Goal: Task Accomplishment & Management: Use online tool/utility

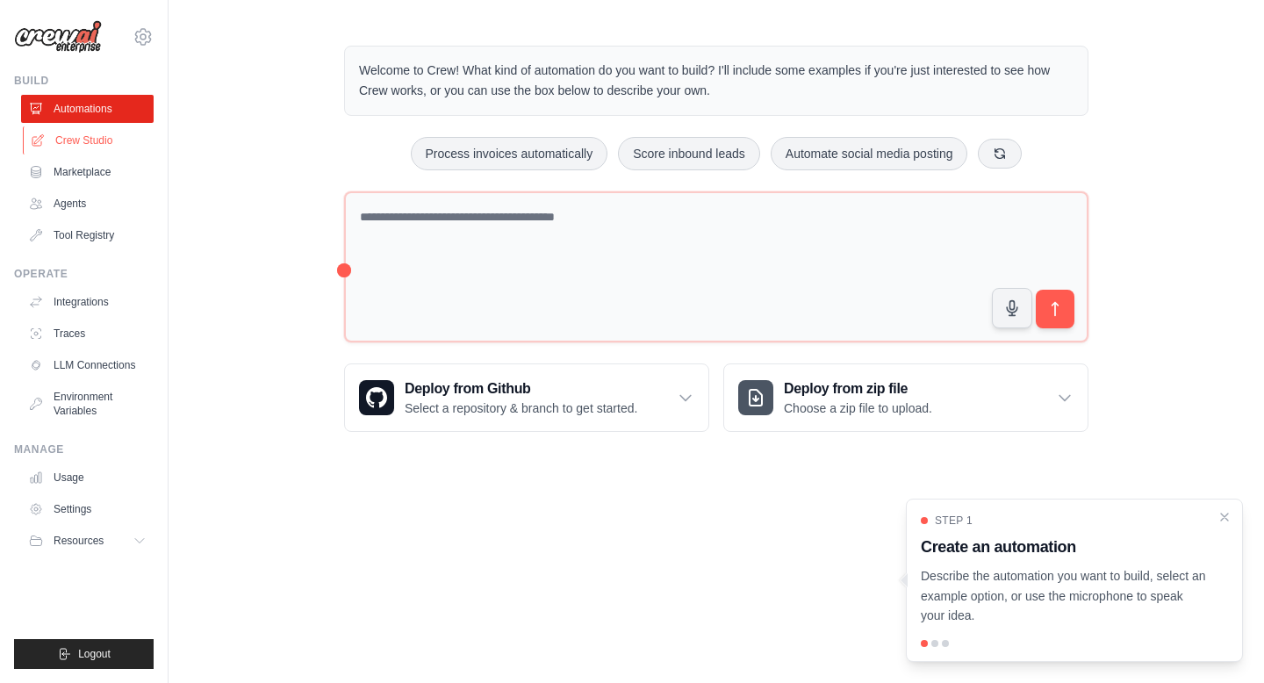
click at [82, 138] on link "Crew Studio" at bounding box center [89, 140] width 132 height 28
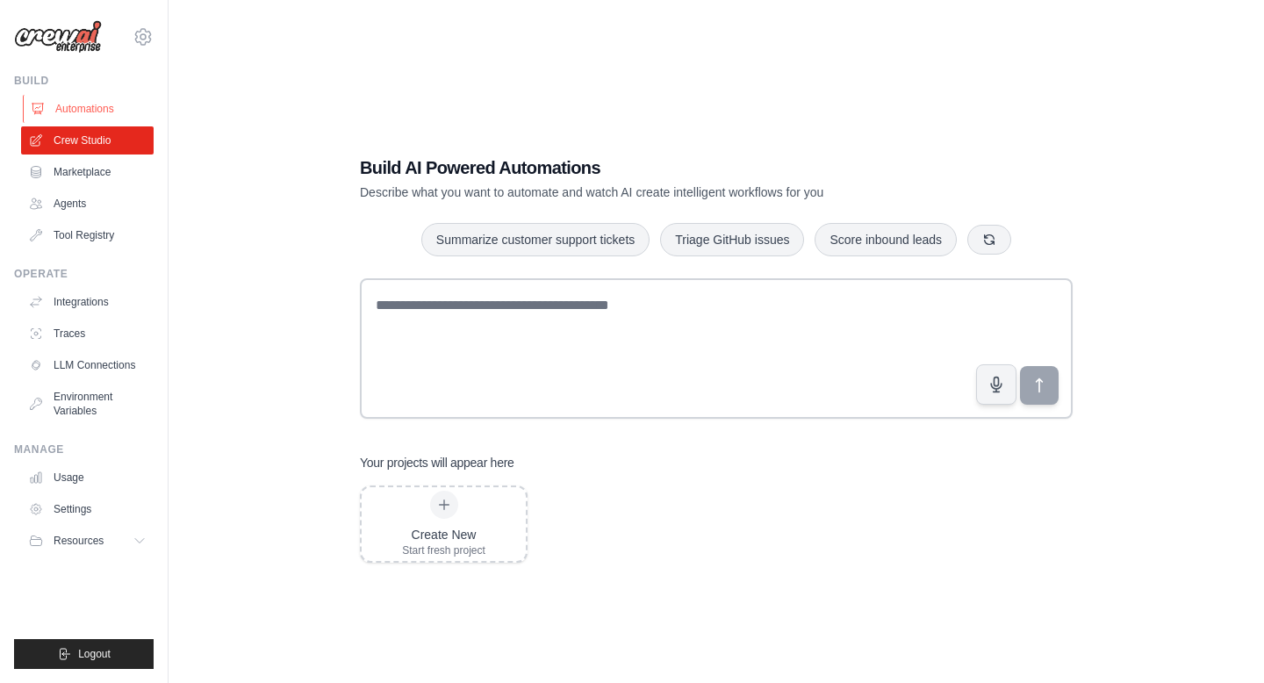
click at [101, 119] on link "Automations" at bounding box center [89, 109] width 132 height 28
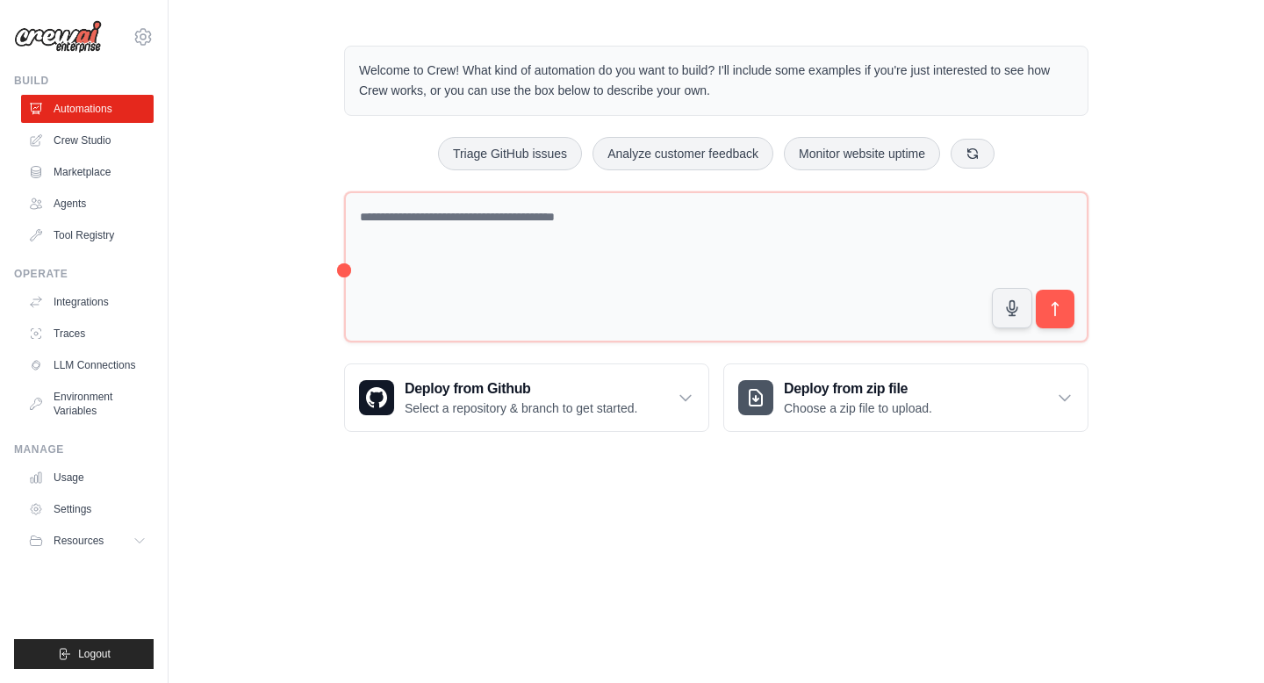
click at [74, 137] on link "Crew Studio" at bounding box center [87, 140] width 132 height 28
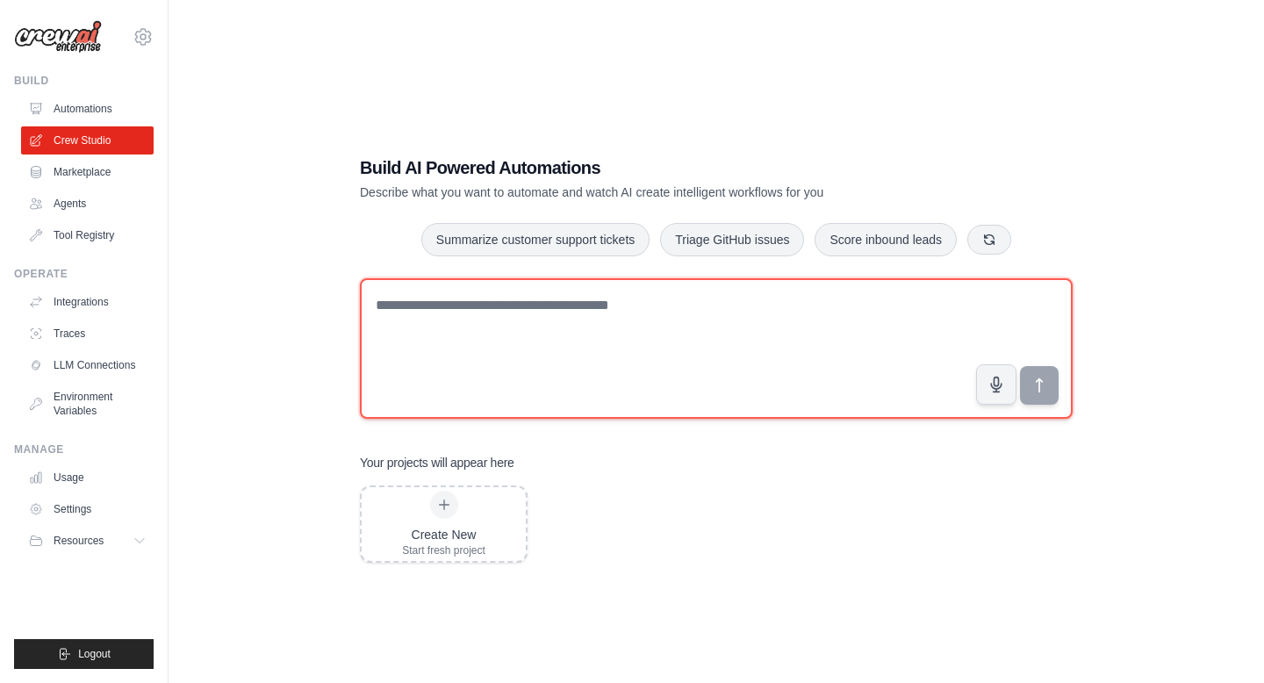
click at [756, 322] on textarea at bounding box center [716, 348] width 712 height 140
paste textarea "**********"
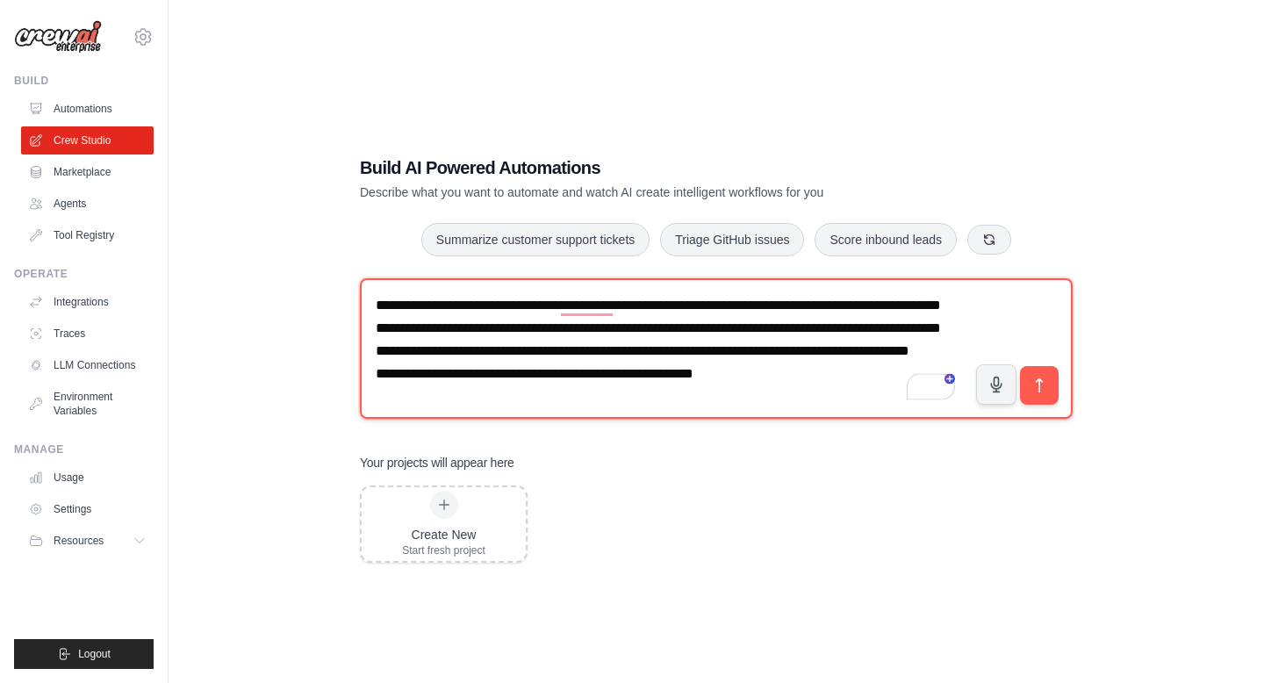
click at [848, 353] on textarea "**********" at bounding box center [716, 348] width 712 height 140
type textarea "**********"
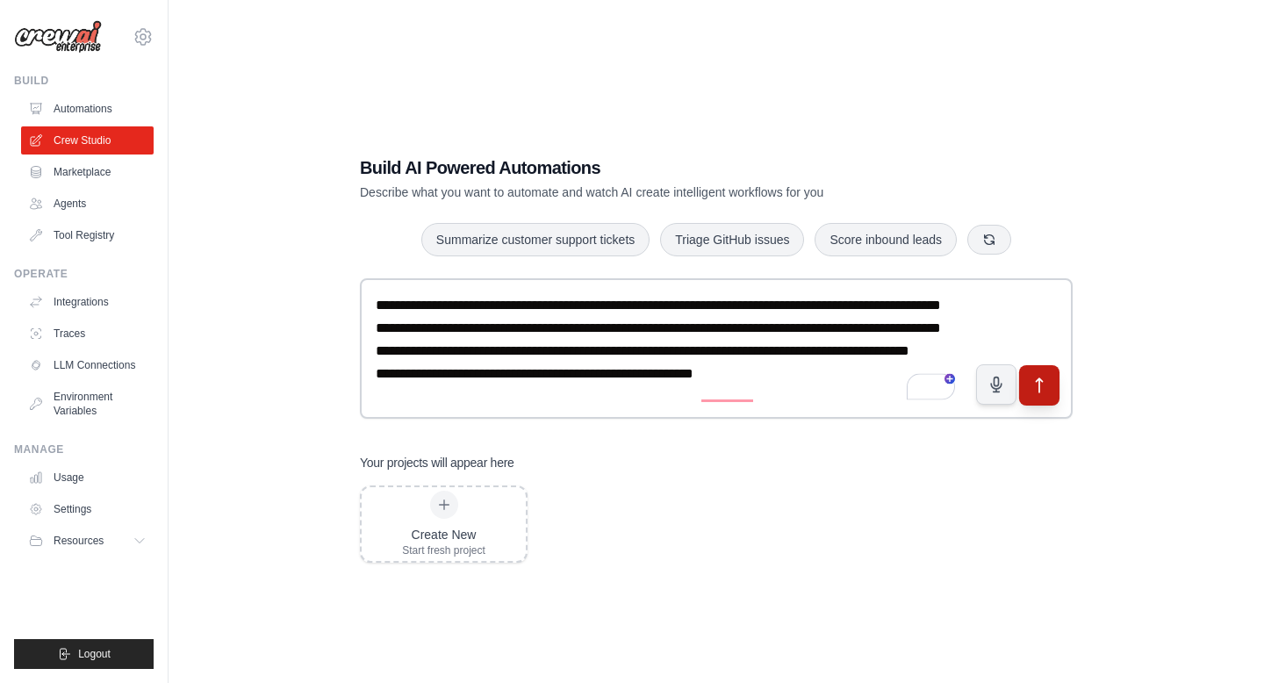
click at [1050, 388] on button "submit" at bounding box center [1039, 385] width 40 height 40
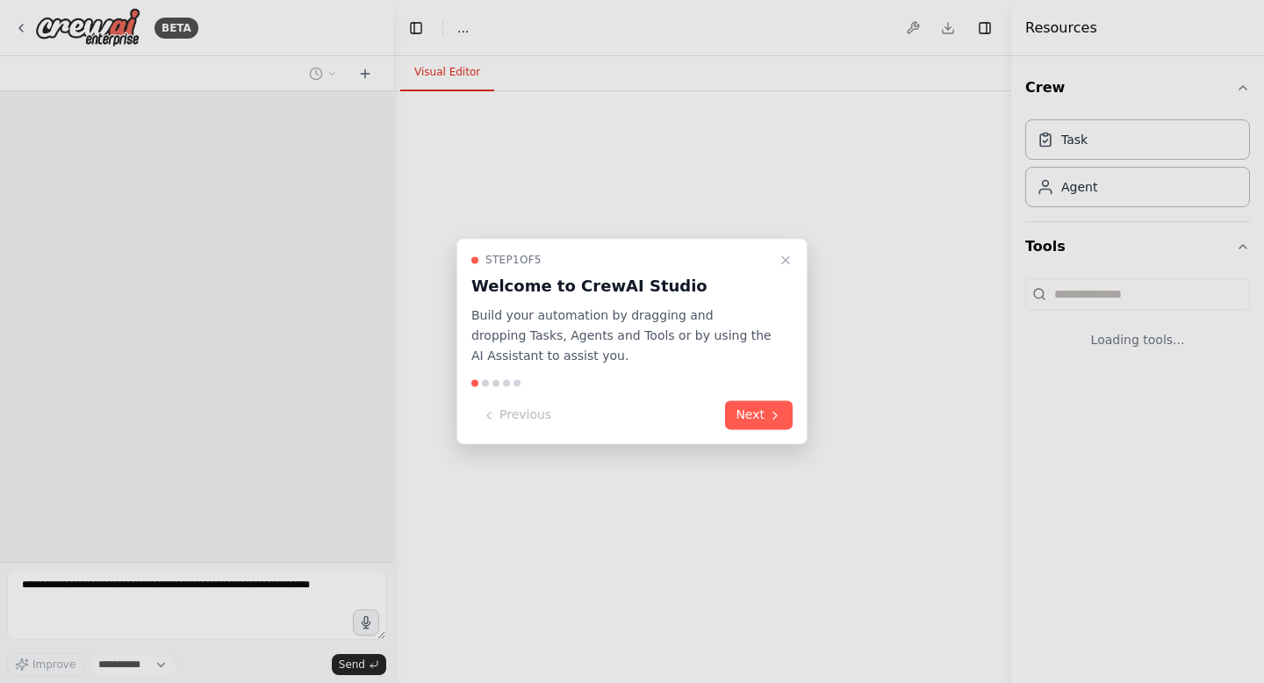
select select "****"
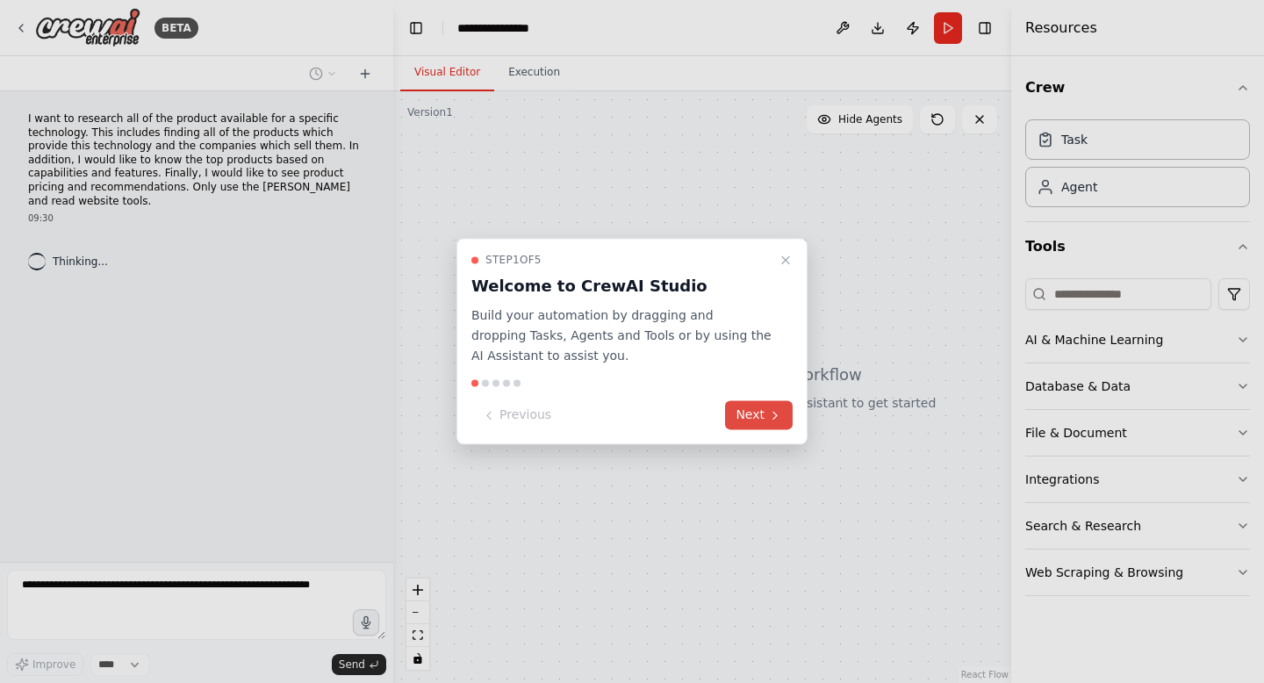
click at [781, 410] on icon at bounding box center [775, 415] width 14 height 14
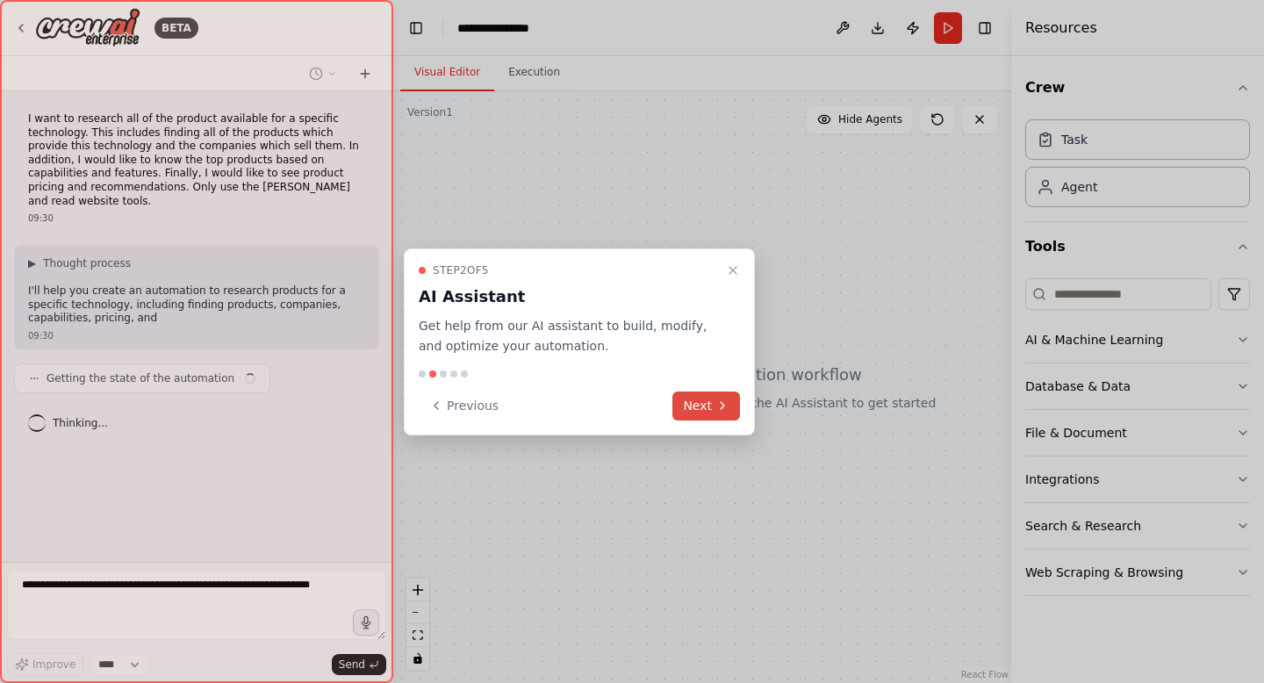
click at [722, 405] on icon at bounding box center [722, 405] width 4 height 7
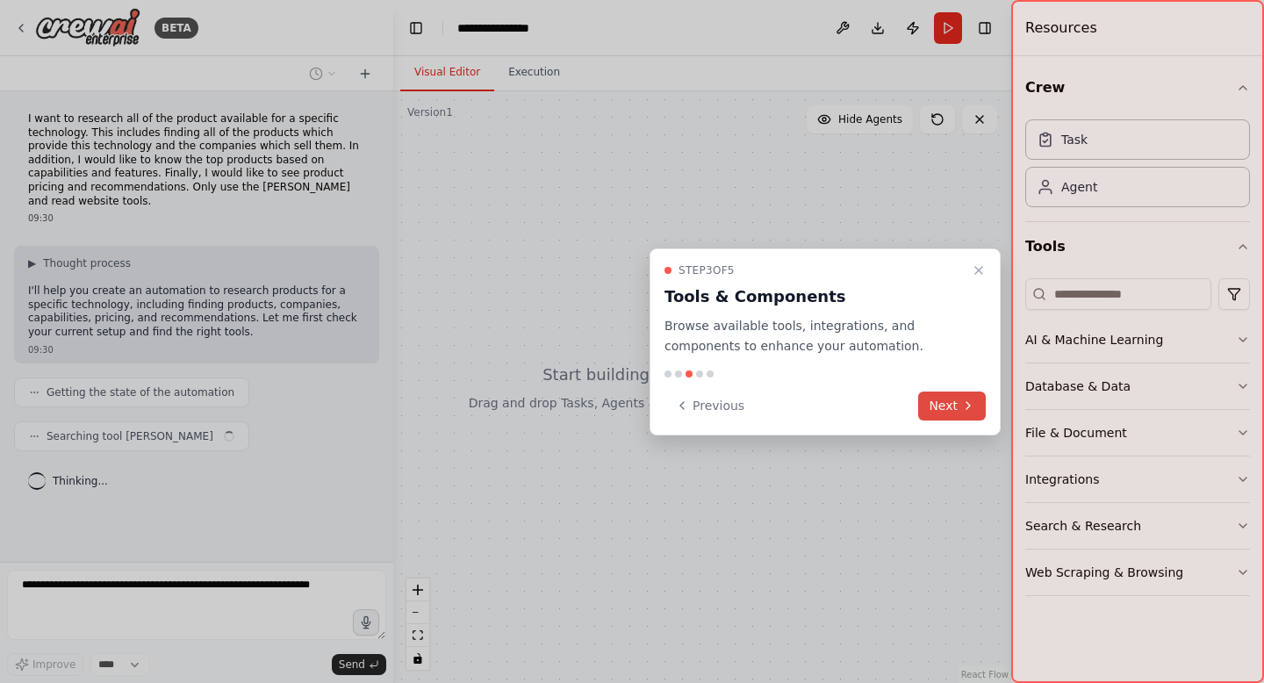
click at [964, 401] on icon at bounding box center [968, 405] width 14 height 14
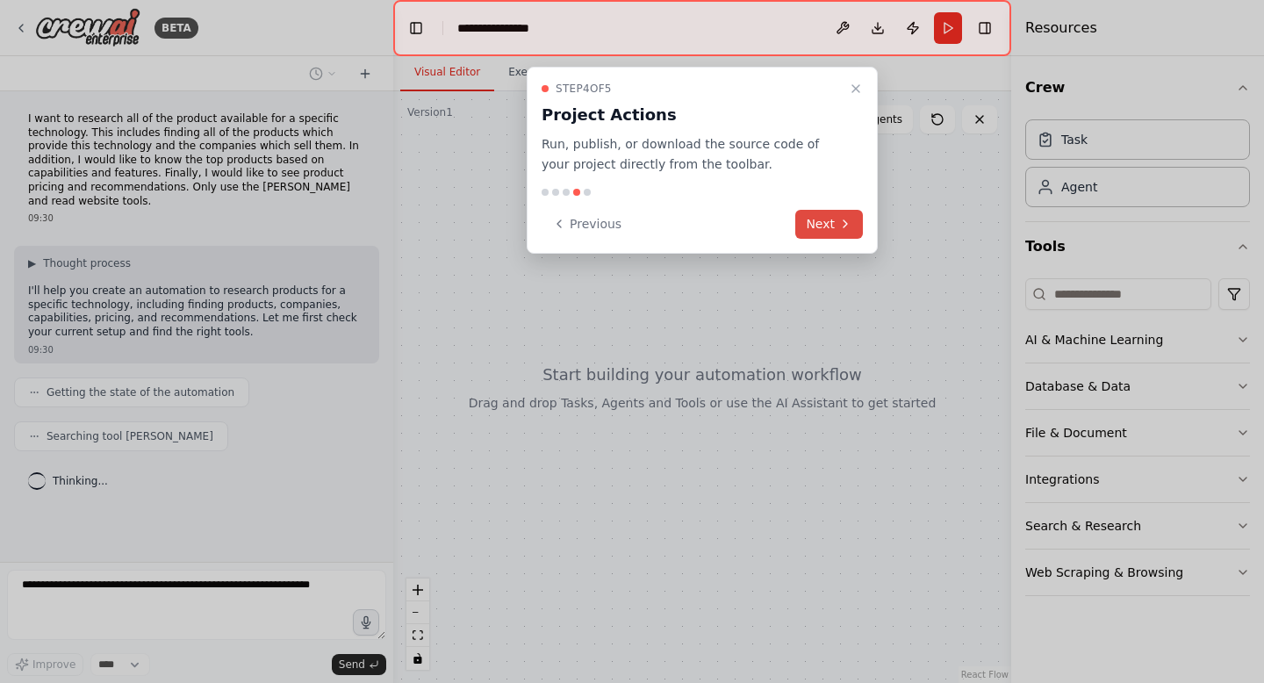
click at [846, 235] on button "Next" at bounding box center [829, 224] width 68 height 29
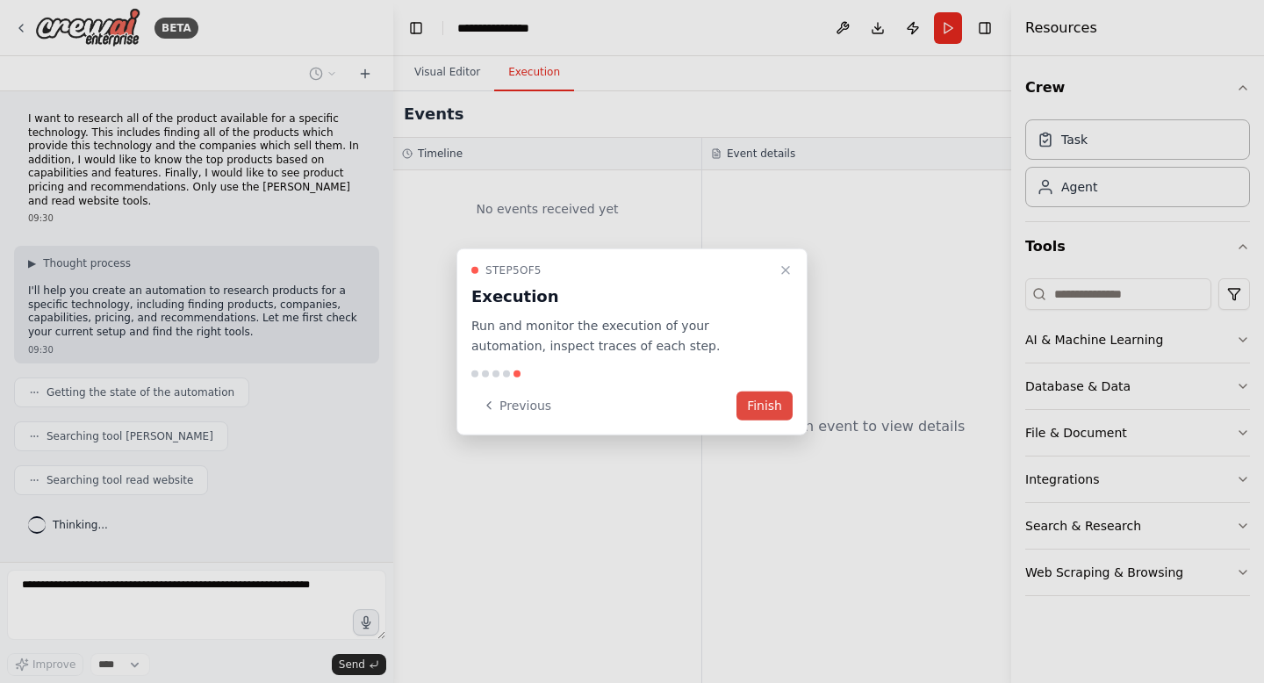
click at [767, 403] on button "Finish" at bounding box center [764, 404] width 56 height 29
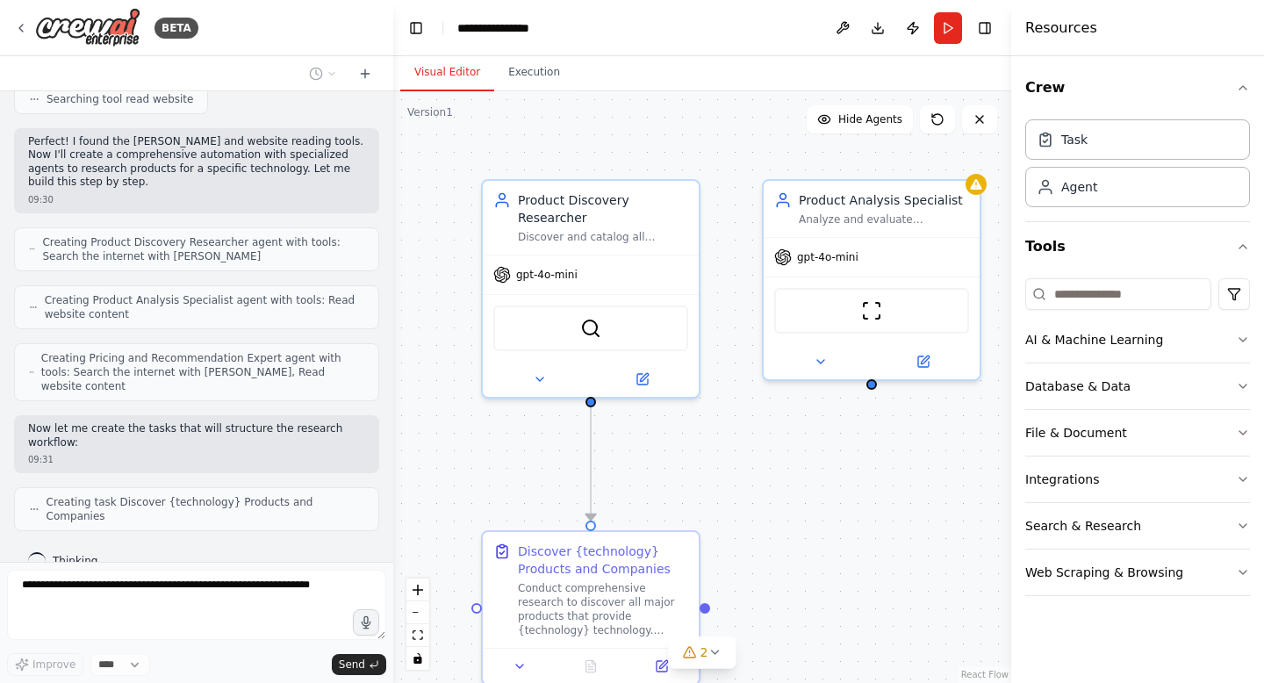
scroll to position [367, 0]
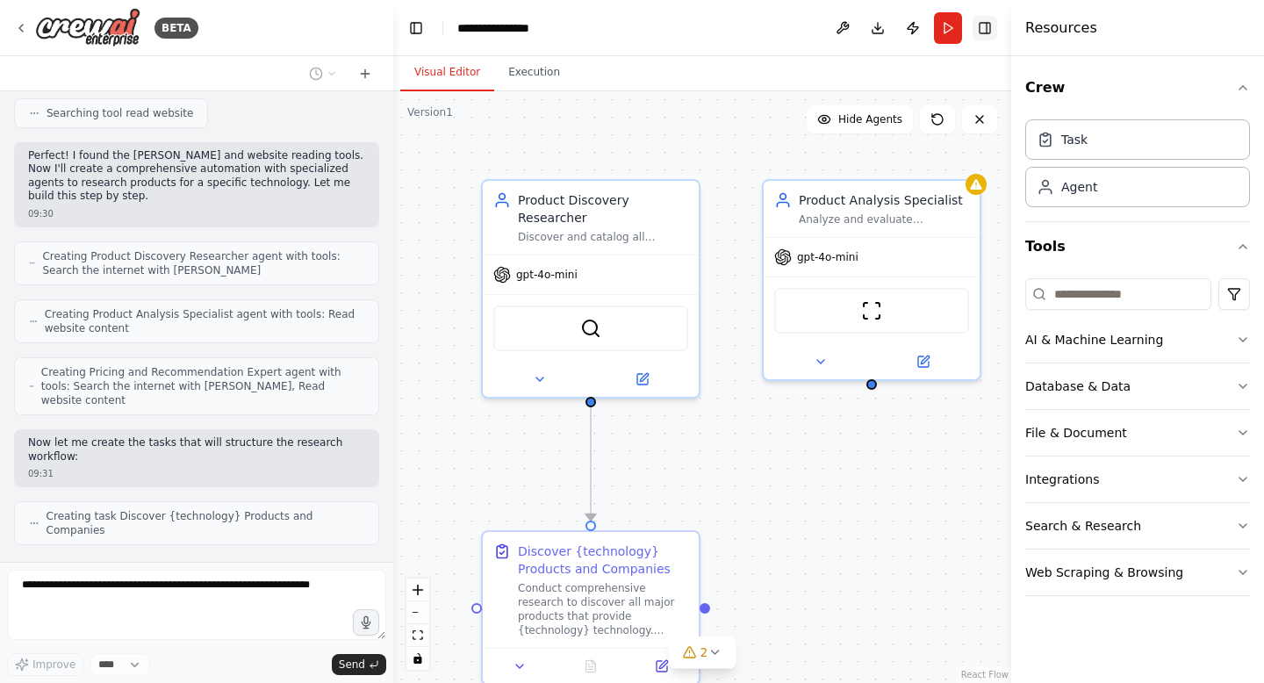
click at [982, 32] on button "Toggle Right Sidebar" at bounding box center [984, 28] width 25 height 25
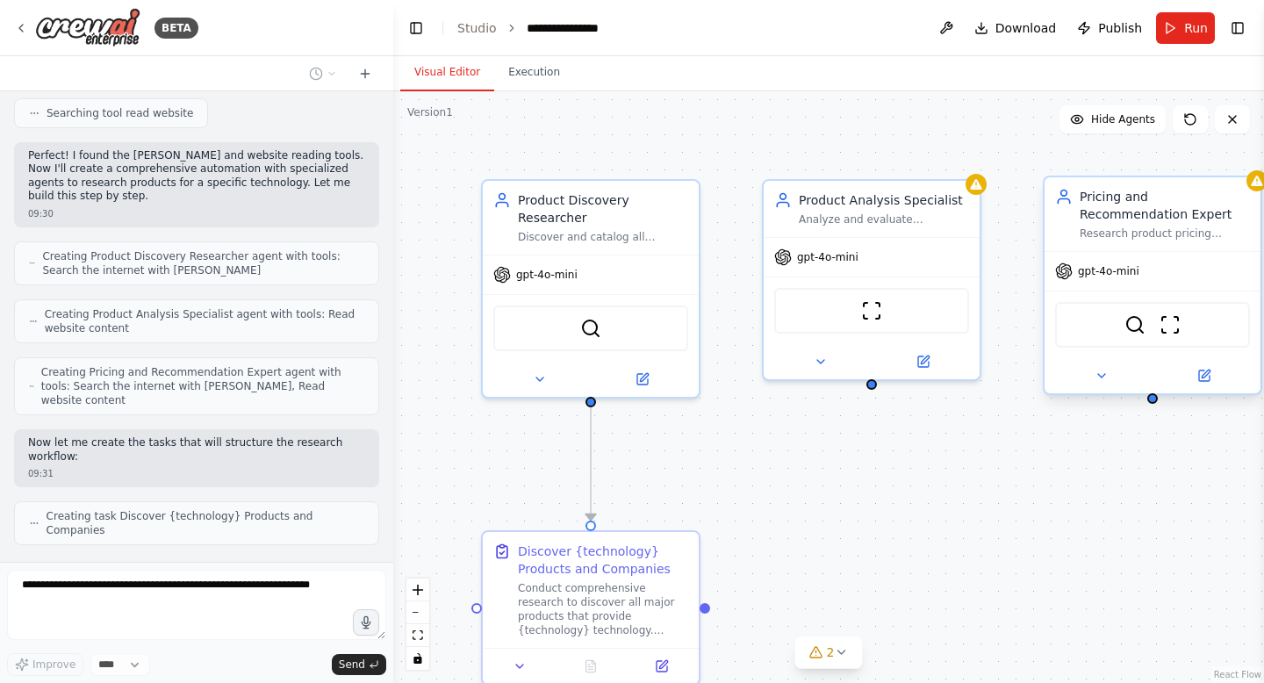
scroll to position [411, 0]
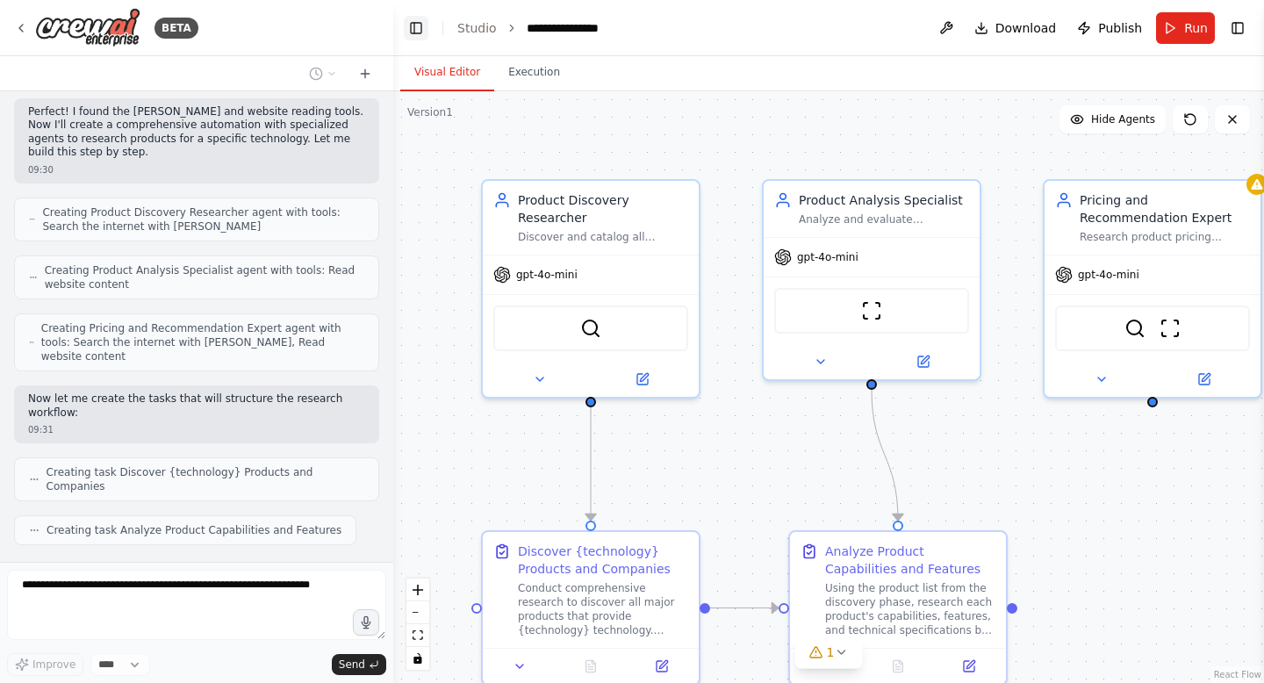
click at [411, 28] on button "Toggle Left Sidebar" at bounding box center [416, 28] width 25 height 25
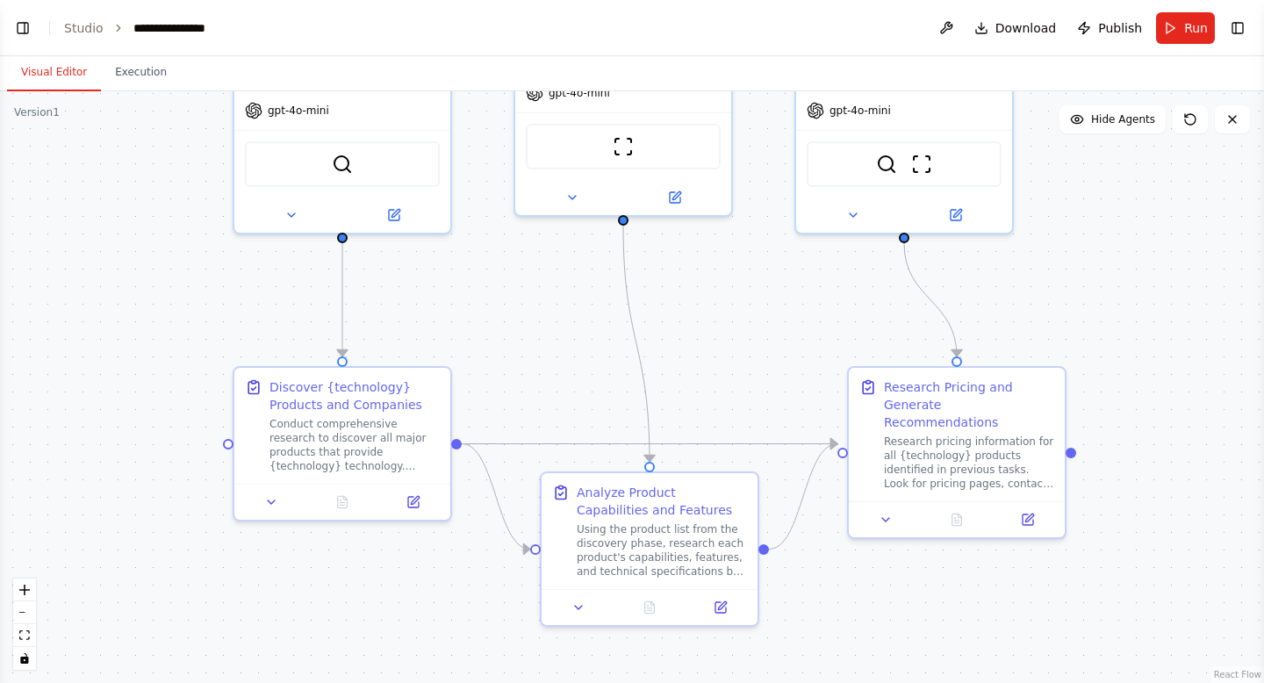
scroll to position [455, 0]
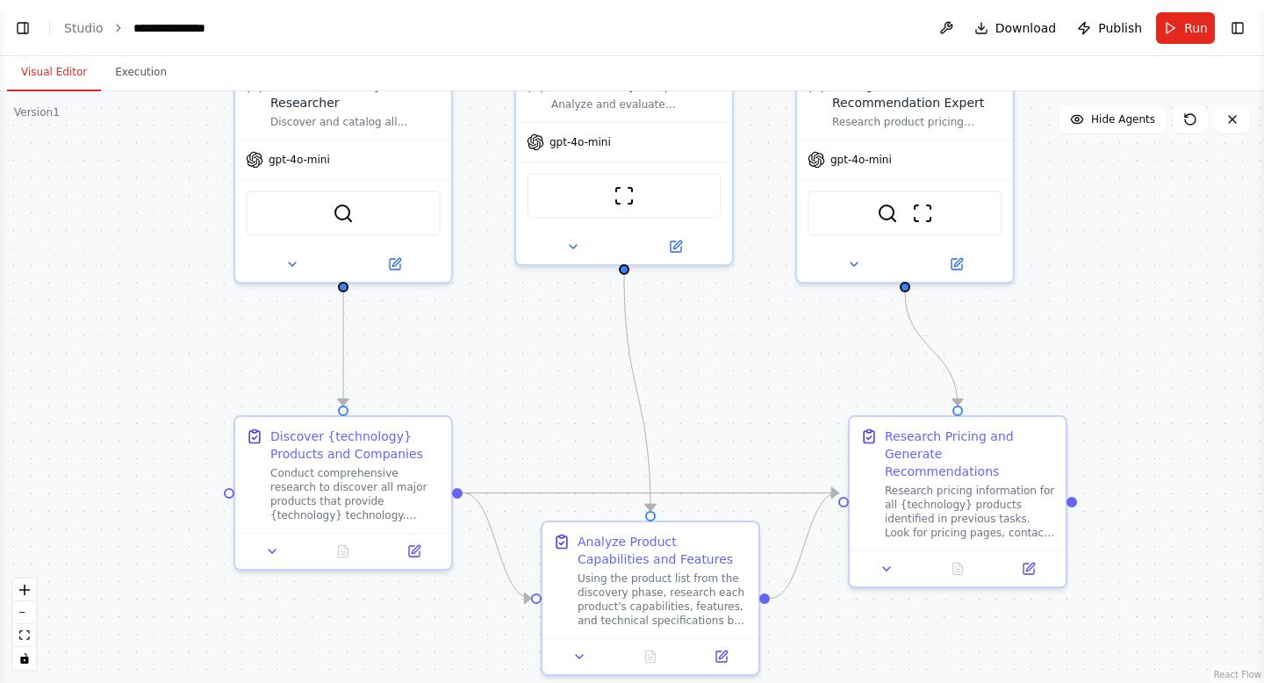
drag, startPoint x: 783, startPoint y: 506, endPoint x: 928, endPoint y: 391, distance: 185.5
click at [928, 391] on div ".deletable-edge-delete-btn { width: 20px; height: 20px; border: 0px solid #ffff…" at bounding box center [632, 386] width 1264 height 591
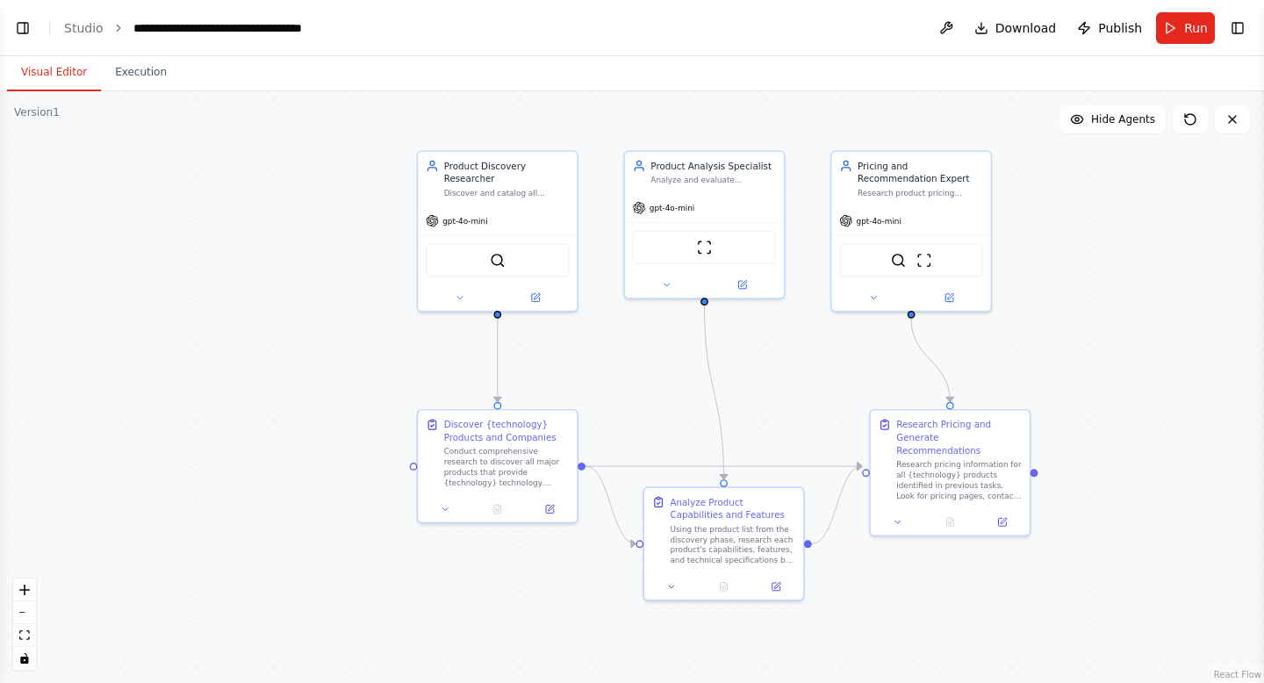
scroll to position [601, 0]
click at [18, 25] on button "Toggle Left Sidebar" at bounding box center [23, 28] width 25 height 25
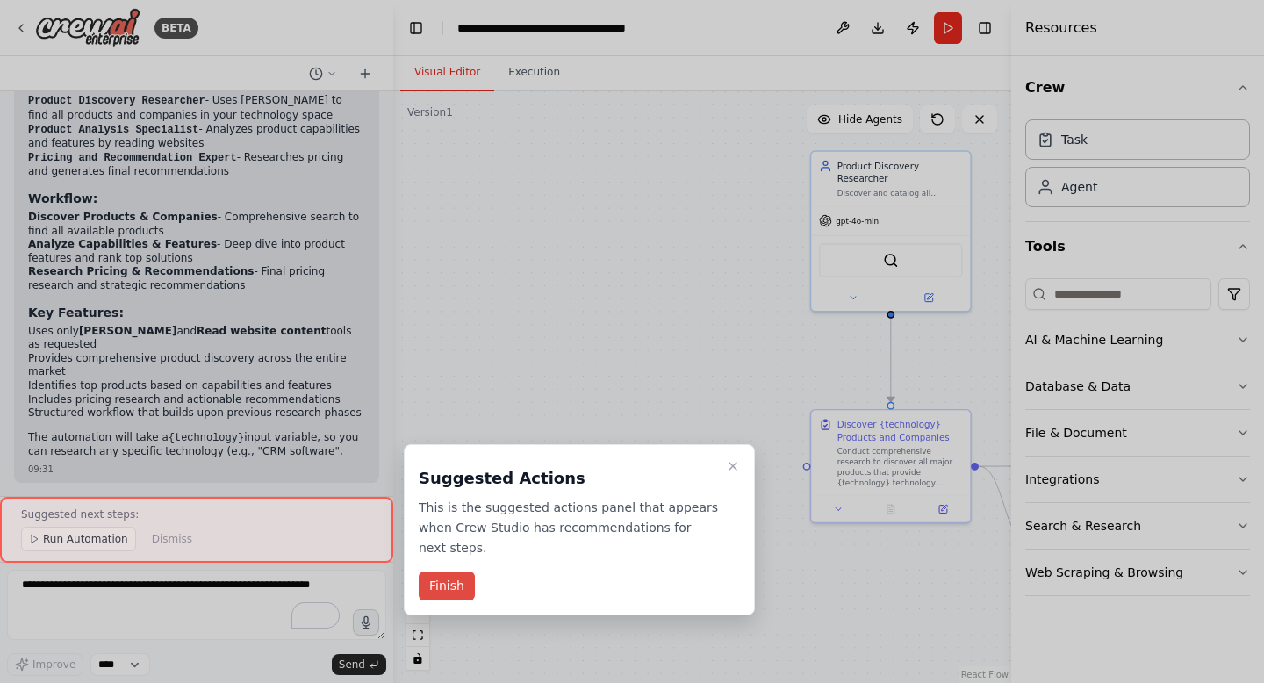
scroll to position [1204, 0]
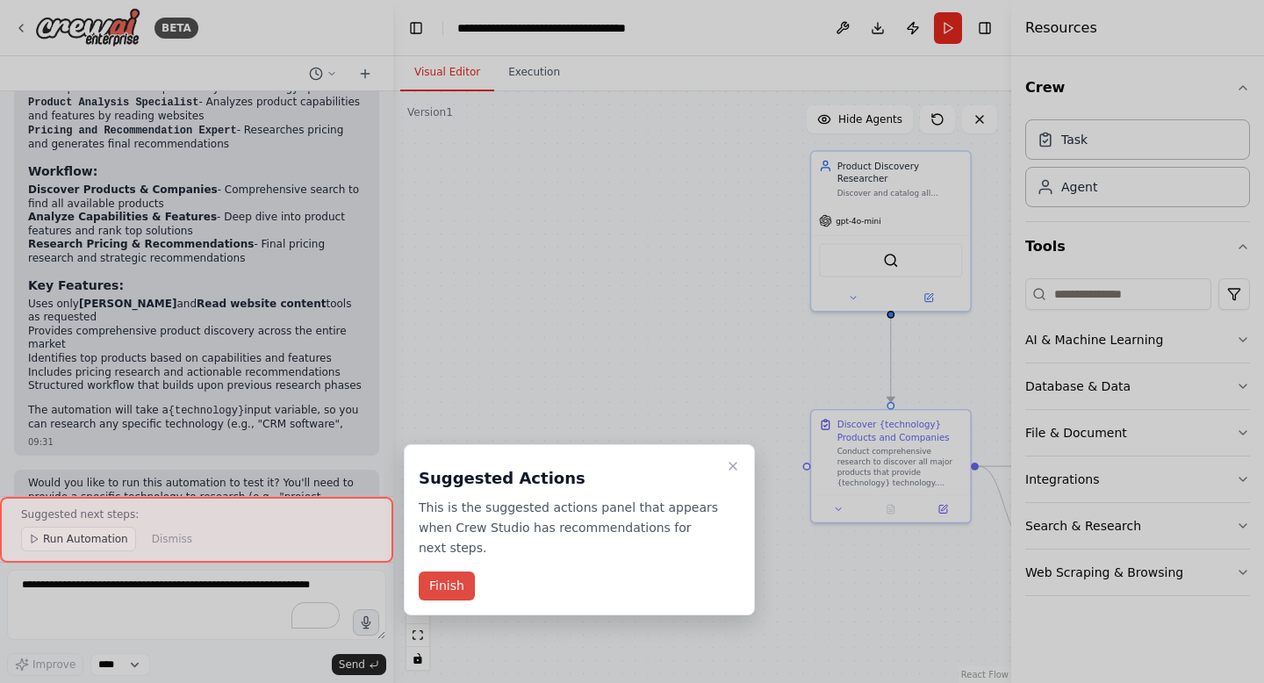
click at [447, 591] on button "Finish" at bounding box center [447, 585] width 56 height 29
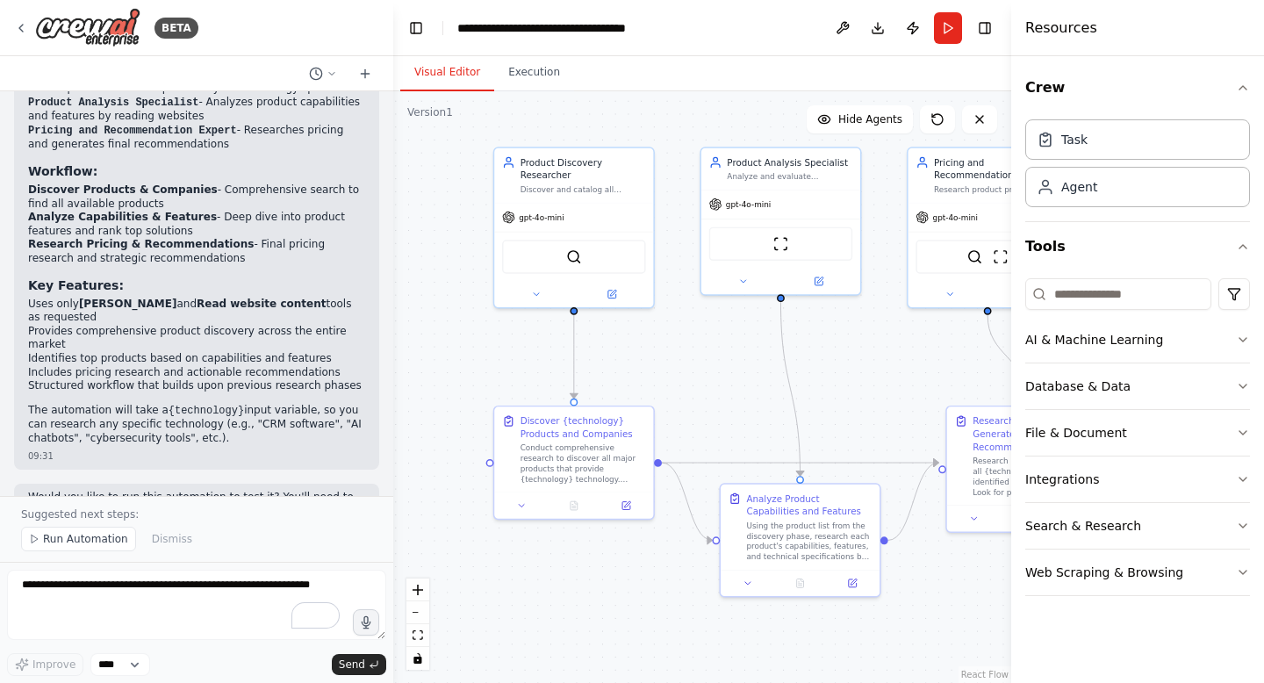
drag, startPoint x: 661, startPoint y: 499, endPoint x: 344, endPoint y: 496, distance: 316.8
click at [344, 496] on div "BETA I want to research all of the product available for a specific technology.…" at bounding box center [632, 341] width 1264 height 683
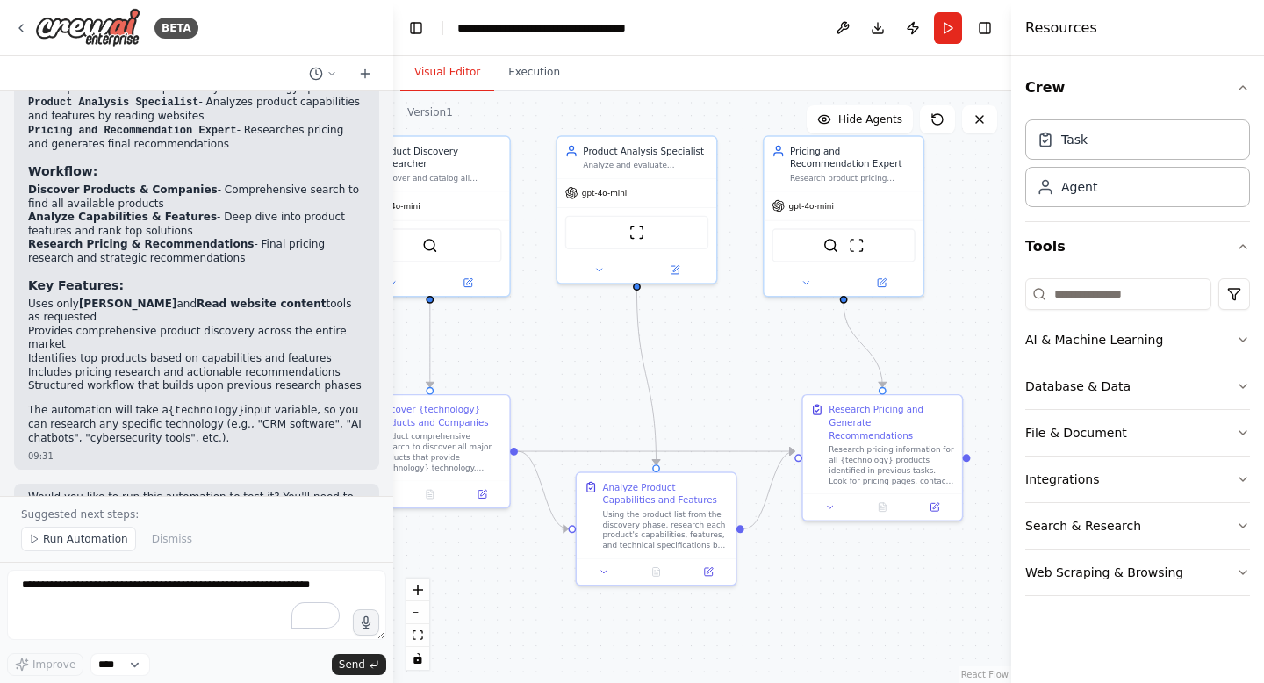
drag, startPoint x: 869, startPoint y: 375, endPoint x: 725, endPoint y: 363, distance: 144.4
click at [725, 363] on div ".deletable-edge-delete-btn { width: 20px; height: 20px; border: 0px solid #ffff…" at bounding box center [702, 386] width 618 height 591
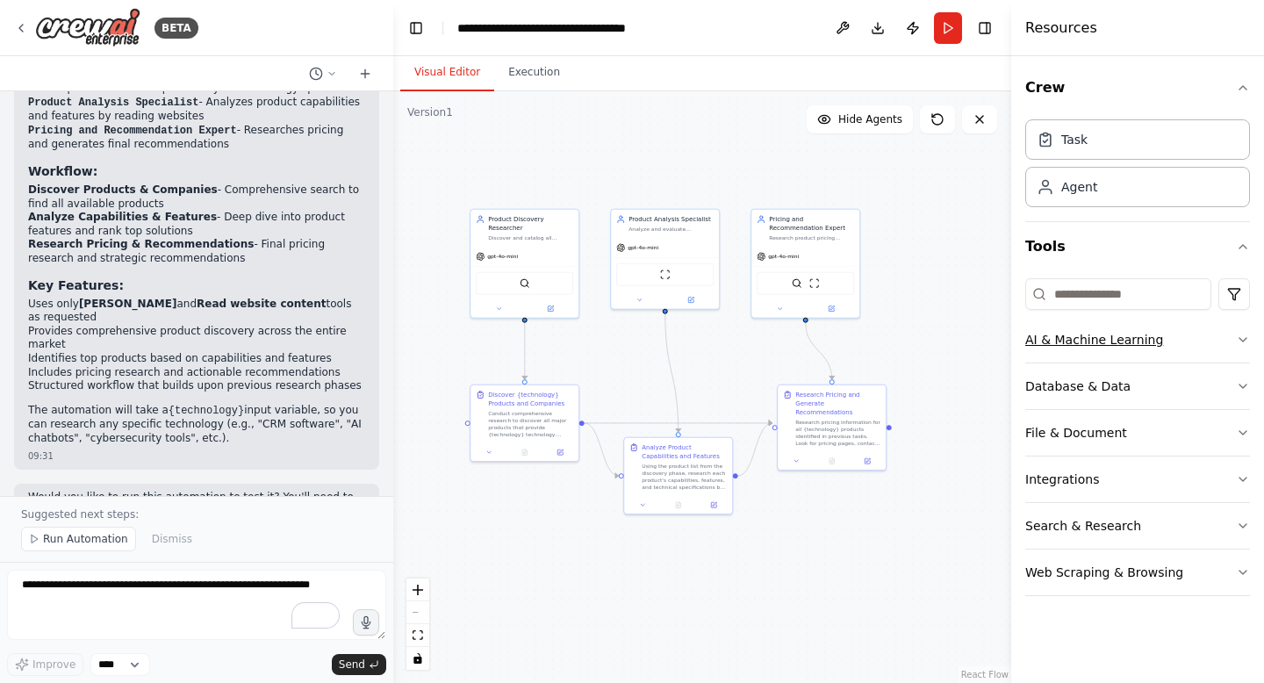
drag, startPoint x: 725, startPoint y: 363, endPoint x: 1148, endPoint y: 326, distance: 424.6
click at [1148, 326] on div "BETA I want to research all of the product available for a specific technology.…" at bounding box center [632, 341] width 1264 height 683
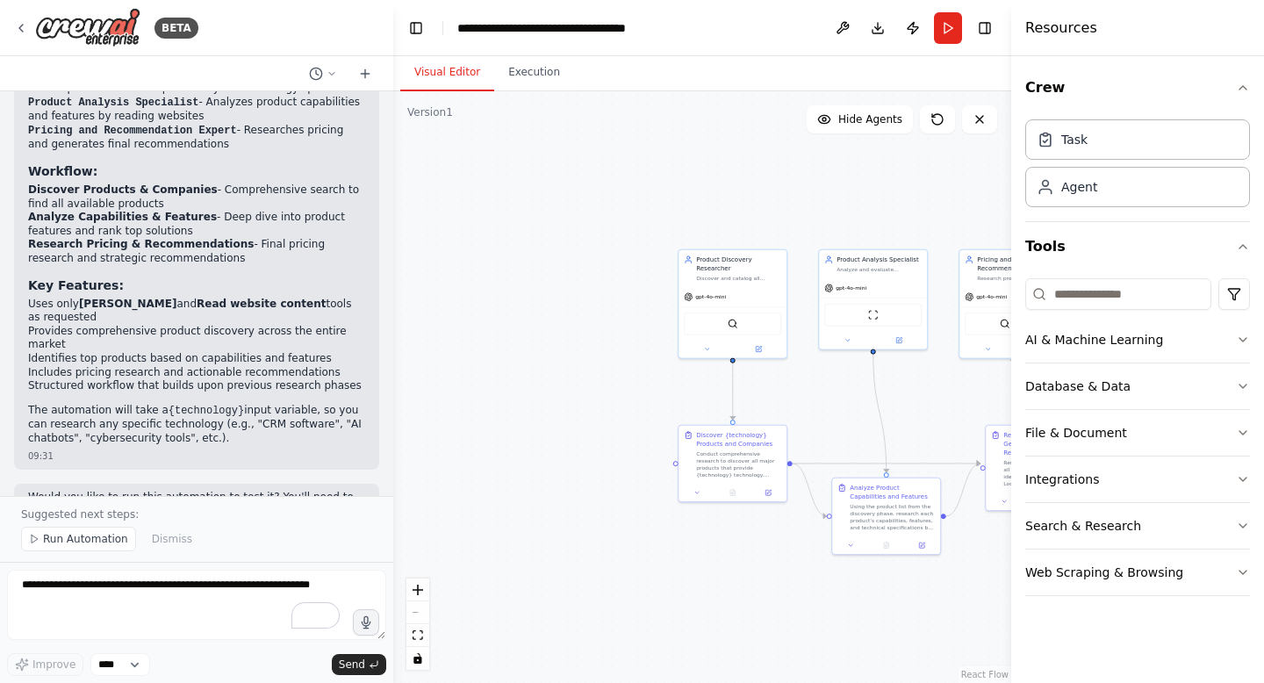
drag, startPoint x: 691, startPoint y: 368, endPoint x: 413, endPoint y: 450, distance: 289.3
click at [415, 450] on div ".deletable-edge-delete-btn { width: 20px; height: 20px; border: 0px solid #ffff…" at bounding box center [702, 386] width 618 height 591
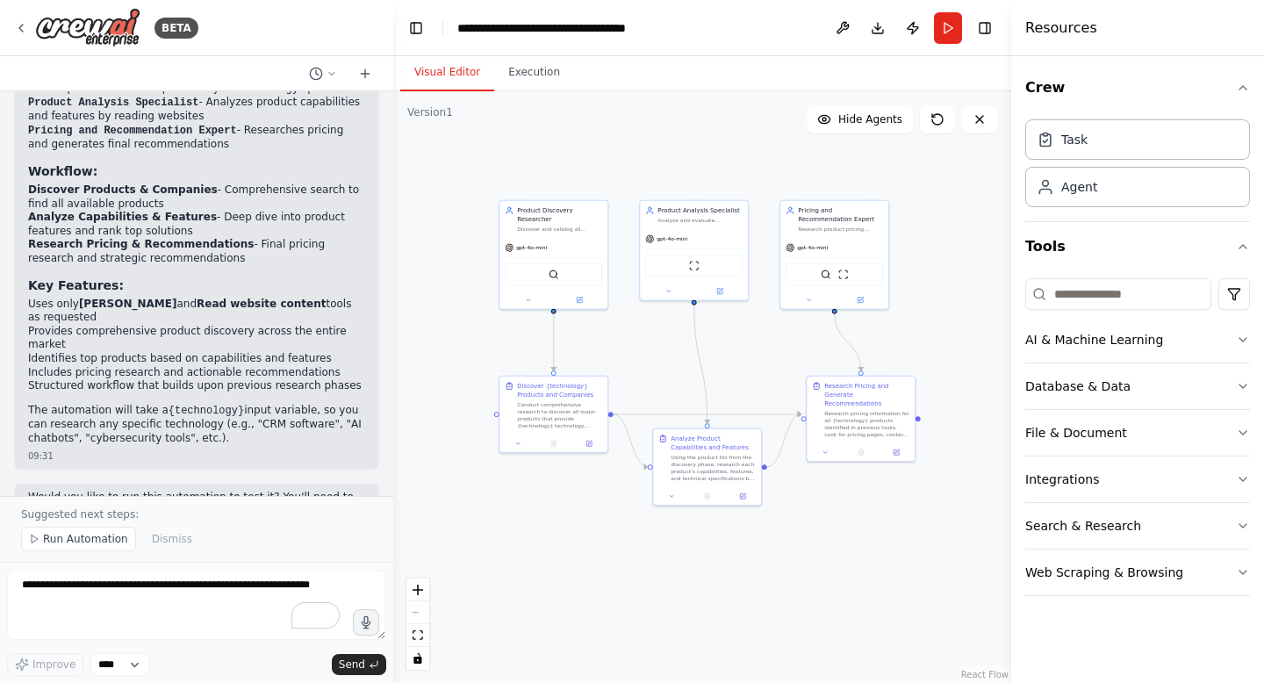
drag, startPoint x: 893, startPoint y: 430, endPoint x: 774, endPoint y: 376, distance: 131.1
click at [774, 376] on div ".deletable-edge-delete-btn { width: 20px; height: 20px; border: 0px solid #ffff…" at bounding box center [702, 386] width 618 height 591
click at [970, 129] on button at bounding box center [979, 119] width 35 height 28
click at [977, 203] on div ".deletable-edge-delete-btn { width: 20px; height: 20px; border: 0px solid #ffff…" at bounding box center [702, 386] width 618 height 591
click at [874, 224] on div "Research product pricing information for {technology} solutions and provide com…" at bounding box center [839, 226] width 85 height 7
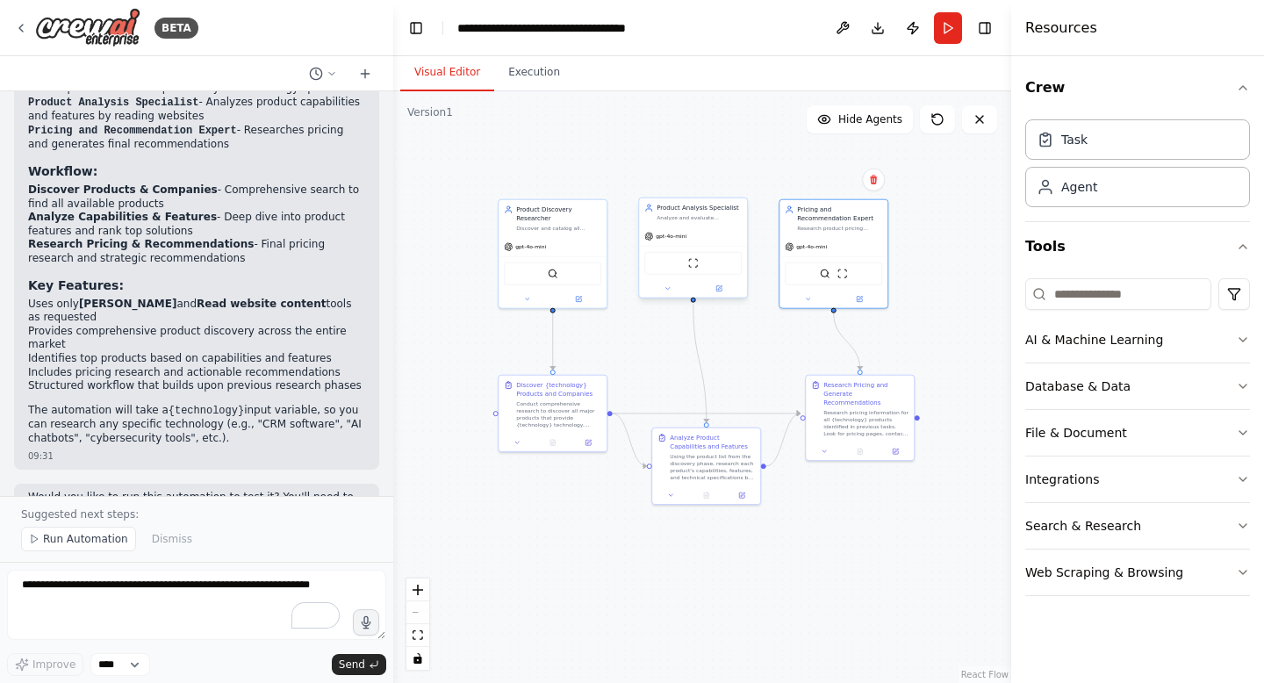
click at [730, 236] on div "gpt-4o-mini" at bounding box center [693, 235] width 108 height 19
drag, startPoint x: 734, startPoint y: 471, endPoint x: 720, endPoint y: 501, distance: 33.4
click at [720, 501] on div "Using the product list from the discovery phase, research each product's capabi…" at bounding box center [698, 491] width 85 height 28
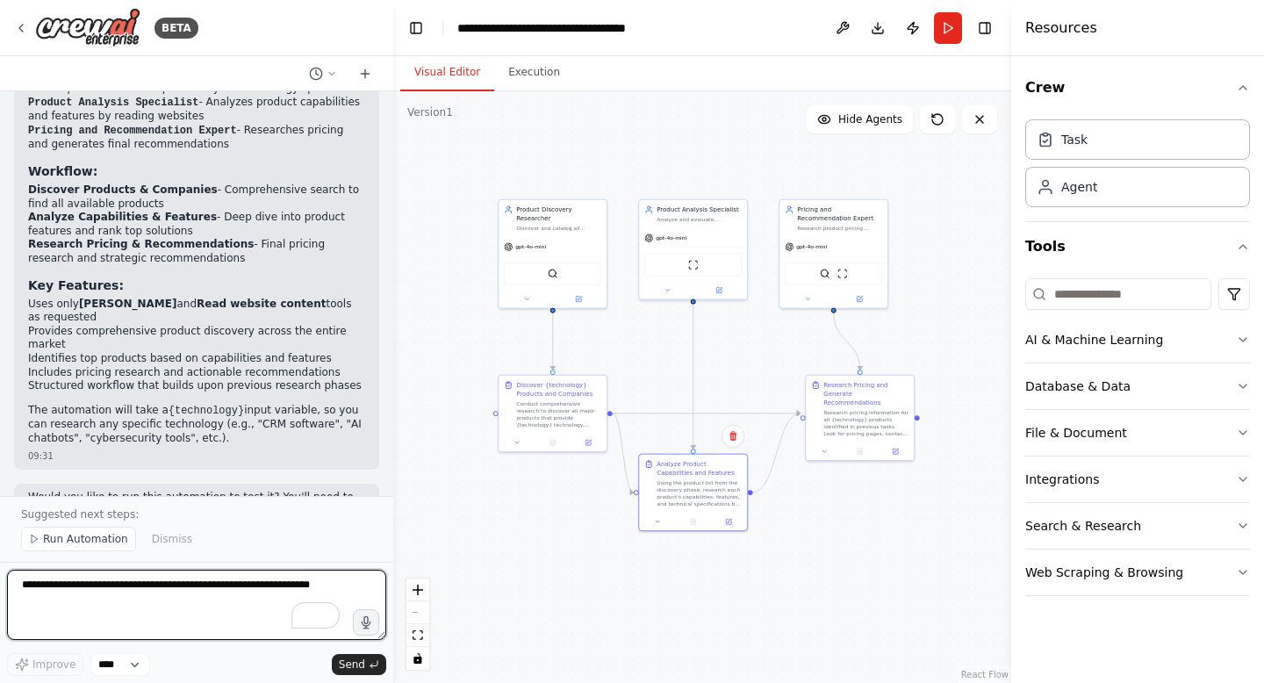
click at [192, 613] on textarea "To enrich screen reader interactions, please activate Accessibility in Grammarl…" at bounding box center [196, 604] width 379 height 70
type textarea "**********"
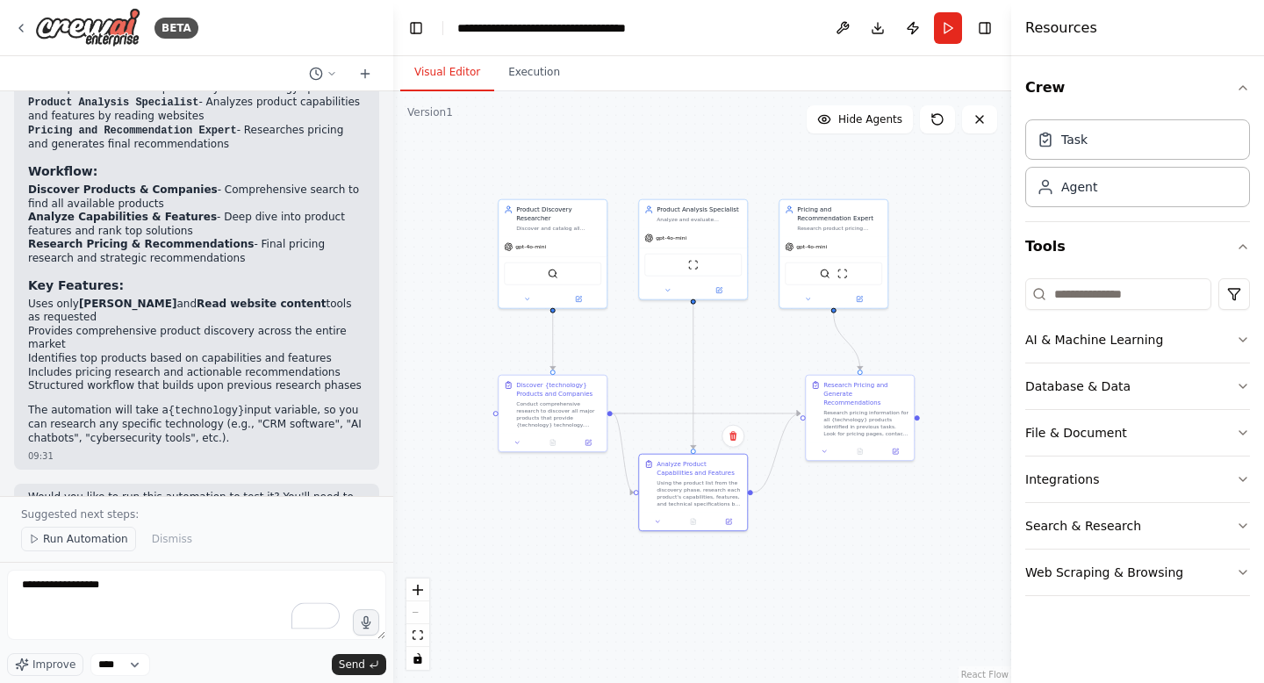
click at [101, 547] on button "Run Automation" at bounding box center [78, 538] width 115 height 25
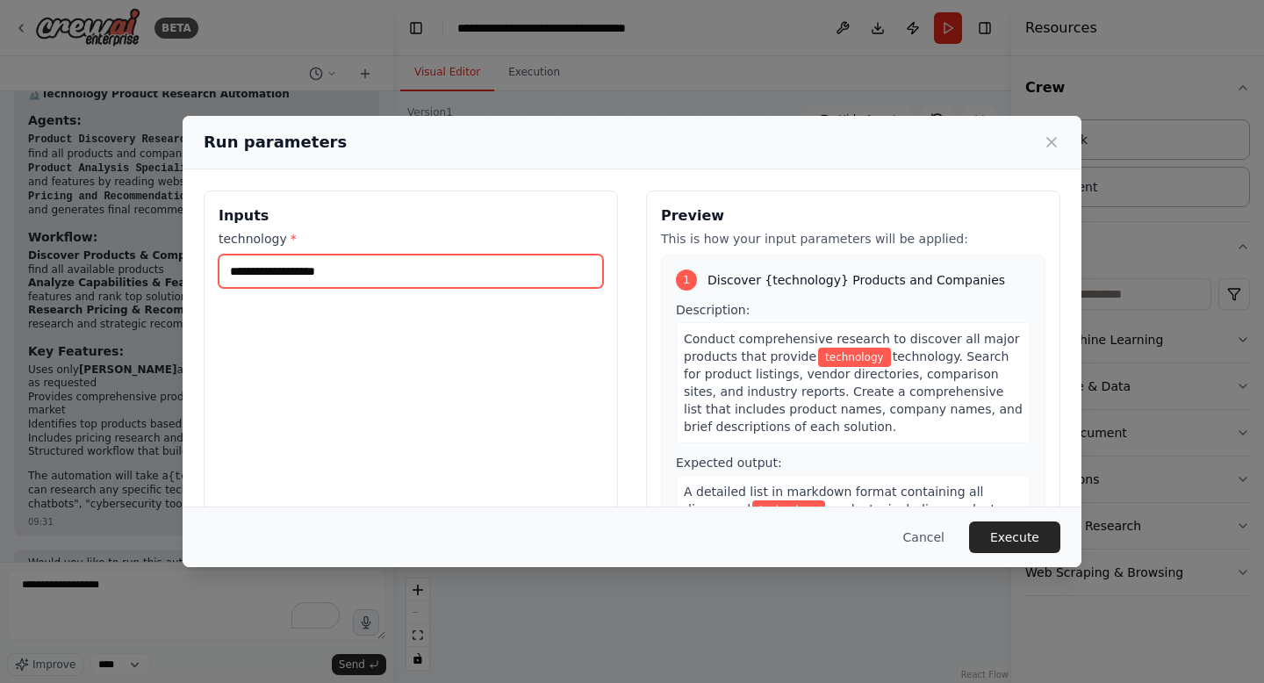
click at [416, 270] on input "technology *" at bounding box center [410, 270] width 384 height 33
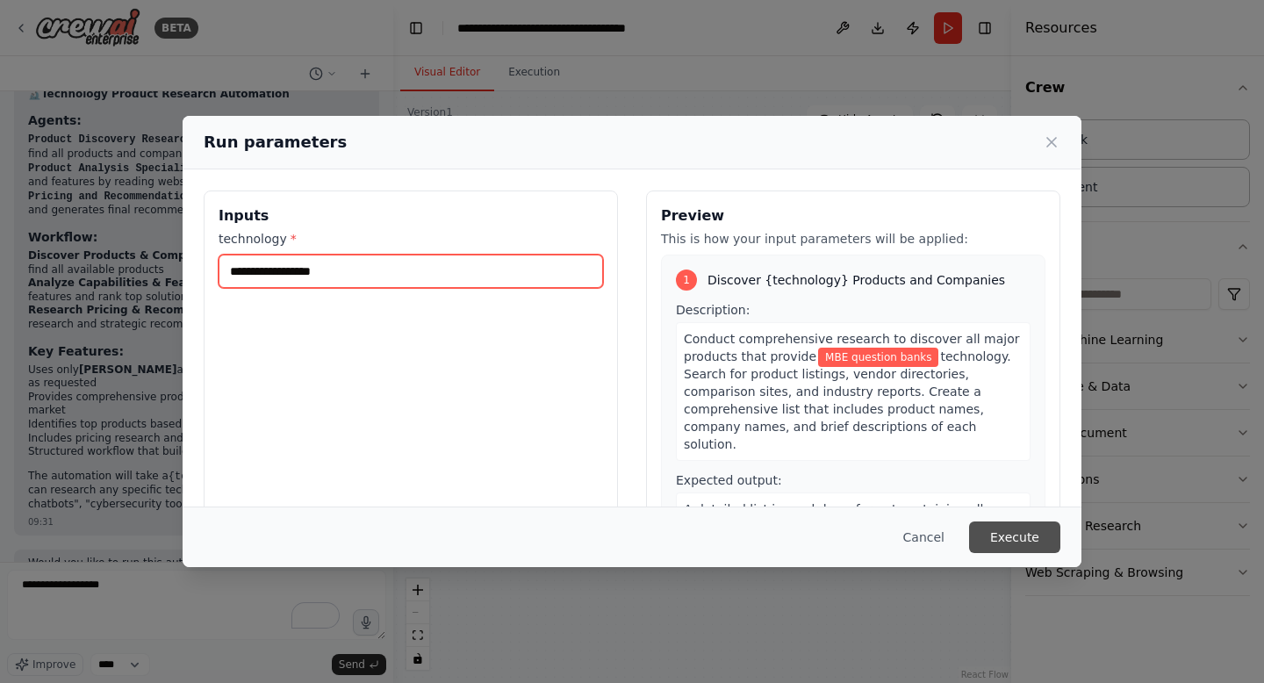
type input "**********"
click at [1025, 544] on button "Execute" at bounding box center [1014, 537] width 91 height 32
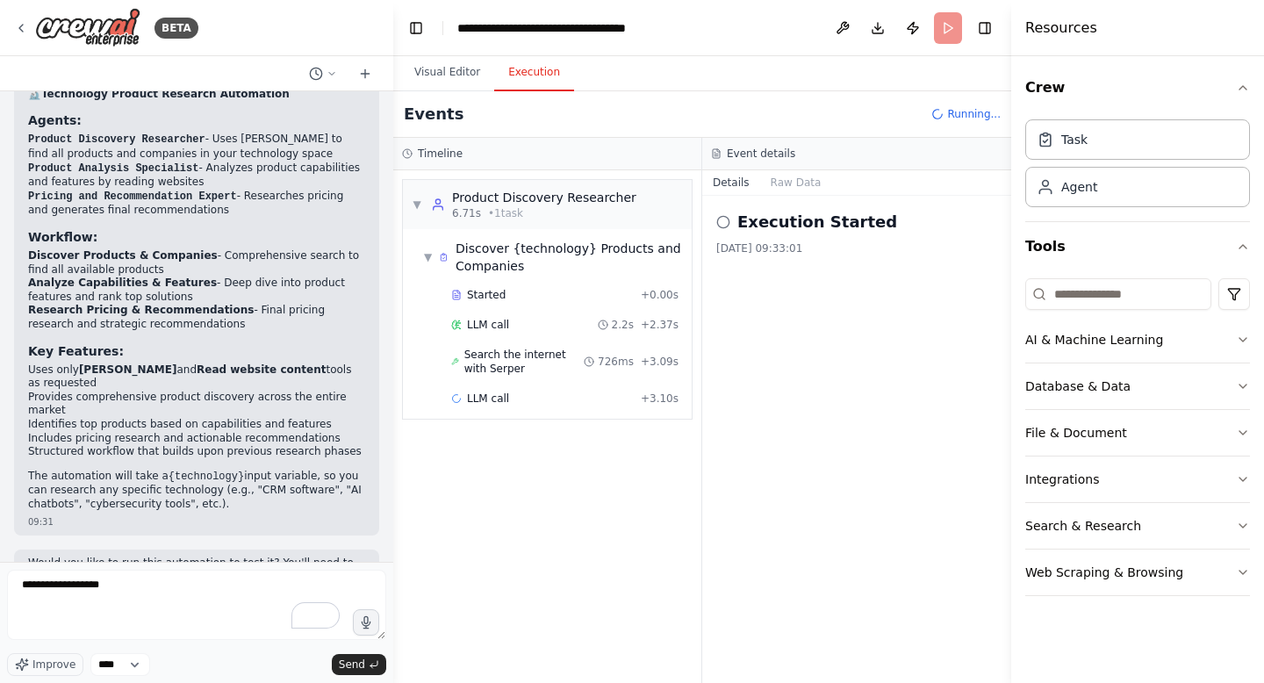
click at [514, 66] on button "Execution" at bounding box center [534, 72] width 80 height 37
click at [427, 75] on button "Visual Editor" at bounding box center [447, 72] width 94 height 37
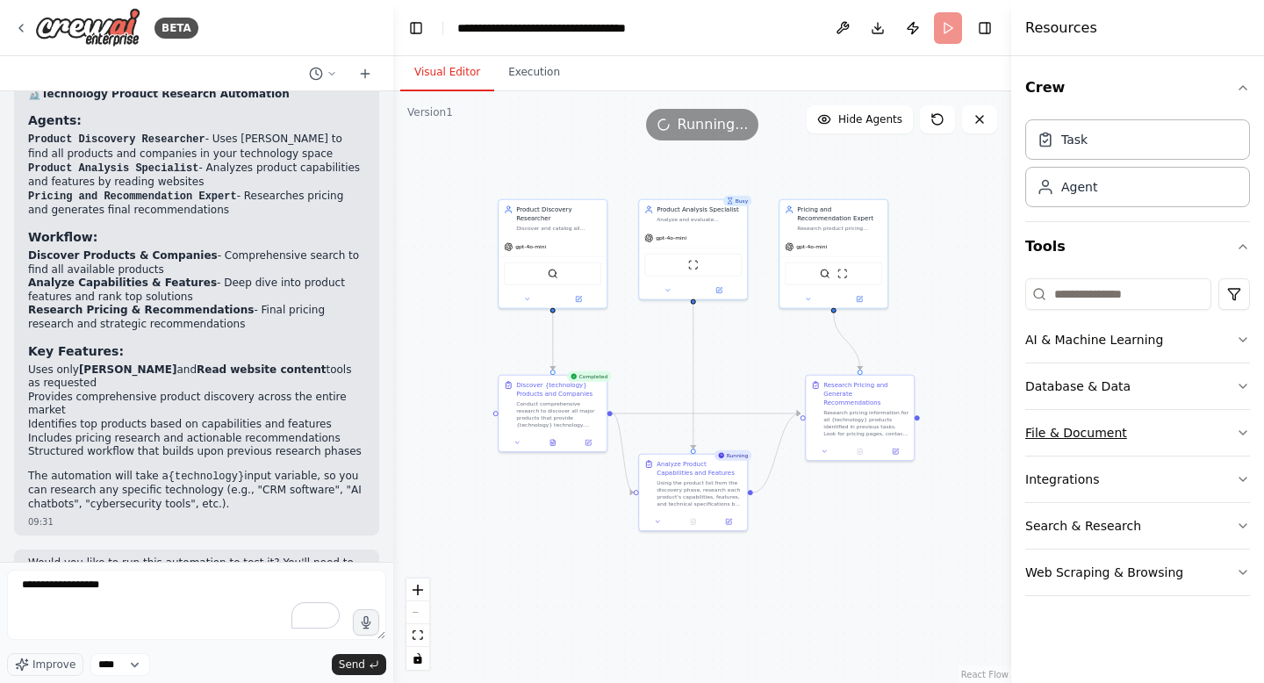
click at [1152, 429] on button "File & Document" at bounding box center [1137, 433] width 225 height 46
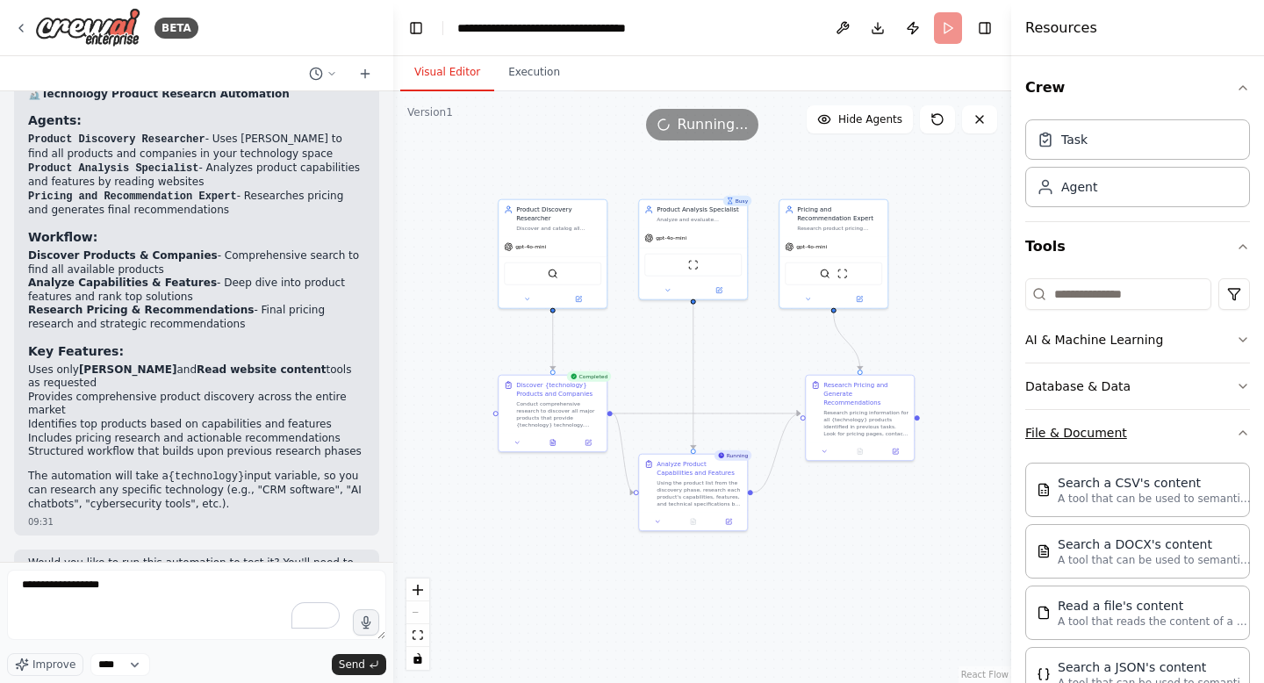
click at [1152, 429] on button "File & Document" at bounding box center [1137, 433] width 225 height 46
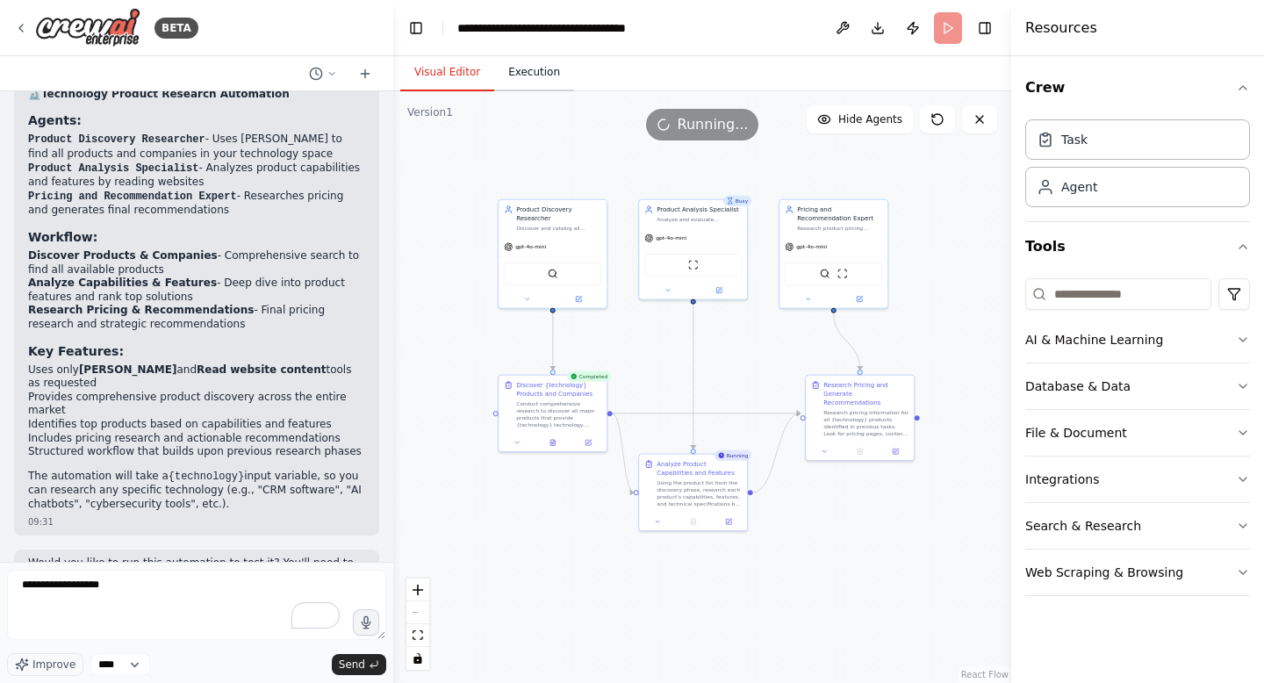
click at [520, 66] on button "Execution" at bounding box center [534, 72] width 80 height 37
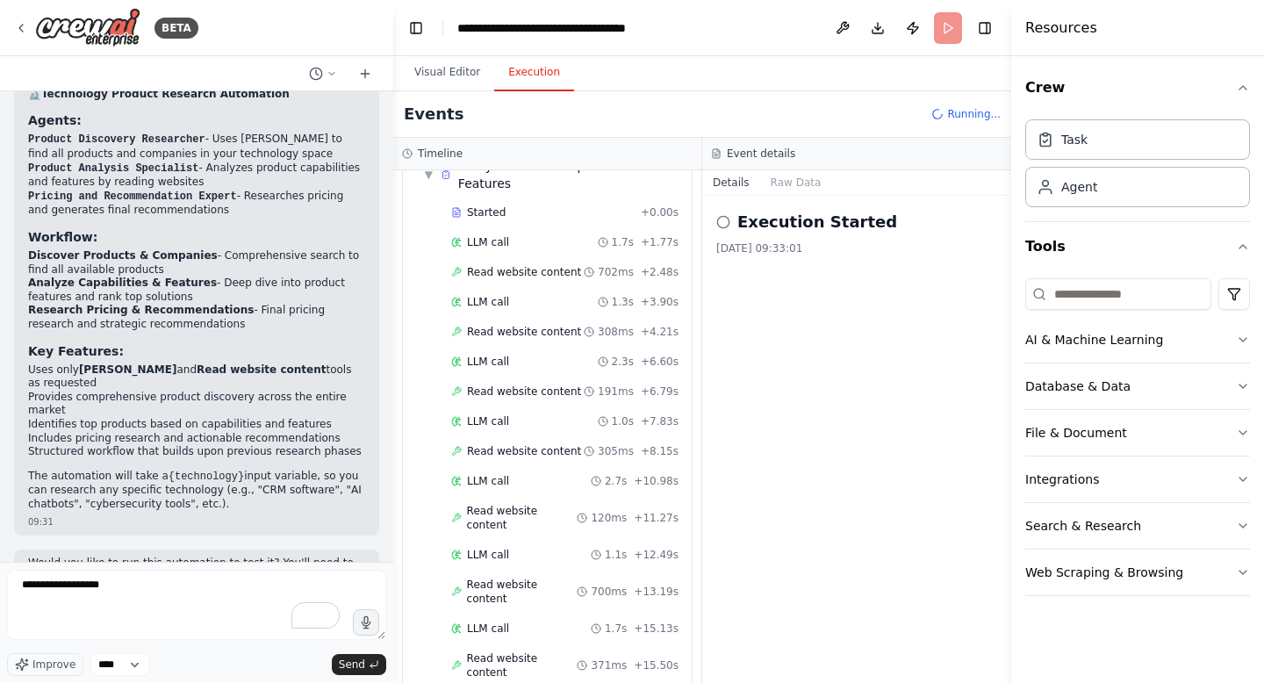
scroll to position [0, 0]
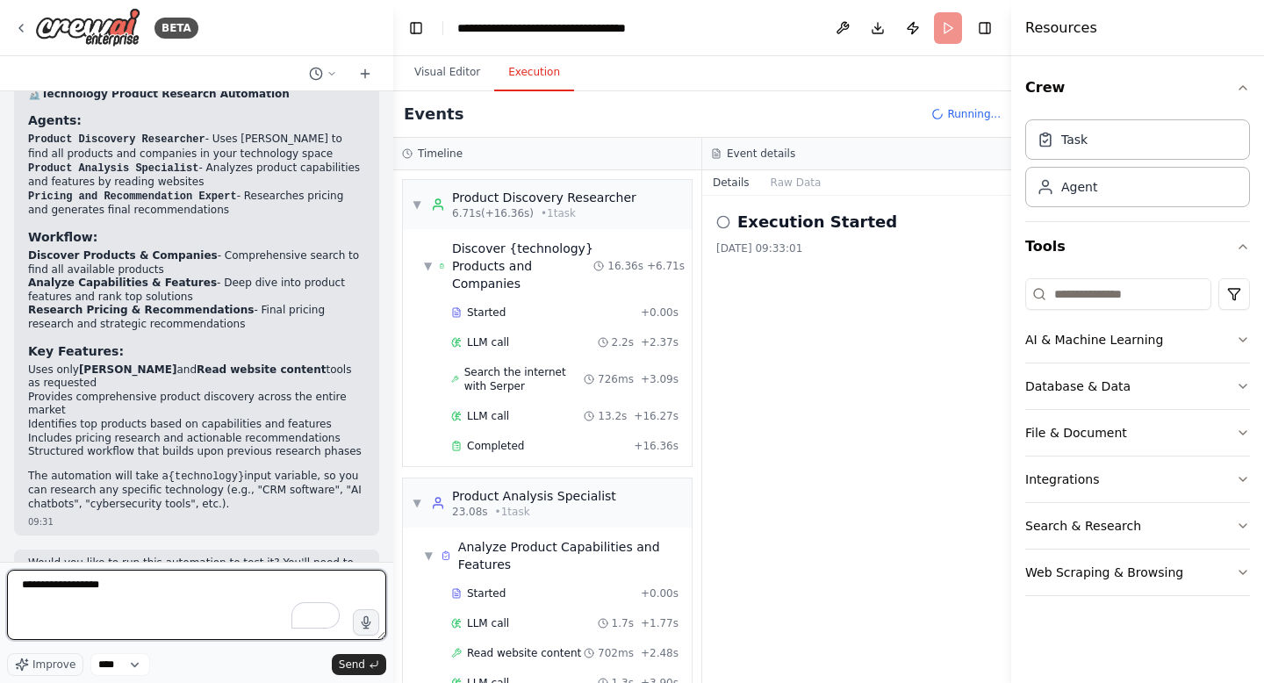
click at [241, 604] on textarea "**********" at bounding box center [196, 604] width 379 height 70
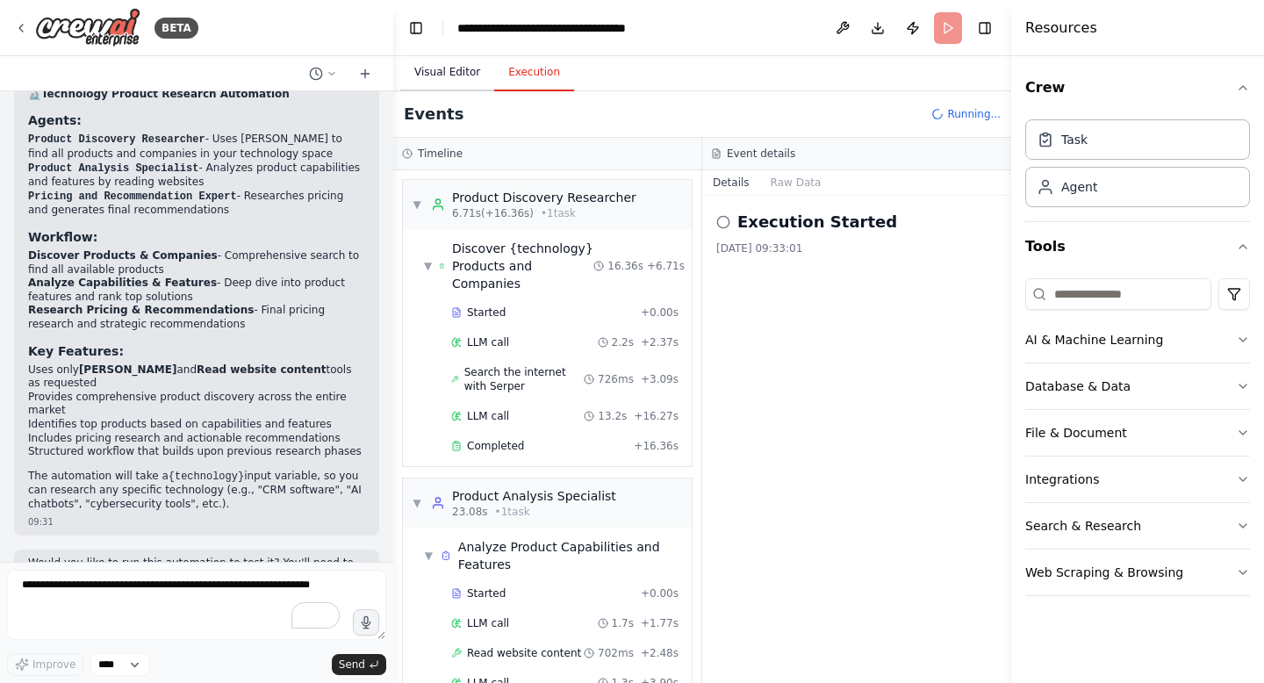
click at [442, 73] on button "Visual Editor" at bounding box center [447, 72] width 94 height 37
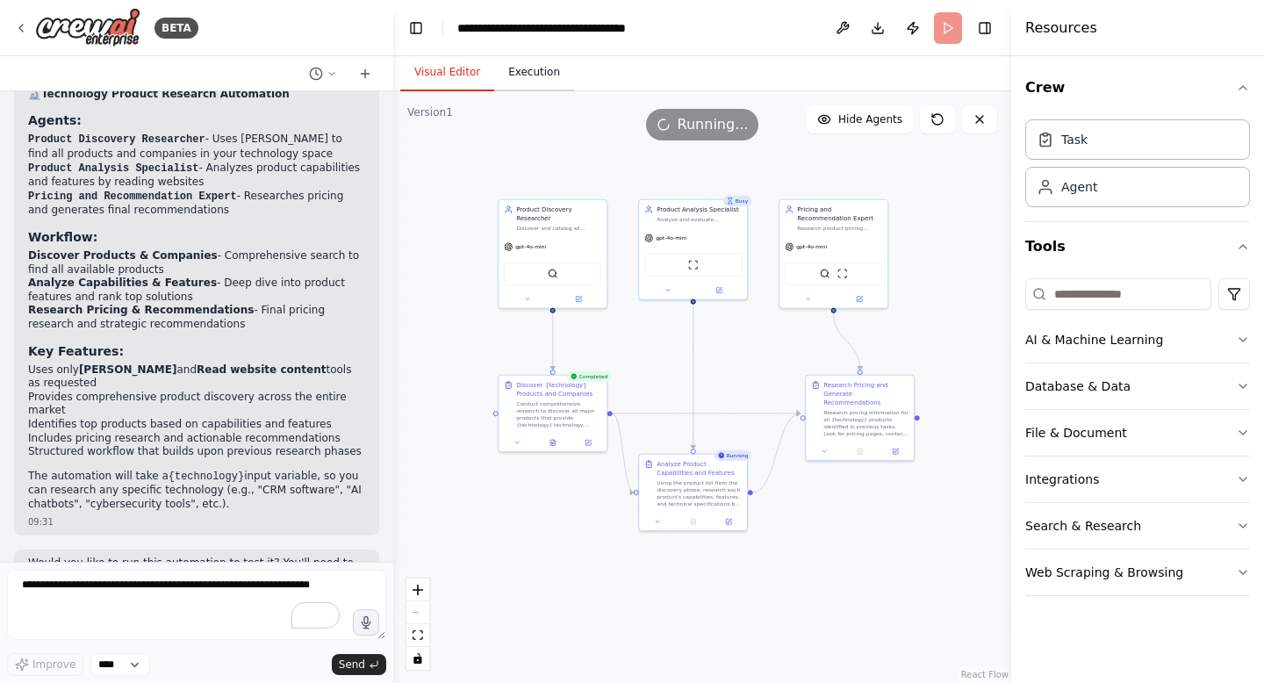
click at [517, 65] on button "Execution" at bounding box center [534, 72] width 80 height 37
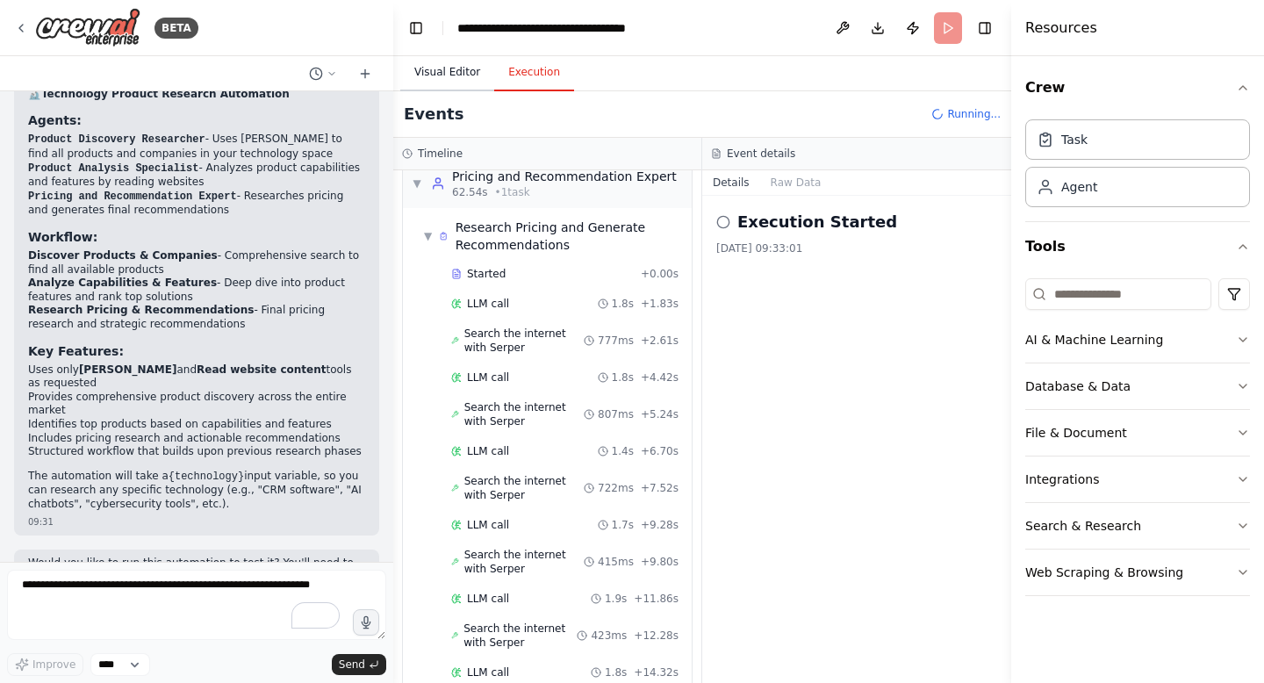
scroll to position [1018, 0]
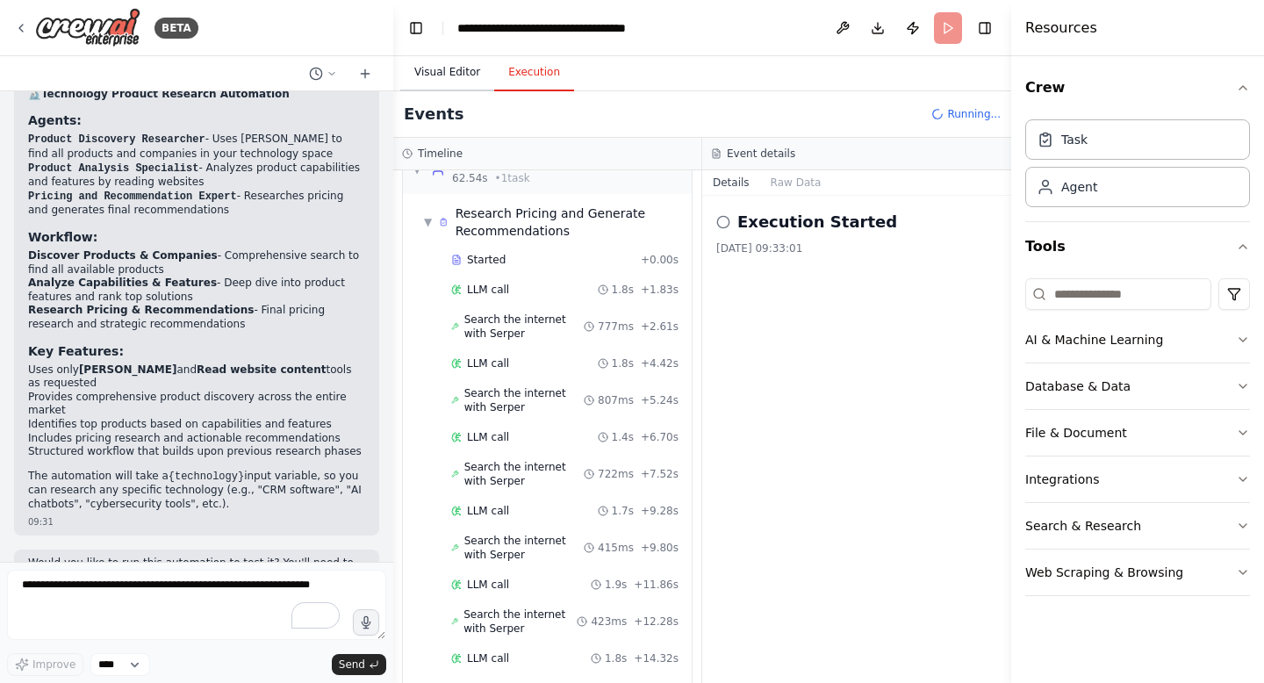
click at [471, 82] on button "Visual Editor" at bounding box center [447, 72] width 94 height 37
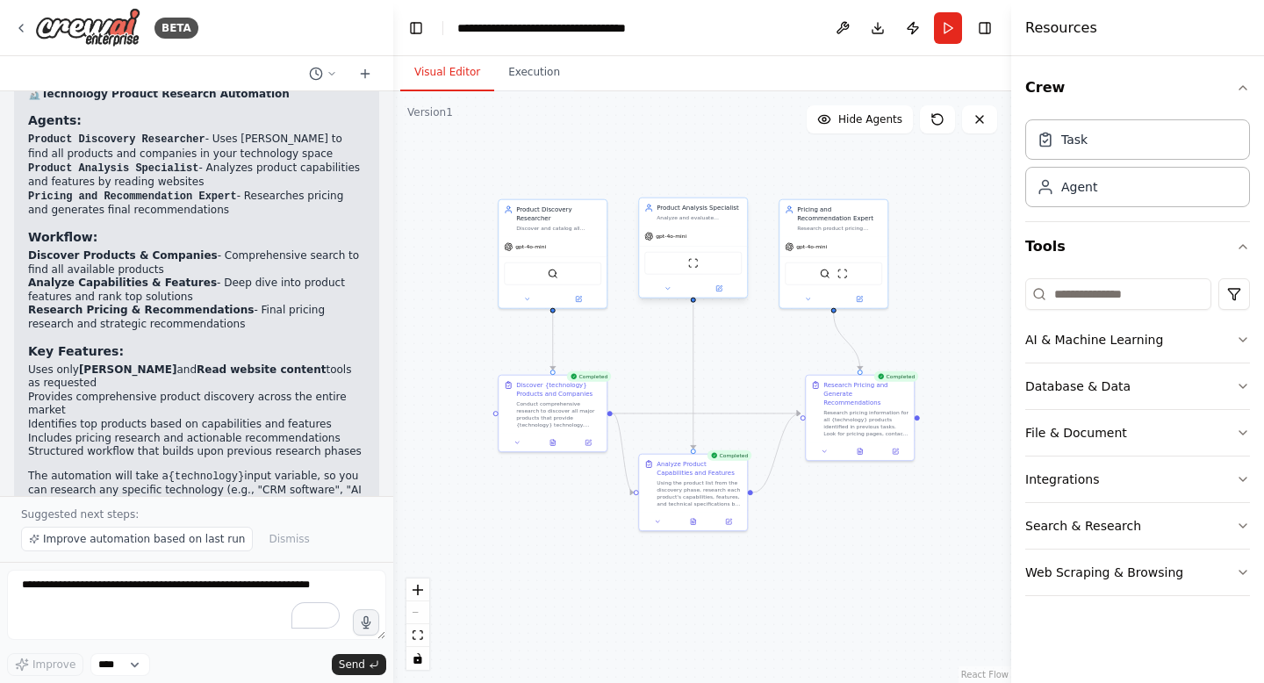
scroll to position [1204, 0]
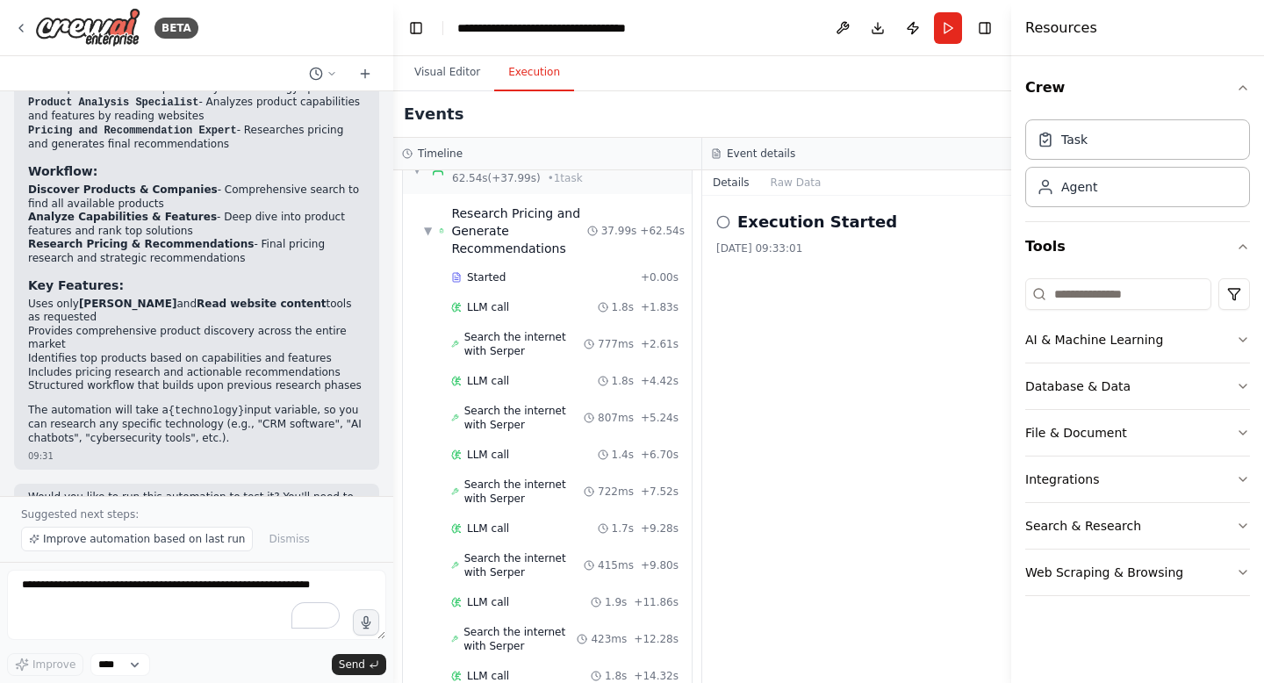
click at [539, 86] on button "Execution" at bounding box center [534, 72] width 80 height 37
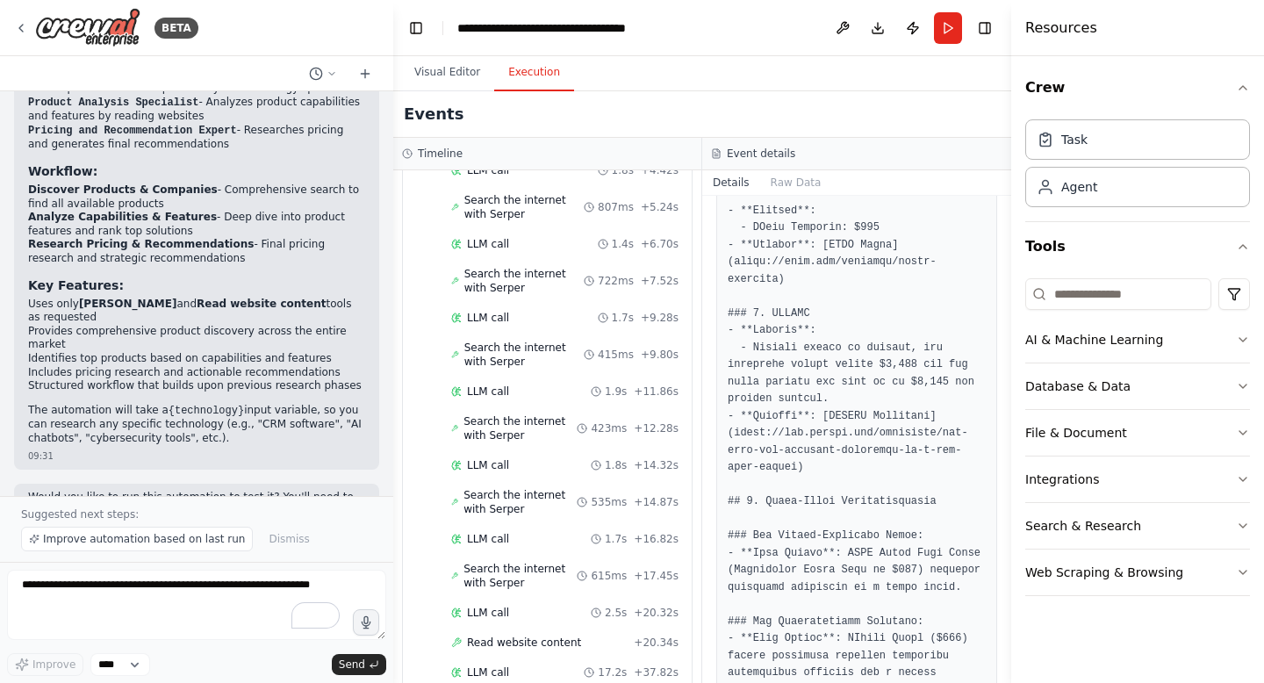
scroll to position [1856, 0]
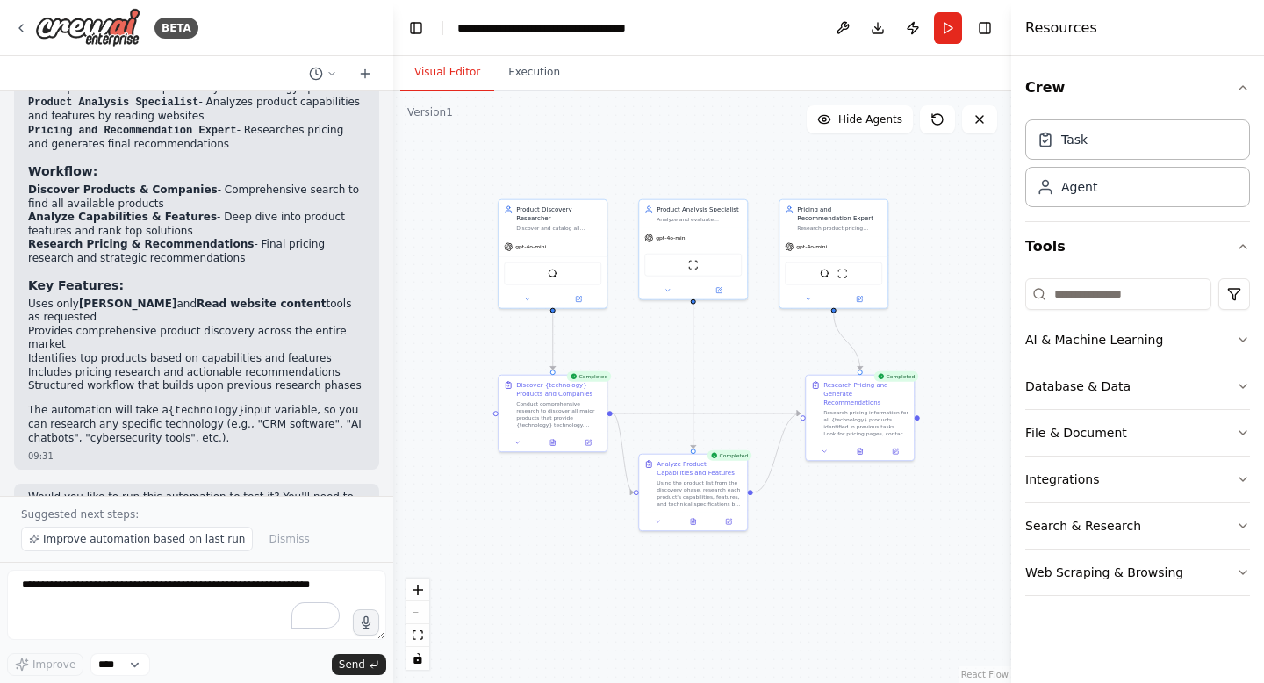
click at [458, 82] on button "Visual Editor" at bounding box center [447, 72] width 94 height 37
click at [709, 493] on div "Using the product list from the discovery phase, research each product's capabi…" at bounding box center [698, 491] width 85 height 28
click at [661, 516] on icon at bounding box center [657, 519] width 7 height 7
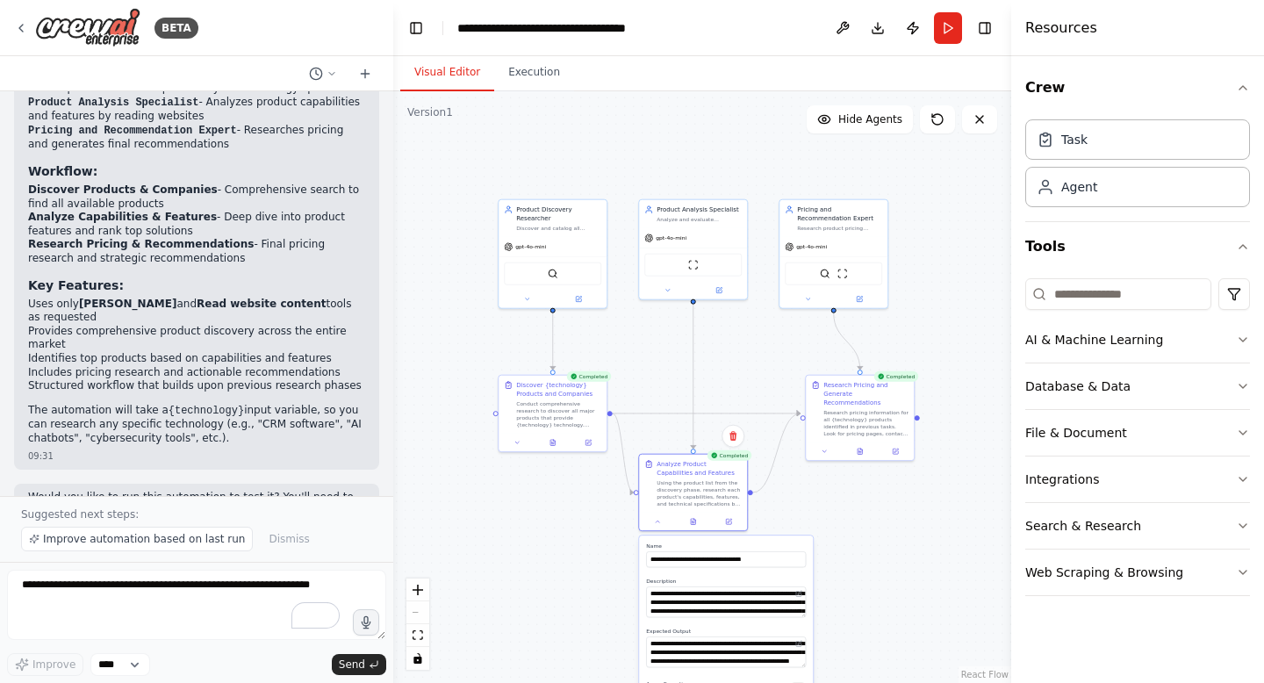
click at [980, 510] on div ".deletable-edge-delete-btn { width: 20px; height: 20px; border: 0px solid #ffff…" at bounding box center [702, 386] width 618 height 591
click at [913, 545] on div ".deletable-edge-delete-btn { width: 20px; height: 20px; border: 0px solid #ffff…" at bounding box center [702, 386] width 618 height 591
click at [836, 517] on div ".deletable-edge-delete-btn { width: 20px; height: 20px; border: 0px solid #ffff…" at bounding box center [702, 386] width 618 height 591
click at [935, 118] on icon at bounding box center [937, 119] width 14 height 14
click at [656, 519] on icon at bounding box center [657, 520] width 4 height 2
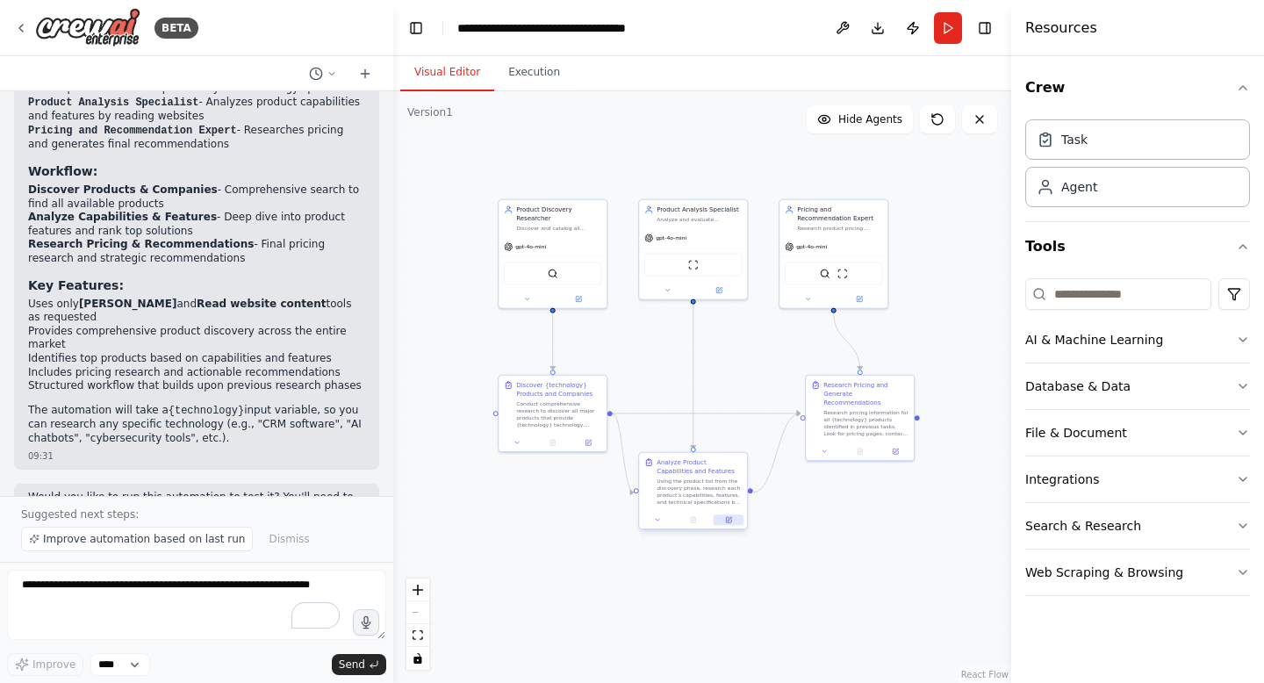
click at [725, 521] on icon at bounding box center [728, 519] width 7 height 7
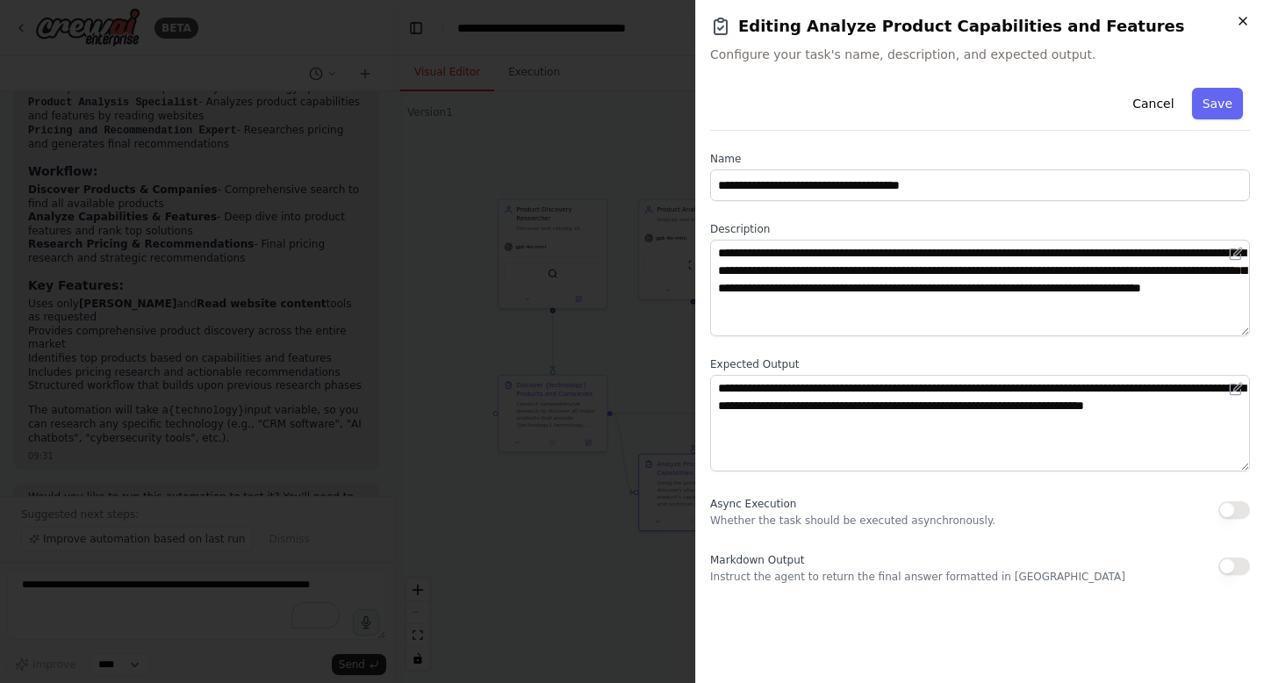
click at [1248, 14] on icon "button" at bounding box center [1242, 21] width 14 height 14
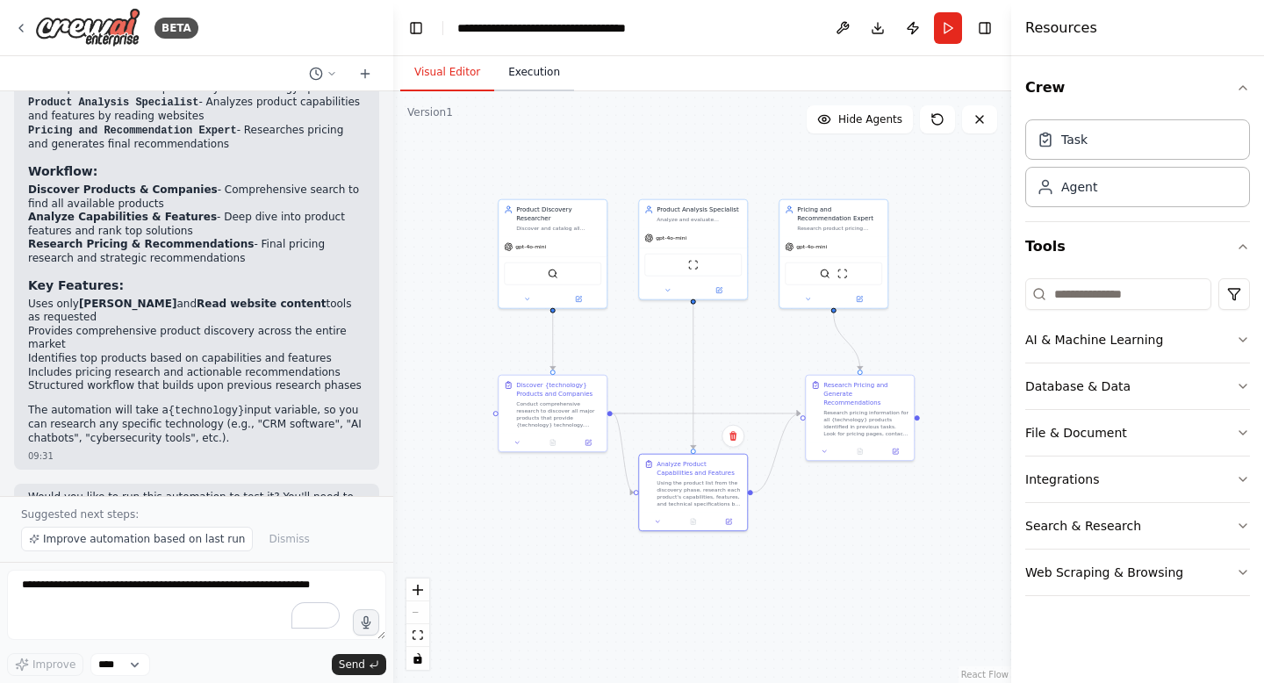
click at [516, 68] on button "Execution" at bounding box center [534, 72] width 80 height 37
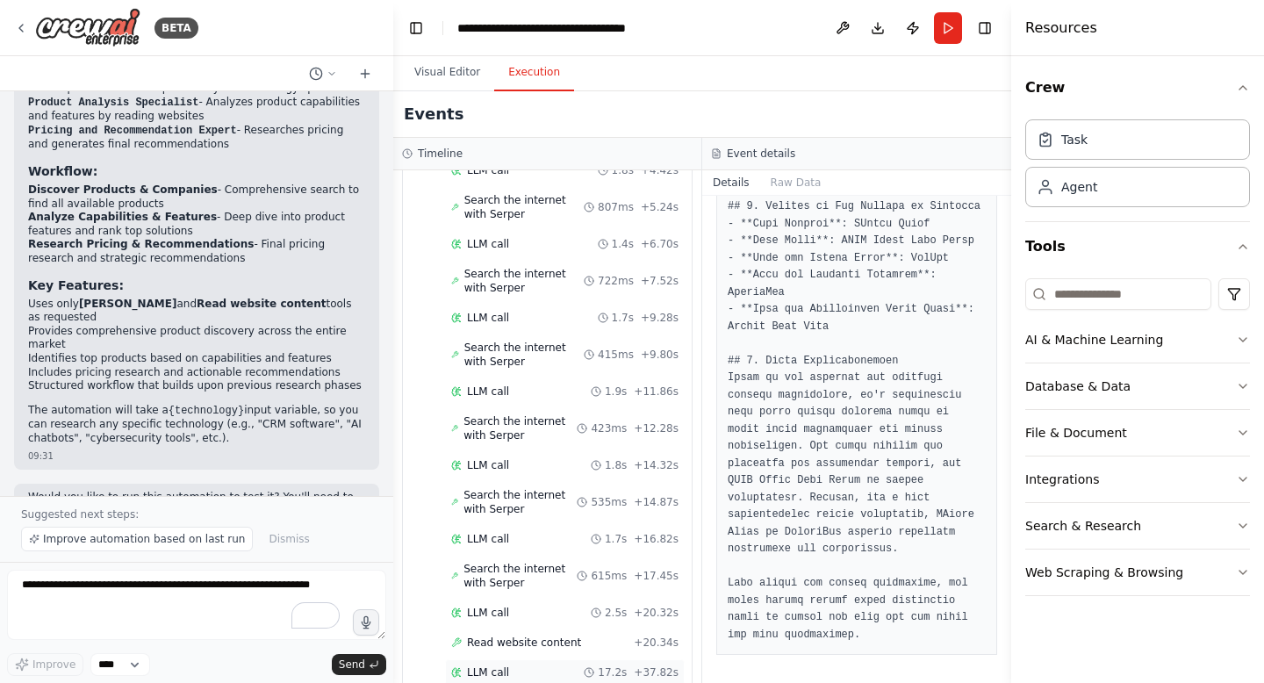
click at [529, 659] on div "LLM call 17.2s + 37.82s" at bounding box center [565, 672] width 240 height 26
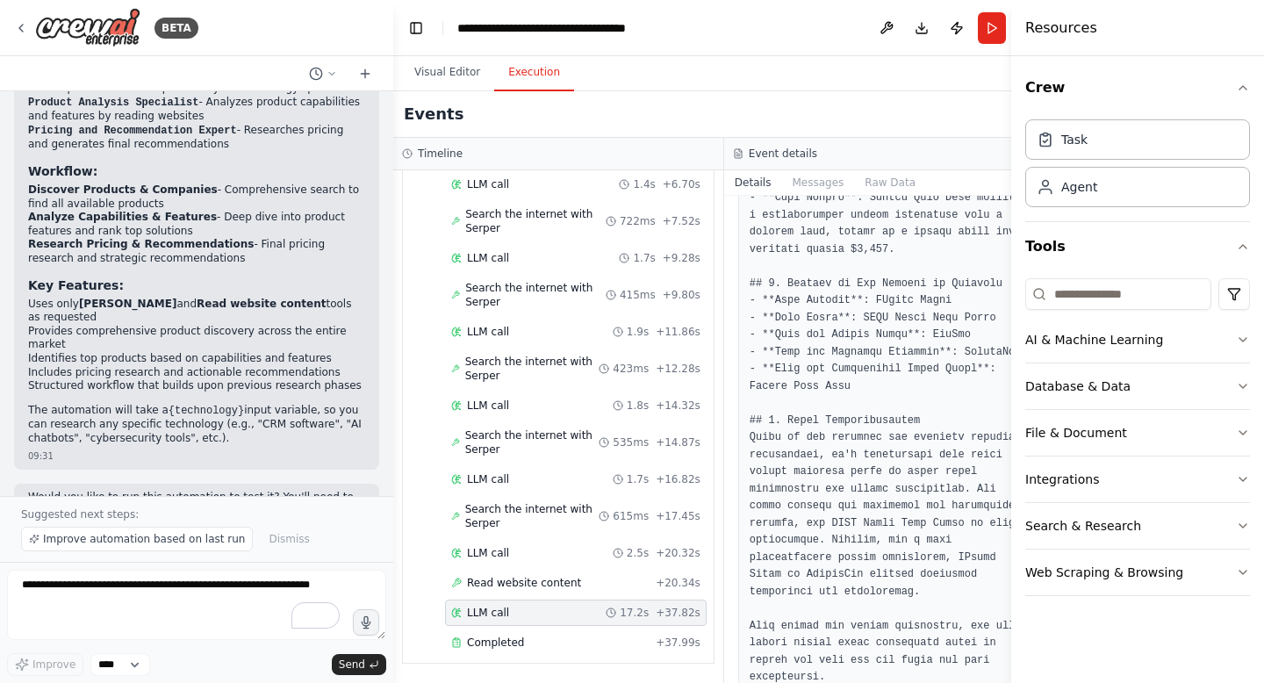
scroll to position [2028, 0]
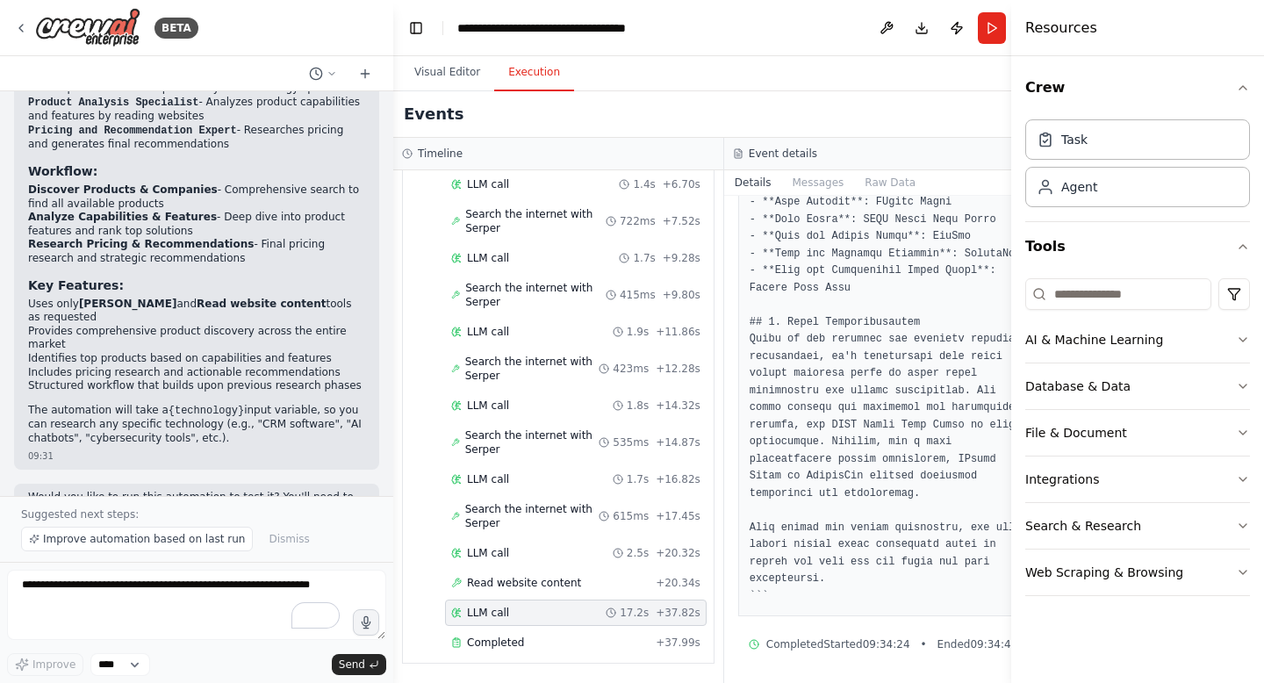
click at [520, 596] on div "Started + 0.00s LLM call 1.8s + 1.83s Search the internet with Serper 777ms + 2…" at bounding box center [565, 326] width 297 height 665
click at [462, 77] on button "Visual Editor" at bounding box center [447, 72] width 94 height 37
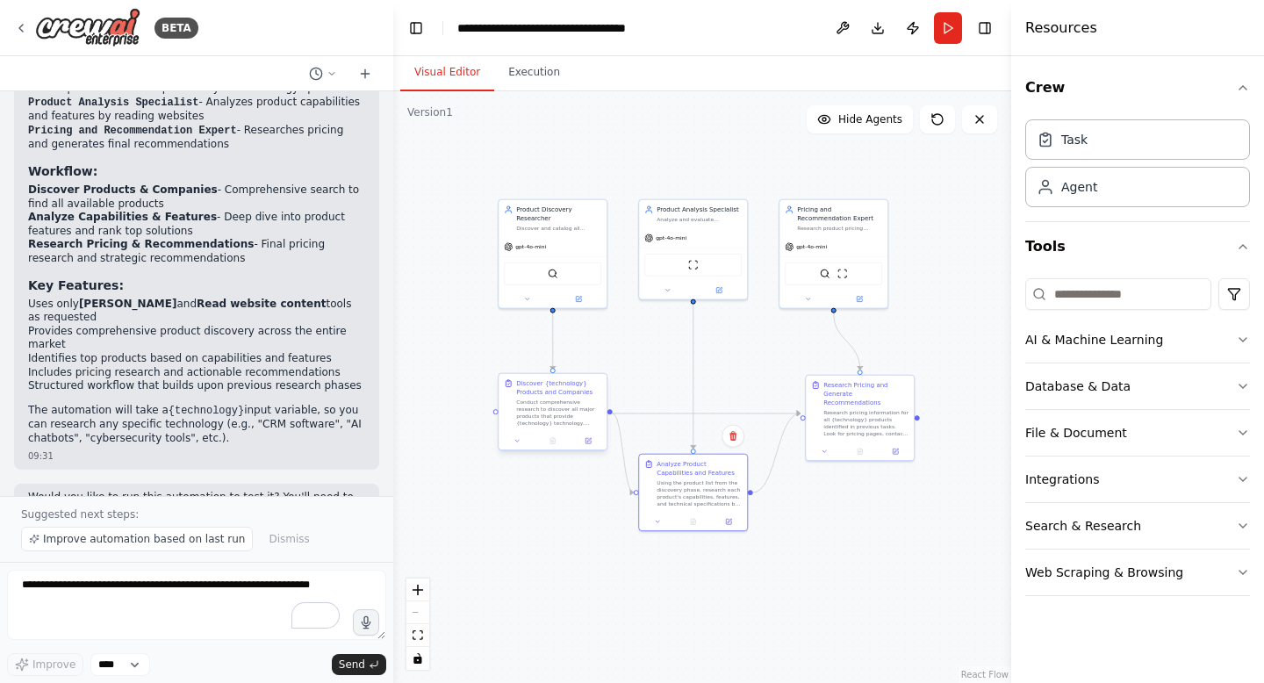
click at [569, 411] on div "Conduct comprehensive research to discover all major products that provide {tec…" at bounding box center [558, 412] width 85 height 28
click at [1094, 202] on div "Agent" at bounding box center [1137, 186] width 225 height 40
click at [586, 243] on div "gpt-4o-mini" at bounding box center [552, 244] width 108 height 19
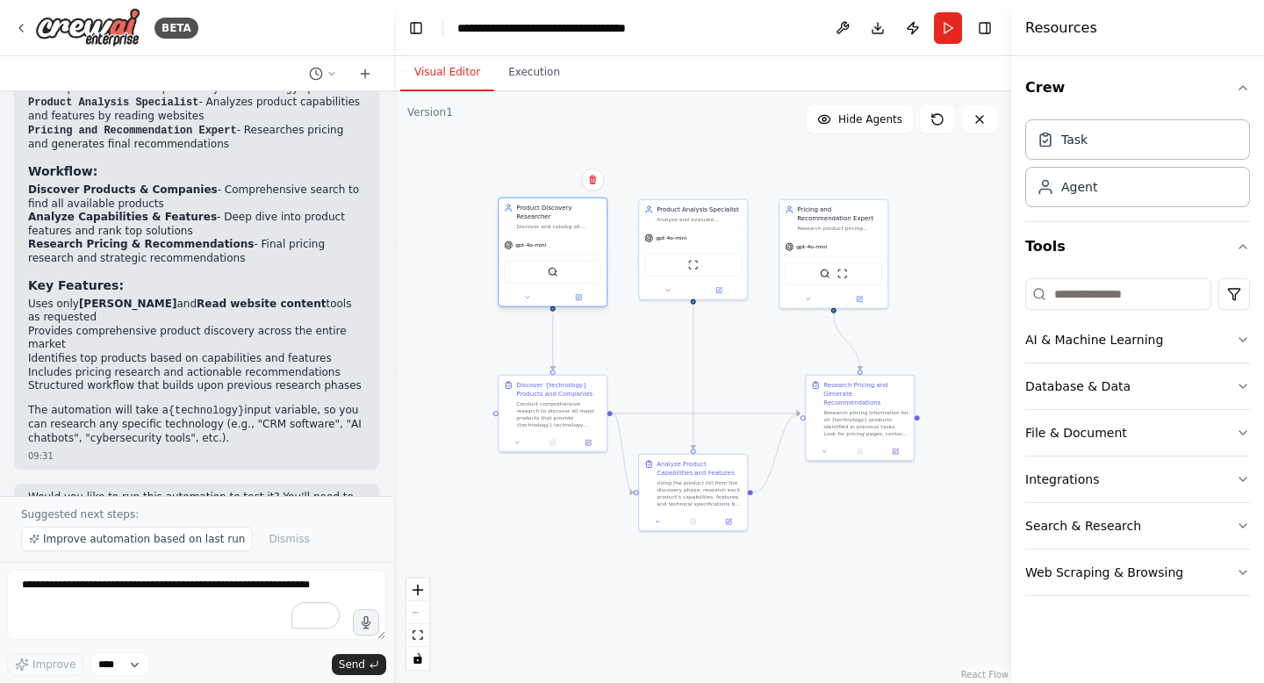
click at [563, 223] on div "Discover and catalog all products that provide {technology} technology, includi…" at bounding box center [558, 226] width 85 height 7
click at [525, 299] on icon at bounding box center [526, 297] width 7 height 7
click at [619, 403] on div "OpenAI - gpt-4o-mini" at bounding box center [581, 399] width 138 height 9
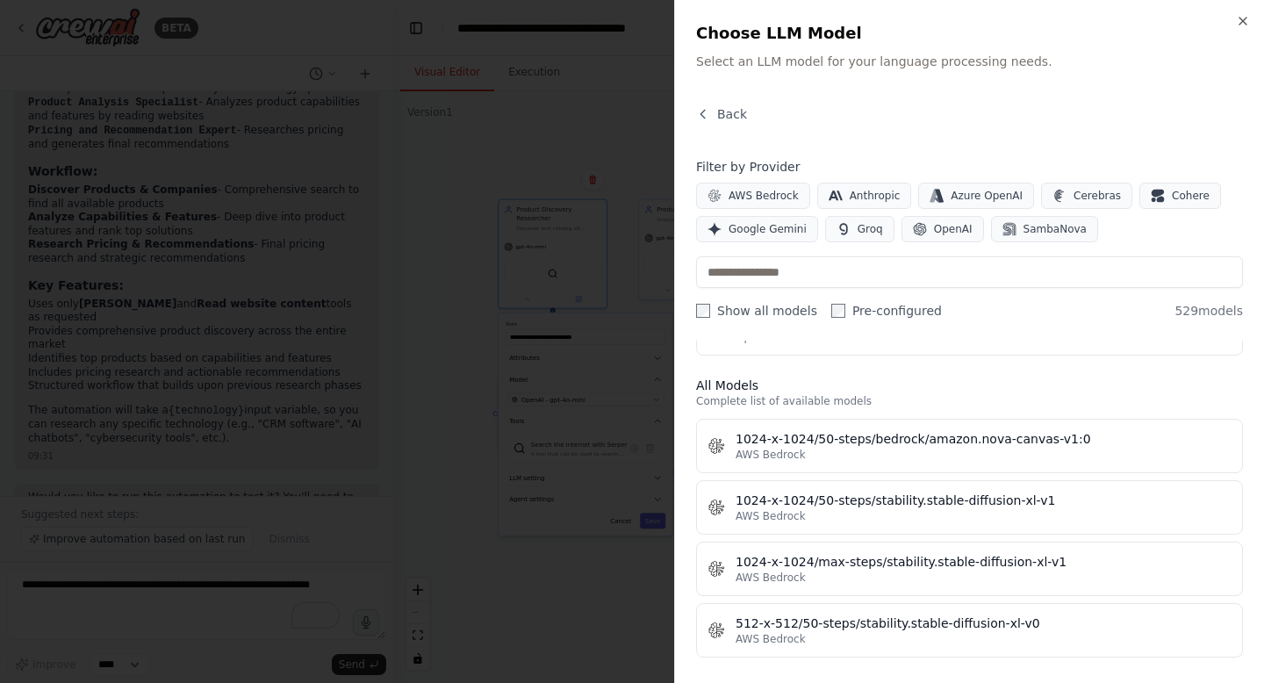
scroll to position [0, 0]
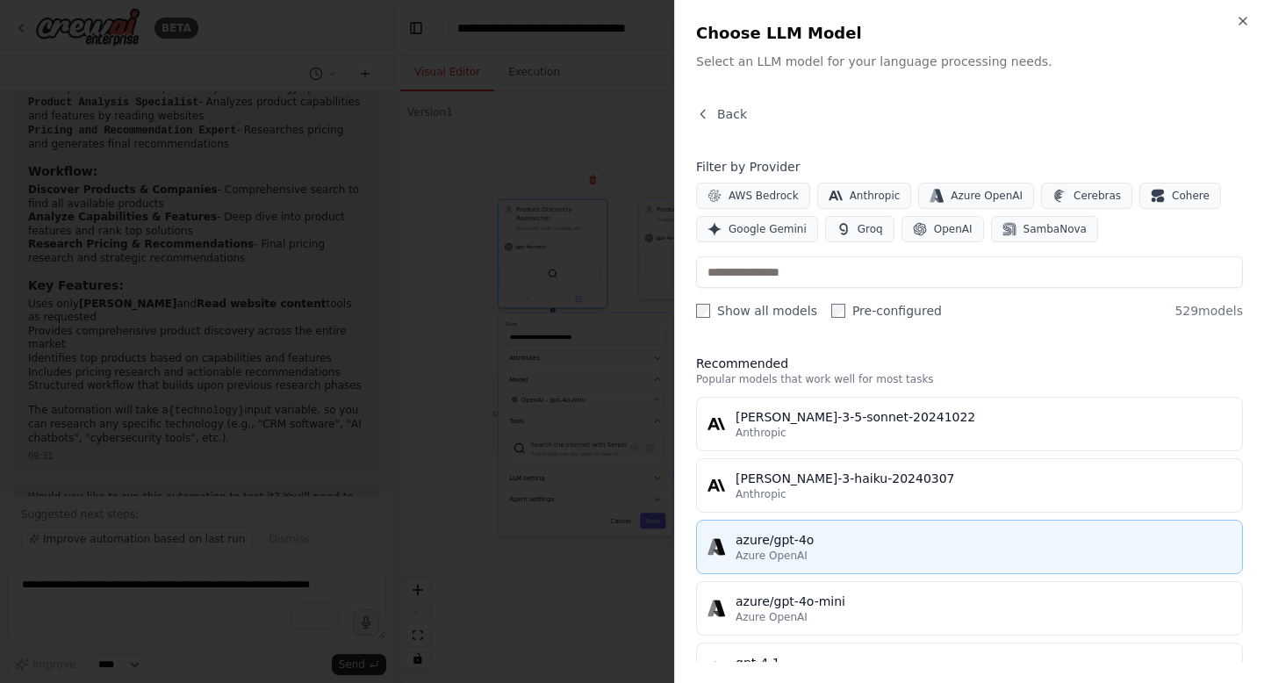
click at [1011, 544] on div "azure/gpt-4o" at bounding box center [983, 540] width 496 height 18
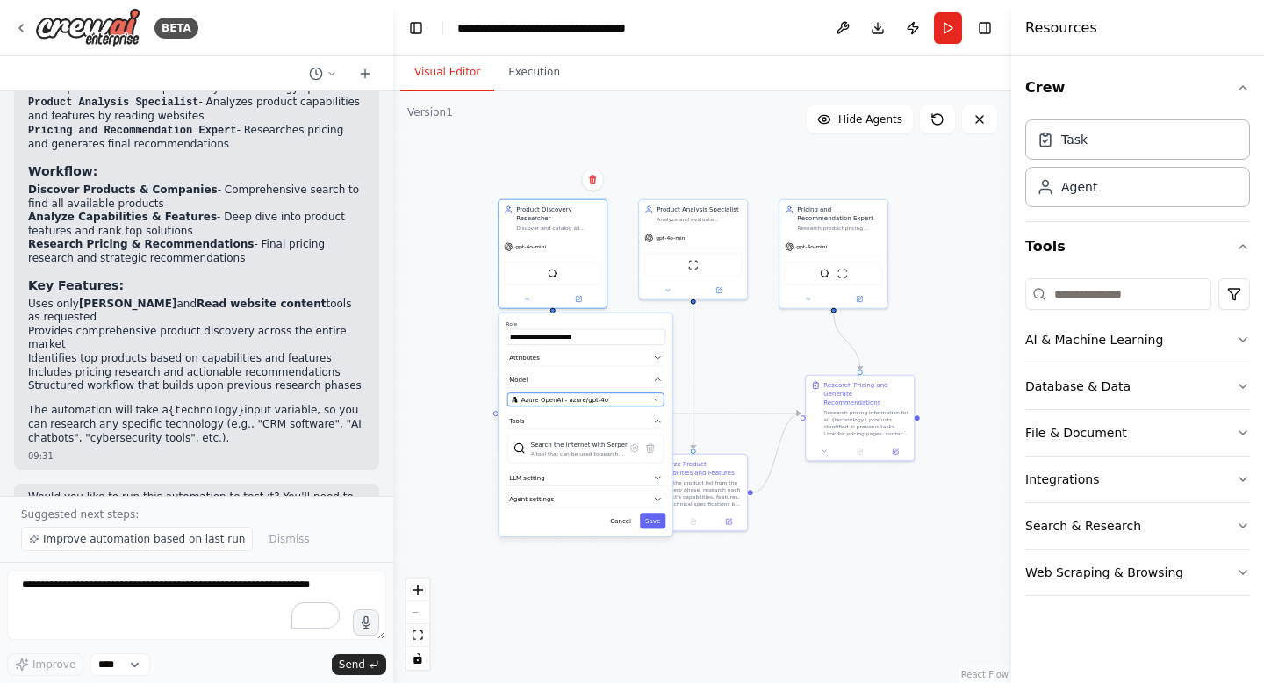
click at [649, 399] on button "Azure OpenAI - azure/gpt-4o" at bounding box center [585, 399] width 156 height 13
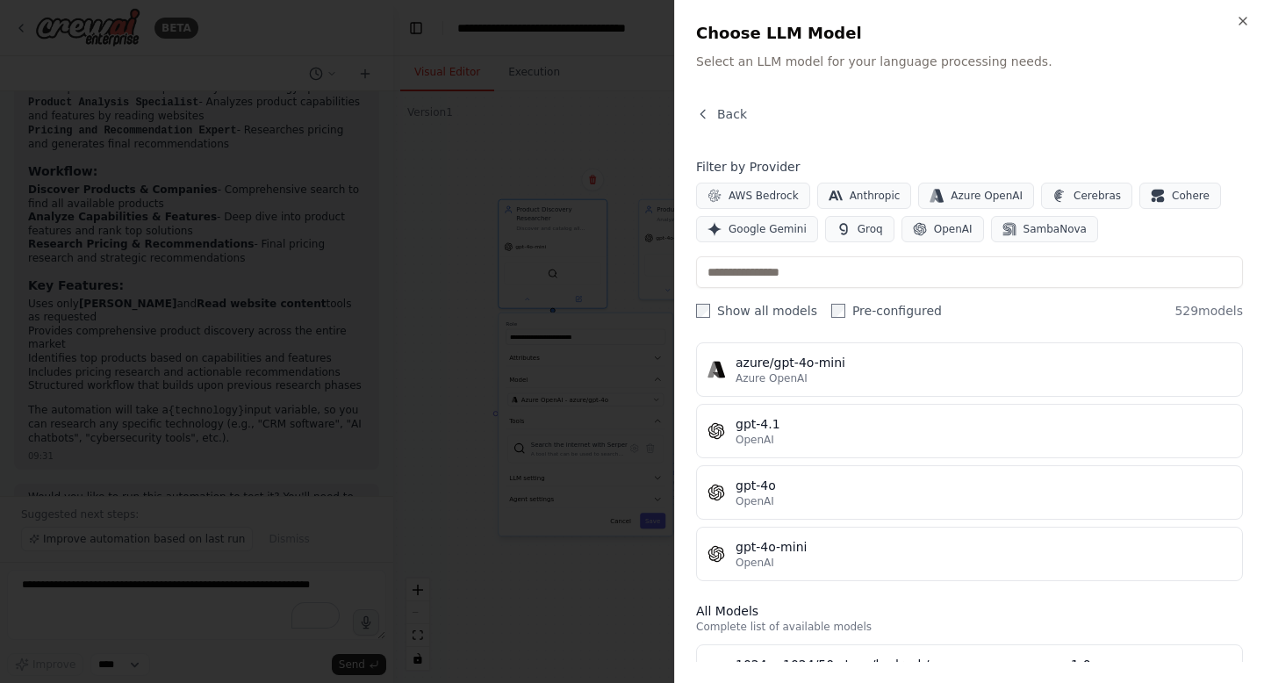
scroll to position [242, 0]
click at [998, 192] on span "Azure OpenAI" at bounding box center [986, 196] width 72 height 14
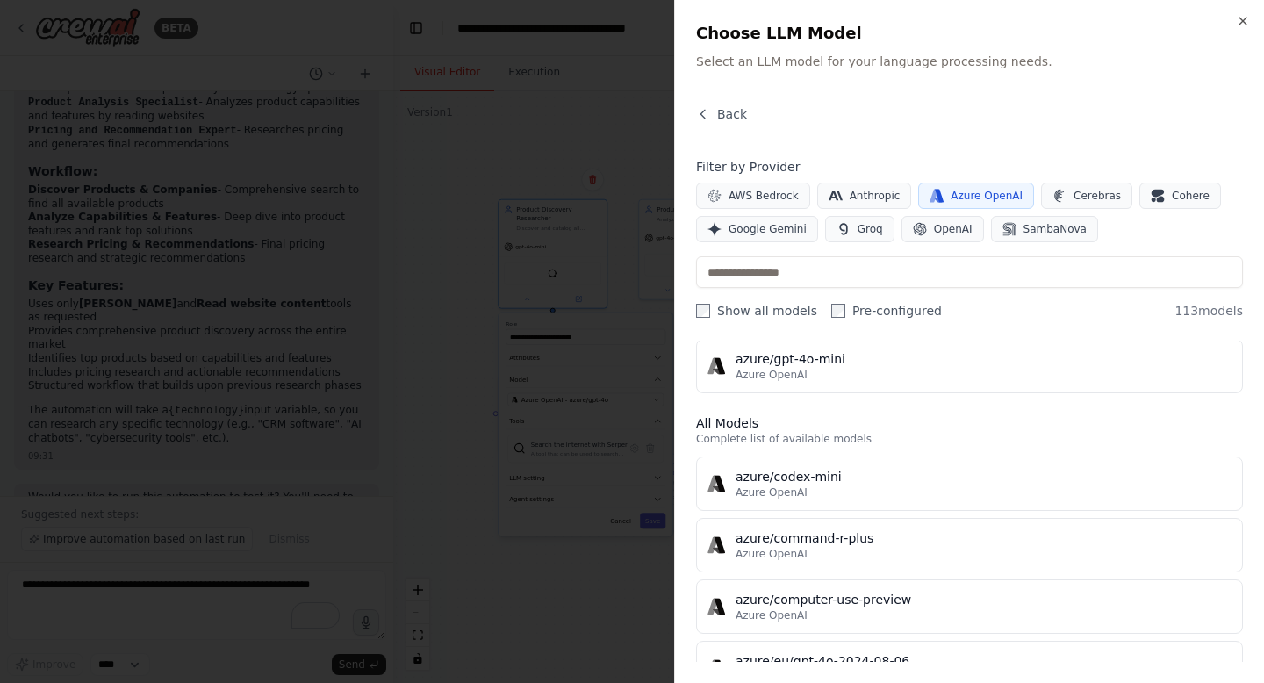
scroll to position [0, 0]
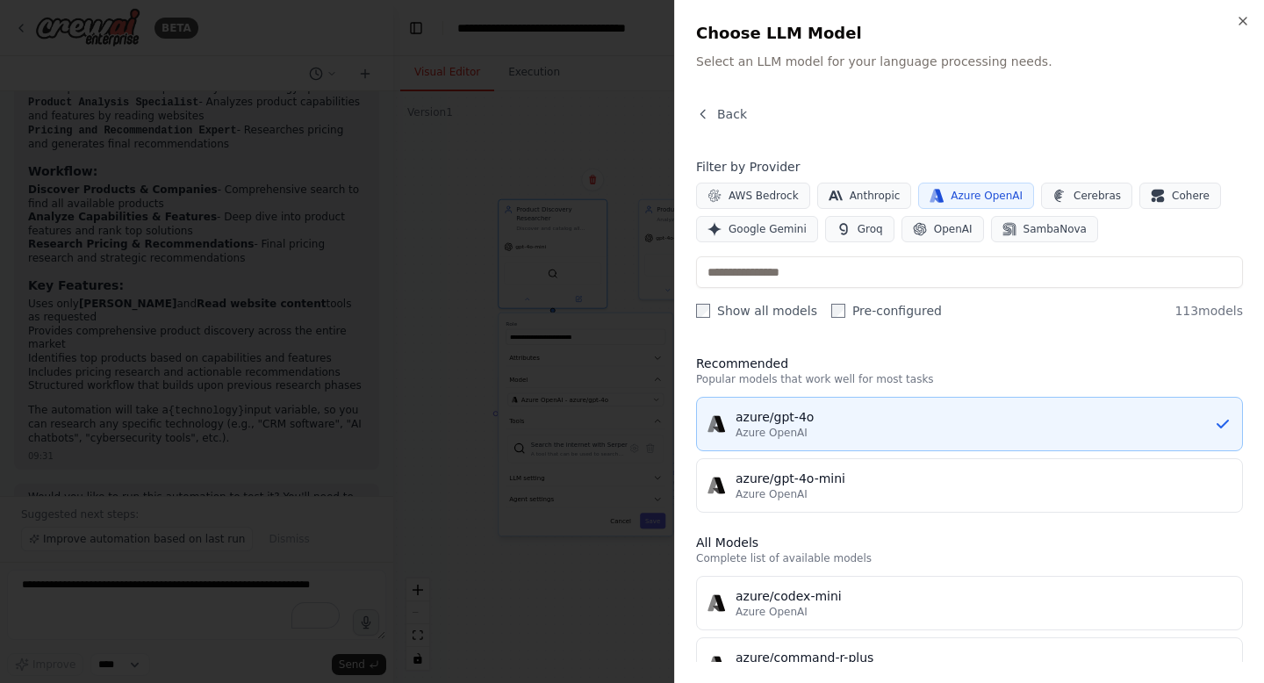
click at [1032, 420] on div "azure/gpt-4o" at bounding box center [974, 417] width 478 height 18
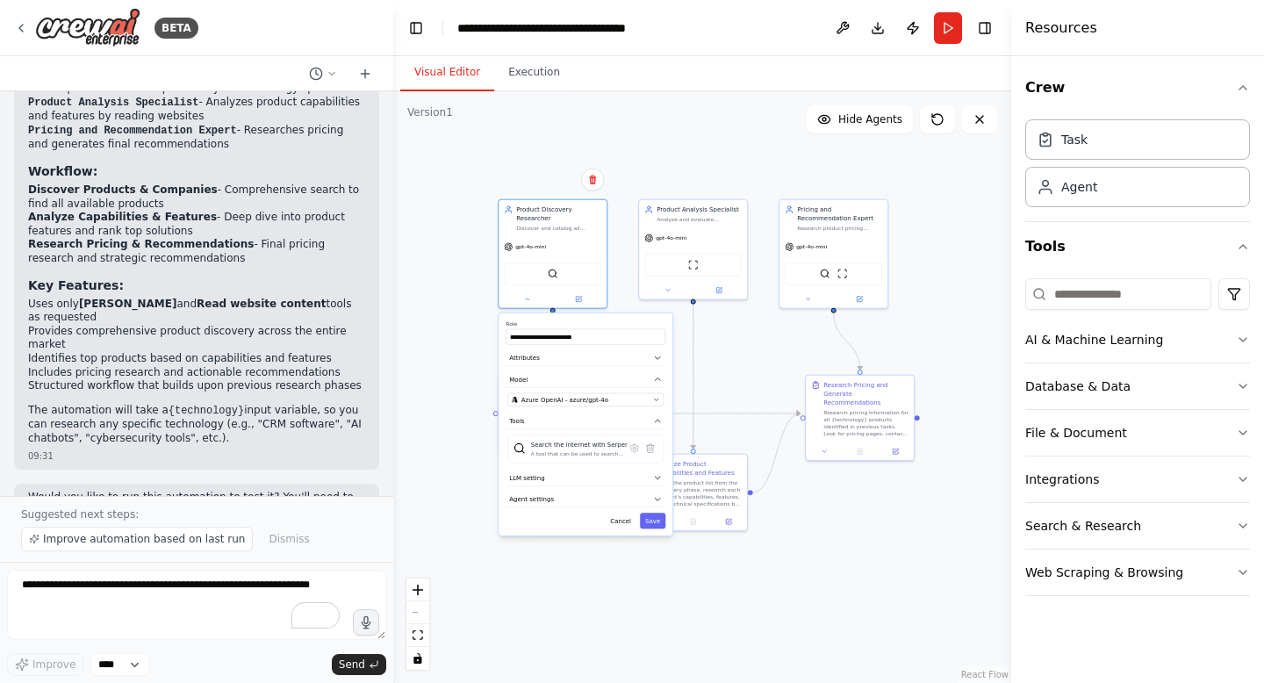
click at [940, 555] on div ".deletable-edge-delete-btn { width: 20px; height: 20px; border: 0px solid #ffff…" at bounding box center [702, 386] width 618 height 591
click at [732, 356] on div ".deletable-edge-delete-btn { width: 20px; height: 20px; border: 0px solid #ffff…" at bounding box center [702, 386] width 618 height 591
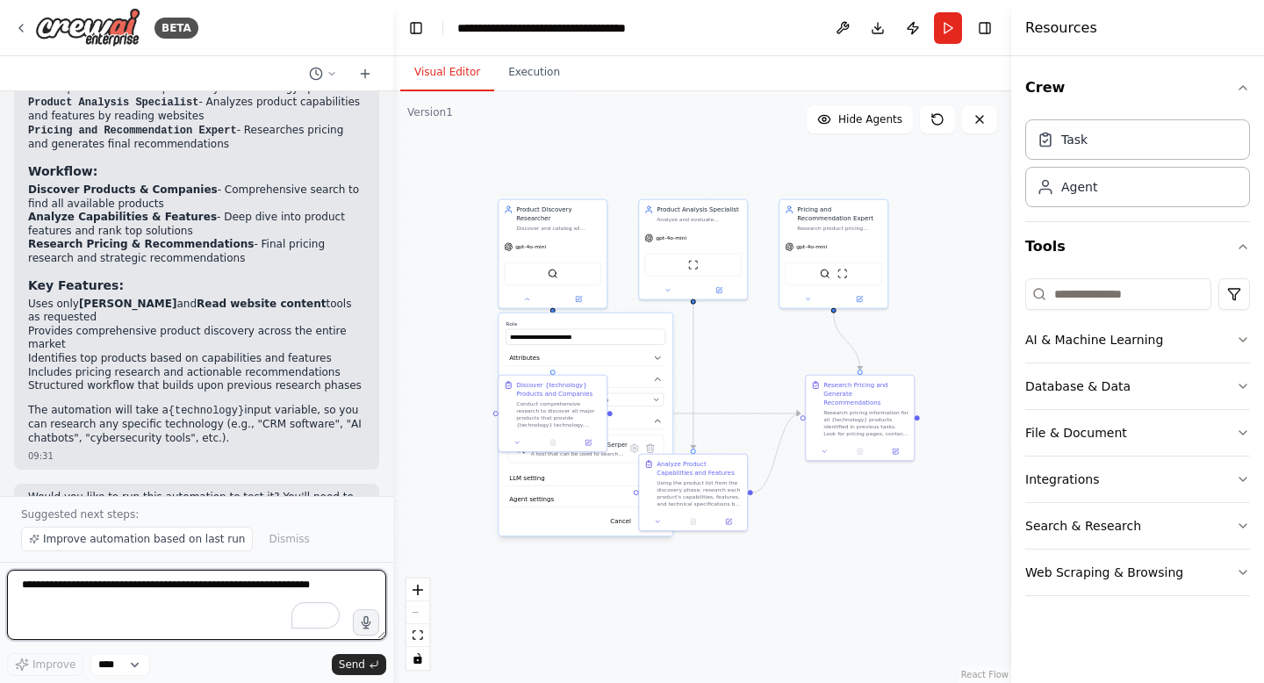
click at [184, 604] on textarea "To enrich screen reader interactions, please activate Accessibility in Grammarl…" at bounding box center [196, 604] width 379 height 70
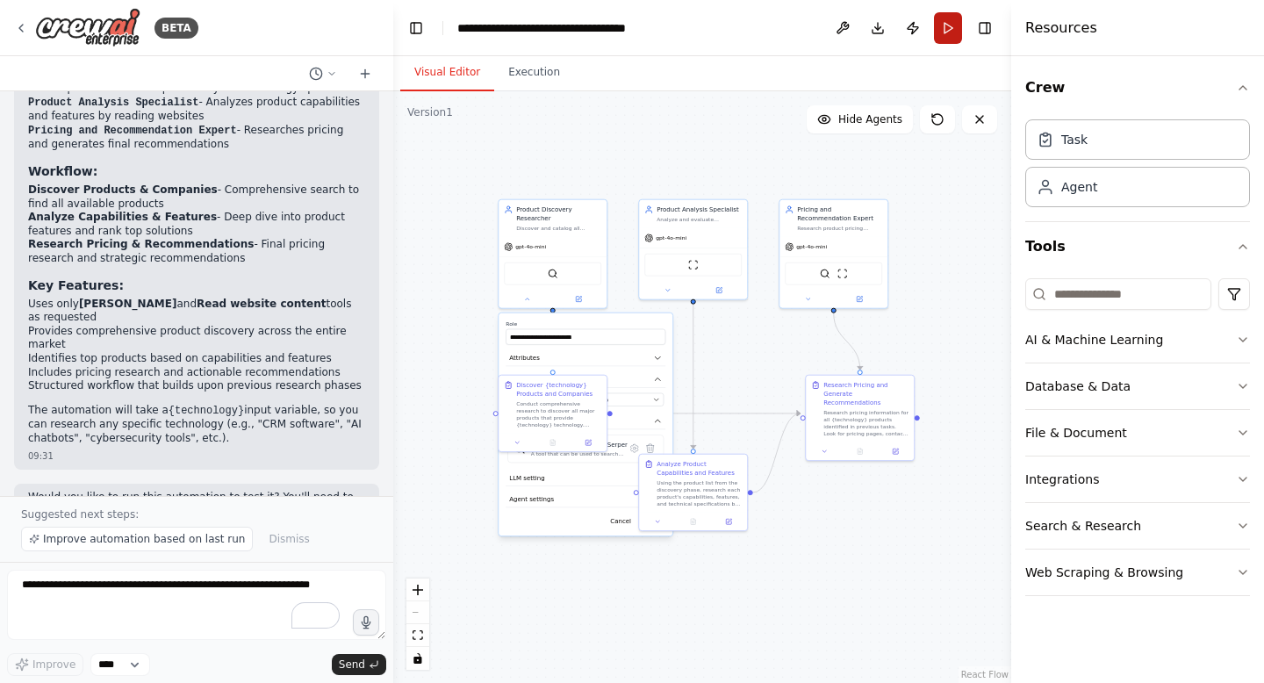
click at [943, 27] on button "Run" at bounding box center [948, 28] width 28 height 32
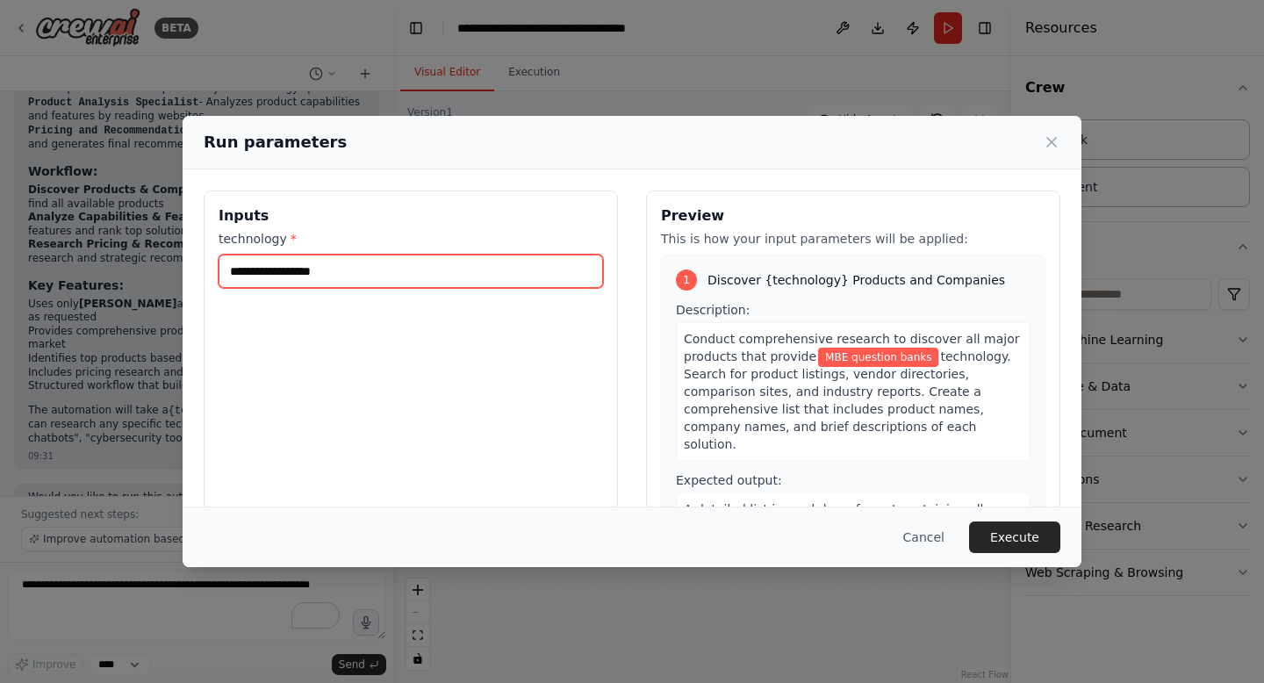
click at [515, 280] on input "**********" at bounding box center [410, 270] width 384 height 33
click at [237, 268] on input "**********" at bounding box center [410, 270] width 384 height 33
type input "**********"
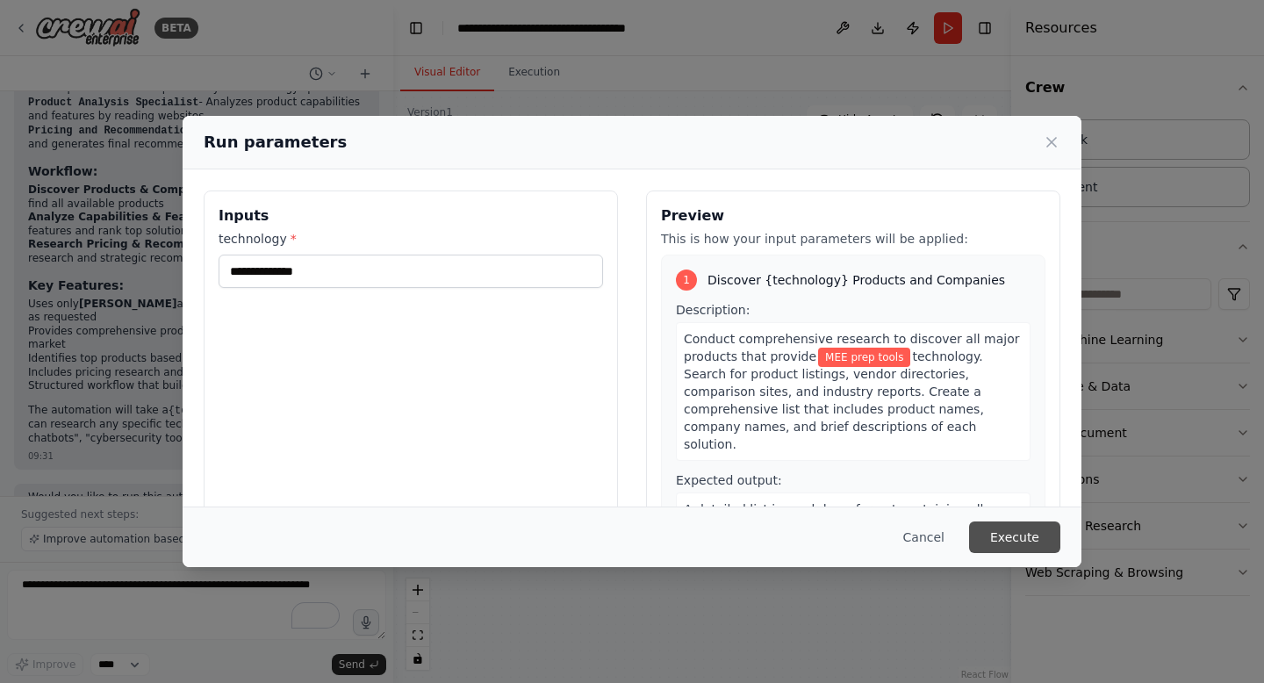
click at [1007, 537] on button "Execute" at bounding box center [1014, 537] width 91 height 32
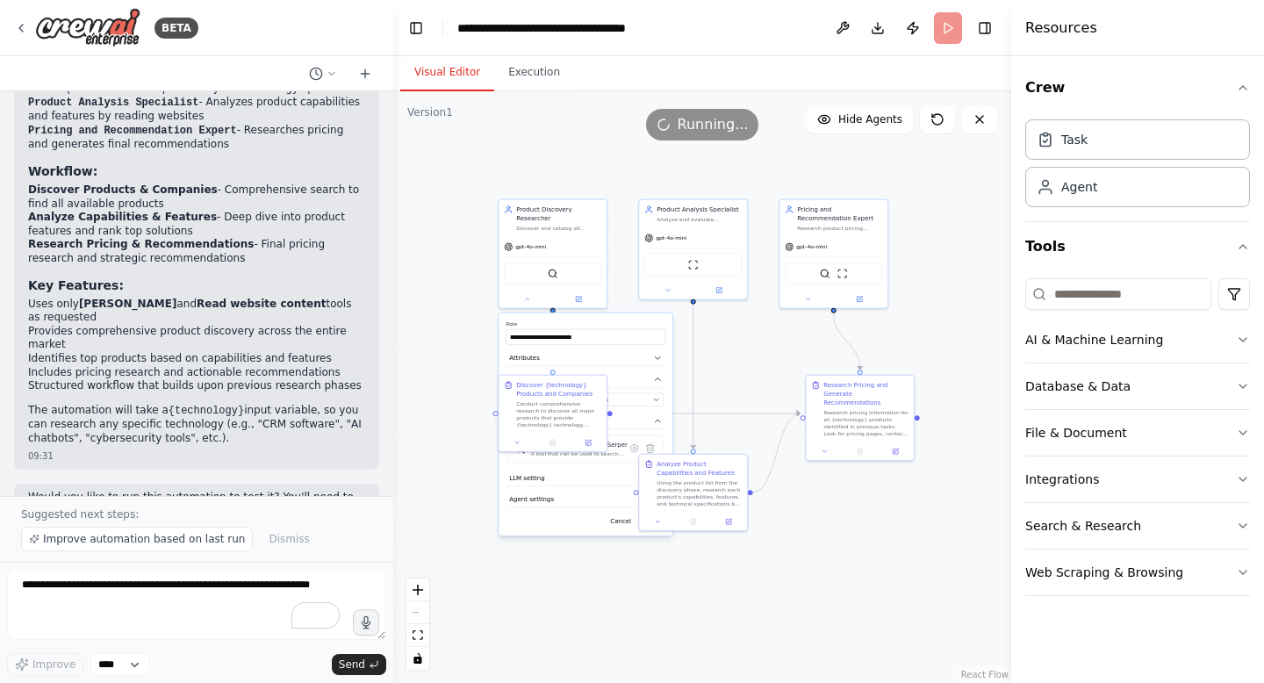
click at [906, 546] on div ".deletable-edge-delete-btn { width: 20px; height: 20px; border: 0px solid #ffff…" at bounding box center [702, 386] width 618 height 591
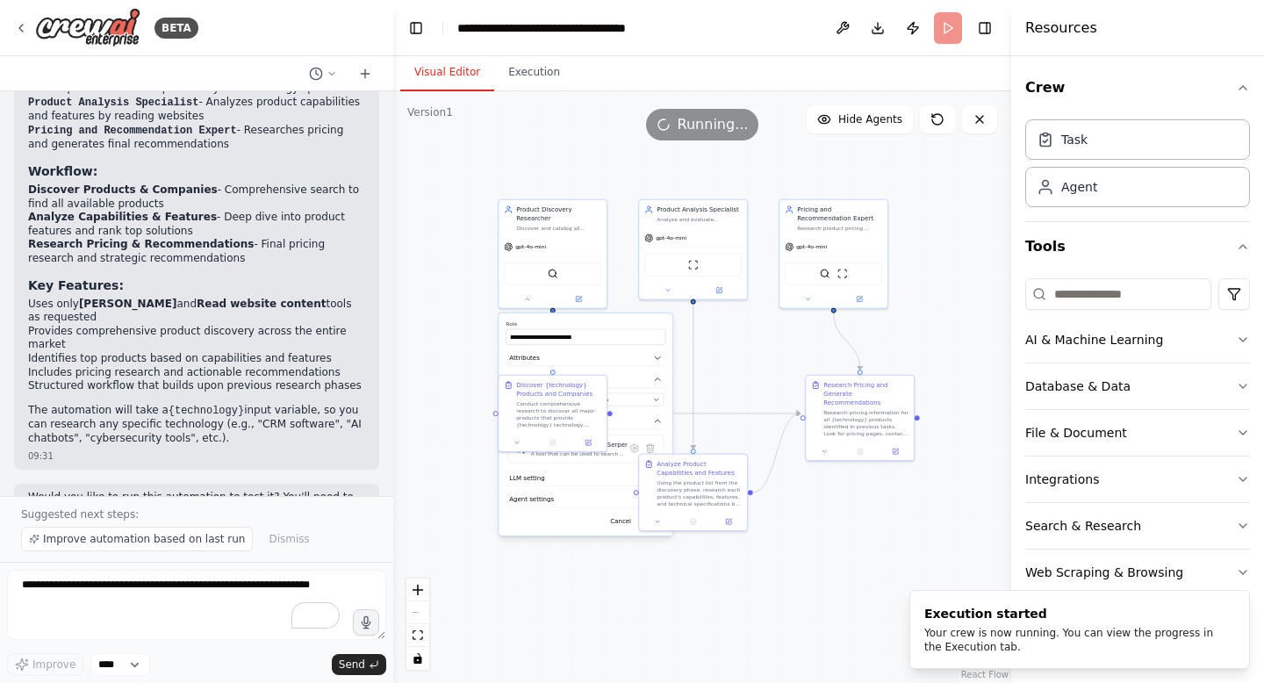
click at [838, 559] on div ".deletable-edge-delete-btn { width: 20px; height: 20px; border: 0px solid #ffff…" at bounding box center [702, 386] width 618 height 591
click at [1230, 603] on icon "Notifications (F8)" at bounding box center [1235, 605] width 14 height 14
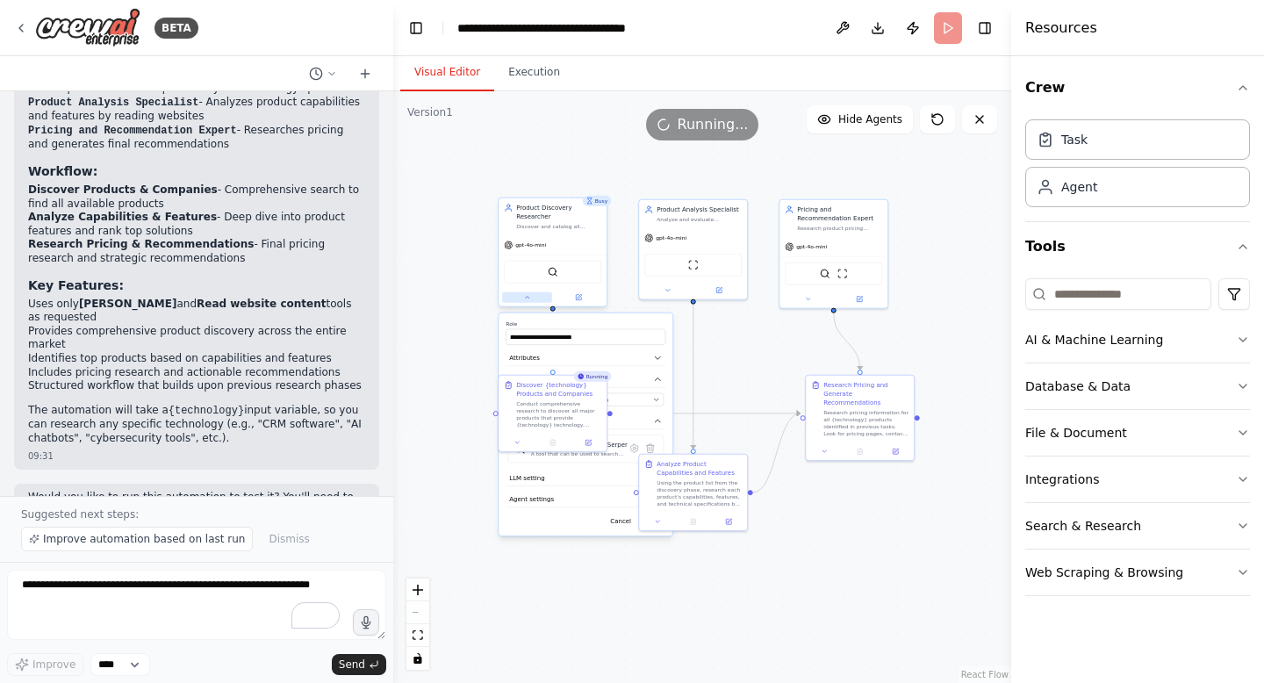
click at [530, 294] on icon at bounding box center [526, 297] width 7 height 7
click at [528, 295] on icon at bounding box center [526, 297] width 7 height 7
click at [587, 400] on div "OpenAI - gpt-4o-mini" at bounding box center [581, 399] width 138 height 9
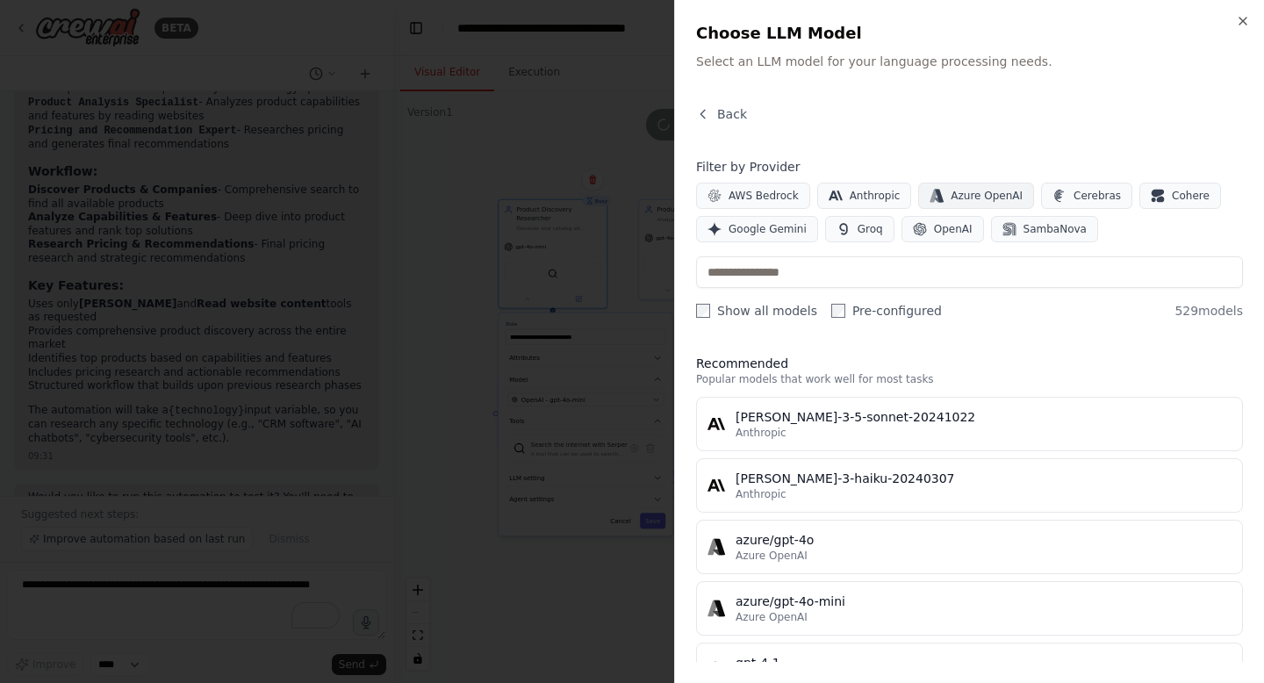
click at [965, 197] on span "Azure OpenAI" at bounding box center [986, 196] width 72 height 14
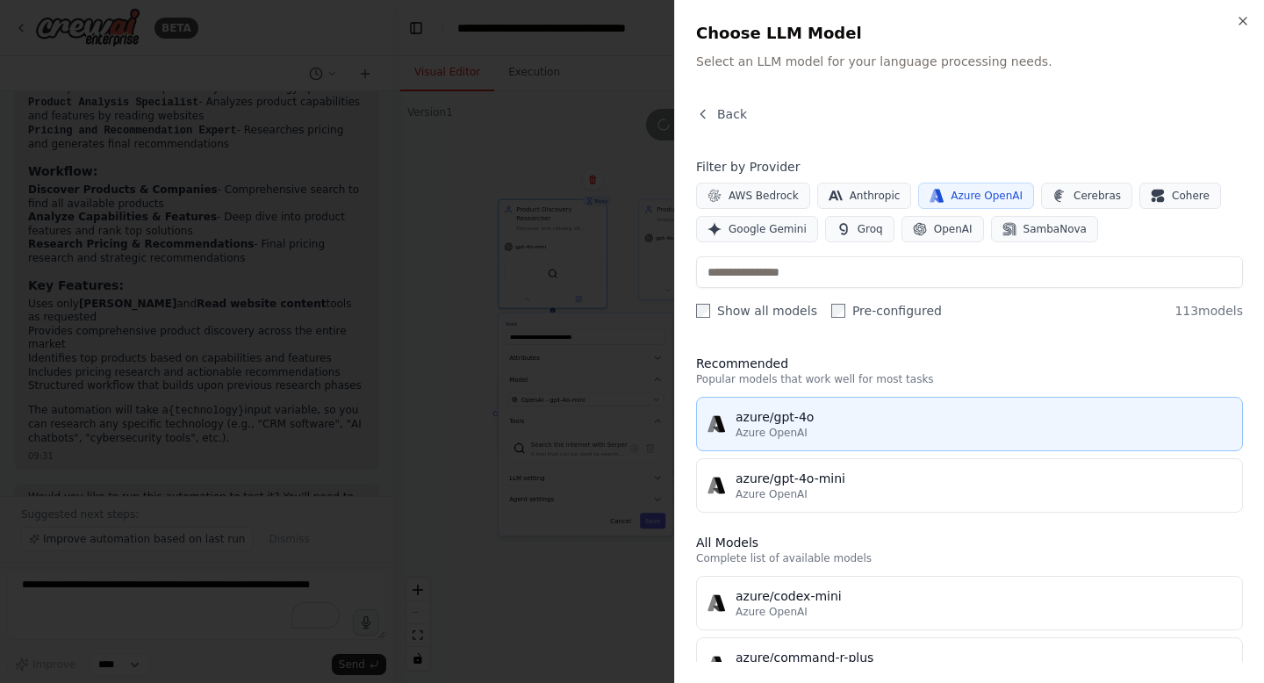
click at [850, 422] on div "azure/gpt-4o" at bounding box center [983, 417] width 496 height 18
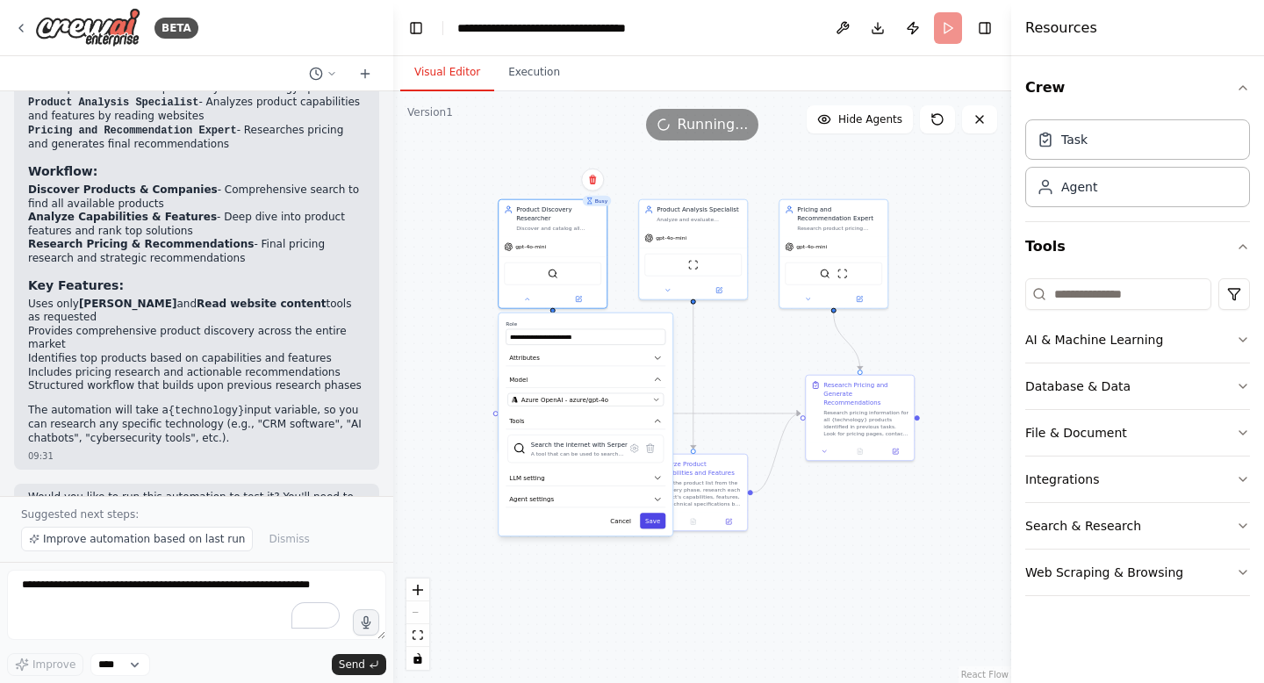
click at [655, 518] on button "Save" at bounding box center [652, 520] width 25 height 16
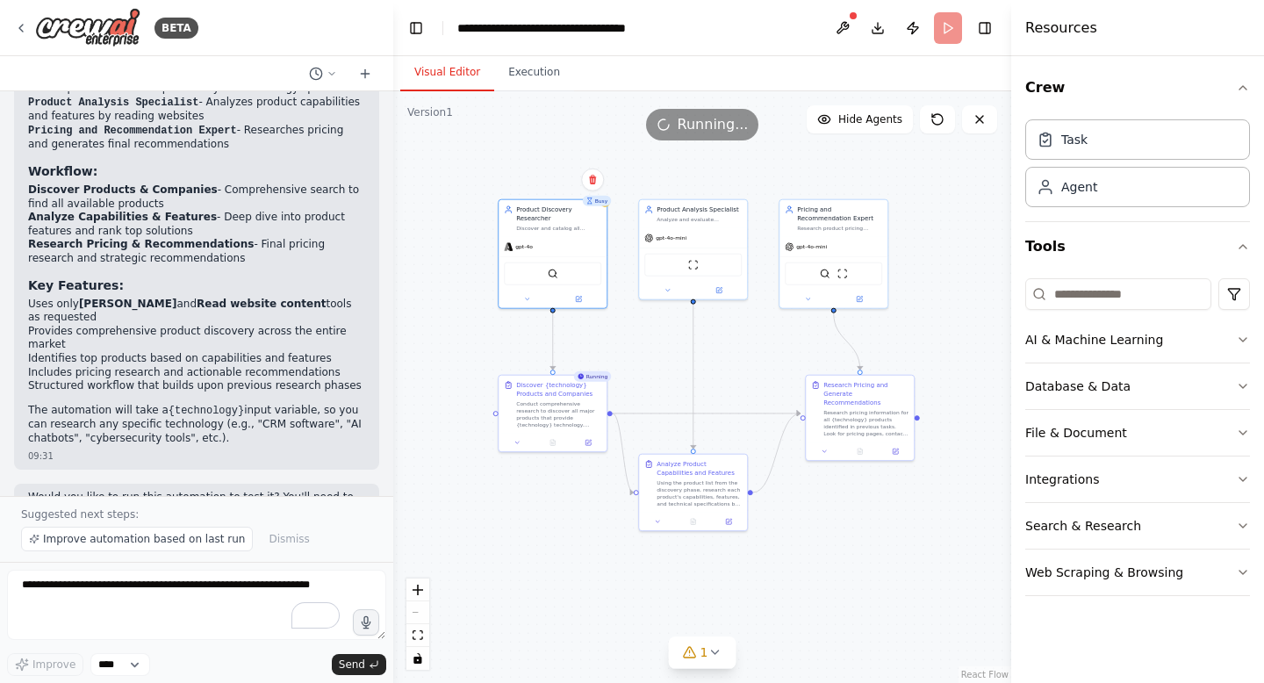
click at [667, 349] on div ".deletable-edge-delete-btn { width: 20px; height: 20px; border: 0px solid #ffff…" at bounding box center [702, 386] width 618 height 591
click at [576, 218] on div "Product Discovery Researcher" at bounding box center [558, 213] width 85 height 18
click at [846, 24] on button at bounding box center [842, 28] width 28 height 32
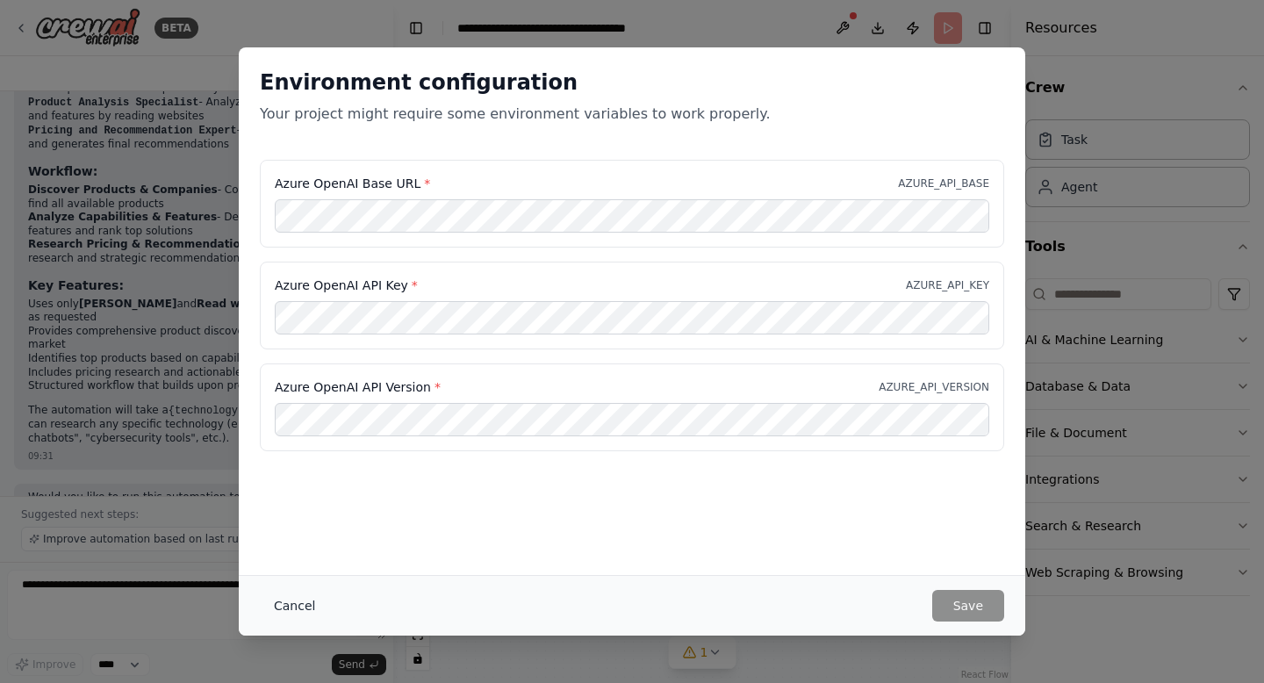
click at [314, 613] on button "Cancel" at bounding box center [294, 606] width 69 height 32
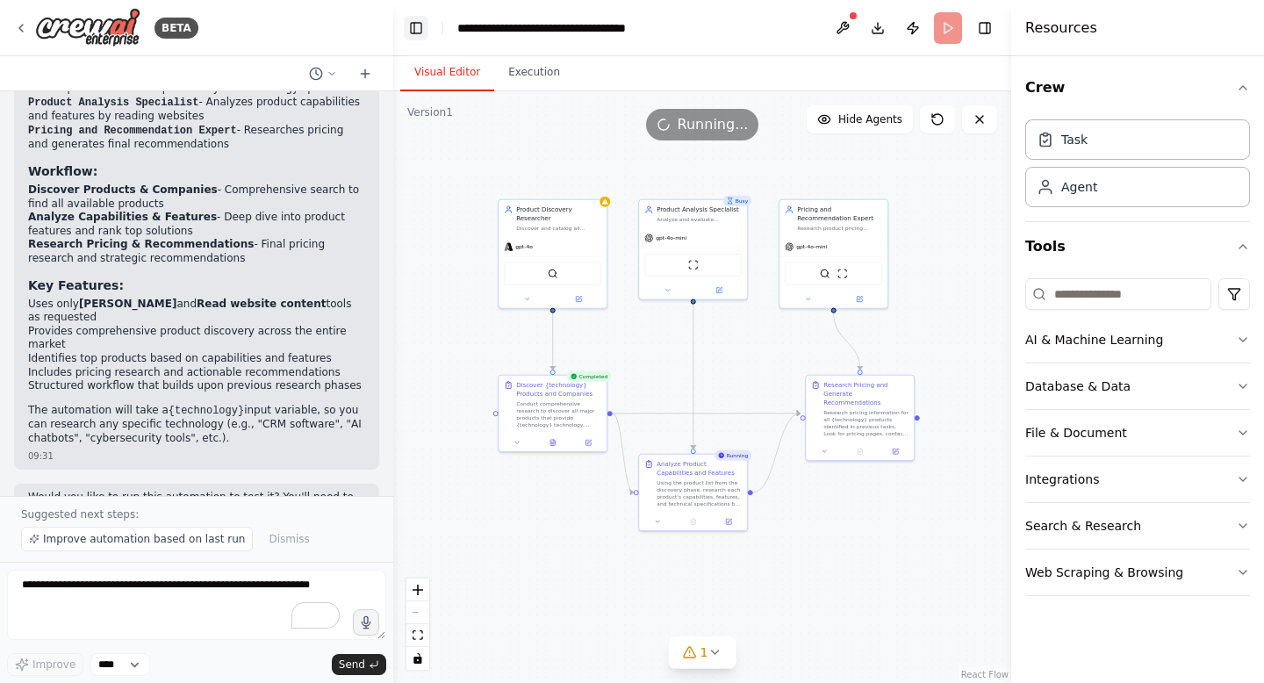
click at [419, 27] on button "Toggle Left Sidebar" at bounding box center [416, 28] width 25 height 25
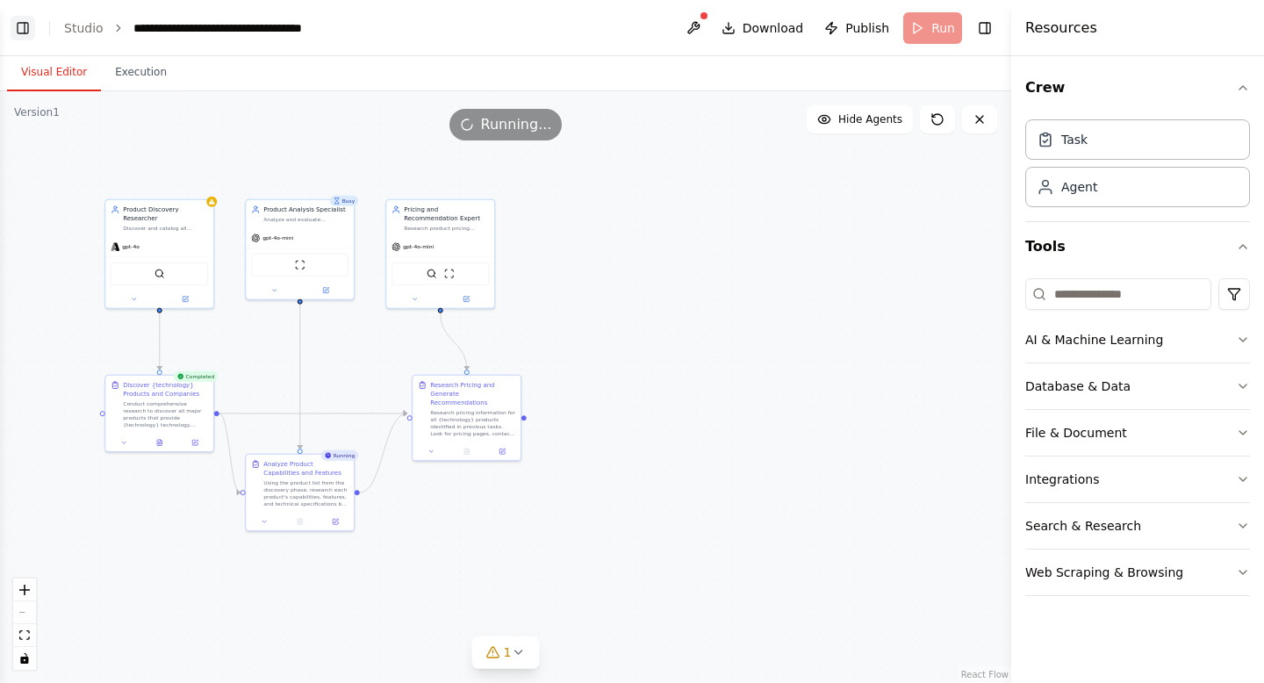
click at [19, 33] on button "Toggle Left Sidebar" at bounding box center [23, 28] width 25 height 25
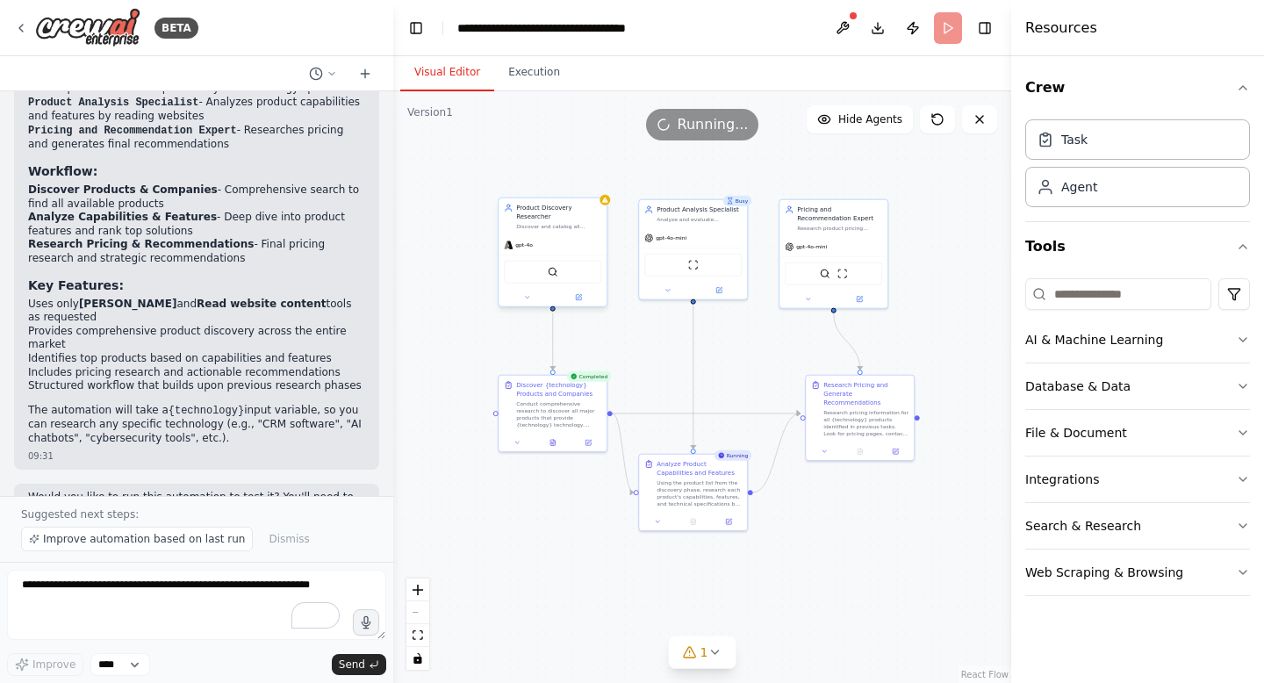
click at [592, 208] on div "Product Discovery Researcher" at bounding box center [558, 213] width 85 height 18
click at [523, 299] on icon at bounding box center [526, 297] width 7 height 7
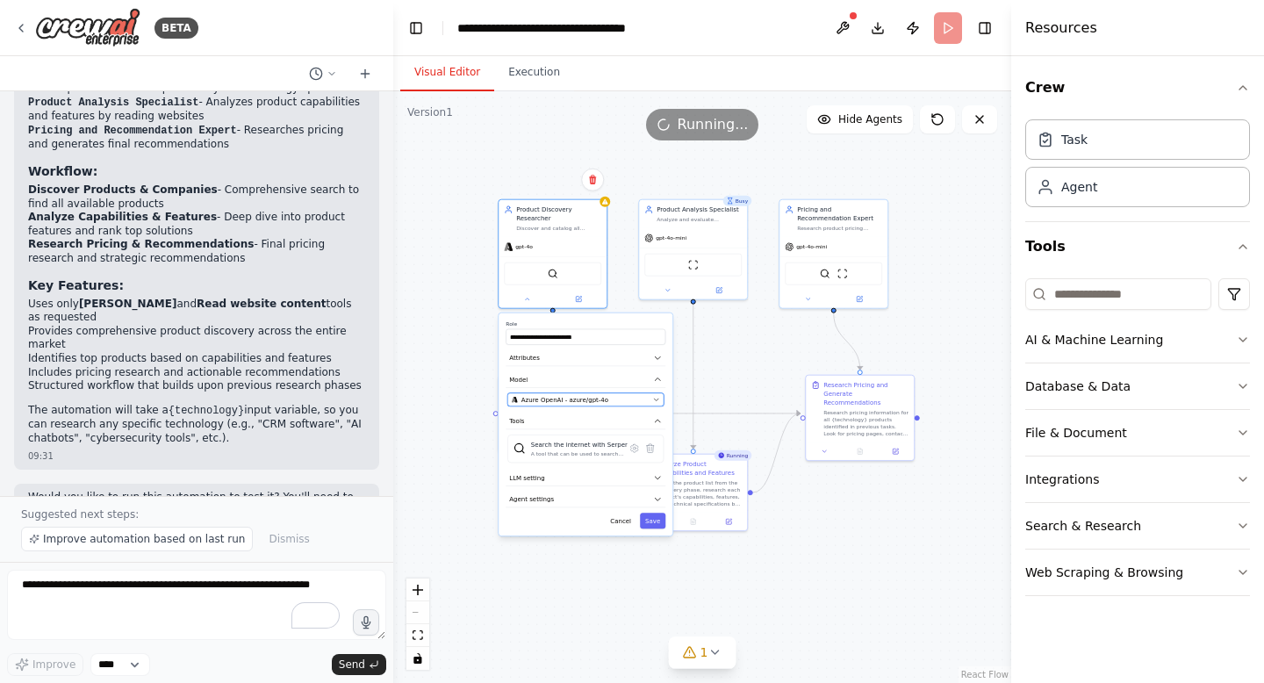
click at [626, 400] on div "Azure OpenAI - azure/gpt-4o" at bounding box center [581, 399] width 138 height 9
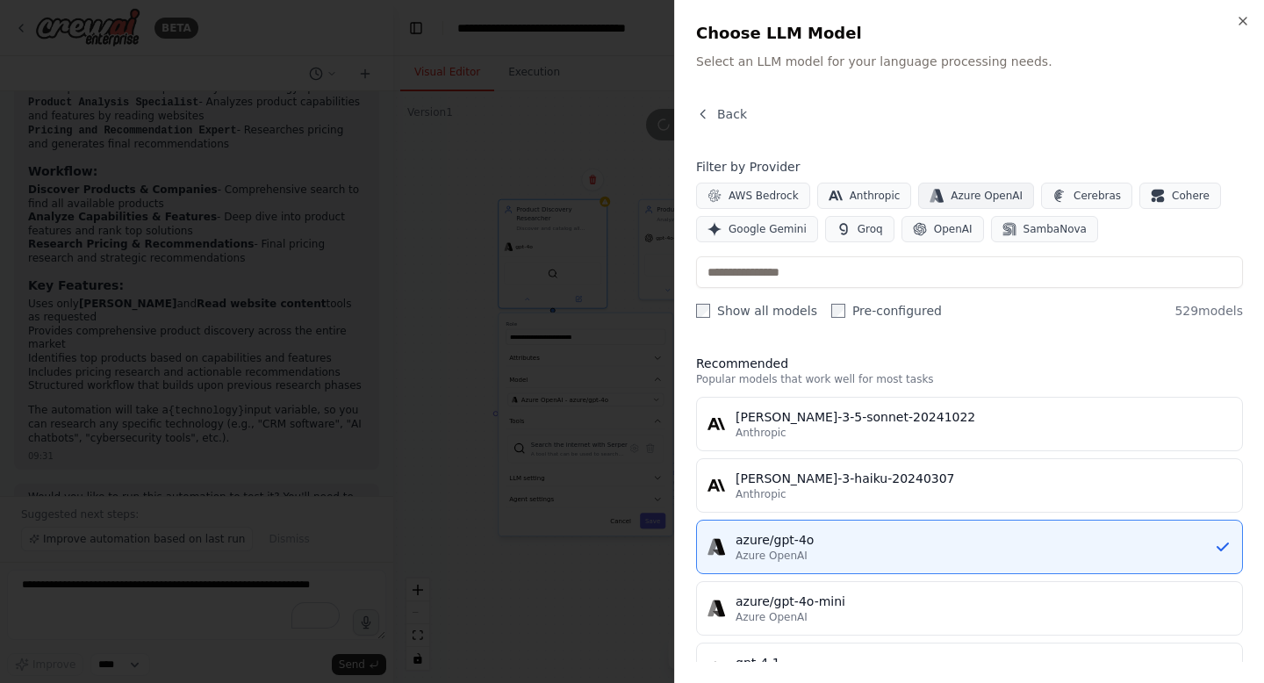
click at [1001, 199] on span "Azure OpenAI" at bounding box center [986, 196] width 72 height 14
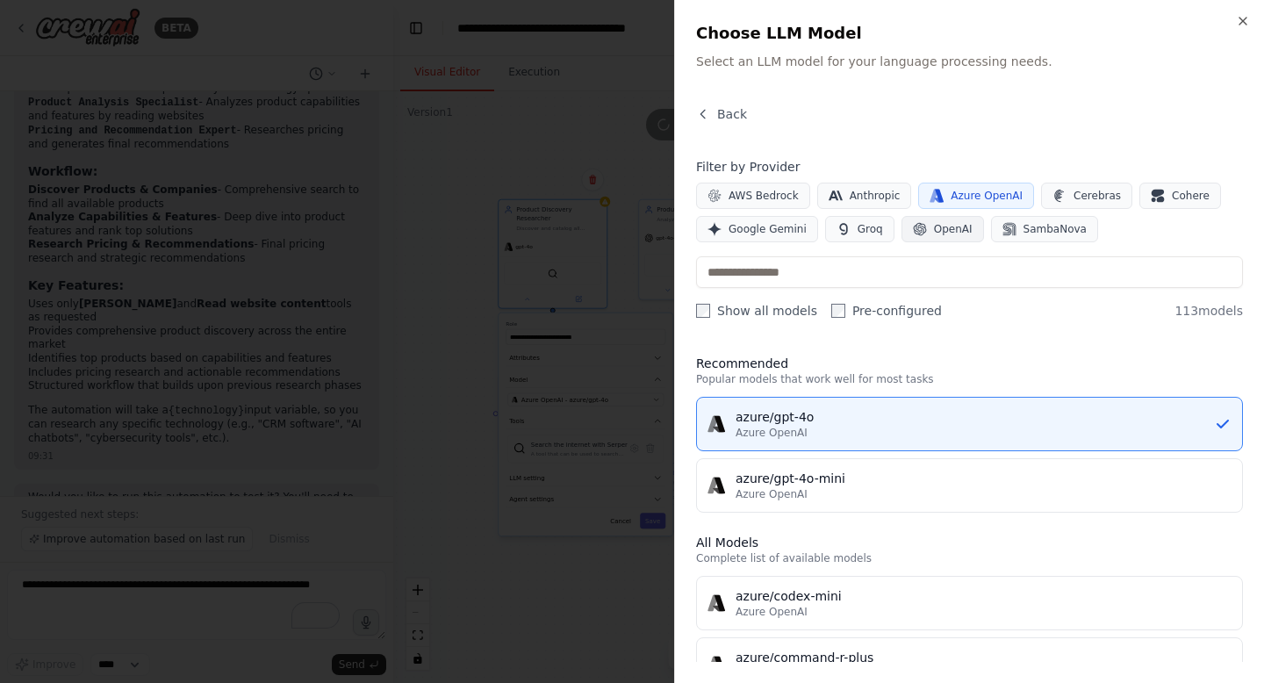
click at [934, 222] on span "OpenAI" at bounding box center [953, 229] width 39 height 14
click at [967, 412] on div "azure/gpt-4o" at bounding box center [974, 417] width 478 height 18
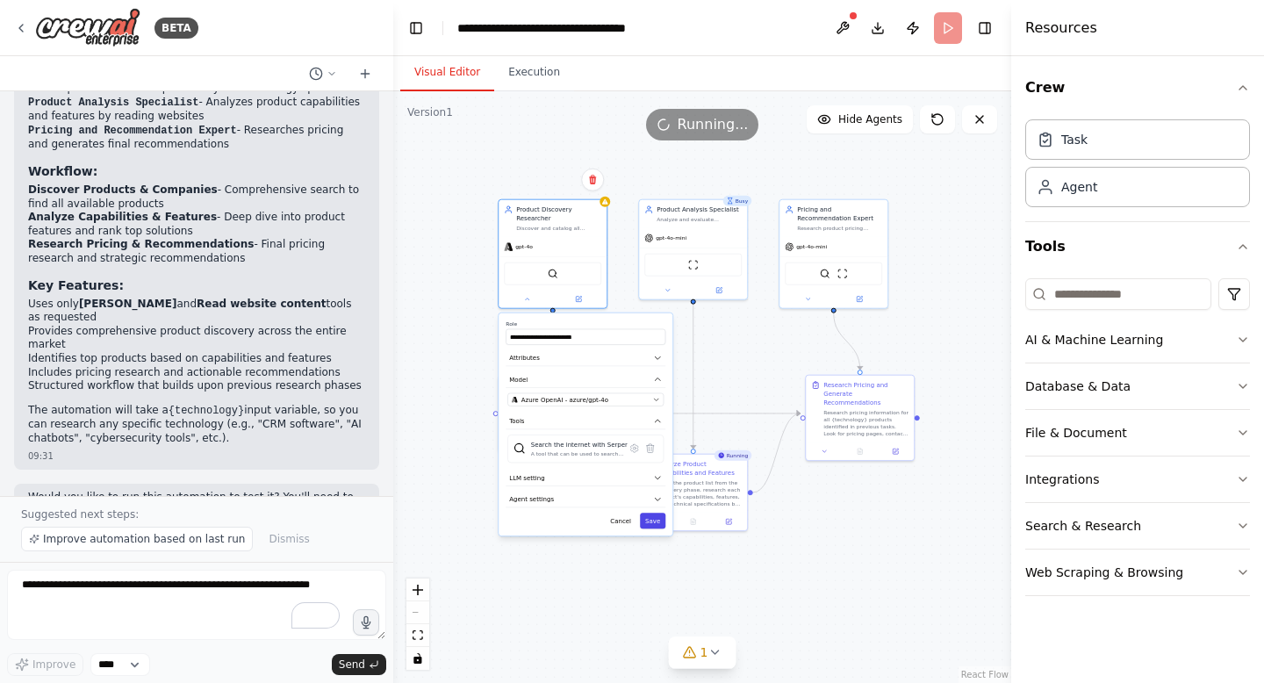
click at [657, 521] on button "Save" at bounding box center [652, 520] width 25 height 16
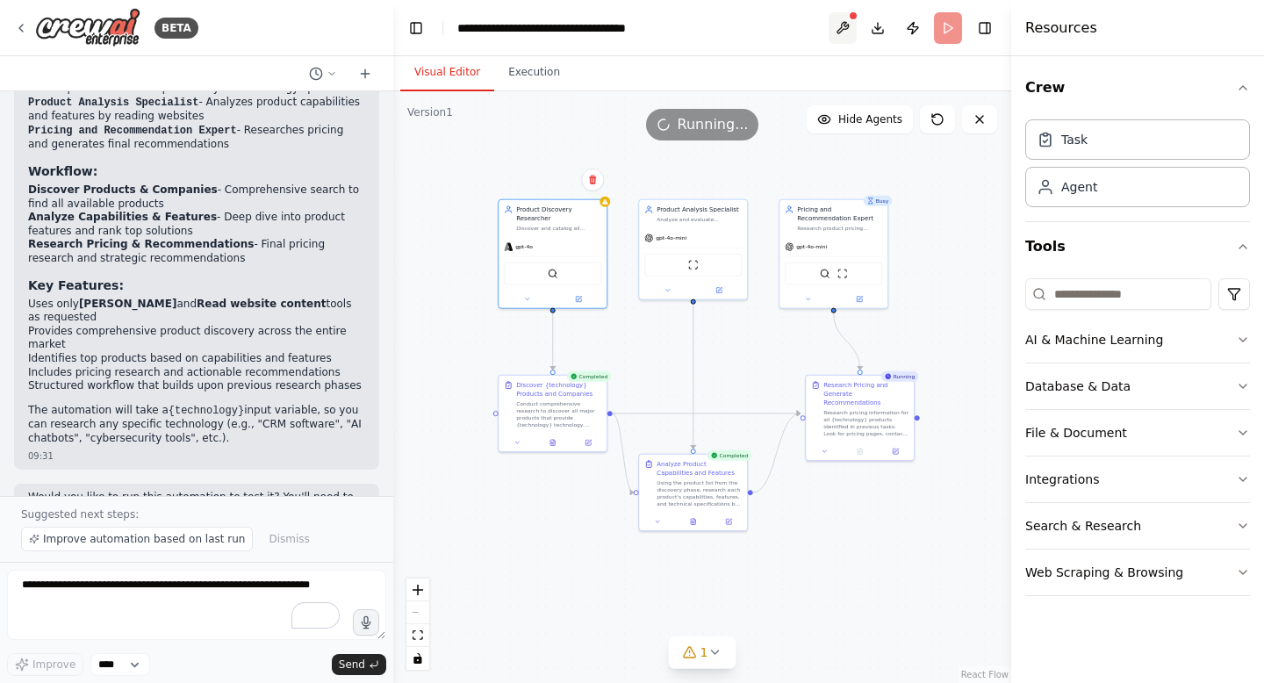
click at [843, 25] on button at bounding box center [842, 28] width 28 height 32
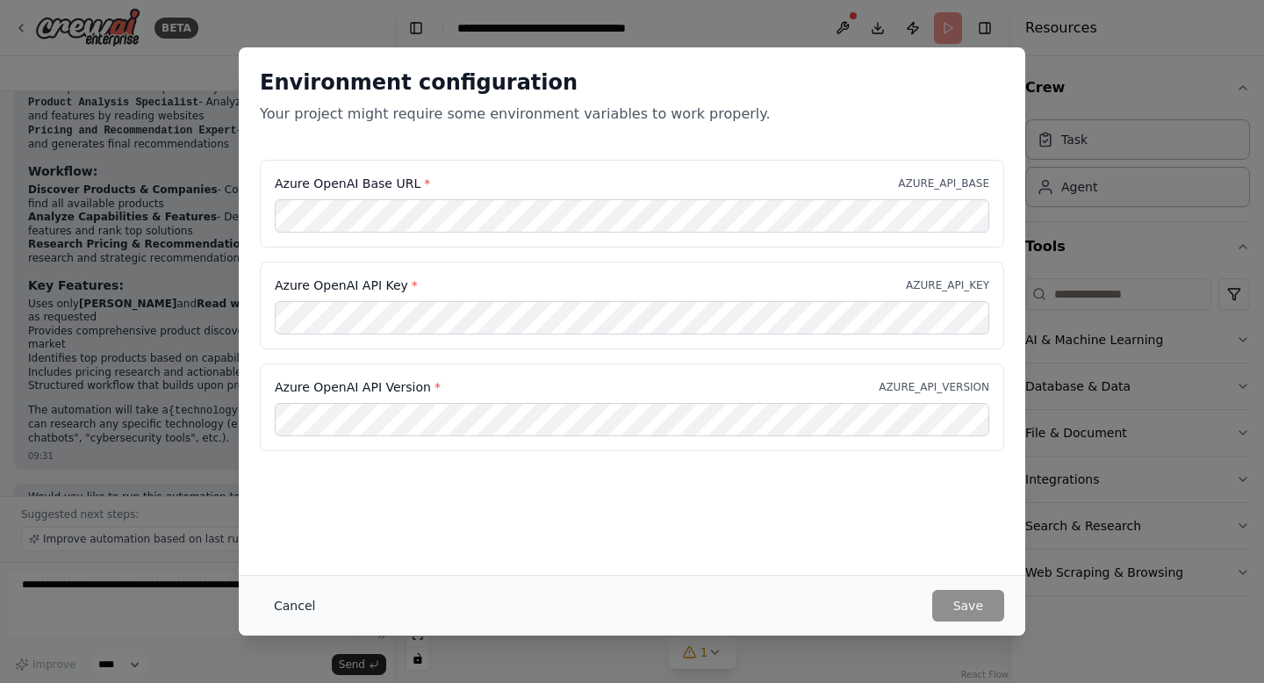
click at [304, 601] on button "Cancel" at bounding box center [294, 606] width 69 height 32
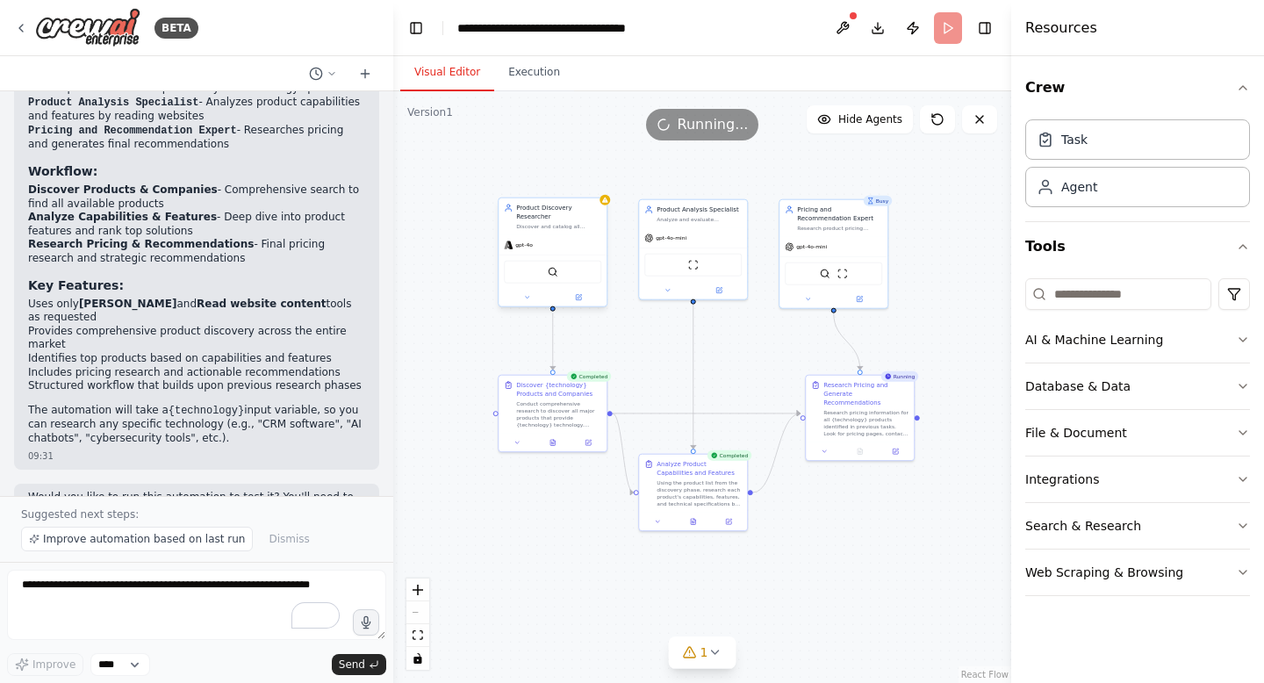
click at [572, 243] on div "gpt-4o" at bounding box center [552, 244] width 108 height 19
click at [572, 233] on div "Product Discovery Researcher Discover and catalog all products that provide {te…" at bounding box center [552, 216] width 108 height 37
click at [527, 297] on icon at bounding box center [526, 297] width 7 height 7
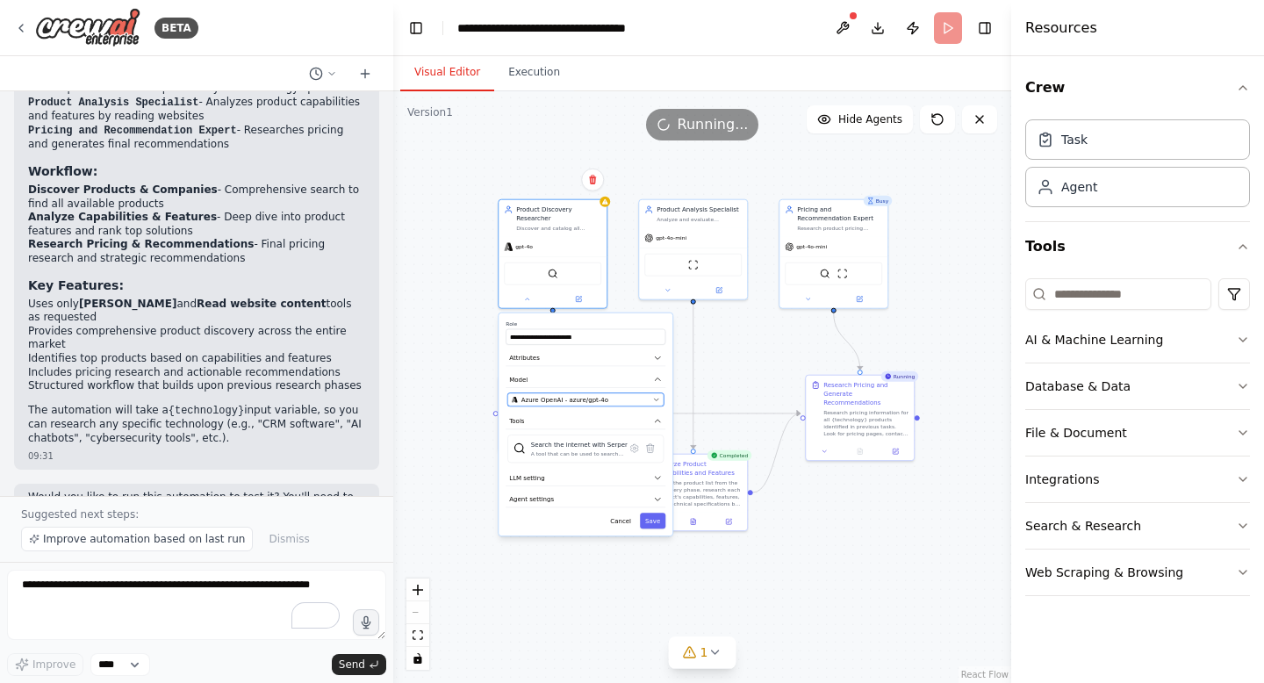
click at [594, 394] on button "Azure OpenAI - azure/gpt-4o" at bounding box center [585, 399] width 156 height 13
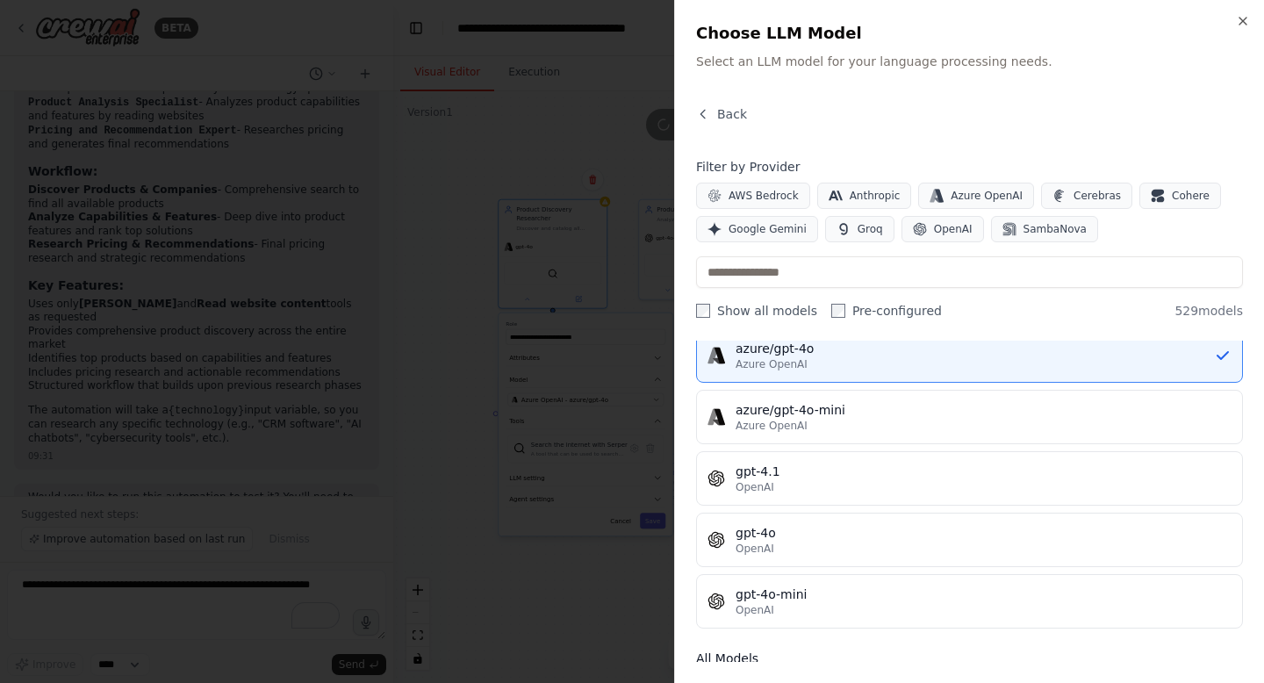
scroll to position [193, 0]
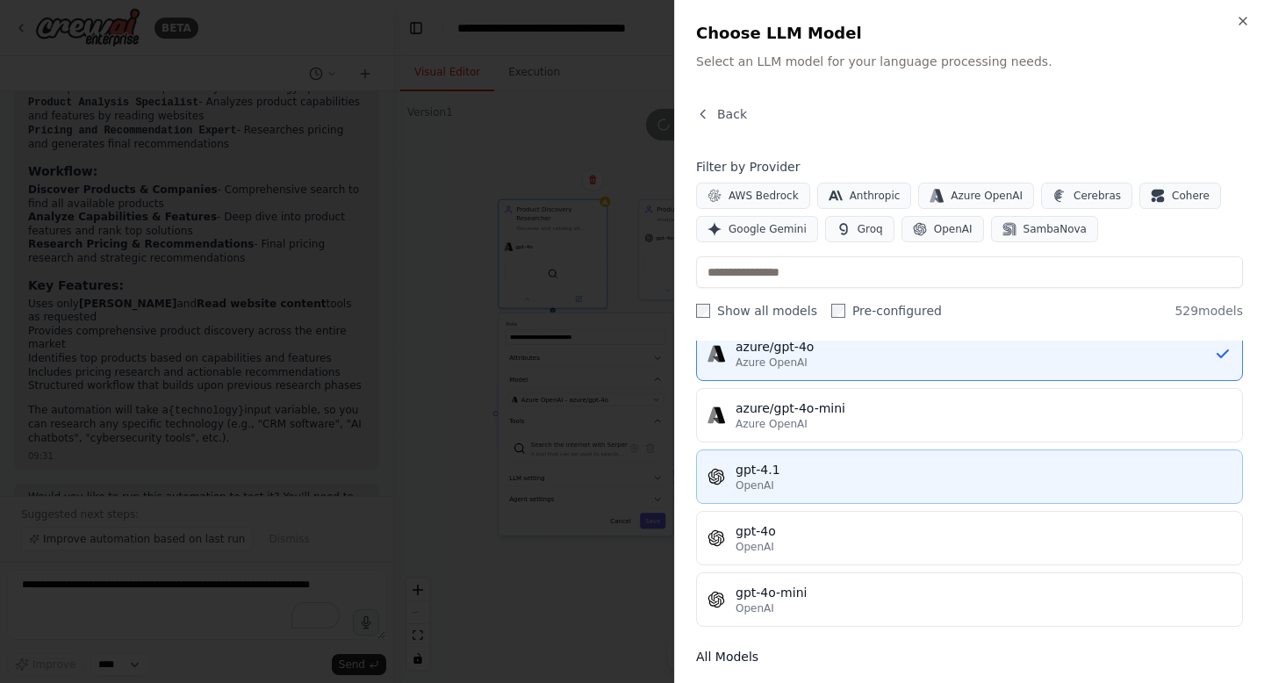
click at [920, 485] on div "OpenAI" at bounding box center [983, 485] width 496 height 14
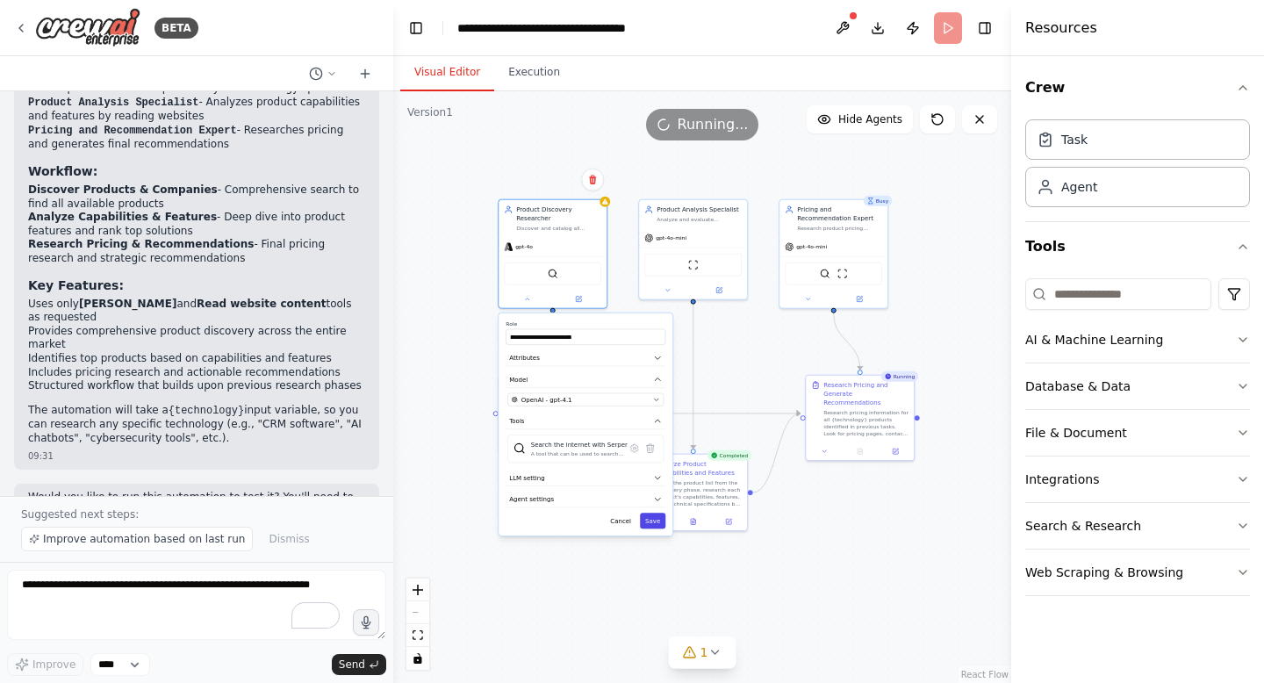
click at [655, 520] on button "Save" at bounding box center [652, 520] width 25 height 16
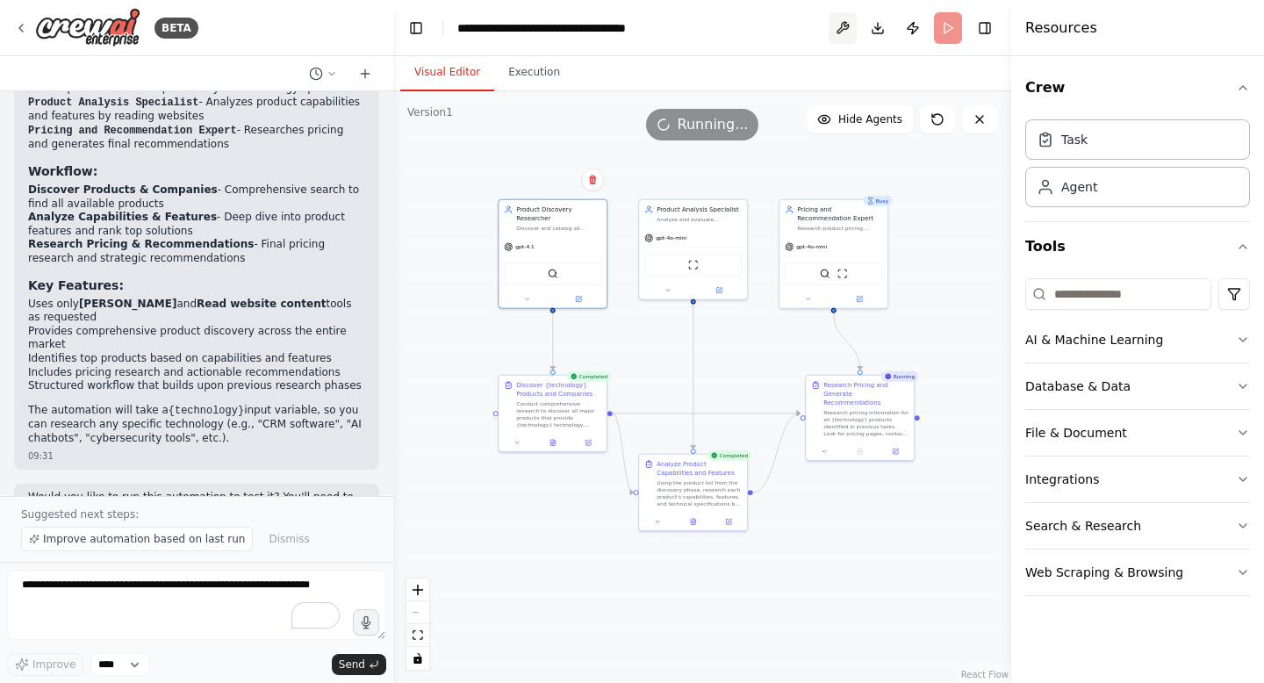
click at [844, 22] on button at bounding box center [842, 28] width 28 height 32
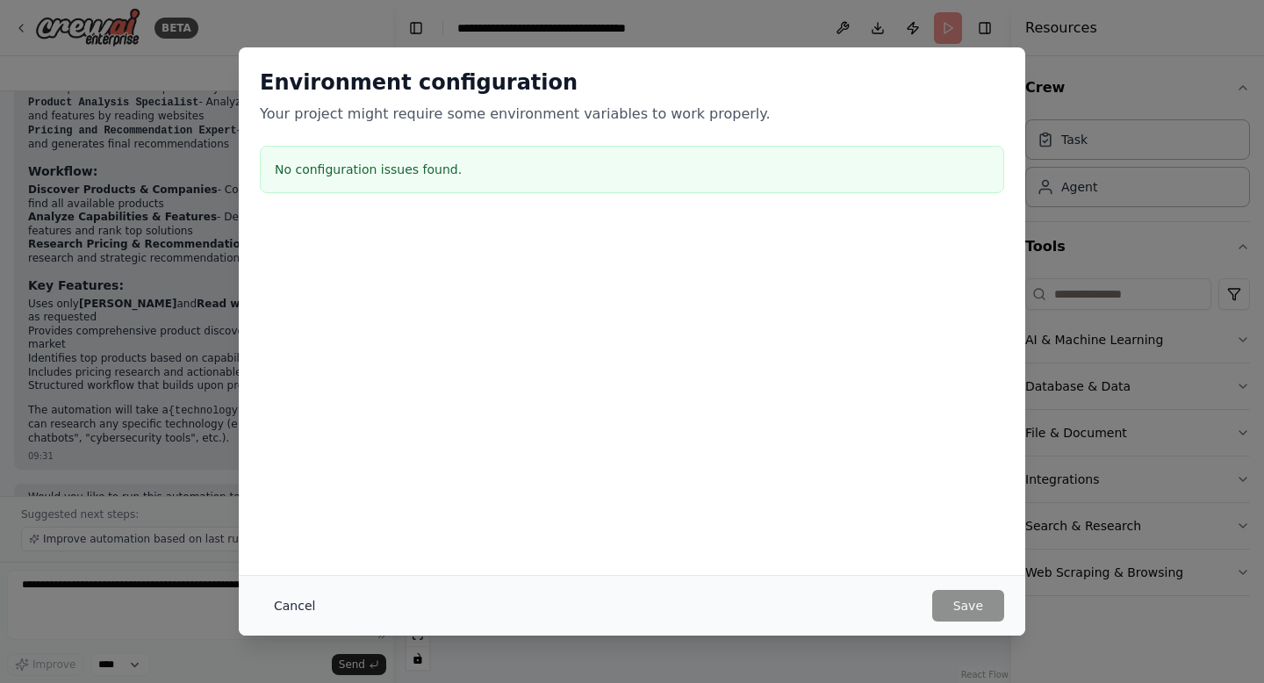
click at [307, 608] on button "Cancel" at bounding box center [294, 606] width 69 height 32
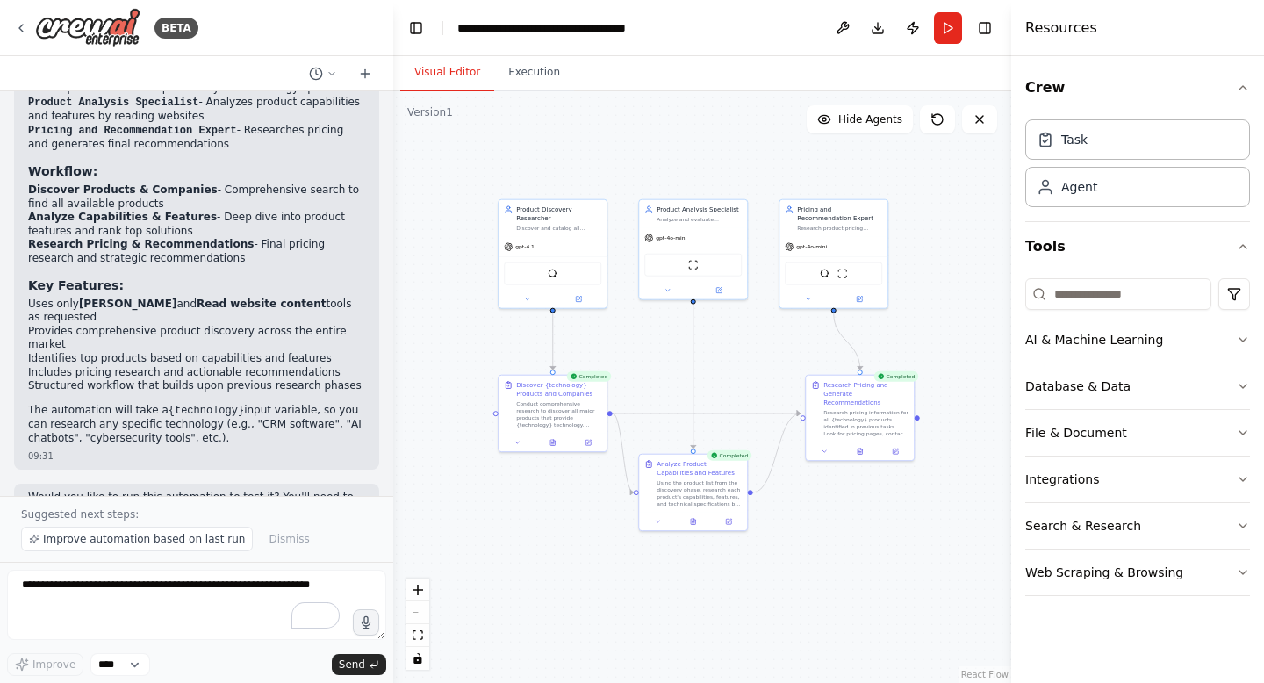
click at [648, 346] on div ".deletable-edge-delete-btn { width: 20px; height: 20px; border: 0px solid #ffff…" at bounding box center [702, 386] width 618 height 591
click at [705, 495] on div "Using the product list from the discovery phase, research each product's capabi…" at bounding box center [698, 491] width 85 height 28
click at [565, 399] on div "Conduct comprehensive research to discover all major products that provide {tec…" at bounding box center [558, 412] width 85 height 28
click at [554, 217] on div "Product Discovery Researcher" at bounding box center [558, 213] width 85 height 18
click at [519, 295] on button at bounding box center [527, 297] width 50 height 11
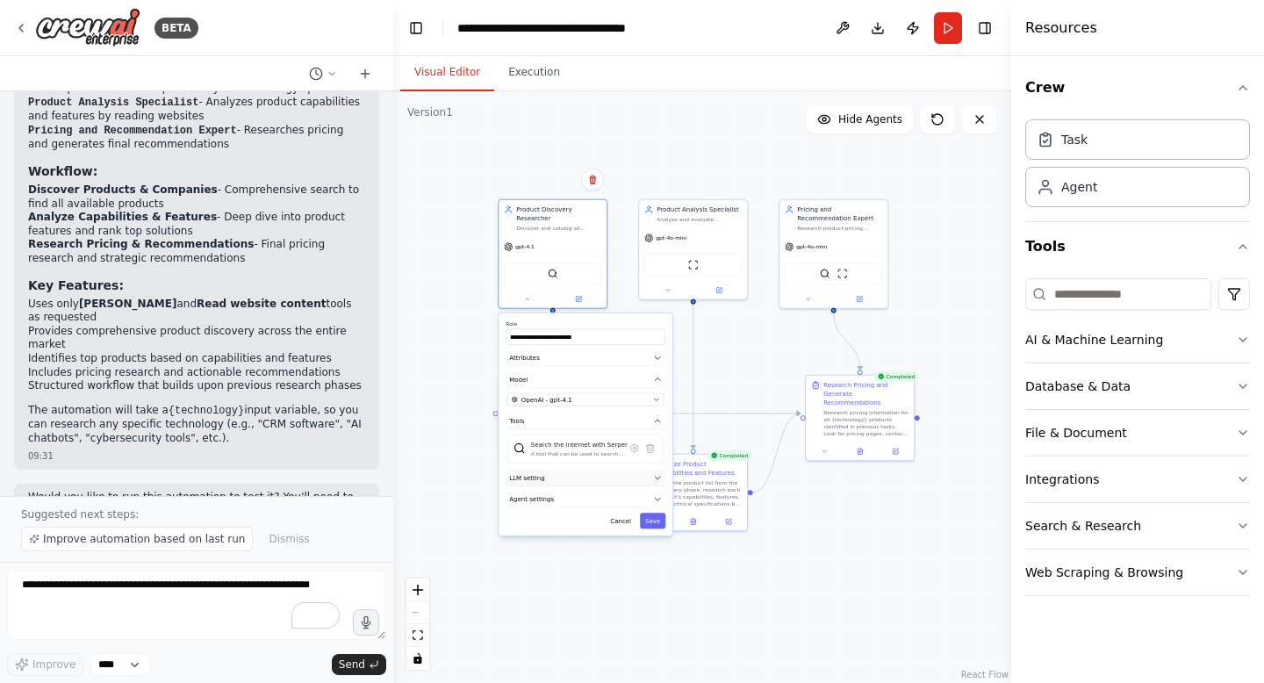
click at [654, 485] on button "LLM setting" at bounding box center [585, 477] width 160 height 17
click at [657, 559] on icon "button" at bounding box center [657, 560] width 5 height 3
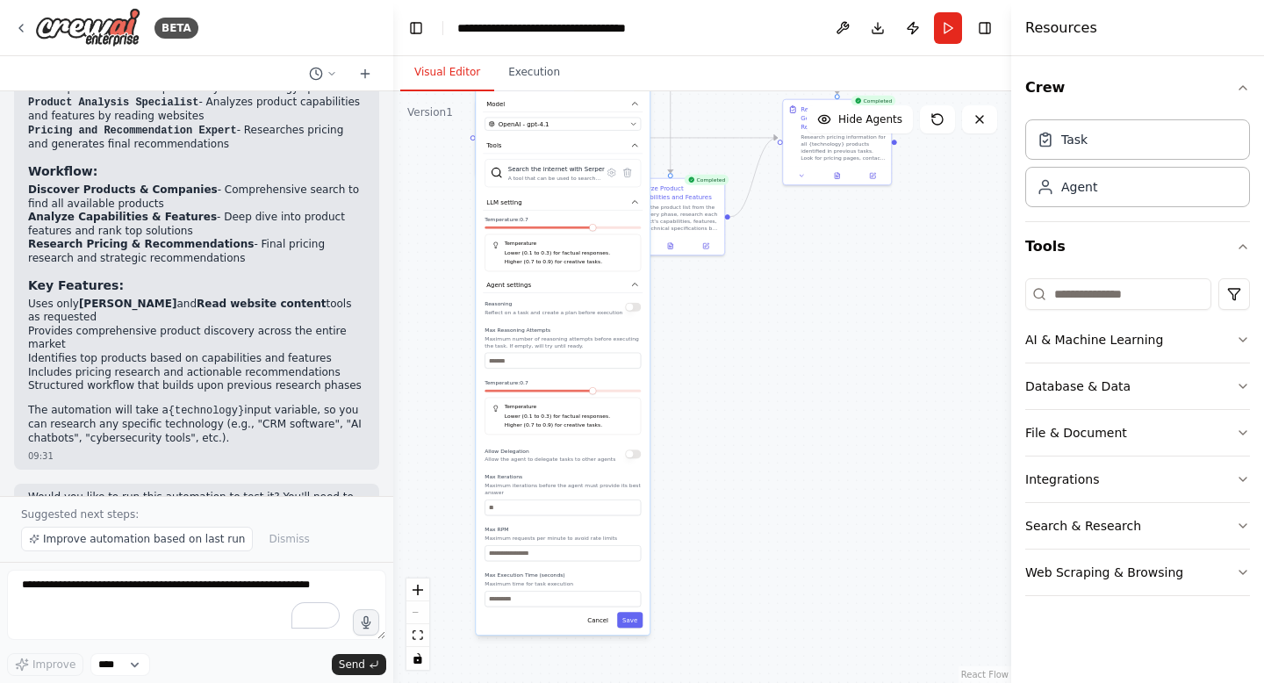
drag, startPoint x: 716, startPoint y: 582, endPoint x: 693, endPoint y: 306, distance: 276.5
click at [693, 306] on div ".deletable-edge-delete-btn { width: 20px; height: 20px; border: 0px solid #ffff…" at bounding box center [702, 386] width 618 height 591
click at [725, 345] on div ".deletable-edge-delete-btn { width: 20px; height: 20px; border: 0px solid #ffff…" at bounding box center [702, 386] width 618 height 591
click at [990, 33] on button "Toggle Right Sidebar" at bounding box center [984, 28] width 25 height 25
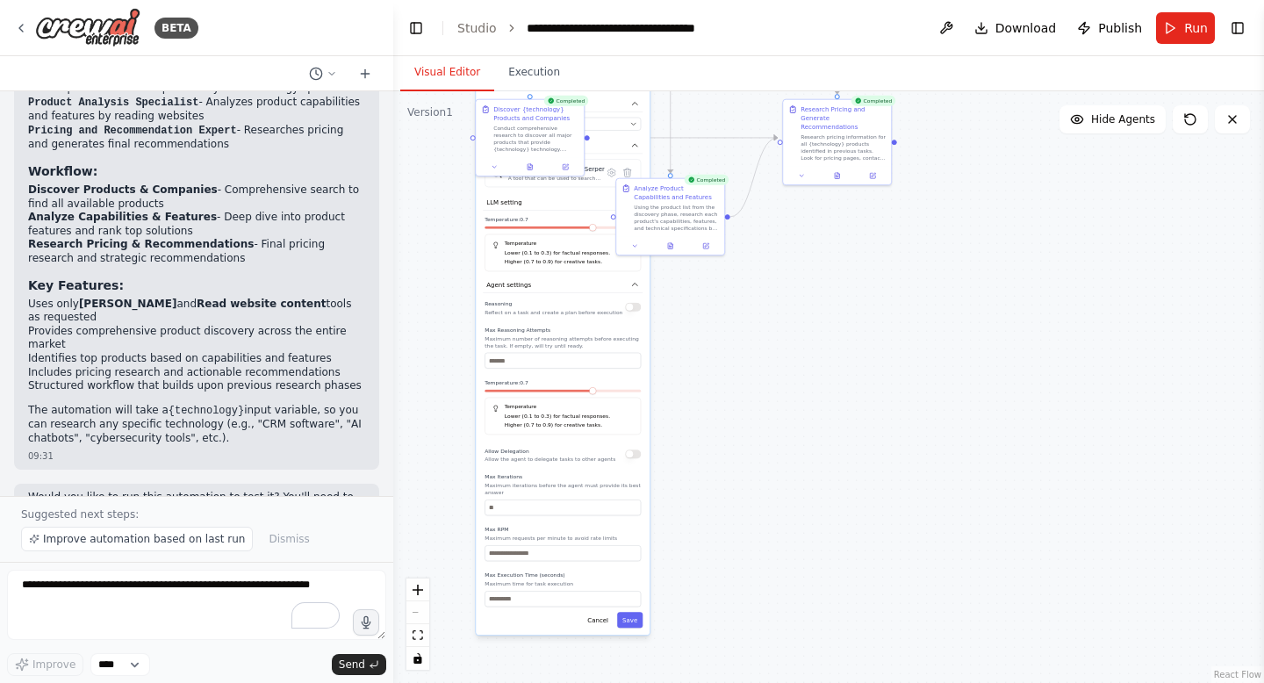
click at [1086, 480] on div ".deletable-edge-delete-btn { width: 20px; height: 20px; border: 0px solid #ffff…" at bounding box center [828, 386] width 870 height 591
click at [1101, 25] on span "Publish" at bounding box center [1120, 28] width 44 height 18
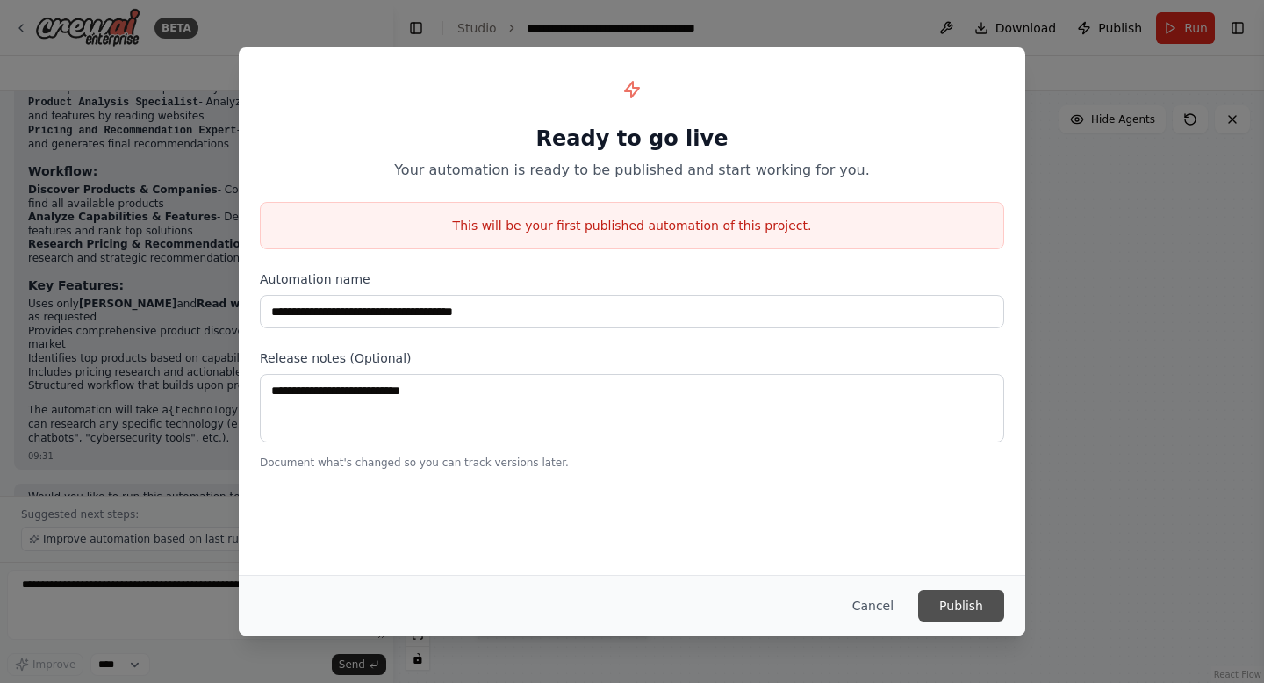
click at [968, 612] on button "Publish" at bounding box center [961, 606] width 86 height 32
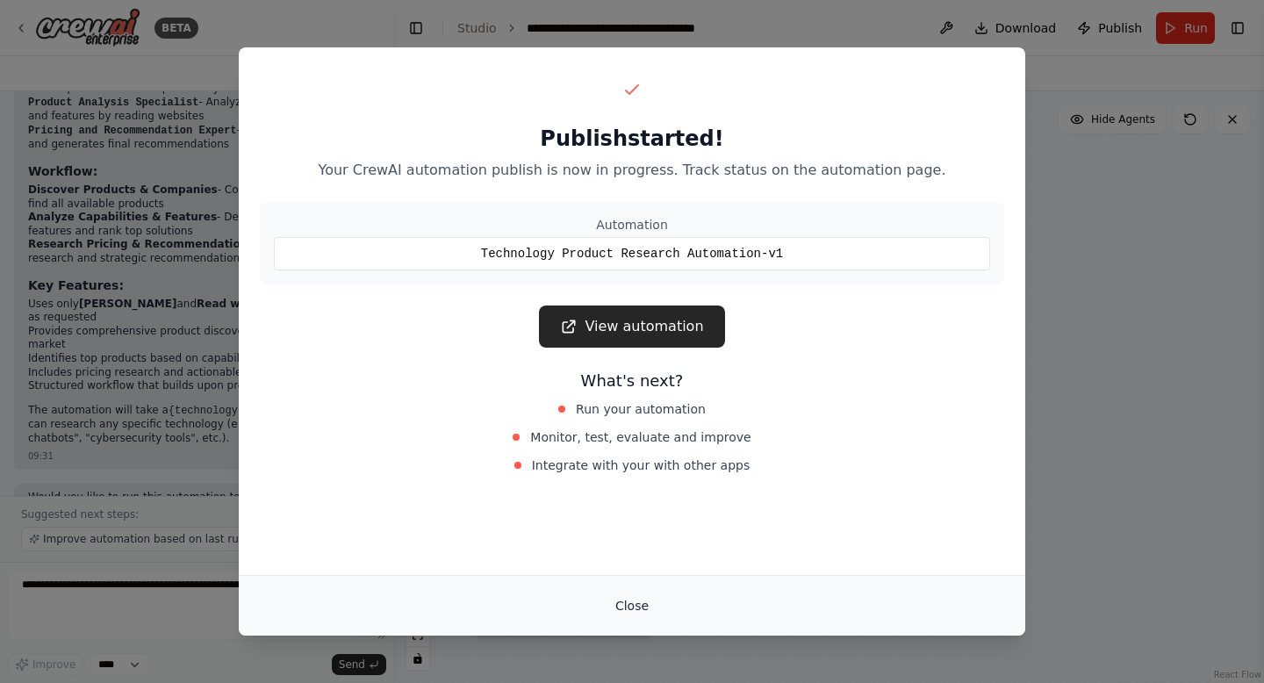
click at [632, 608] on button "Close" at bounding box center [631, 606] width 61 height 32
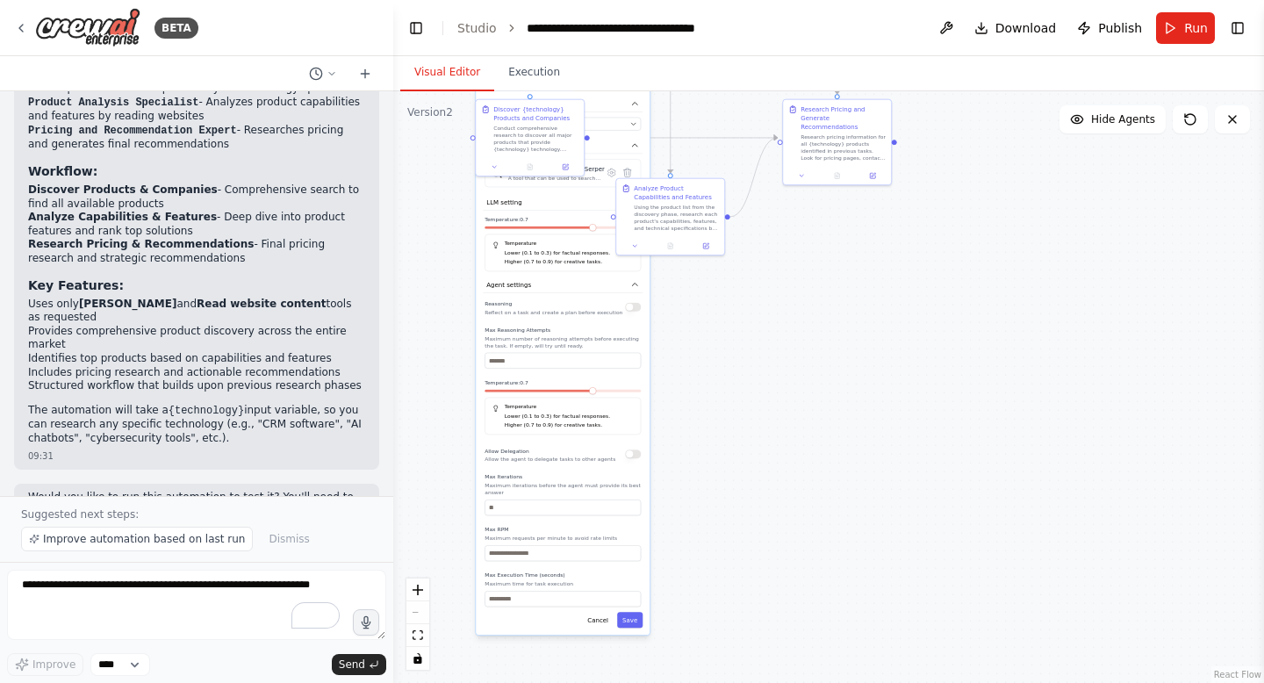
click at [469, 568] on div ".deletable-edge-delete-btn { width: 20px; height: 20px; border: 0px solid #ffff…" at bounding box center [828, 386] width 870 height 591
click at [269, 598] on textarea "To enrich screen reader interactions, please activate Accessibility in Grammarl…" at bounding box center [196, 604] width 379 height 70
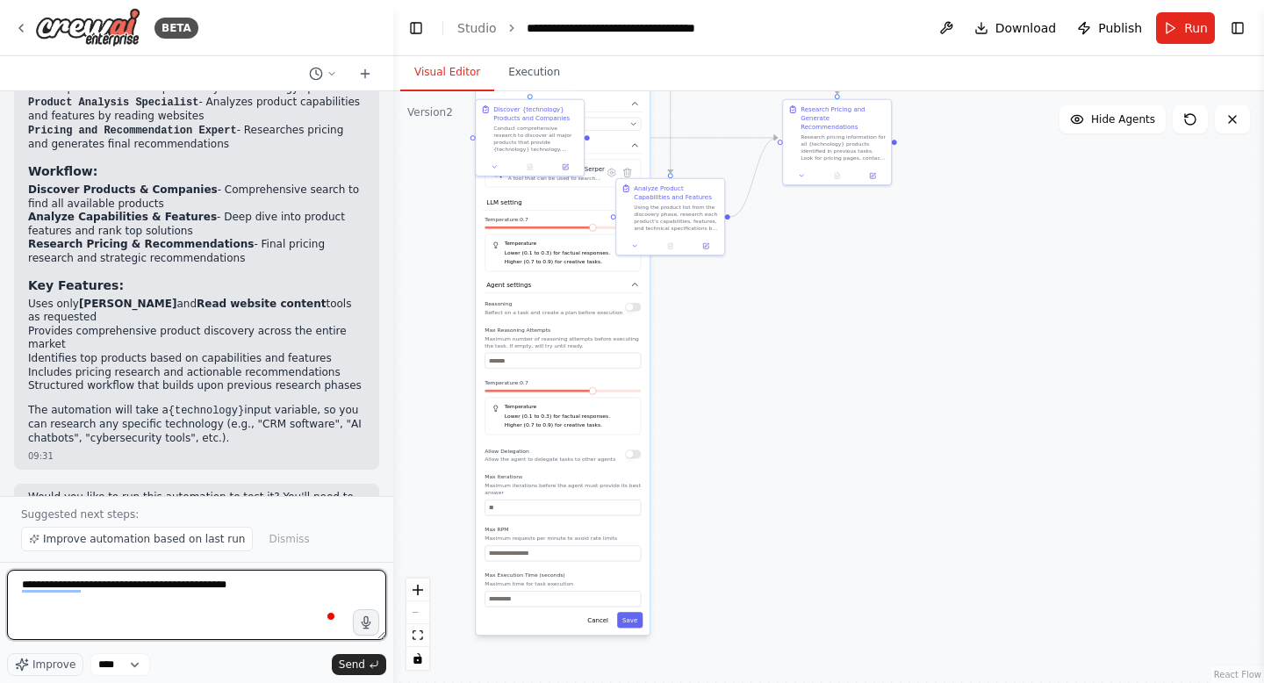
type textarea "**********"
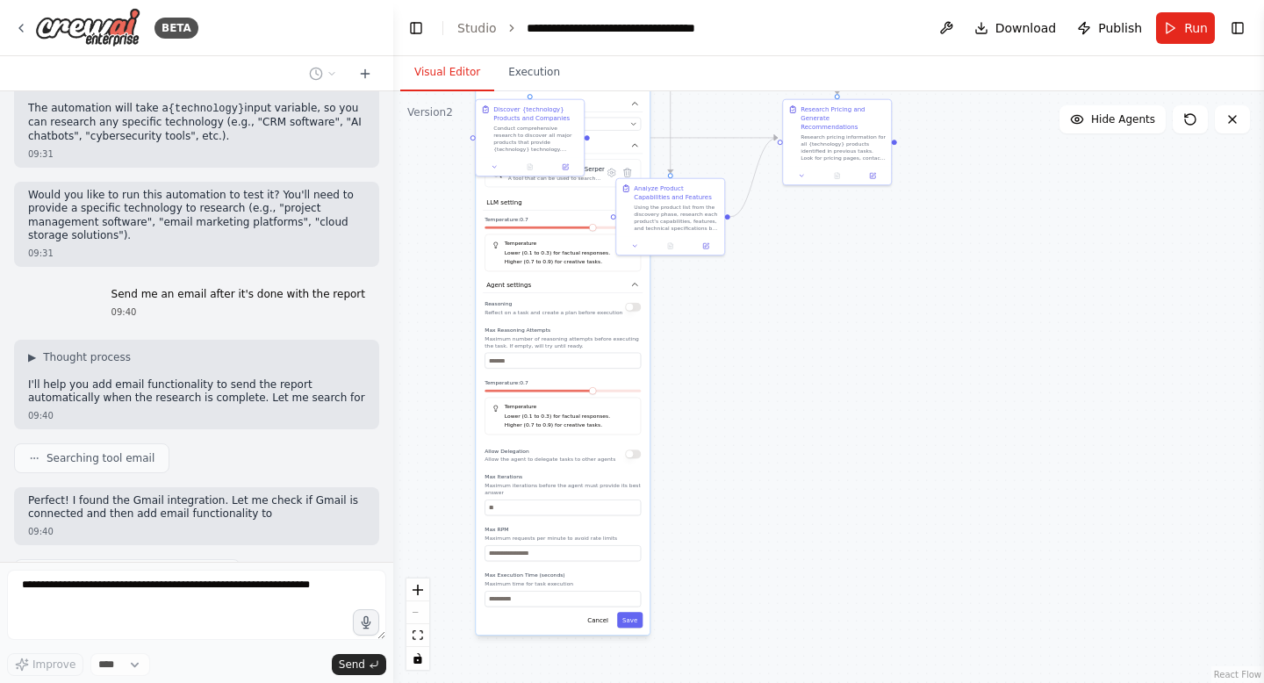
scroll to position [1520, 0]
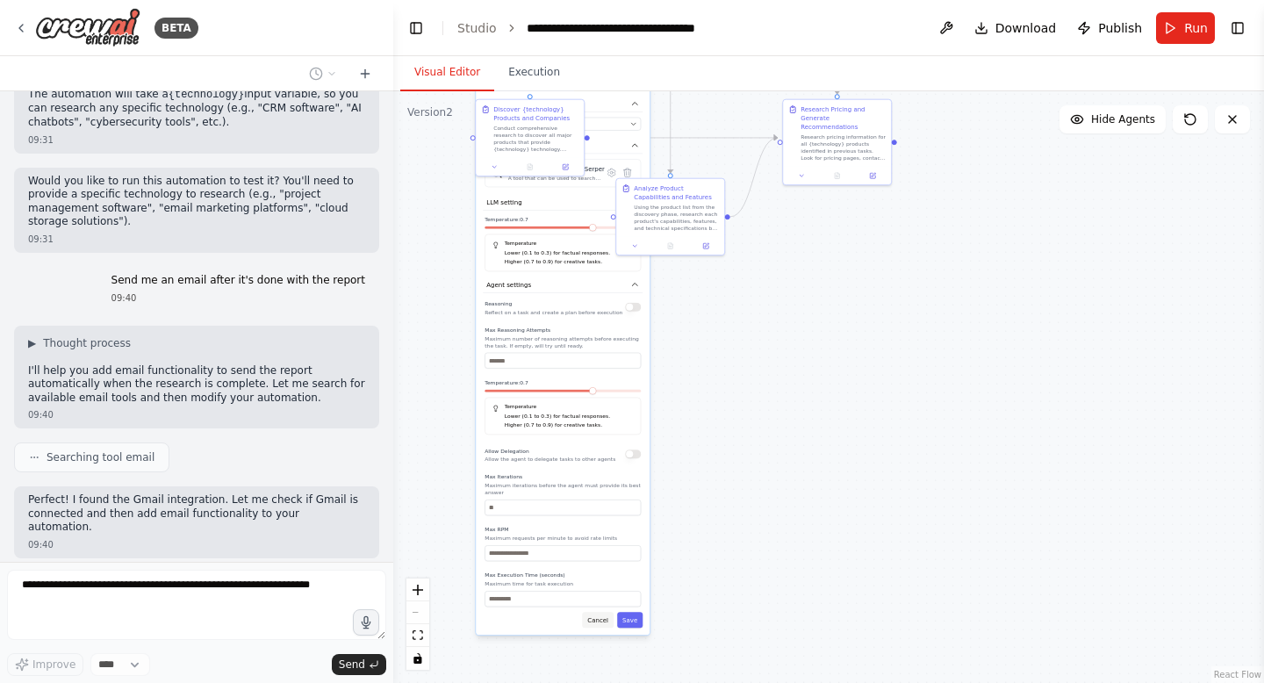
click at [602, 614] on button "Cancel" at bounding box center [598, 620] width 32 height 16
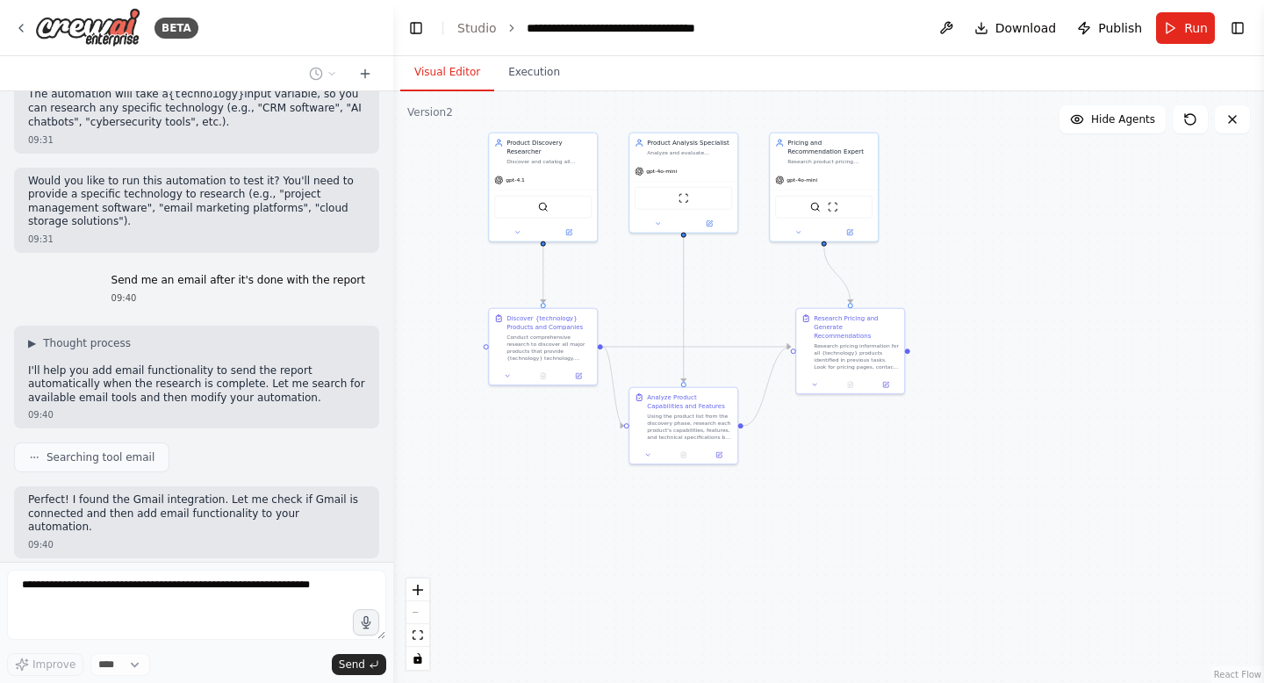
drag, startPoint x: 790, startPoint y: 446, endPoint x: 803, endPoint y: 655, distance: 209.2
click at [803, 655] on div ".deletable-edge-delete-btn { width: 20px; height: 20px; border: 0px solid #ffff…" at bounding box center [828, 386] width 870 height 591
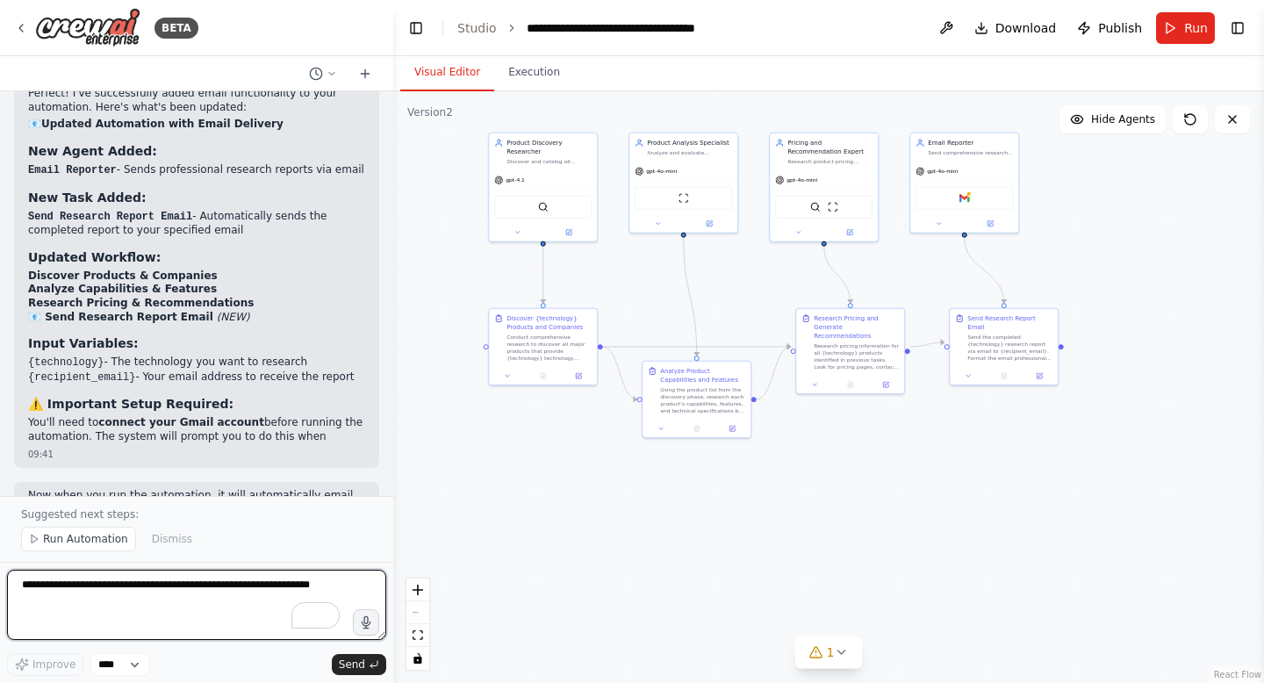
scroll to position [2431, 0]
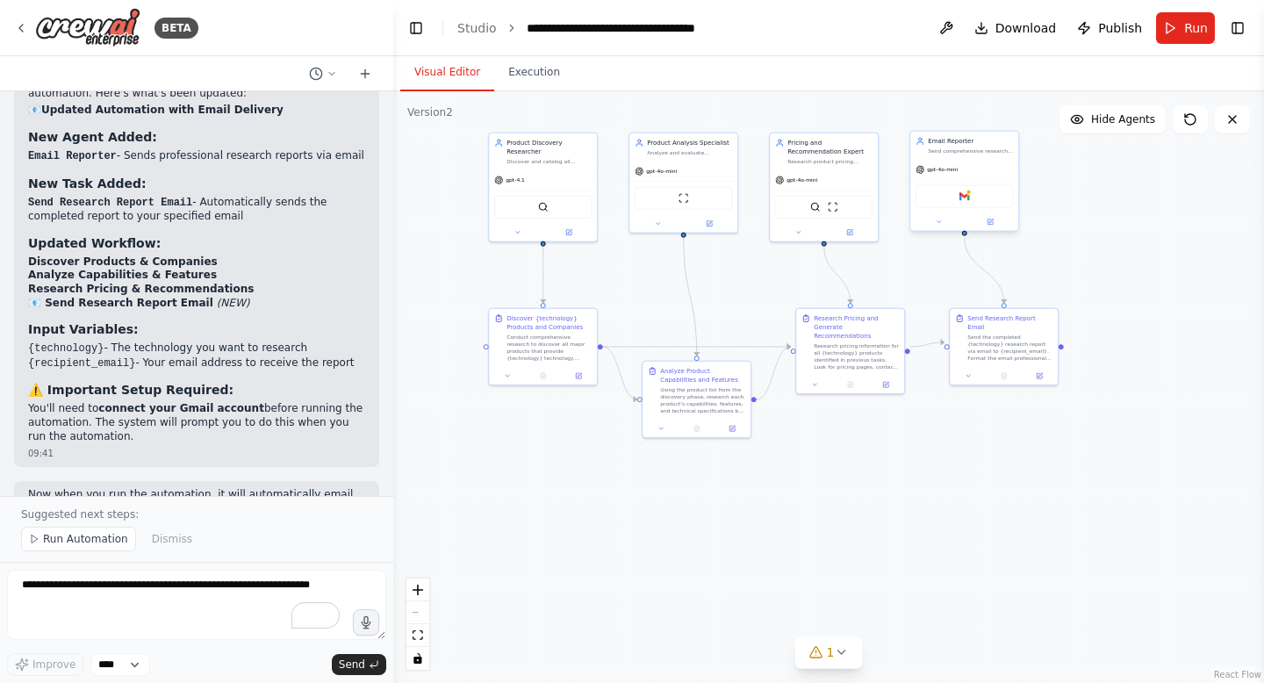
click at [982, 193] on div "Gmail" at bounding box center [963, 196] width 97 height 23
click at [949, 24] on button at bounding box center [946, 28] width 28 height 32
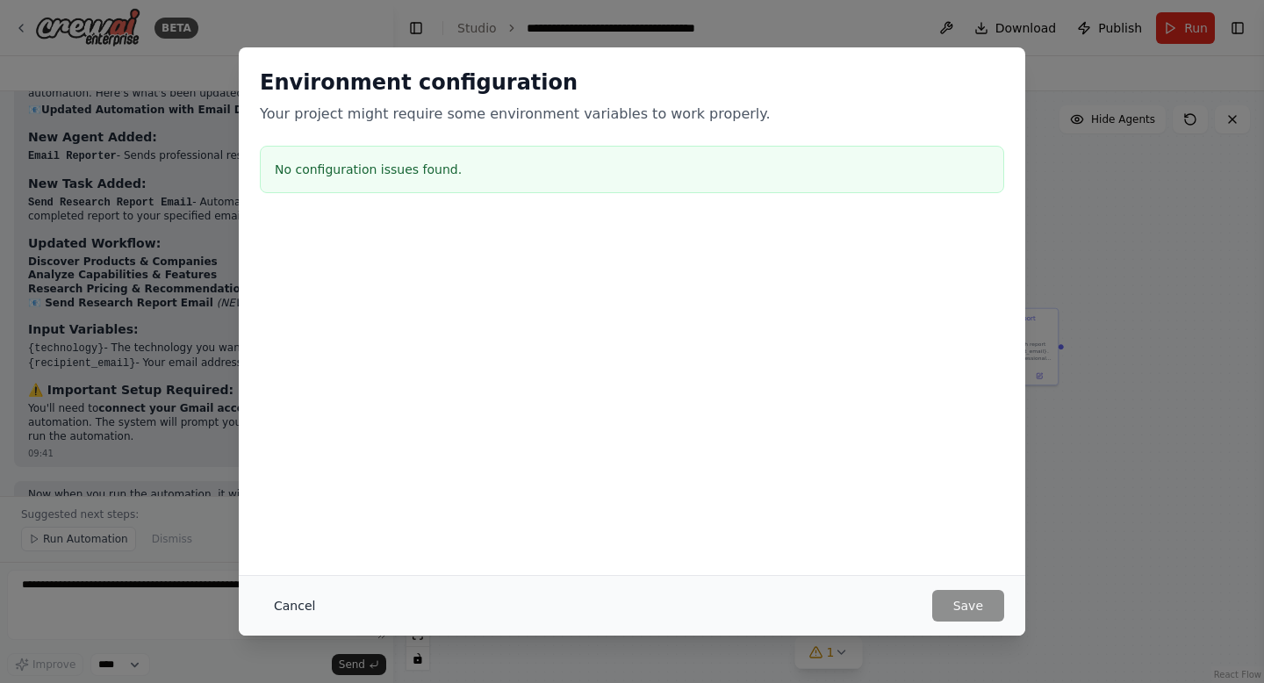
click at [307, 602] on button "Cancel" at bounding box center [294, 606] width 69 height 32
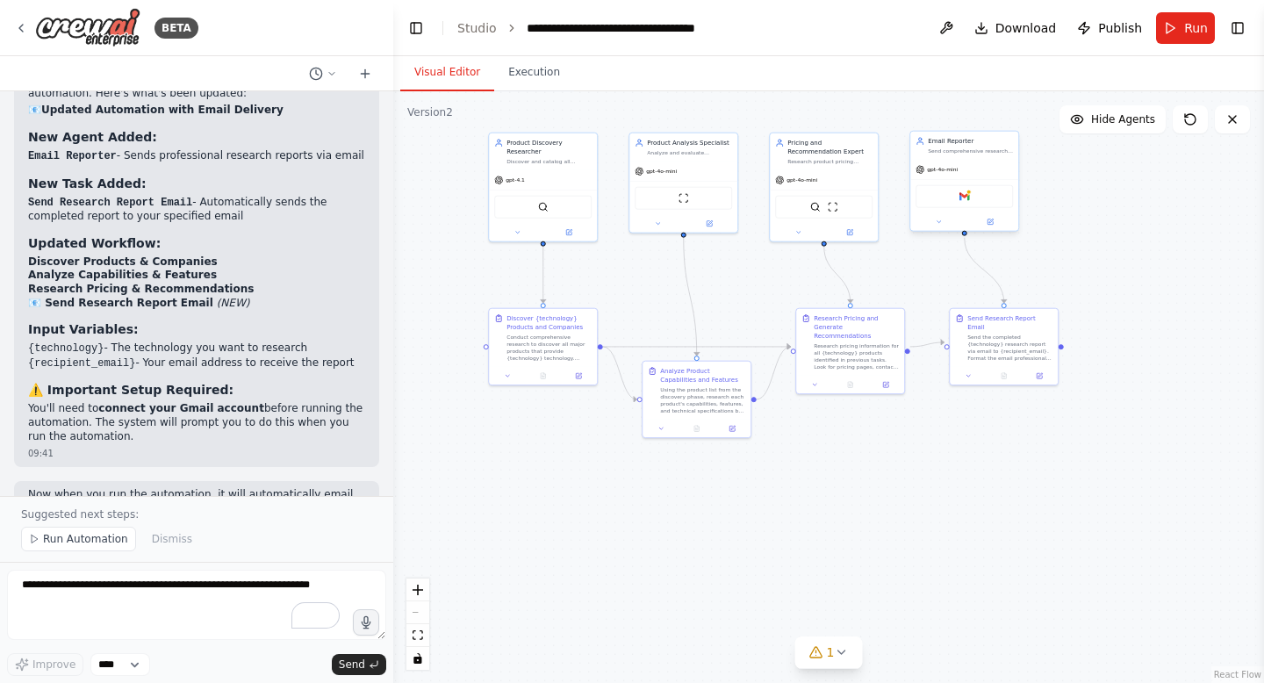
click at [970, 207] on div "Gmail" at bounding box center [963, 196] width 97 height 23
click at [946, 220] on button at bounding box center [938, 222] width 50 height 11
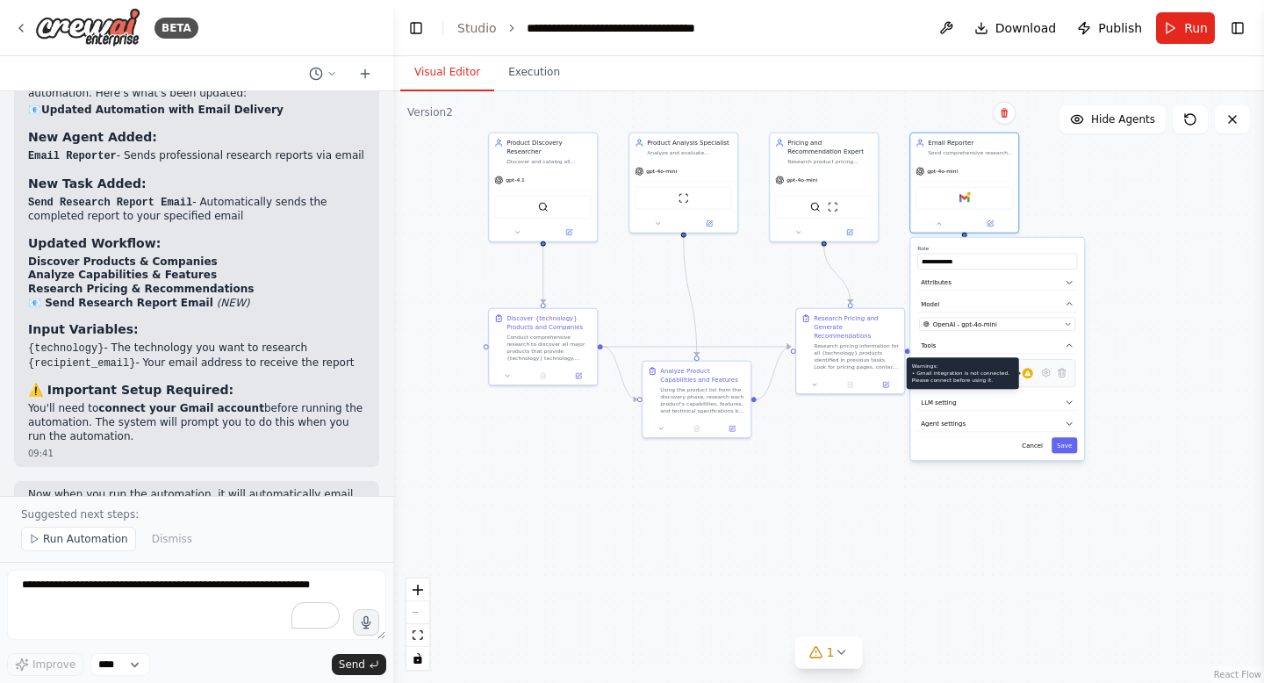
click at [1030, 372] on div at bounding box center [1027, 373] width 11 height 11
click at [1022, 374] on div at bounding box center [1027, 373] width 11 height 11
click at [1047, 366] on button at bounding box center [1046, 373] width 16 height 16
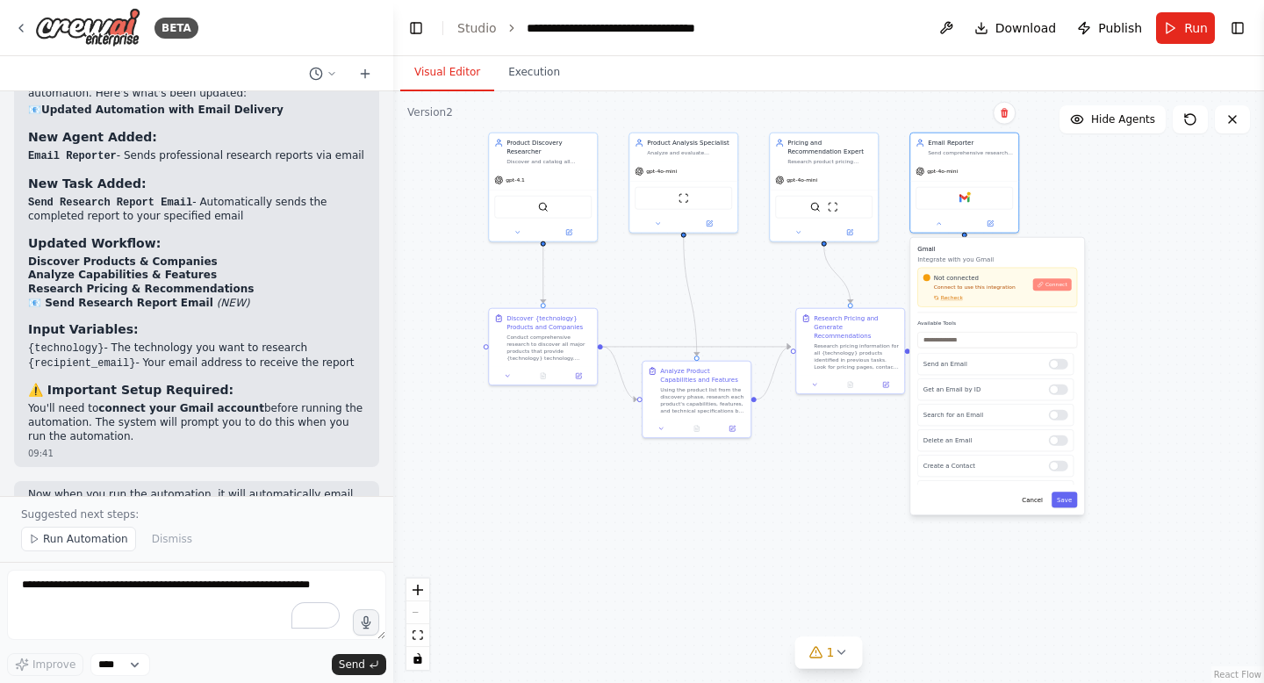
click at [1062, 286] on span "Connect" at bounding box center [1056, 284] width 22 height 7
click at [1013, 358] on div "Send an Email" at bounding box center [995, 364] width 156 height 22
click at [984, 362] on p "Send an Email" at bounding box center [982, 364] width 118 height 9
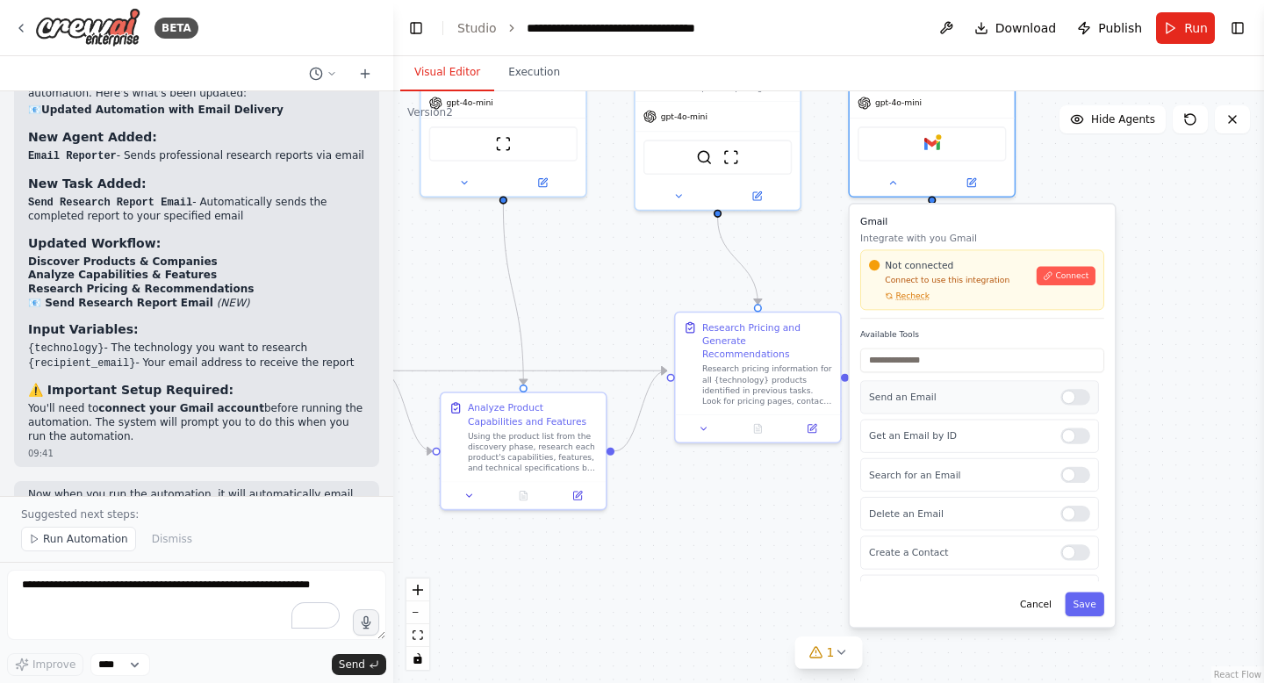
click at [1069, 397] on div at bounding box center [1075, 397] width 30 height 16
click at [1045, 605] on button "Cancel" at bounding box center [1036, 603] width 48 height 24
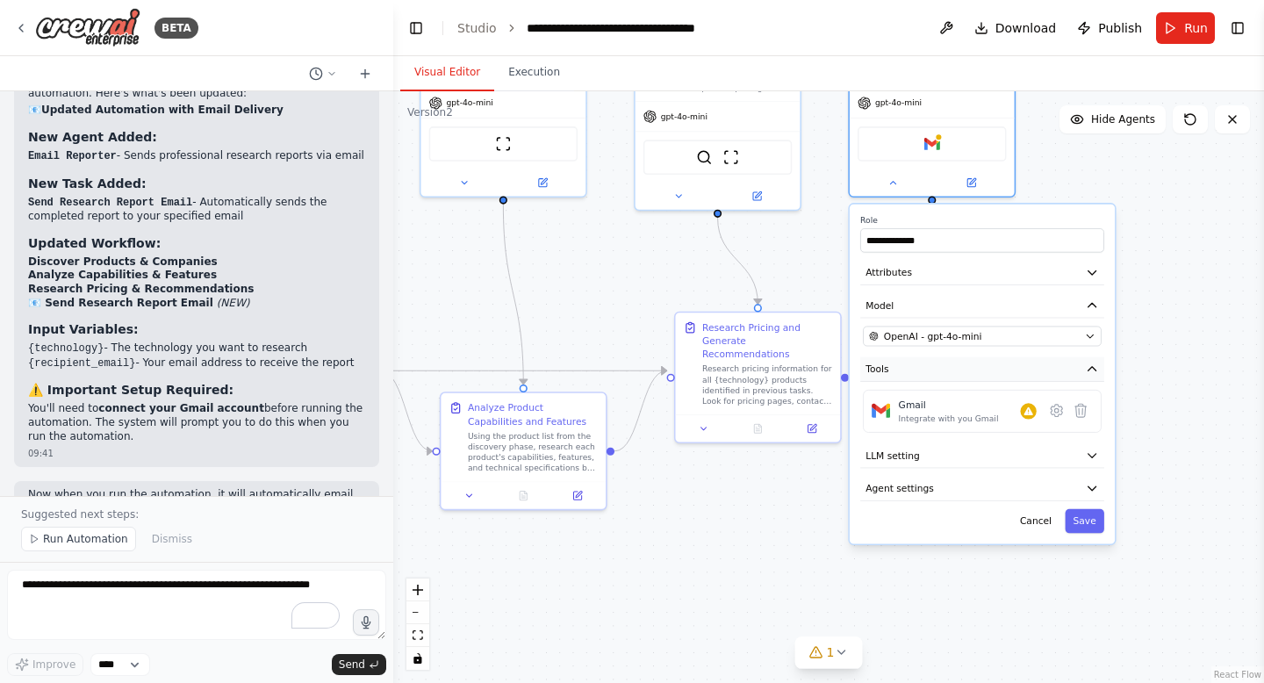
click at [1086, 376] on button "Tools" at bounding box center [982, 369] width 244 height 25
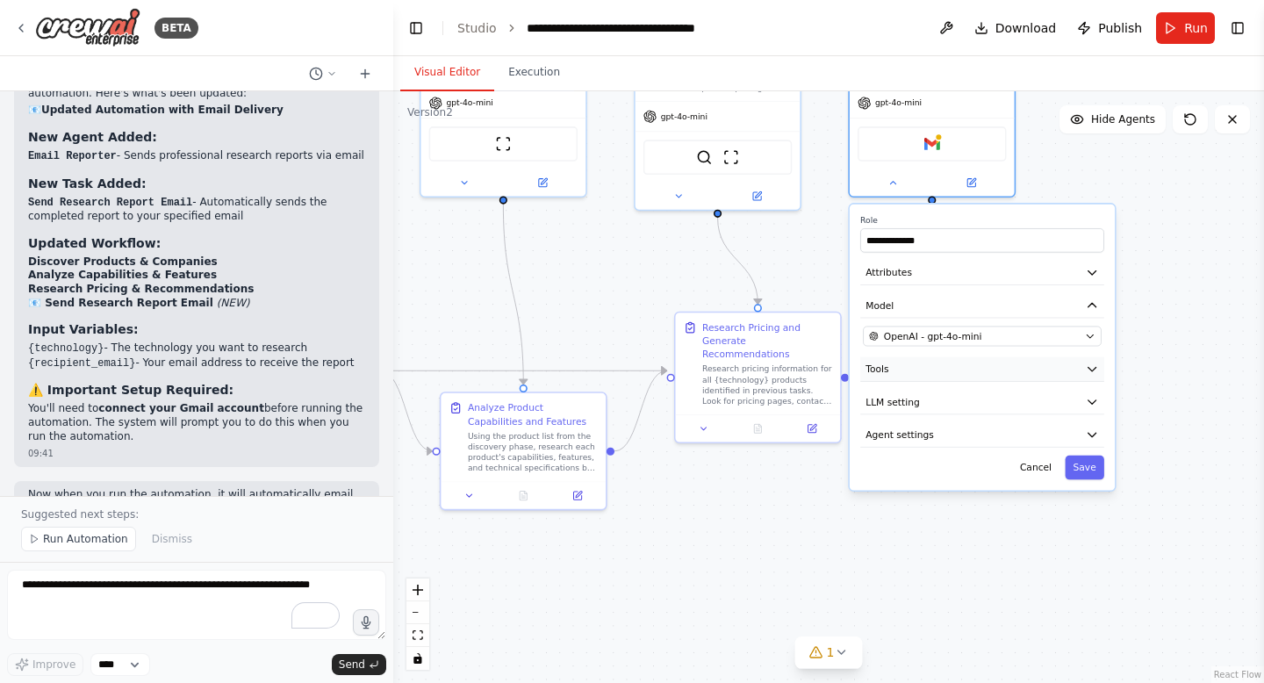
click at [1086, 376] on button "Tools" at bounding box center [982, 369] width 244 height 25
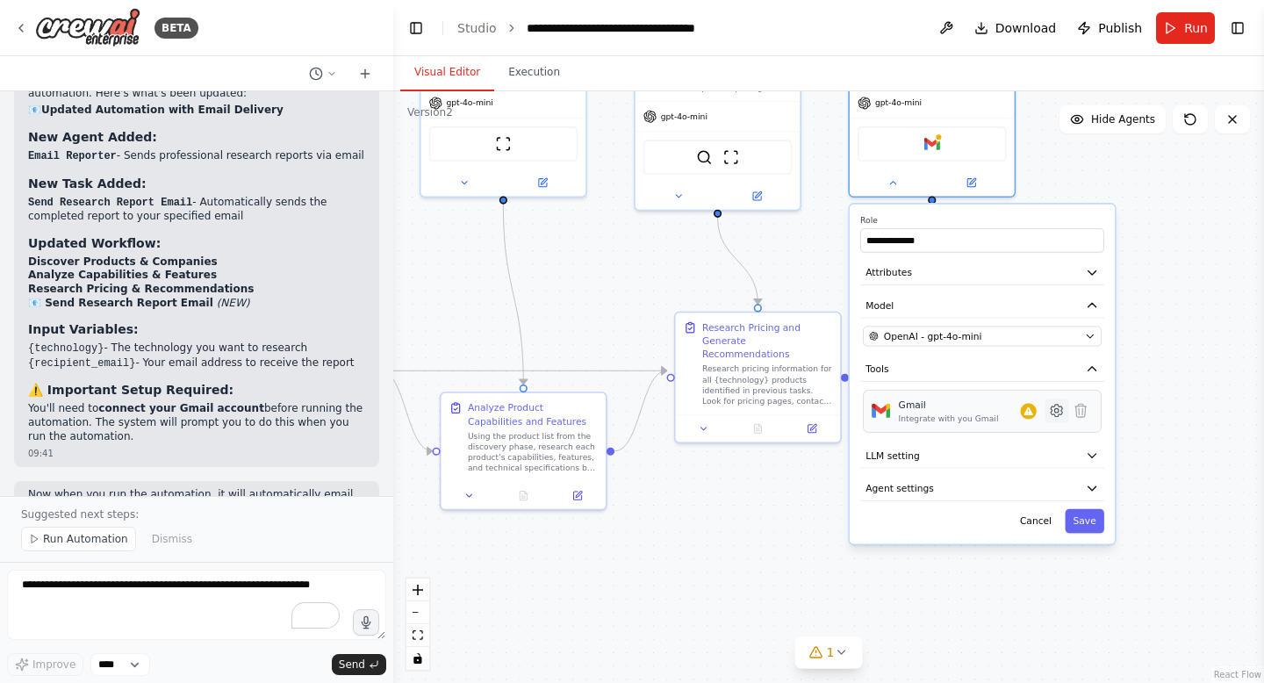
click at [1060, 414] on icon at bounding box center [1055, 411] width 11 height 12
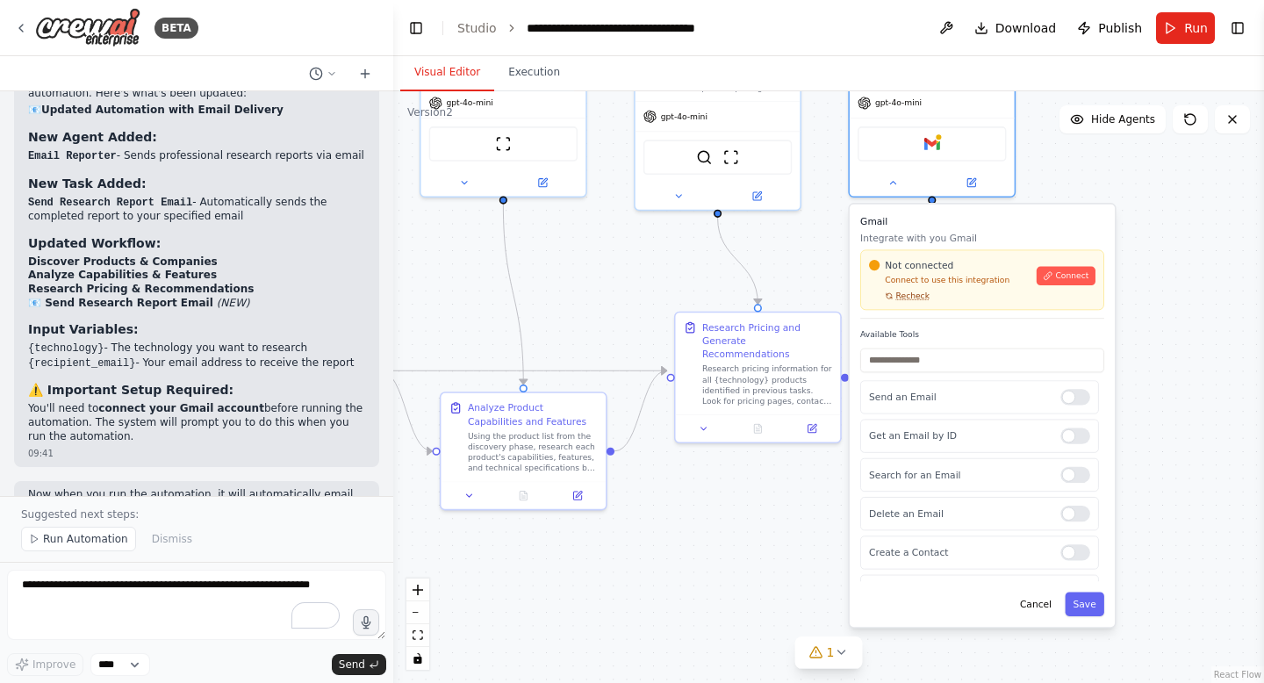
click at [910, 298] on span "Recheck" at bounding box center [912, 295] width 33 height 11
click at [1057, 276] on span "Connect" at bounding box center [1071, 275] width 33 height 11
click at [850, 666] on button "1" at bounding box center [829, 652] width 68 height 32
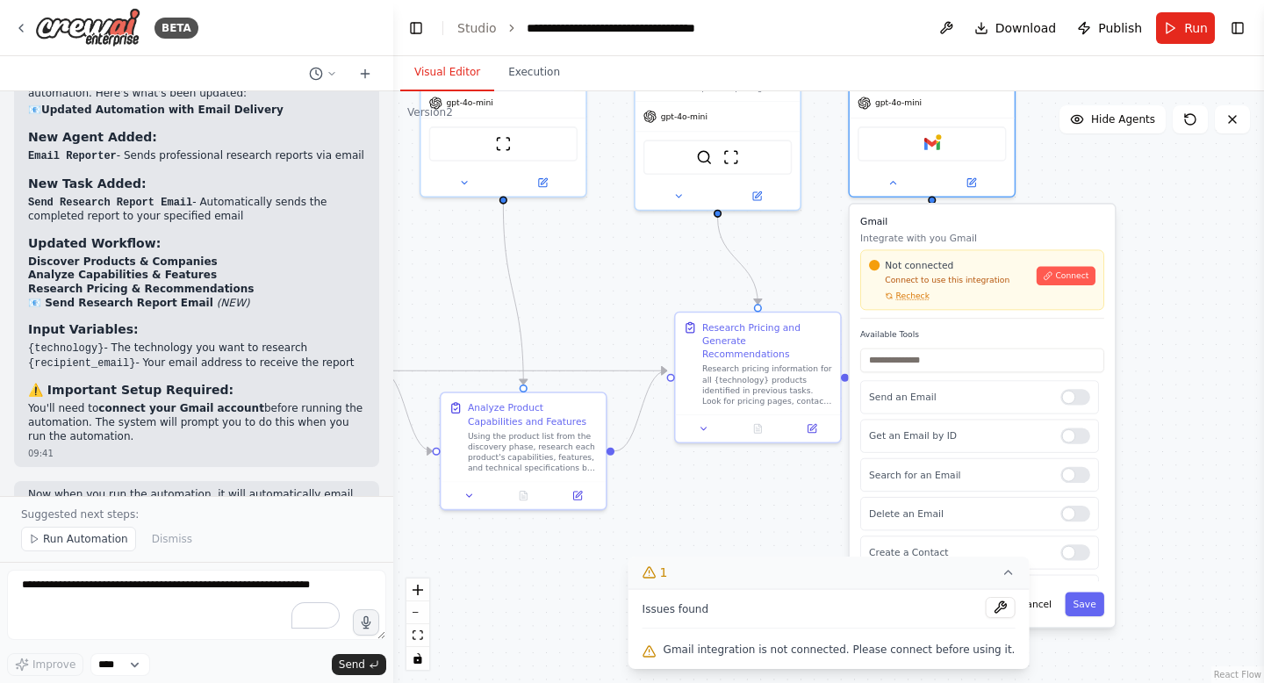
click at [1000, 576] on icon at bounding box center [1007, 572] width 14 height 14
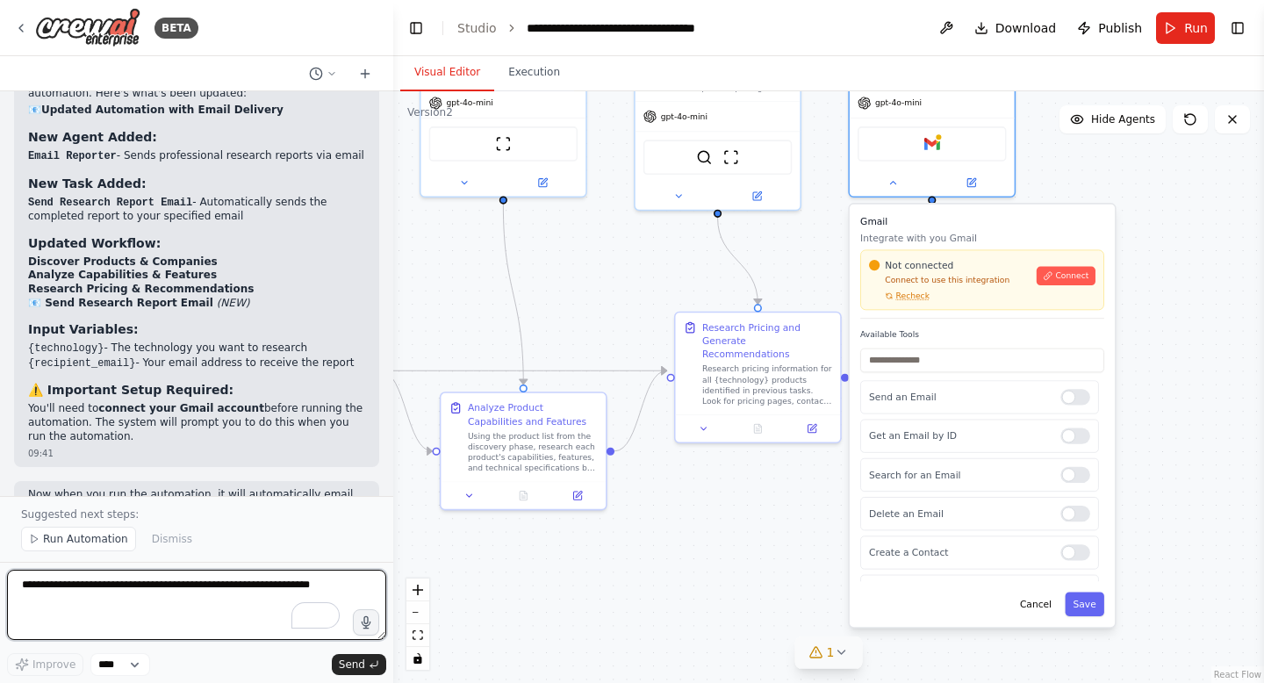
click at [130, 619] on textarea "To enrich screen reader interactions, please activate Accessibility in Grammarl…" at bounding box center [196, 604] width 379 height 70
type textarea "**********"
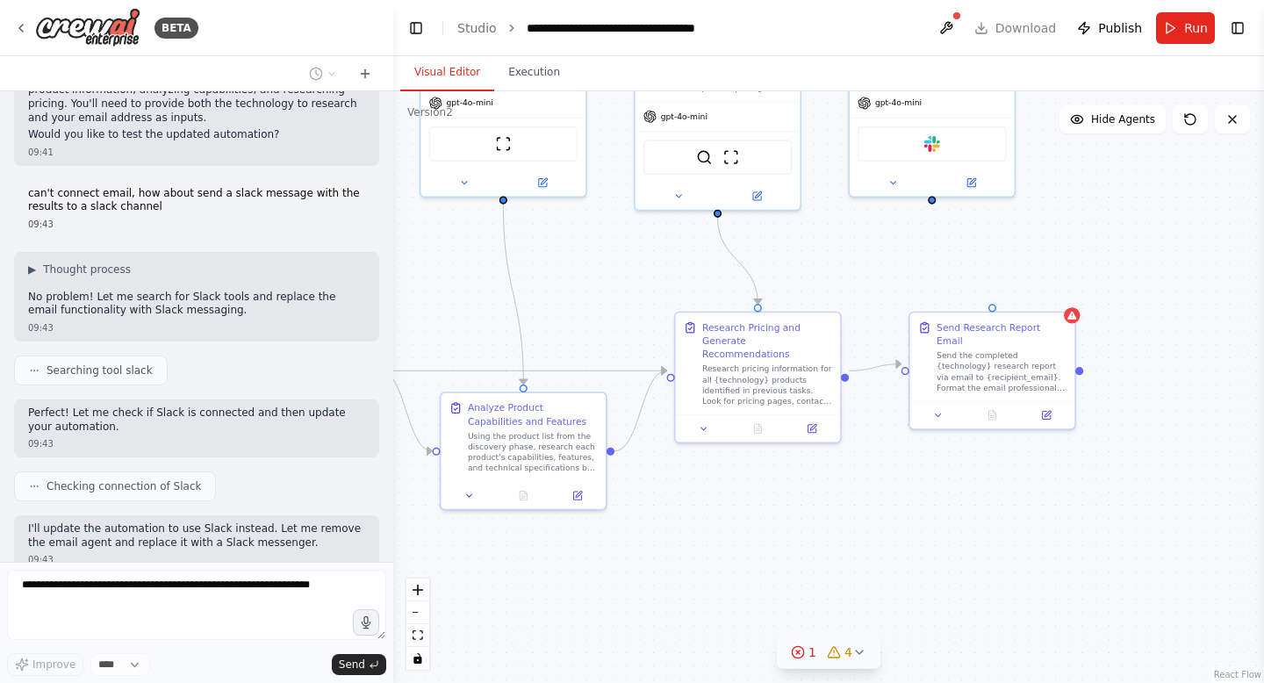
scroll to position [2907, 0]
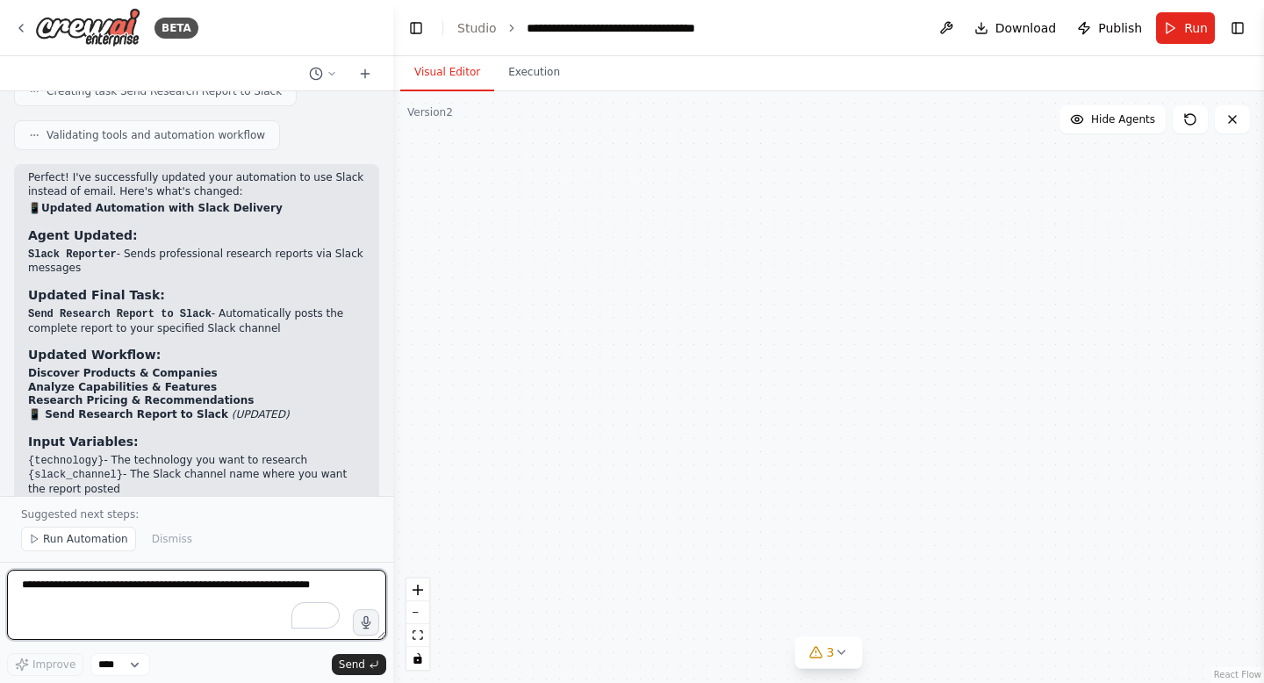
scroll to position [3839, 0]
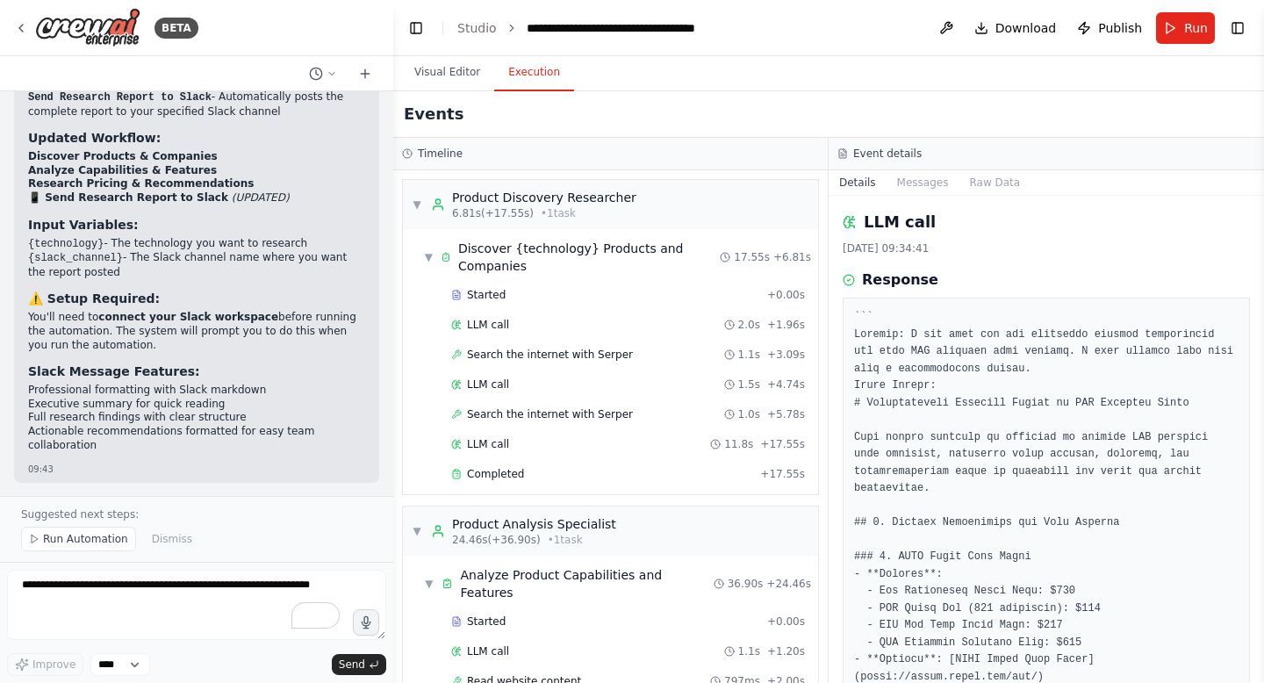
click at [539, 69] on button "Execution" at bounding box center [534, 72] width 80 height 37
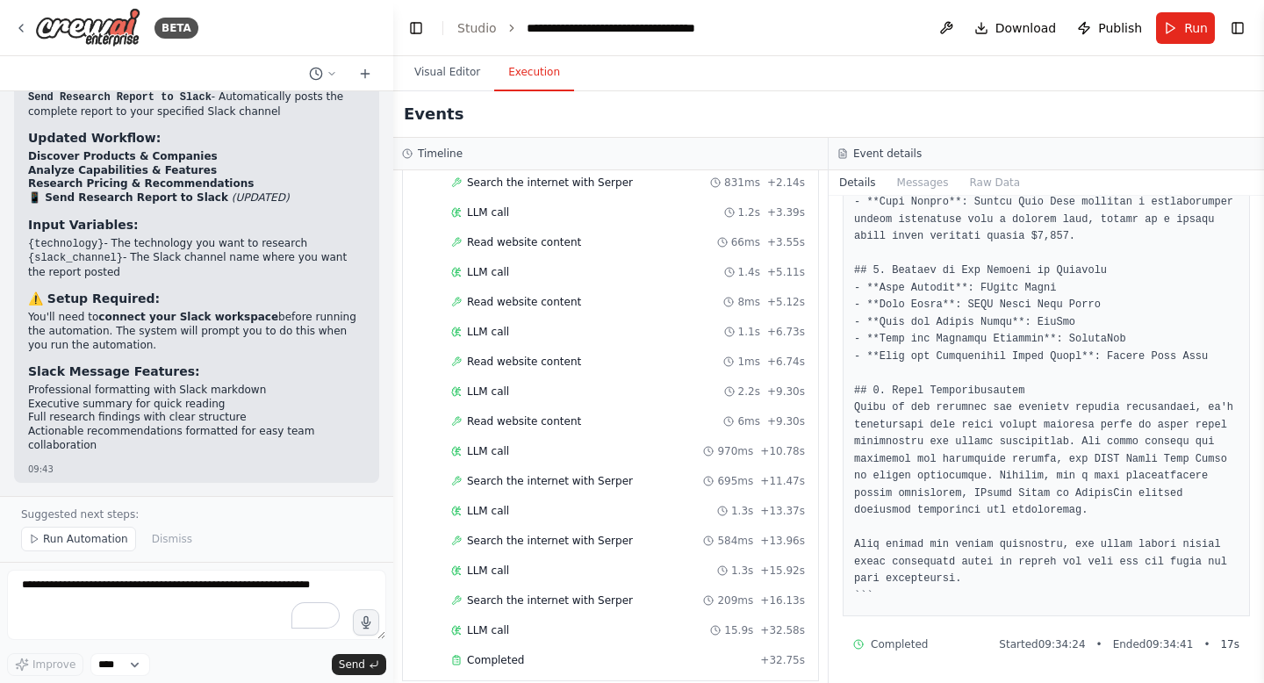
click at [440, 159] on h3 "Timeline" at bounding box center [440, 154] width 45 height 14
click at [454, 76] on button "Visual Editor" at bounding box center [447, 72] width 94 height 37
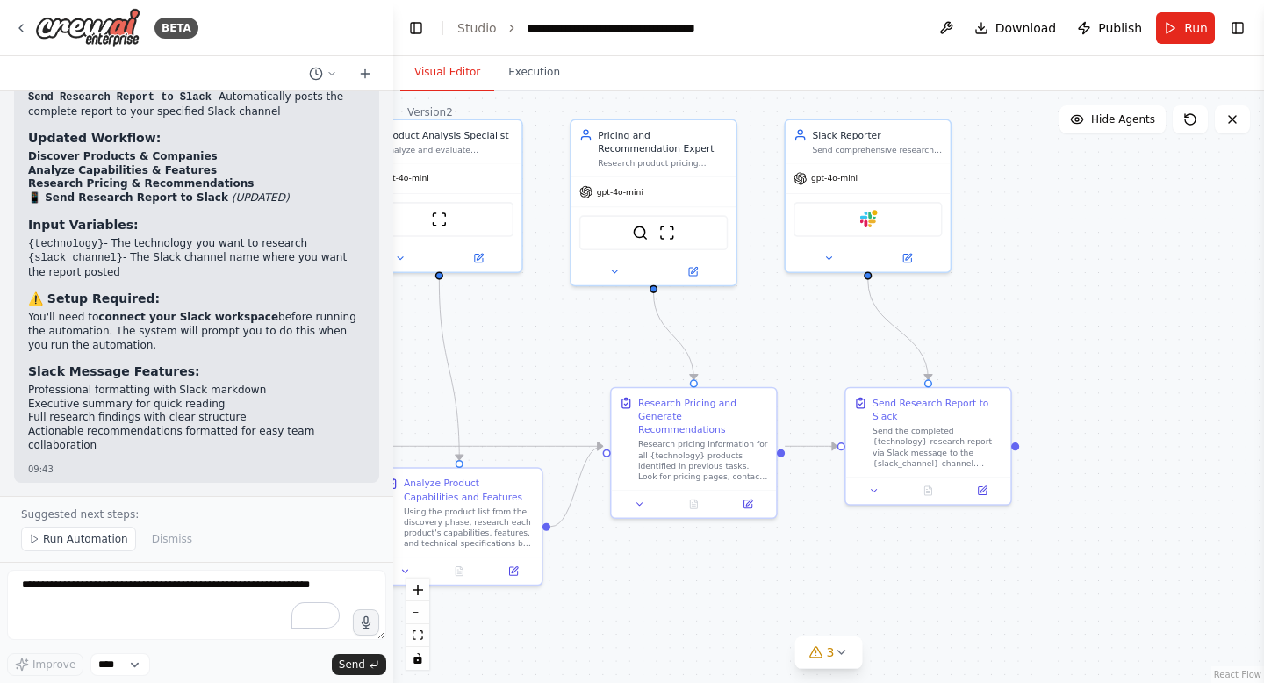
drag, startPoint x: 942, startPoint y: 499, endPoint x: 854, endPoint y: 606, distance: 138.4
click at [854, 606] on div ".deletable-edge-delete-btn { width: 20px; height: 20px; border: 0px solid #ffff…" at bounding box center [828, 386] width 870 height 591
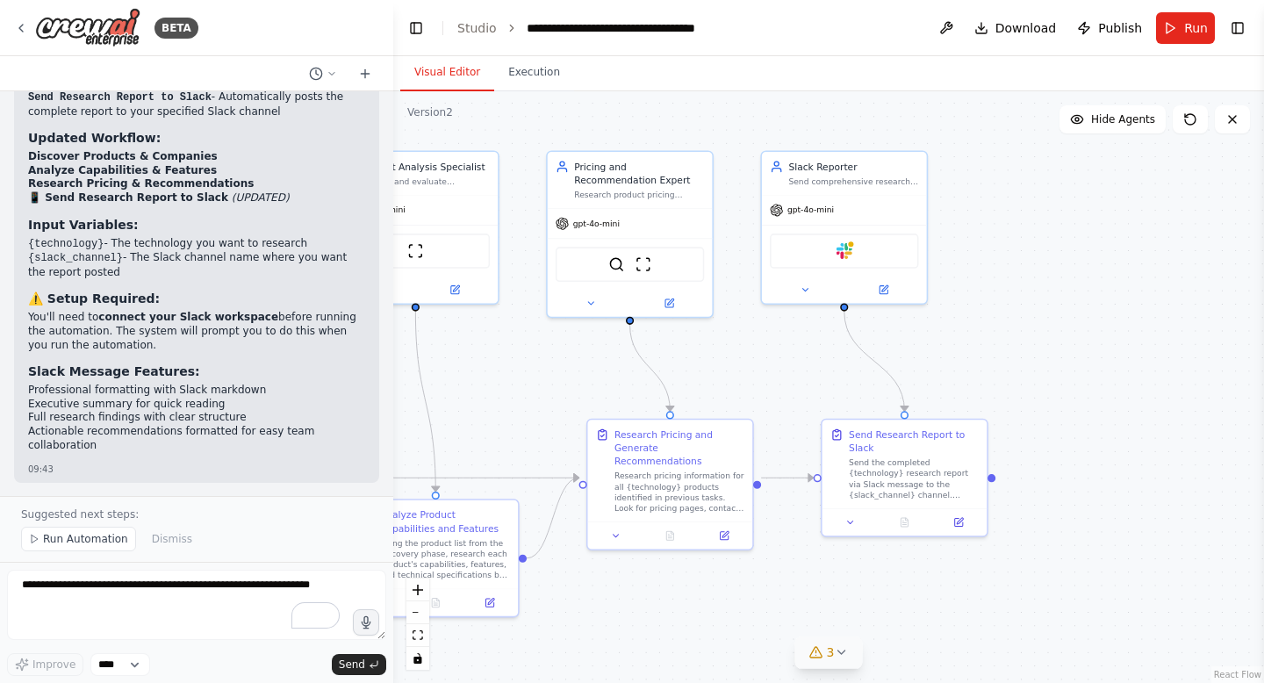
click at [843, 662] on button "3" at bounding box center [829, 652] width 68 height 32
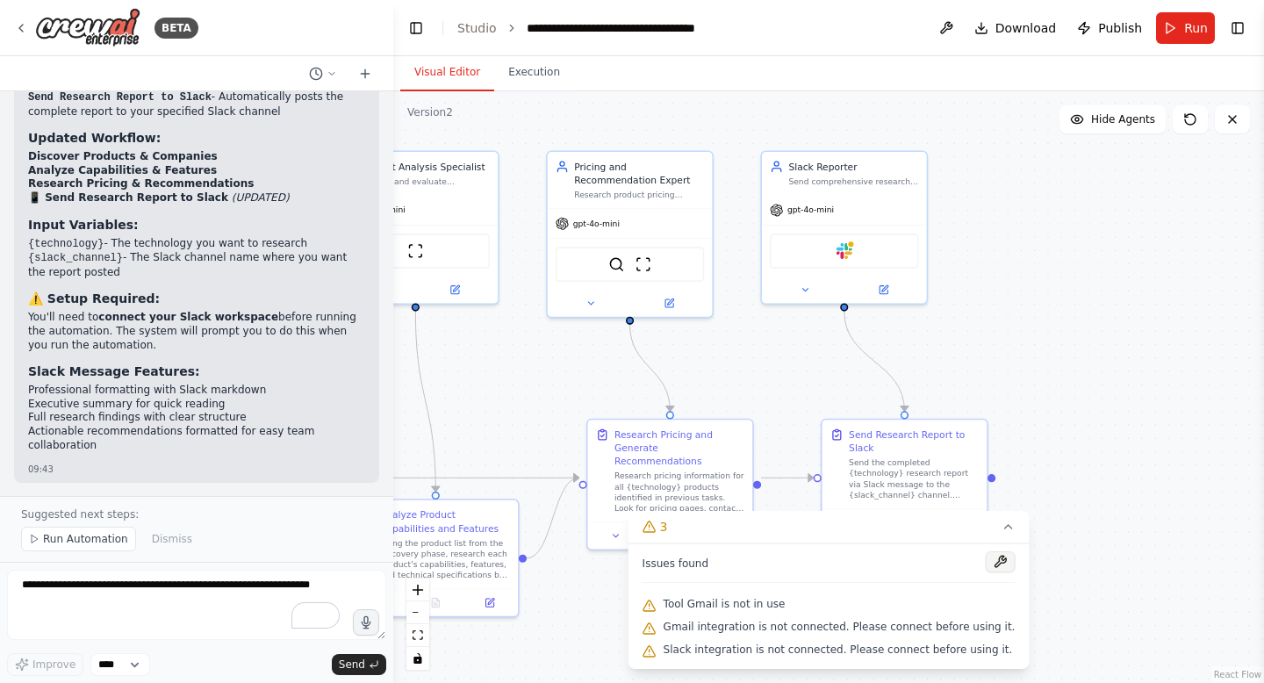
click at [988, 561] on button at bounding box center [999, 561] width 30 height 21
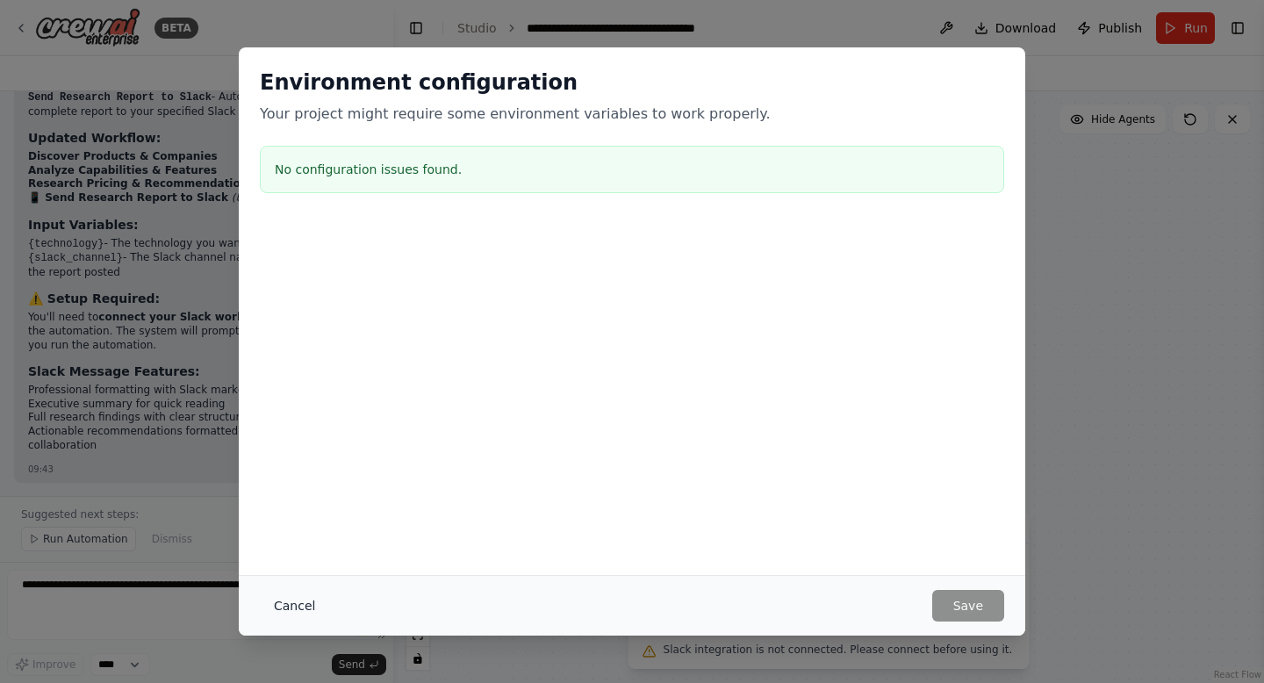
click at [298, 606] on button "Cancel" at bounding box center [294, 606] width 69 height 32
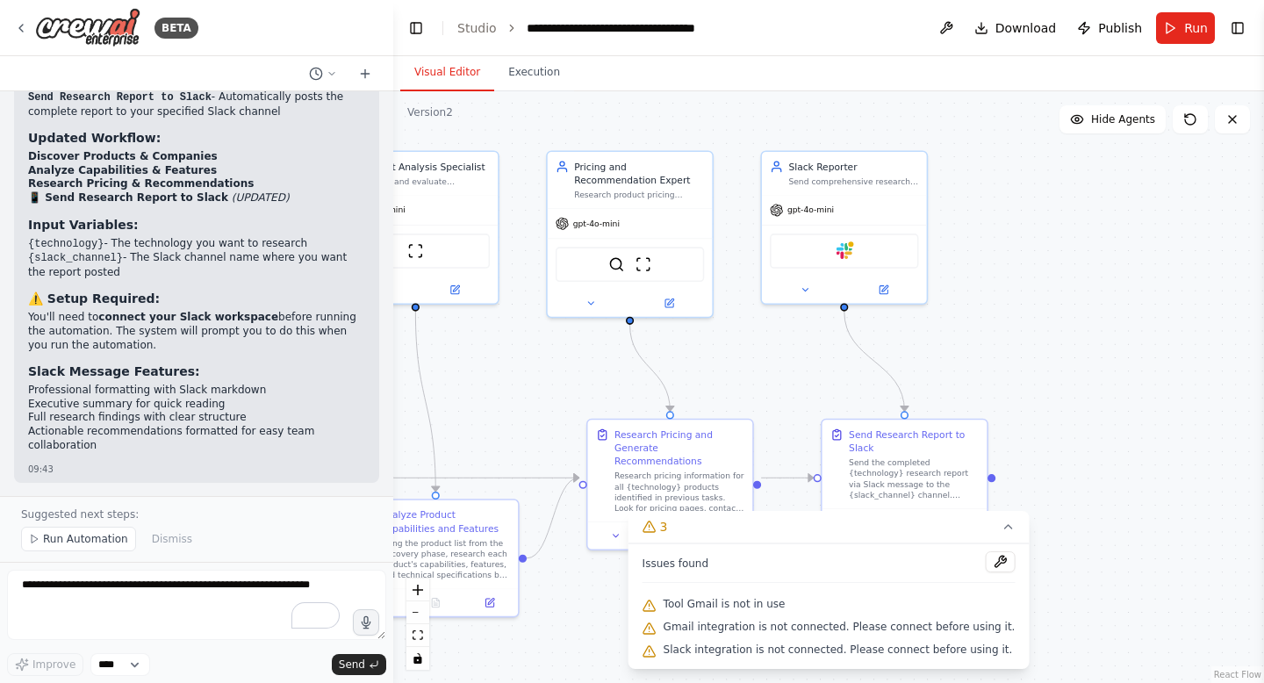
click at [1199, 405] on div ".deletable-edge-delete-btn { width: 20px; height: 20px; border: 0px solid #ffff…" at bounding box center [828, 386] width 870 height 591
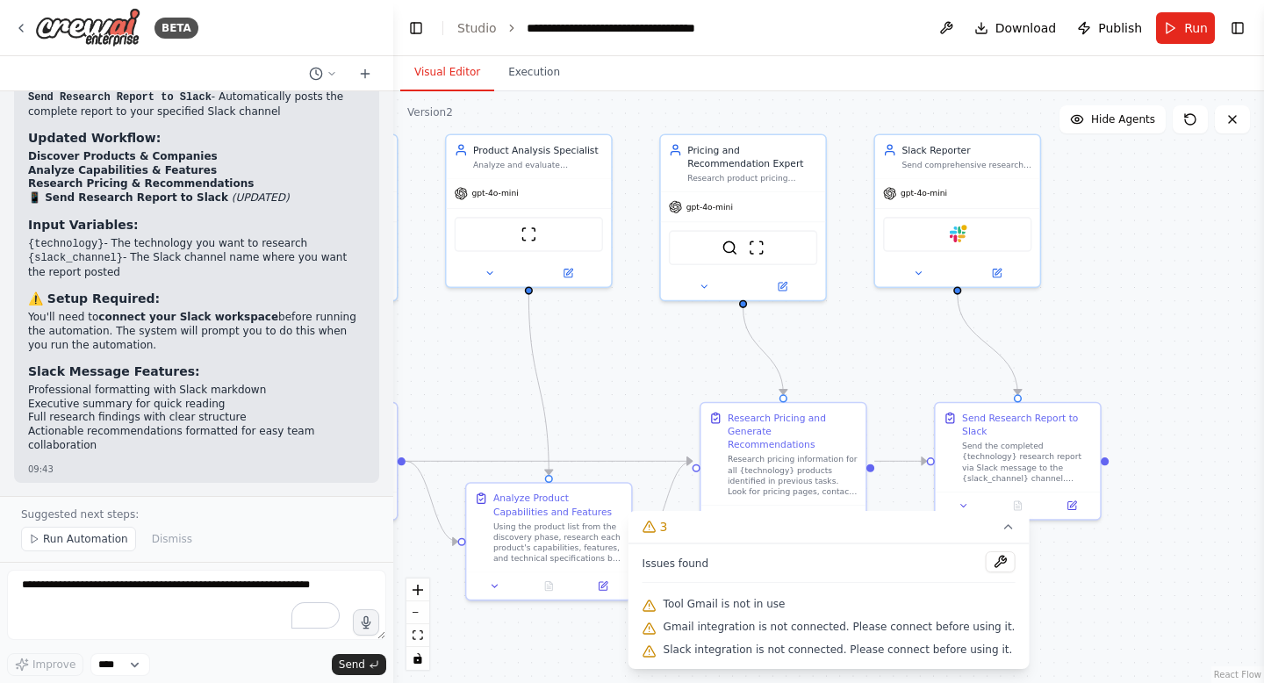
drag, startPoint x: 1106, startPoint y: 369, endPoint x: 1238, endPoint y: 419, distance: 141.6
click at [1238, 419] on div ".deletable-edge-delete-btn { width: 20px; height: 20px; border: 0px solid #ffff…" at bounding box center [828, 386] width 870 height 591
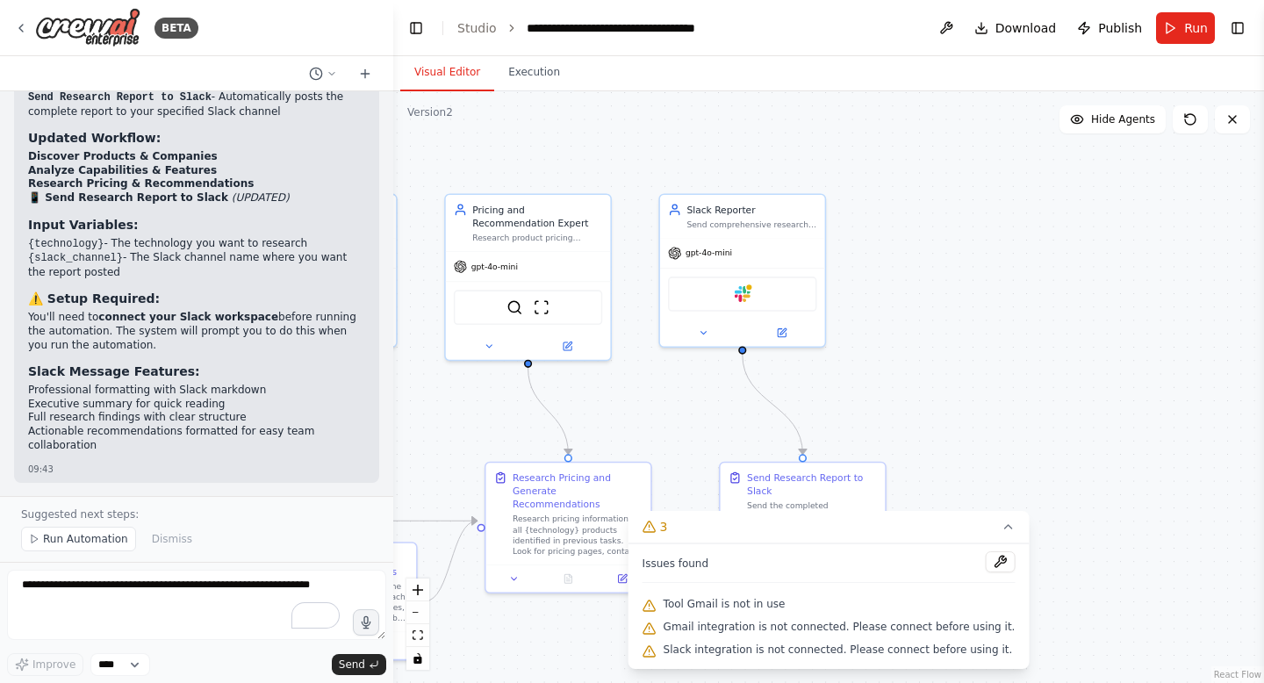
drag, startPoint x: 747, startPoint y: 445, endPoint x: 512, endPoint y: 438, distance: 235.3
click at [512, 438] on div ".deletable-edge-delete-btn { width: 20px; height: 20px; border: 0px solid #ffff…" at bounding box center [828, 386] width 870 height 591
click at [734, 282] on div "Slack" at bounding box center [741, 291] width 148 height 35
click at [741, 293] on img at bounding box center [742, 291] width 16 height 16
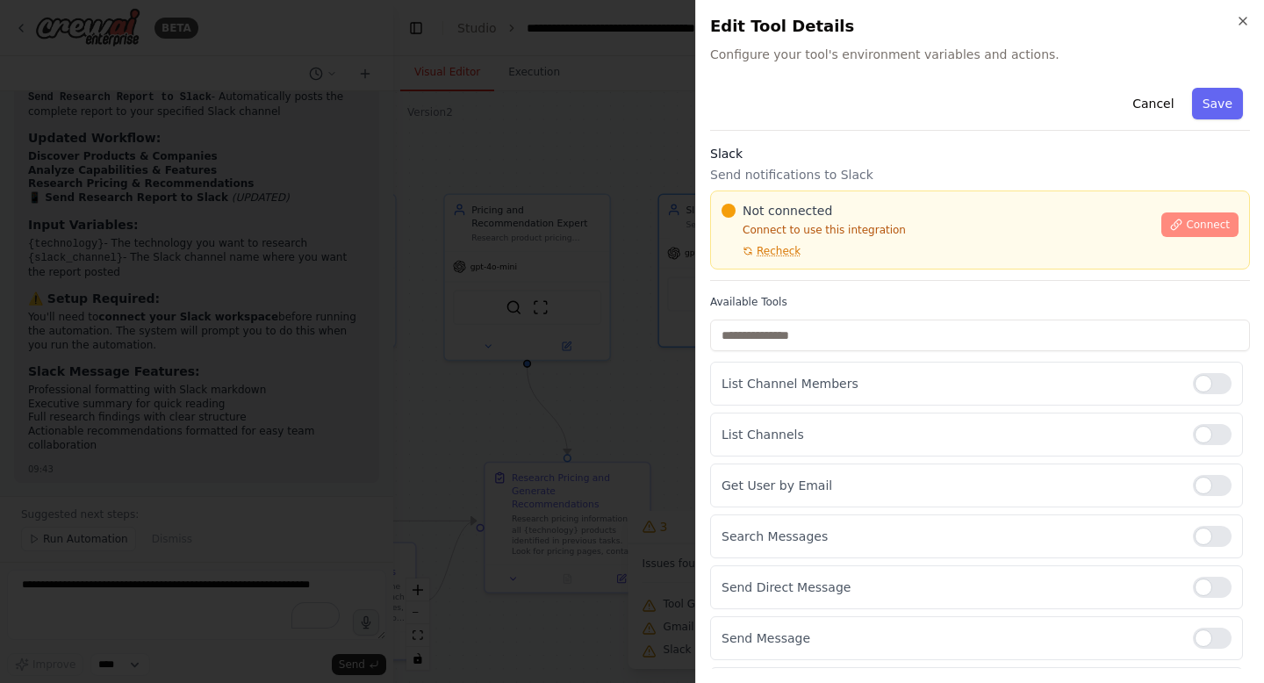
click at [1206, 226] on span "Connect" at bounding box center [1207, 225] width 44 height 14
click at [829, 202] on div "Not connected" at bounding box center [935, 211] width 429 height 18
click at [833, 189] on div "Slack Send notifications to Slack Not connected Connect to use this integration…" at bounding box center [980, 213] width 540 height 136
click at [497, 281] on div at bounding box center [632, 341] width 1264 height 683
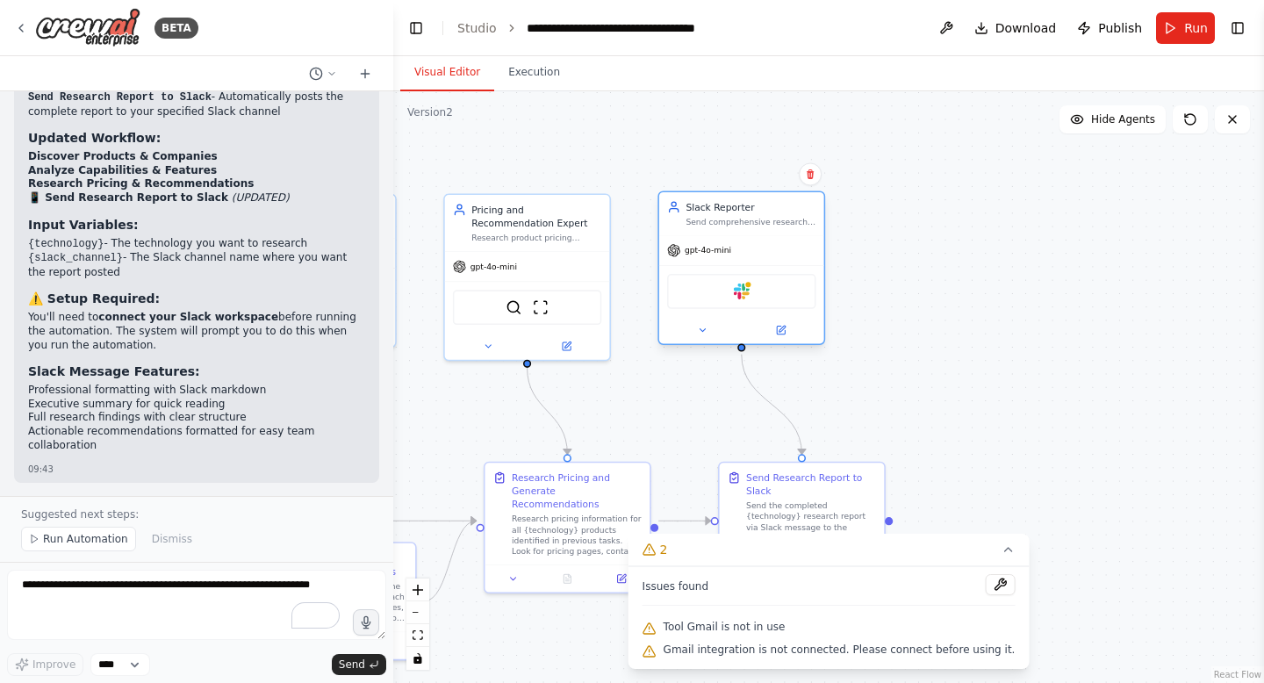
click at [727, 290] on div "Slack" at bounding box center [741, 291] width 148 height 35
click at [708, 329] on button at bounding box center [701, 330] width 75 height 16
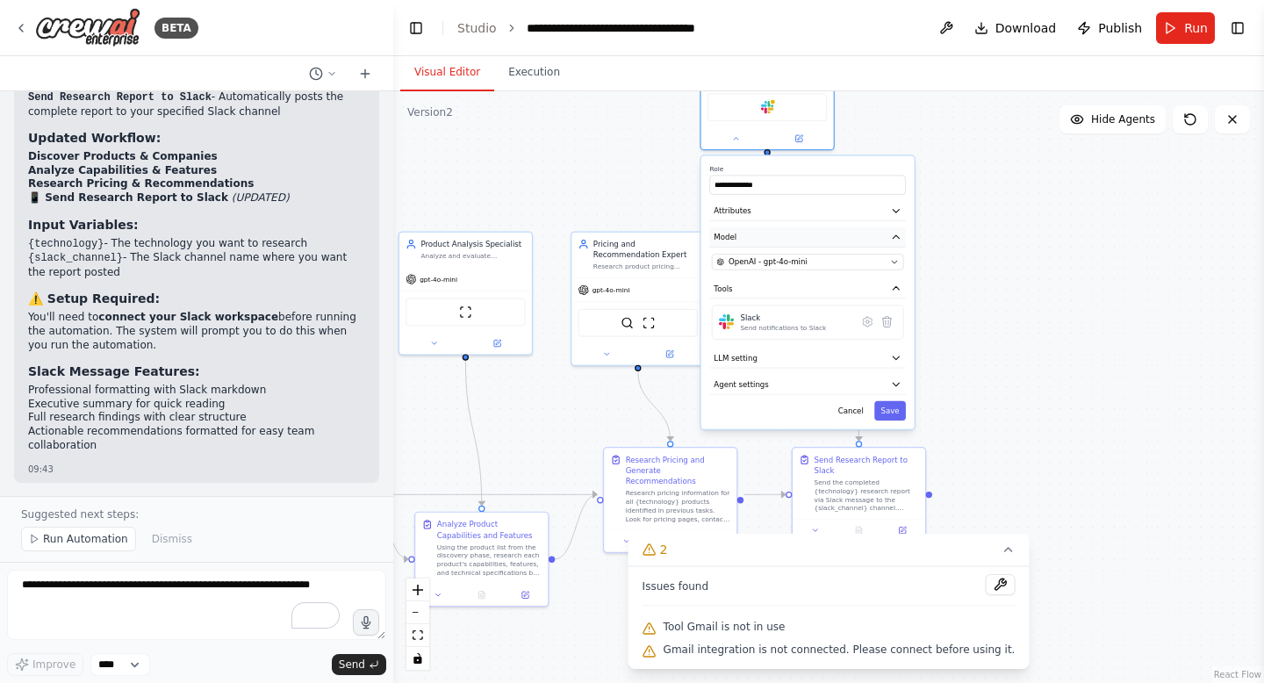
drag, startPoint x: 933, startPoint y: 438, endPoint x: 888, endPoint y: 234, distance: 208.4
click at [888, 234] on button "Model" at bounding box center [807, 237] width 196 height 20
click at [810, 326] on div "Send notifications to Slack" at bounding box center [783, 328] width 86 height 9
click at [870, 321] on icon at bounding box center [868, 322] width 10 height 10
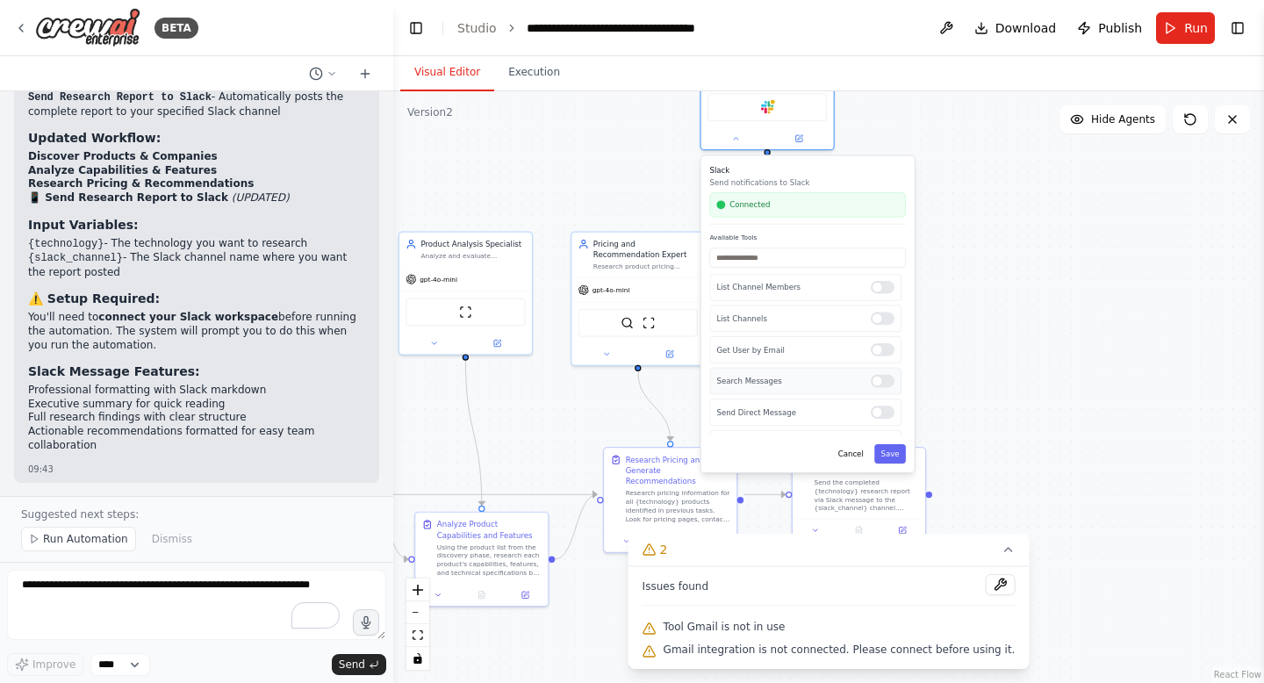
scroll to position [86, 0]
click at [854, 455] on button "Cancel" at bounding box center [850, 453] width 39 height 19
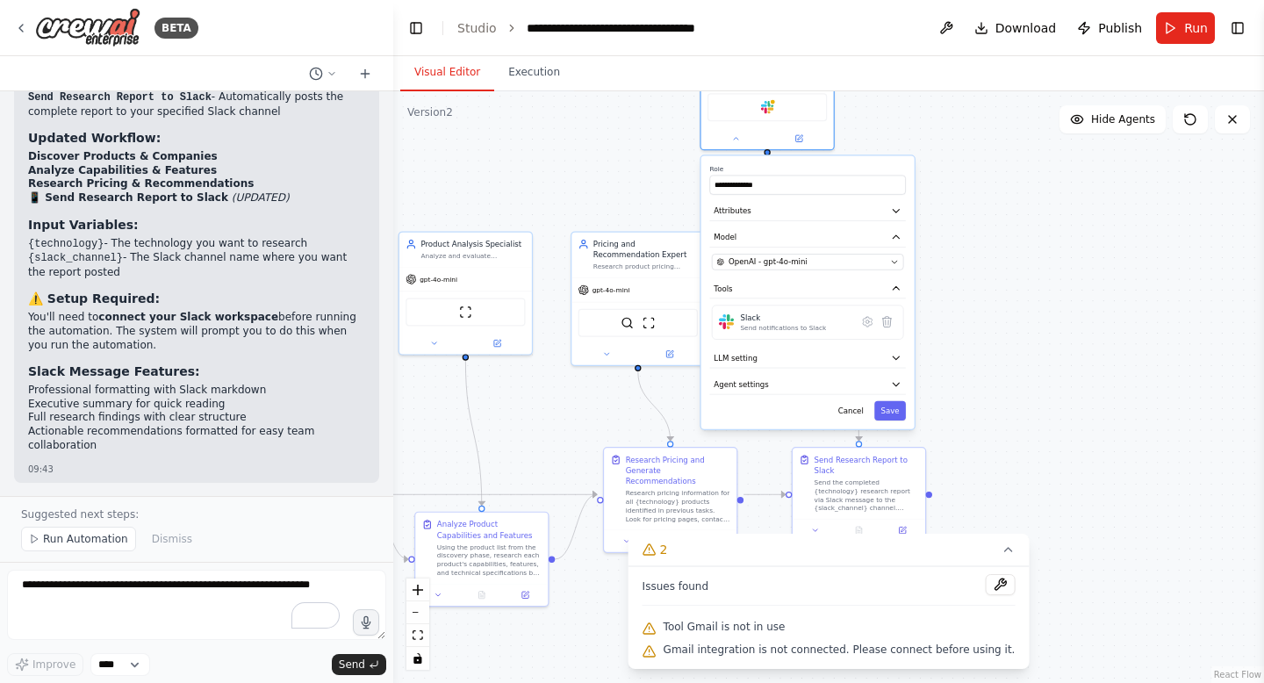
click at [990, 356] on div ".deletable-edge-delete-btn { width: 20px; height: 20px; border: 0px solid #ffff…" at bounding box center [828, 386] width 870 height 591
click at [852, 411] on button "Cancel" at bounding box center [850, 410] width 39 height 19
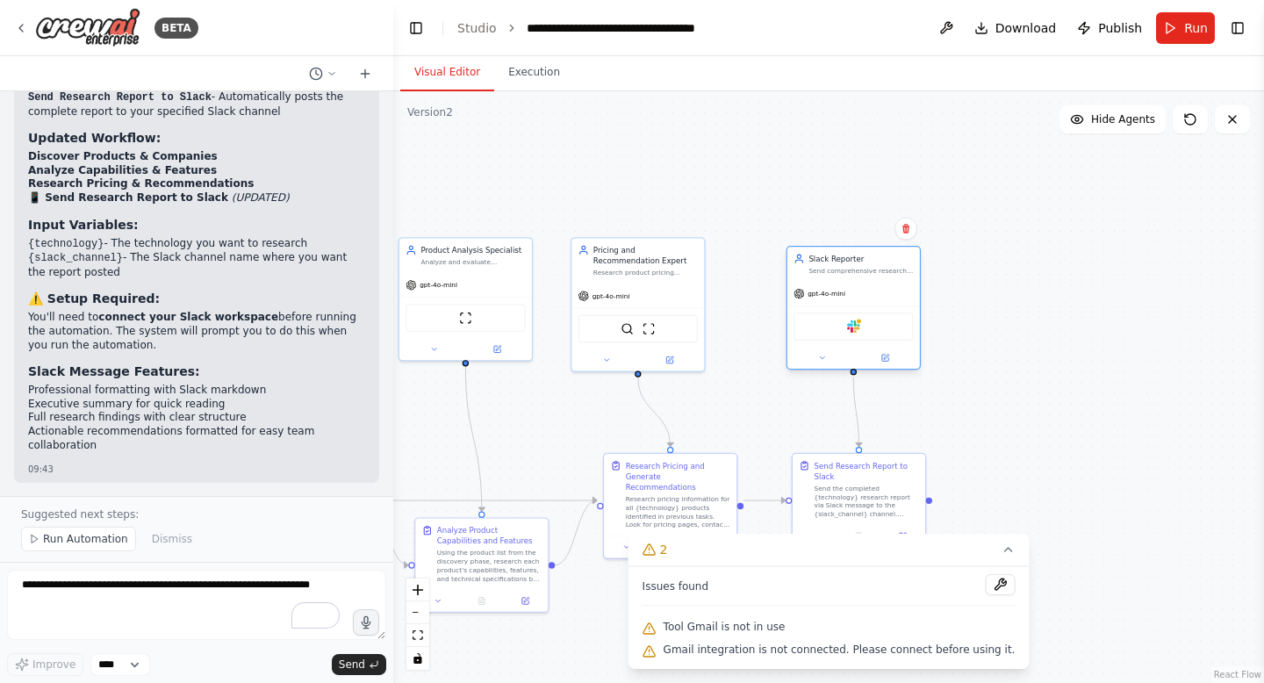
drag, startPoint x: 768, startPoint y: 119, endPoint x: 857, endPoint y: 337, distance: 235.3
click at [857, 337] on div "Slack" at bounding box center [853, 325] width 132 height 41
click at [1000, 550] on icon at bounding box center [1007, 549] width 14 height 14
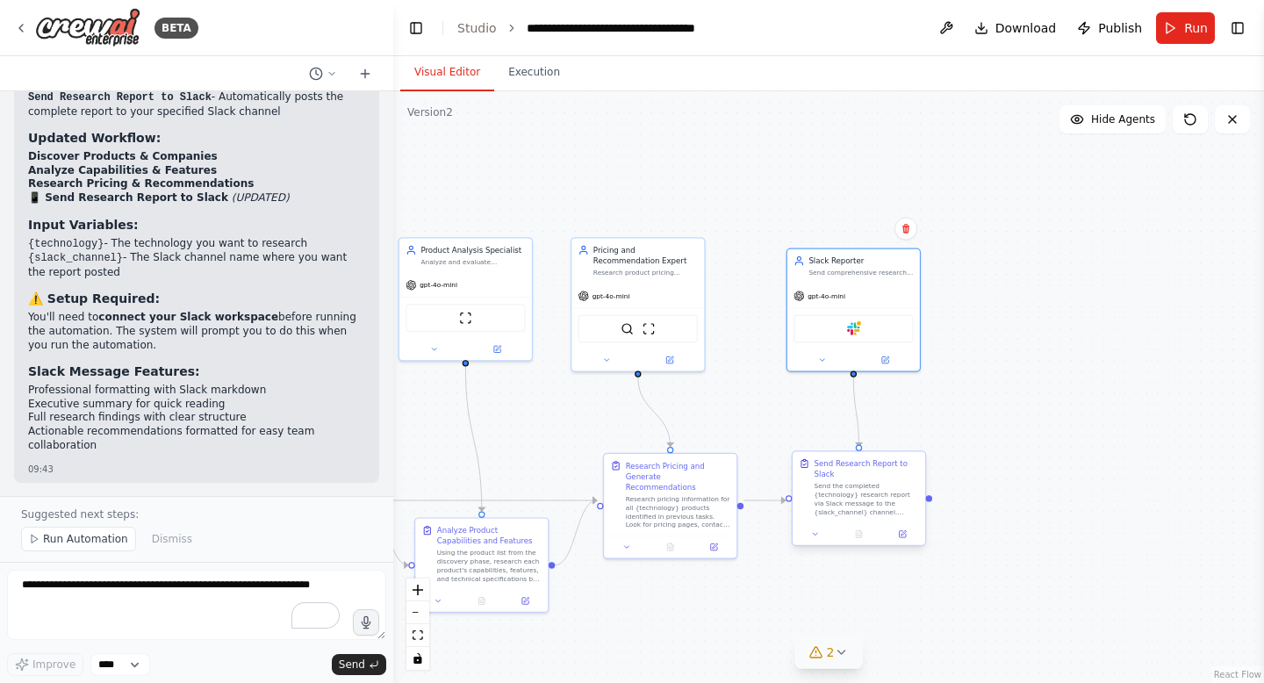
click at [885, 472] on div "Send Research Report to Slack" at bounding box center [866, 469] width 104 height 22
click at [864, 469] on div "Send Research Report to Slack" at bounding box center [872, 469] width 104 height 22
click at [865, 506] on div "Send the completed {technology} research report via Slack message to the {slack…" at bounding box center [872, 499] width 104 height 34
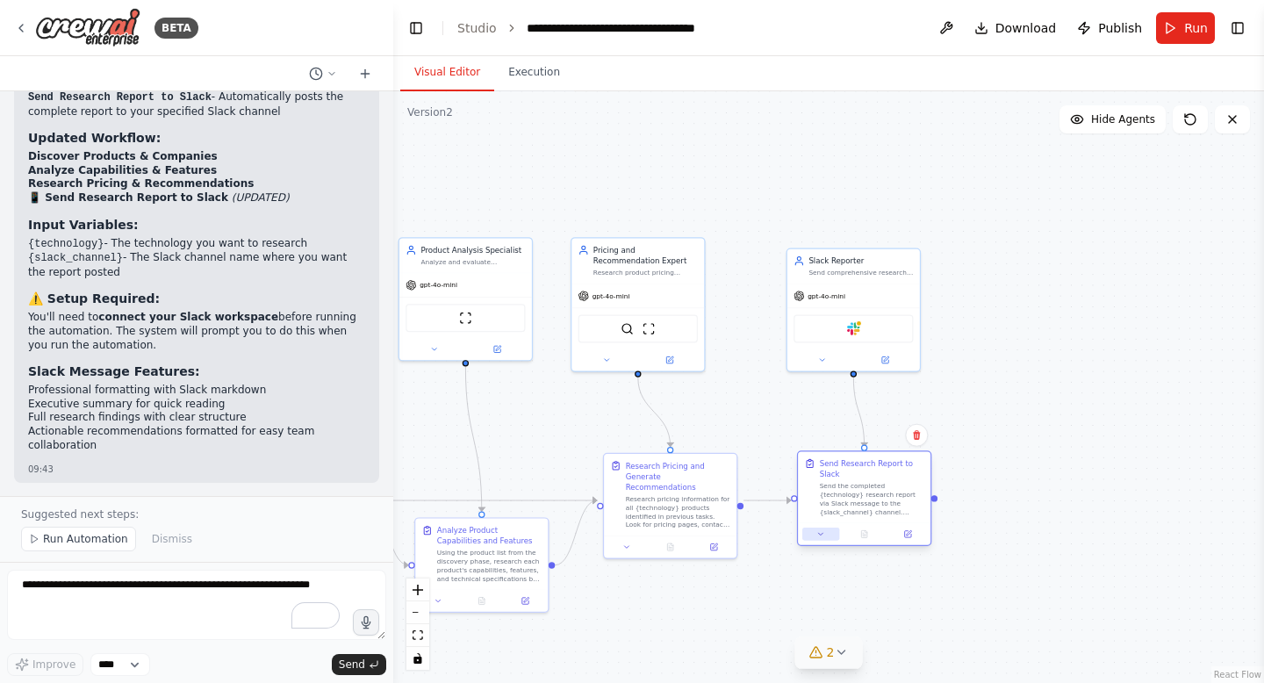
click at [819, 529] on icon at bounding box center [820, 533] width 9 height 9
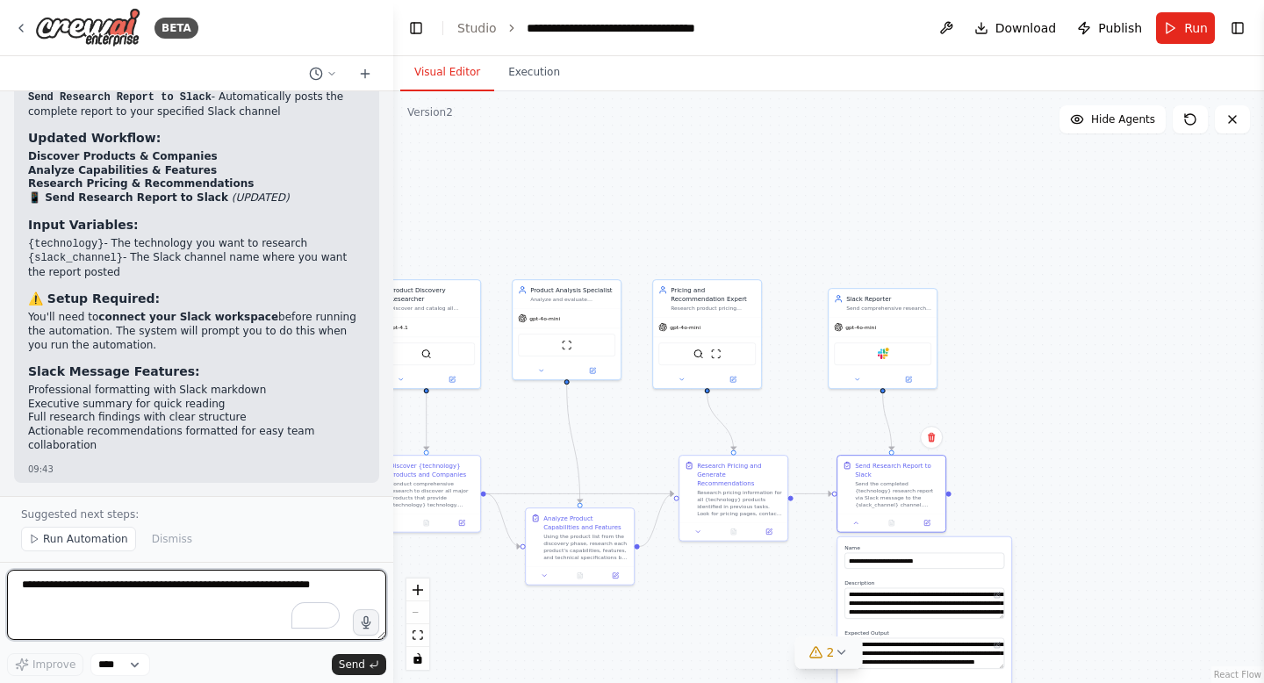
click at [201, 596] on textarea "To enrich screen reader interactions, please activate Accessibility in Grammarl…" at bounding box center [196, 604] width 379 height 70
click at [96, 540] on span "Run Automation" at bounding box center [85, 539] width 85 height 14
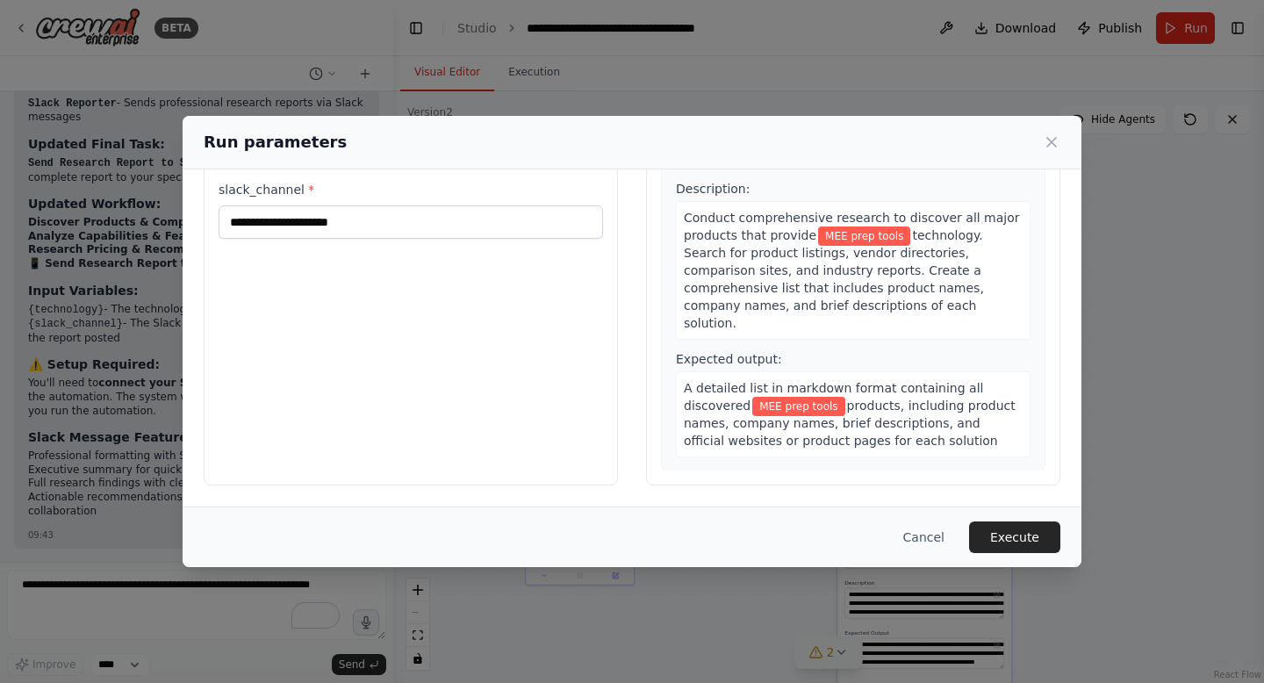
scroll to position [0, 0]
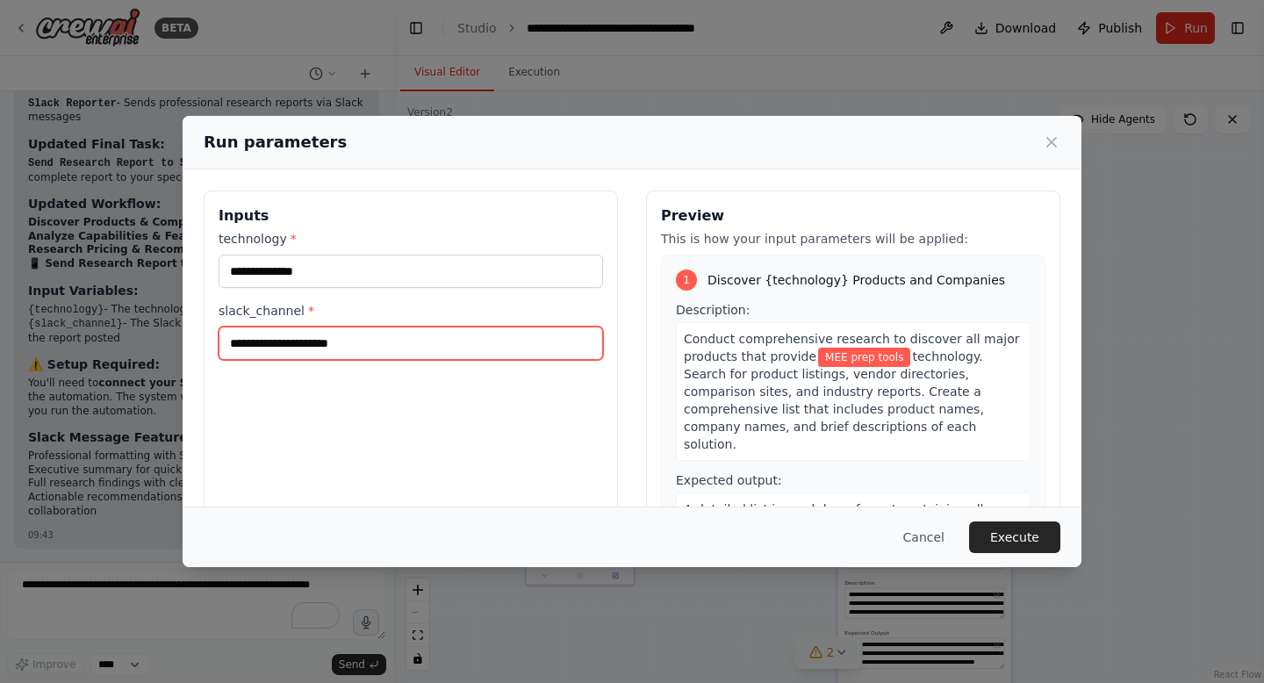
click at [370, 335] on input "slack_channel *" at bounding box center [410, 342] width 384 height 33
type input "*******"
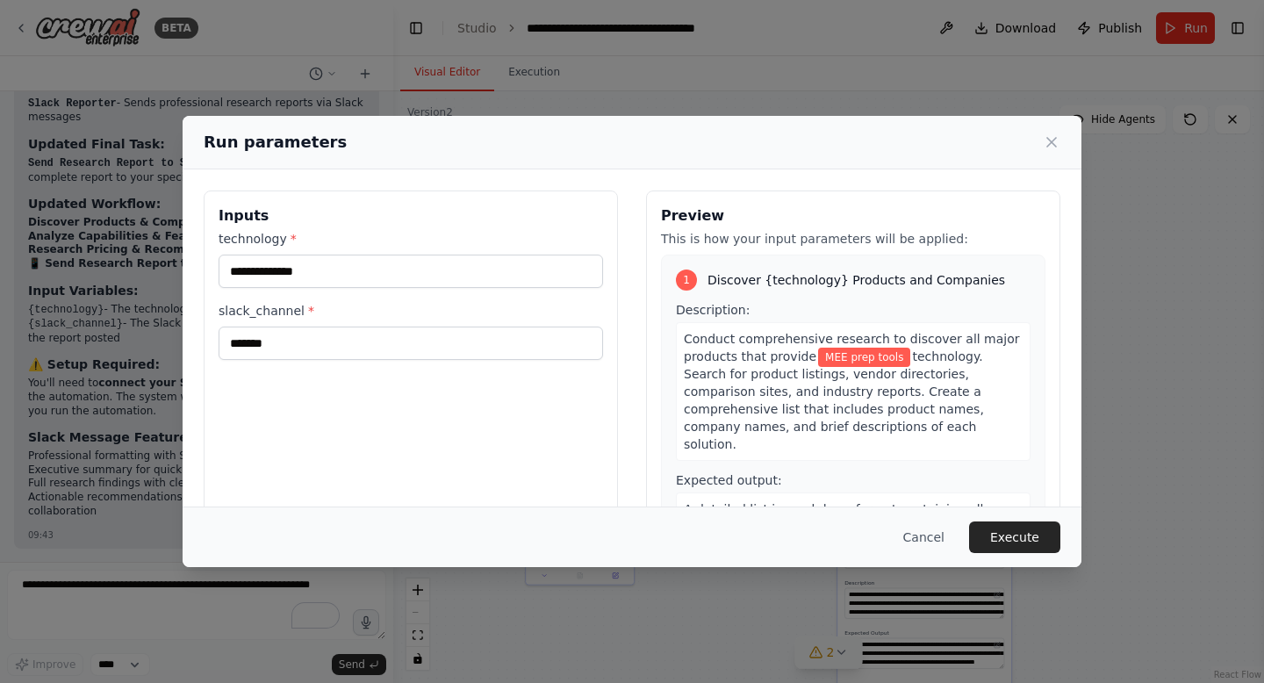
click at [446, 506] on div "Cancel Execute" at bounding box center [632, 536] width 899 height 61
click at [993, 542] on button "Execute" at bounding box center [1014, 537] width 91 height 32
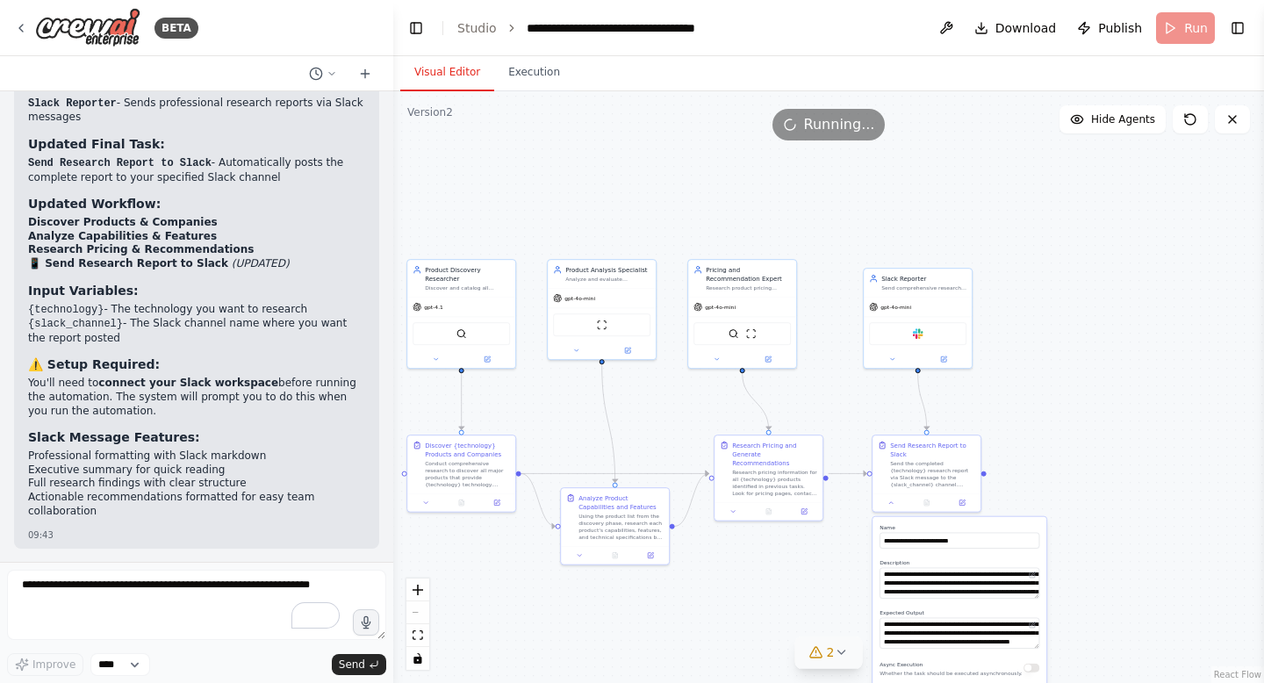
drag, startPoint x: 1020, startPoint y: 462, endPoint x: 1128, endPoint y: 372, distance: 140.9
click at [1128, 372] on div ".deletable-edge-delete-btn { width: 20px; height: 20px; border: 0px solid #ffff…" at bounding box center [828, 386] width 870 height 591
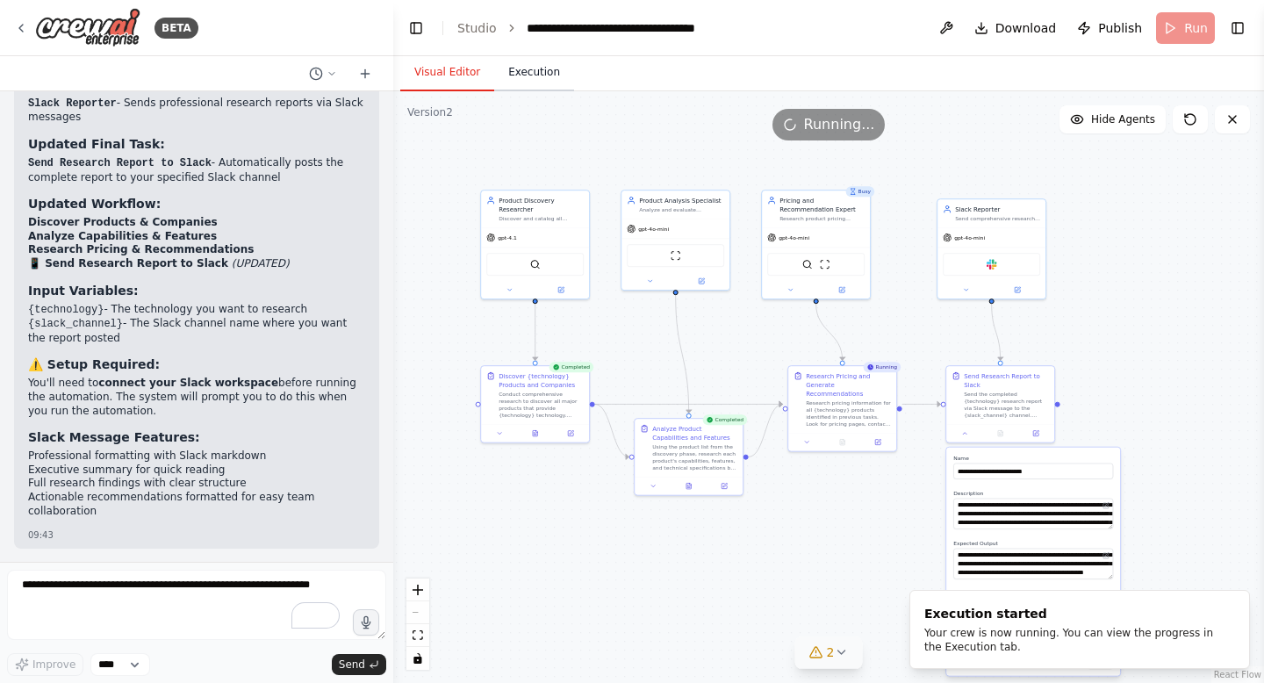
click at [512, 64] on button "Execution" at bounding box center [534, 72] width 80 height 37
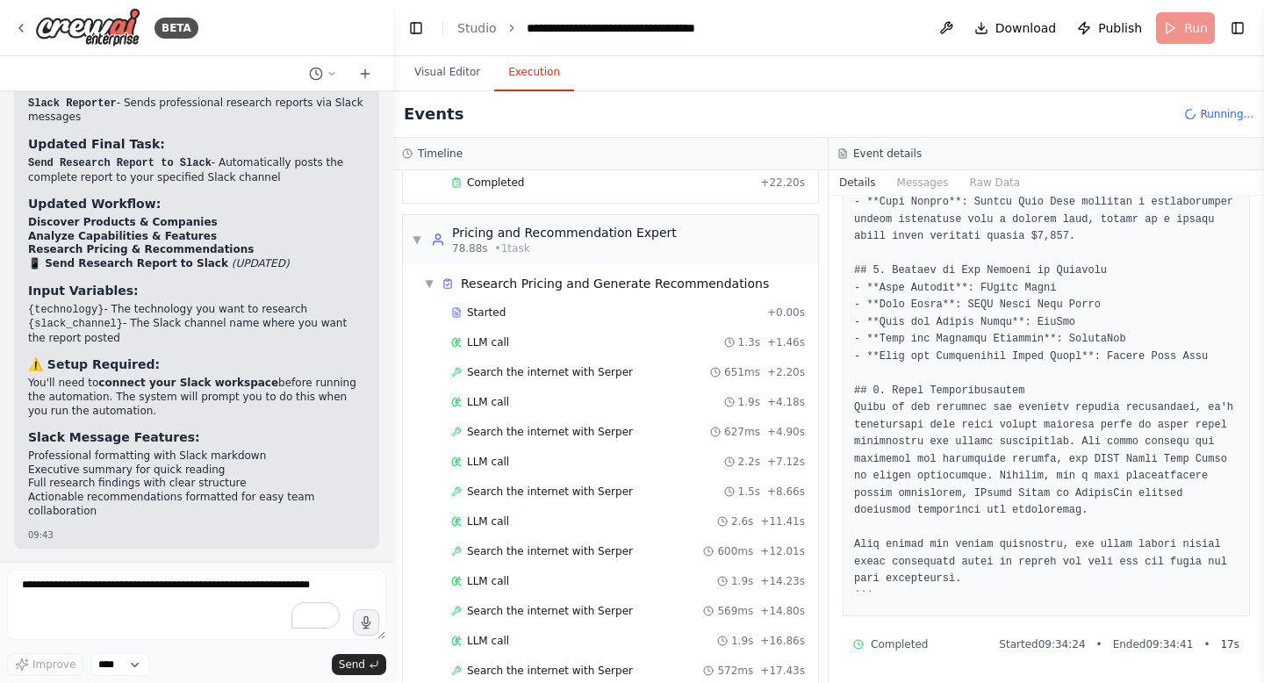
scroll to position [1493, 0]
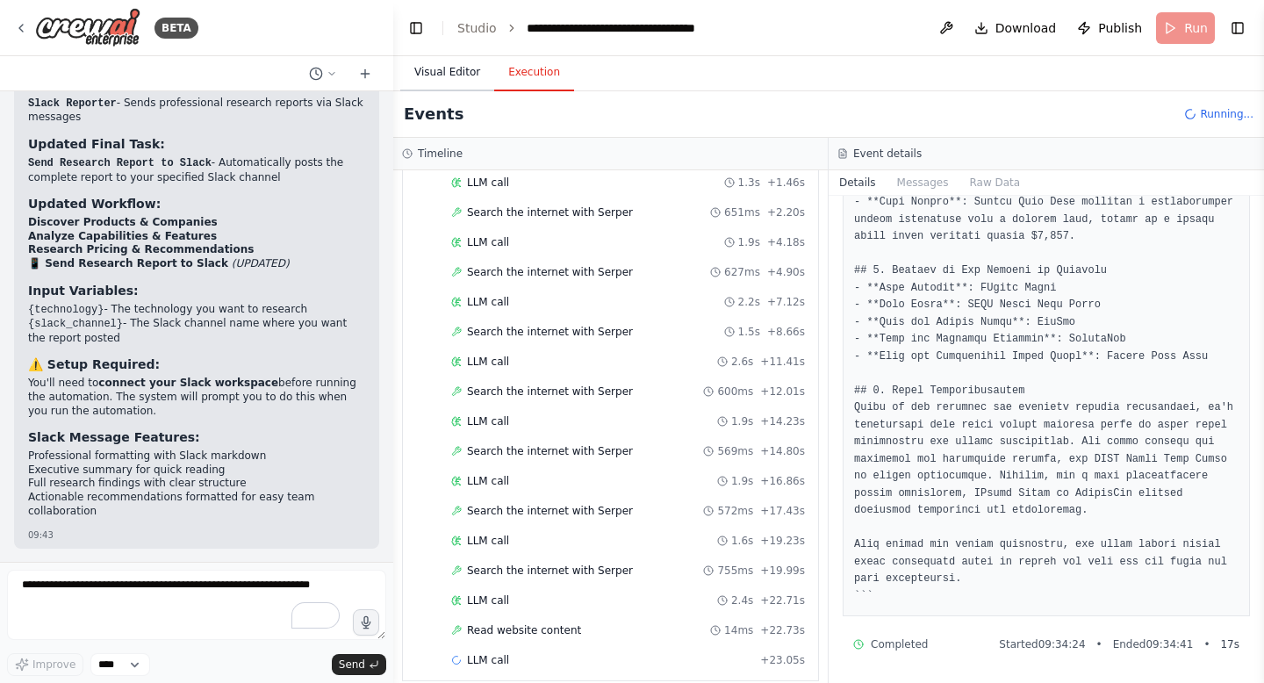
click at [457, 75] on button "Visual Editor" at bounding box center [447, 72] width 94 height 37
click at [517, 64] on button "Execution" at bounding box center [534, 72] width 80 height 37
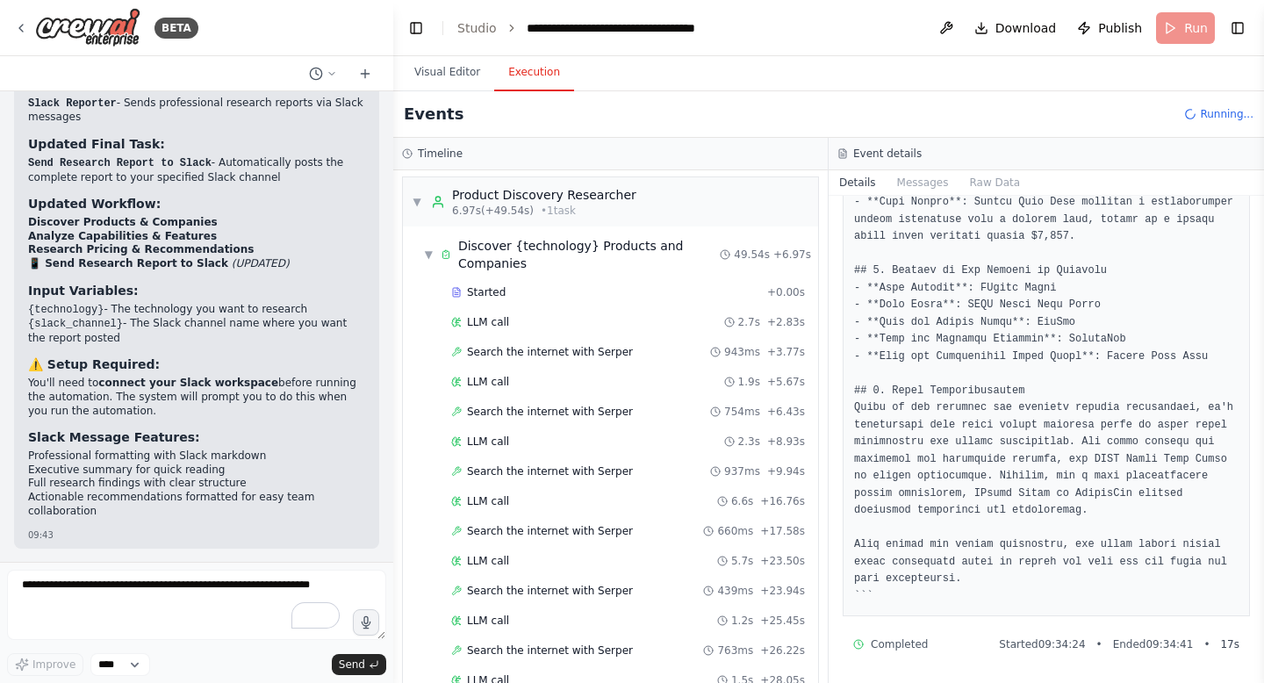
scroll to position [4, 0]
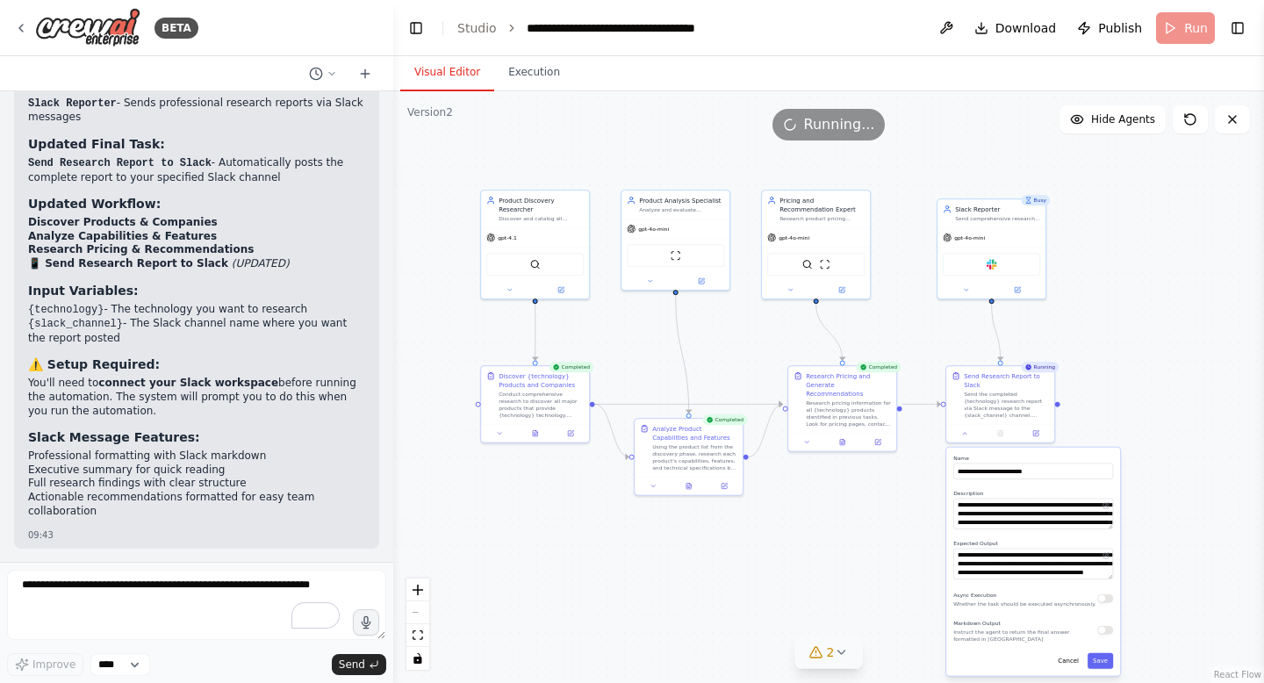
click at [455, 68] on button "Visual Editor" at bounding box center [447, 72] width 94 height 37
click at [526, 69] on button "Execution" at bounding box center [534, 72] width 80 height 37
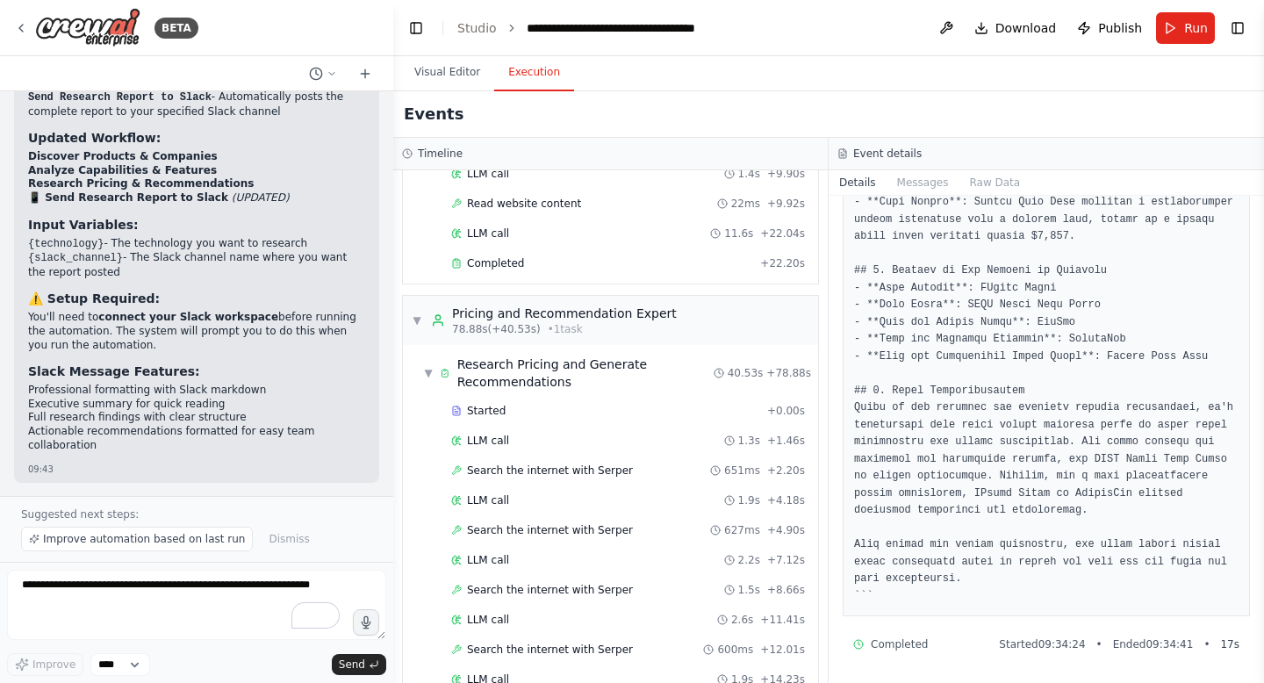
scroll to position [1790, 0]
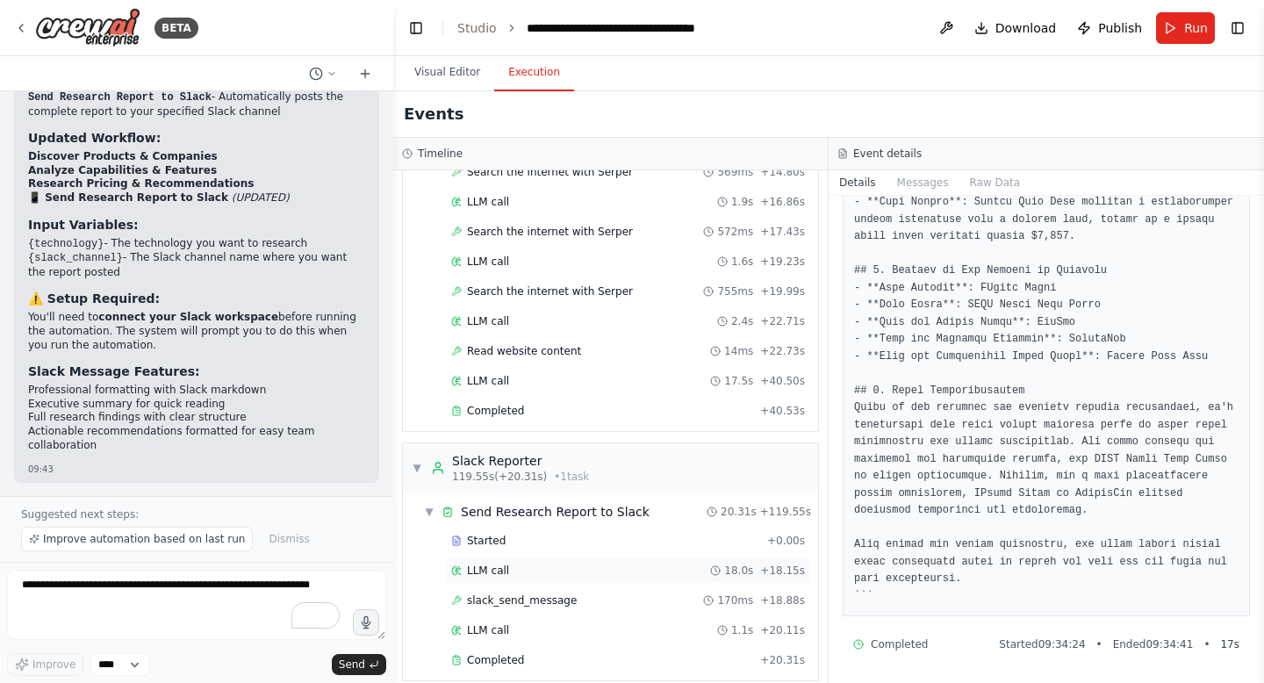
click at [498, 563] on span "LLM call" at bounding box center [488, 570] width 42 height 14
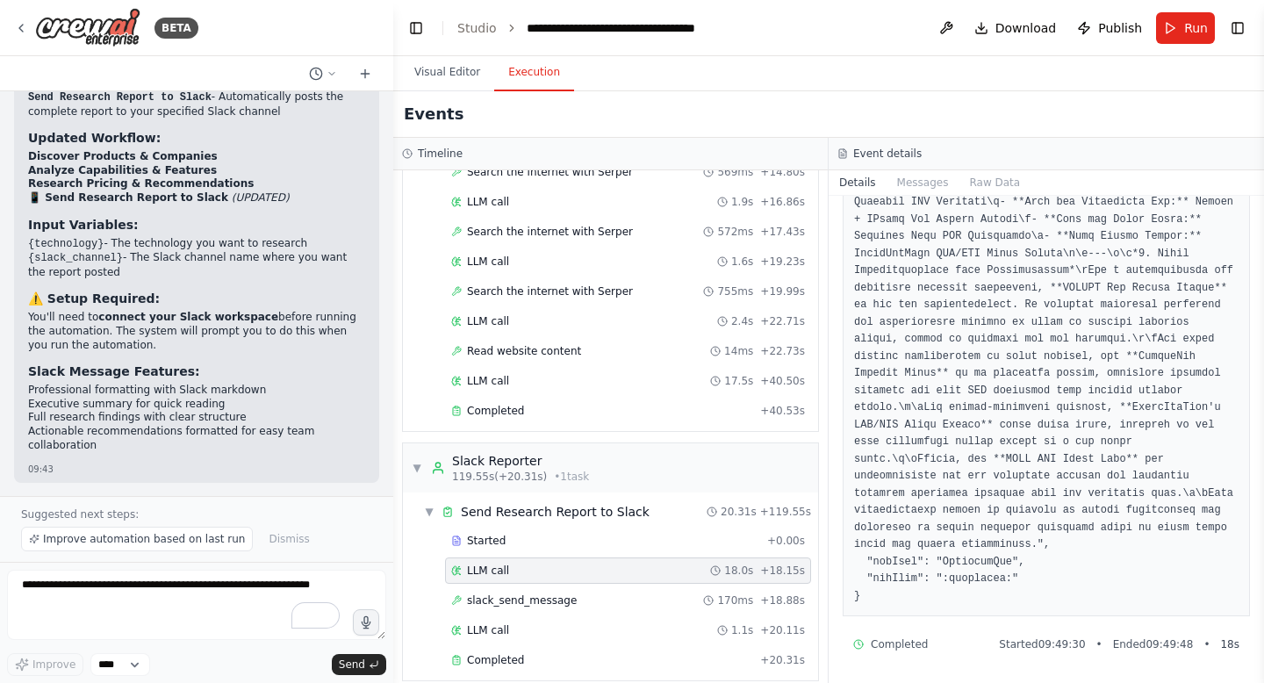
scroll to position [0, 0]
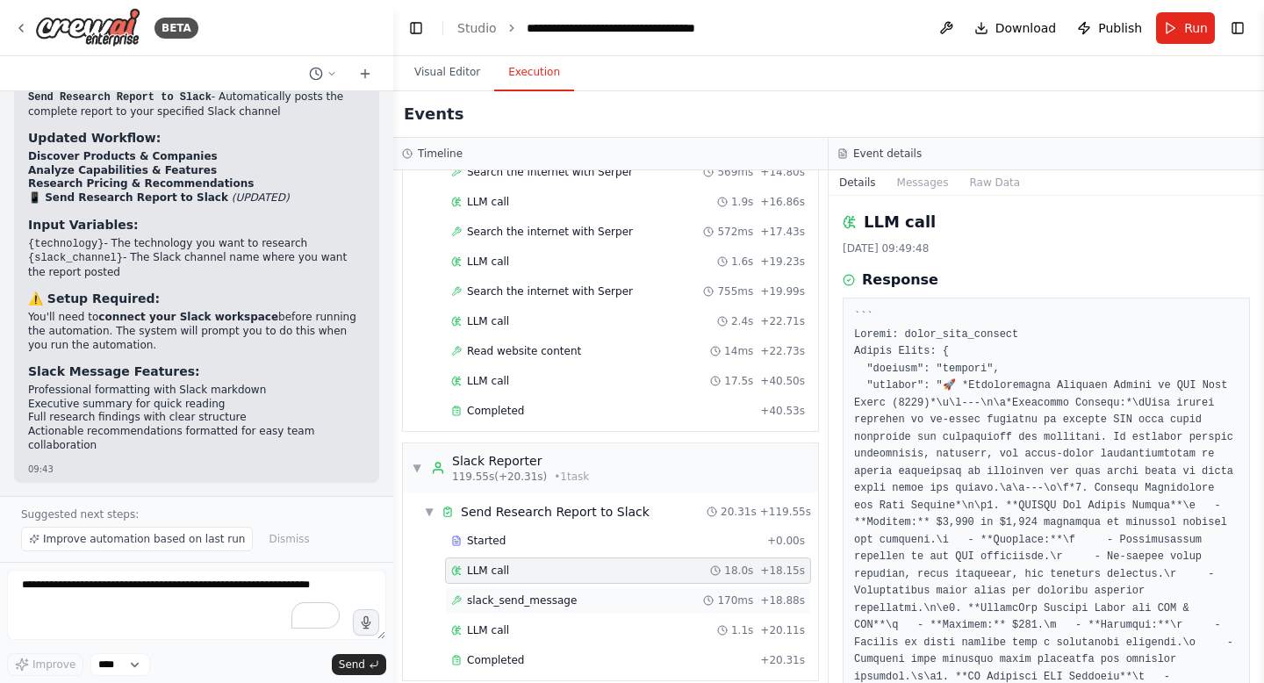
click at [543, 587] on div "slack_send_message 170ms + 18.88s" at bounding box center [628, 600] width 366 height 26
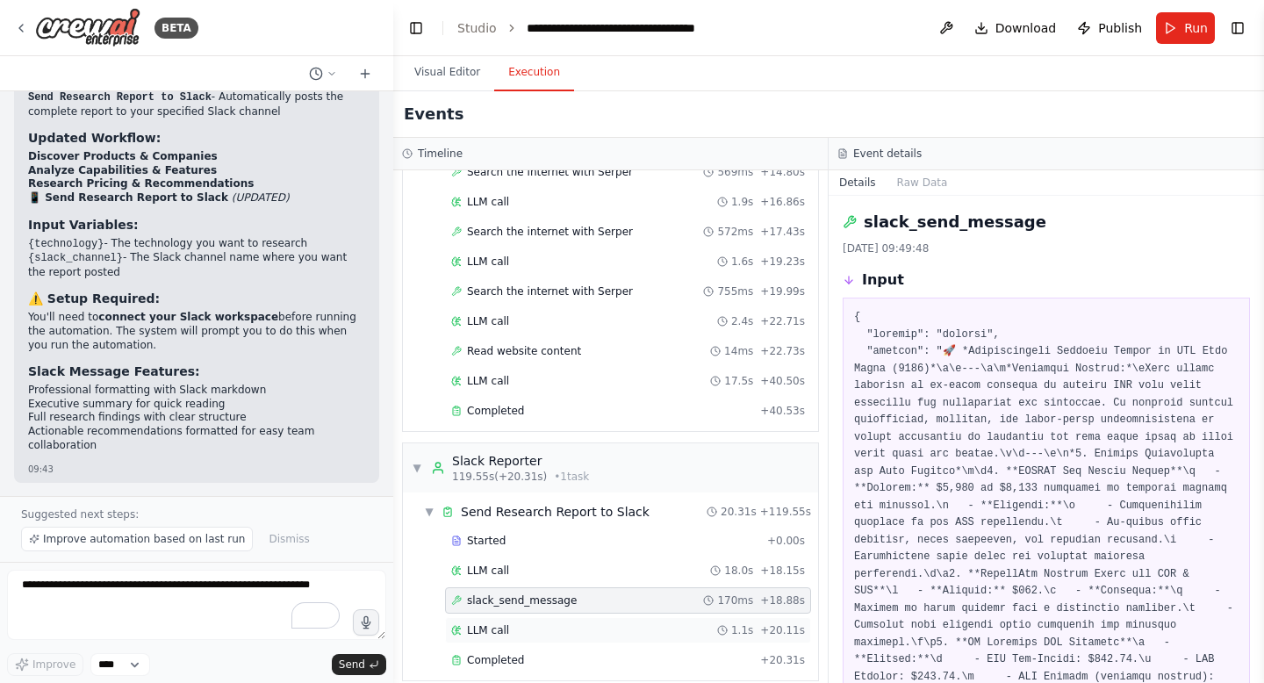
click at [542, 623] on div "LLM call 1.1s + 20.11s" at bounding box center [628, 630] width 354 height 14
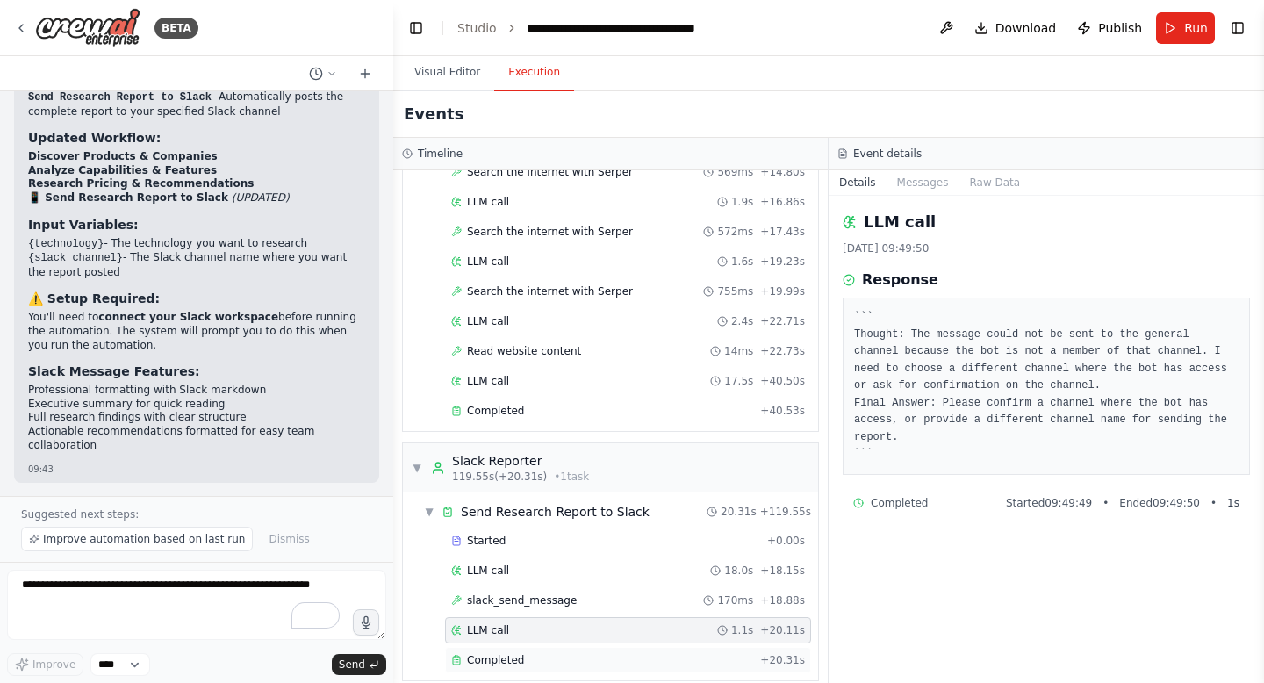
click at [517, 649] on div "Completed + 20.31s" at bounding box center [628, 660] width 366 height 26
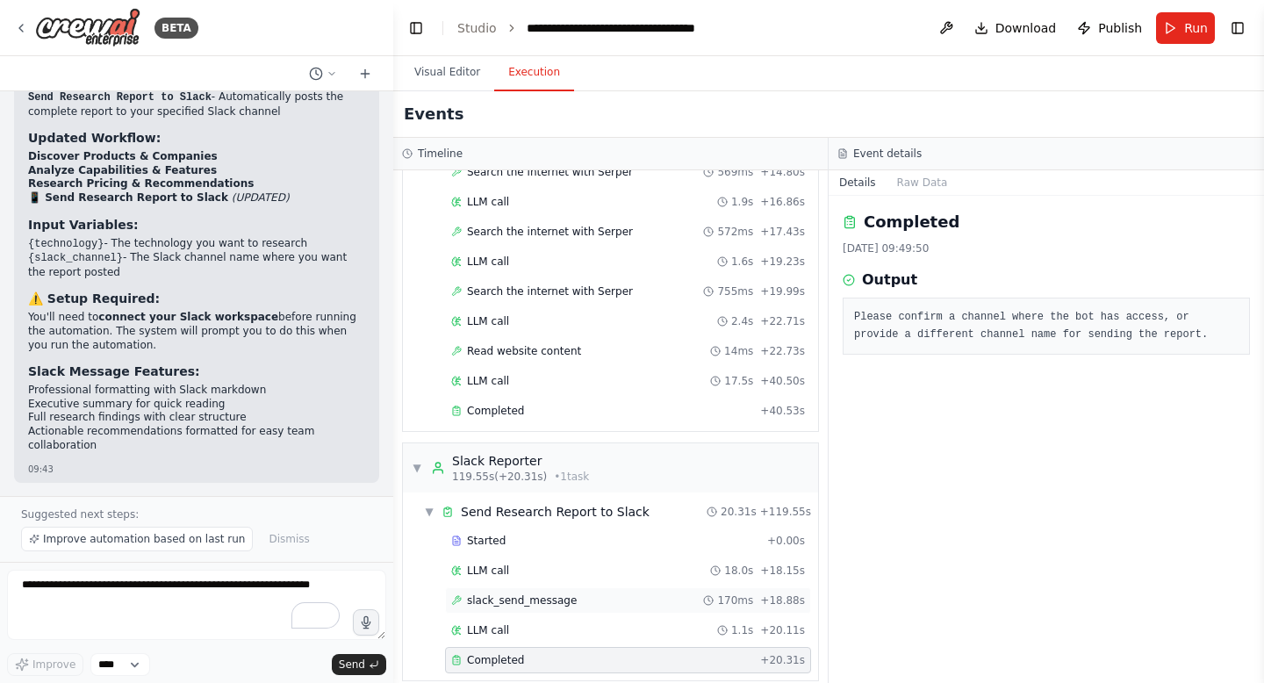
click at [519, 593] on span "slack_send_message" at bounding box center [522, 600] width 110 height 14
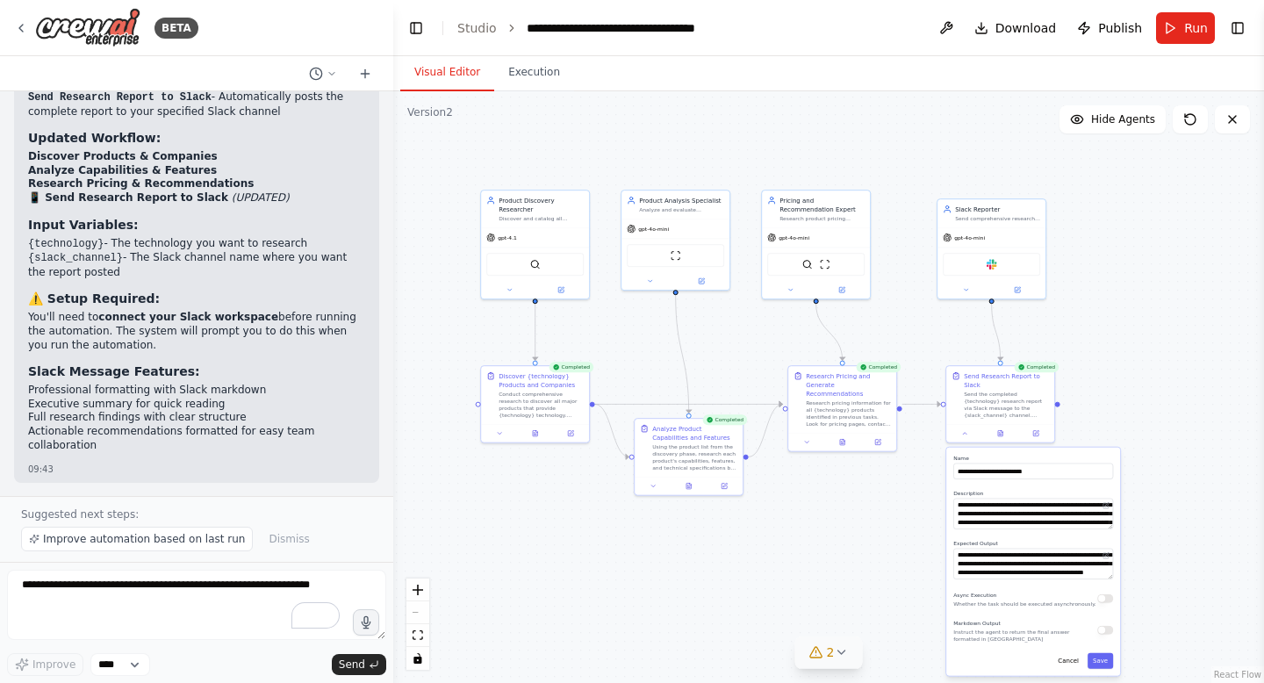
click at [444, 72] on button "Visual Editor" at bounding box center [447, 72] width 94 height 37
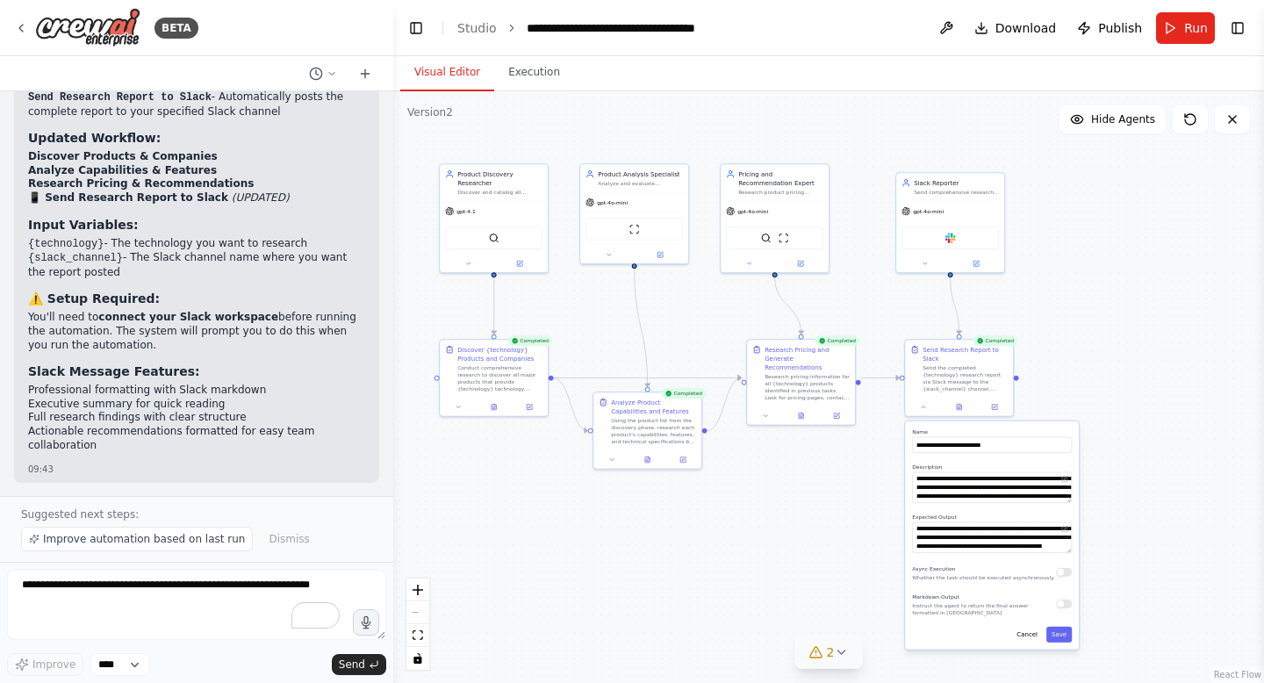
drag, startPoint x: 1197, startPoint y: 571, endPoint x: 1097, endPoint y: 522, distance: 111.4
click at [1097, 522] on div ".deletable-edge-delete-btn { width: 20px; height: 20px; border: 0px solid #ffff…" at bounding box center [828, 386] width 870 height 591
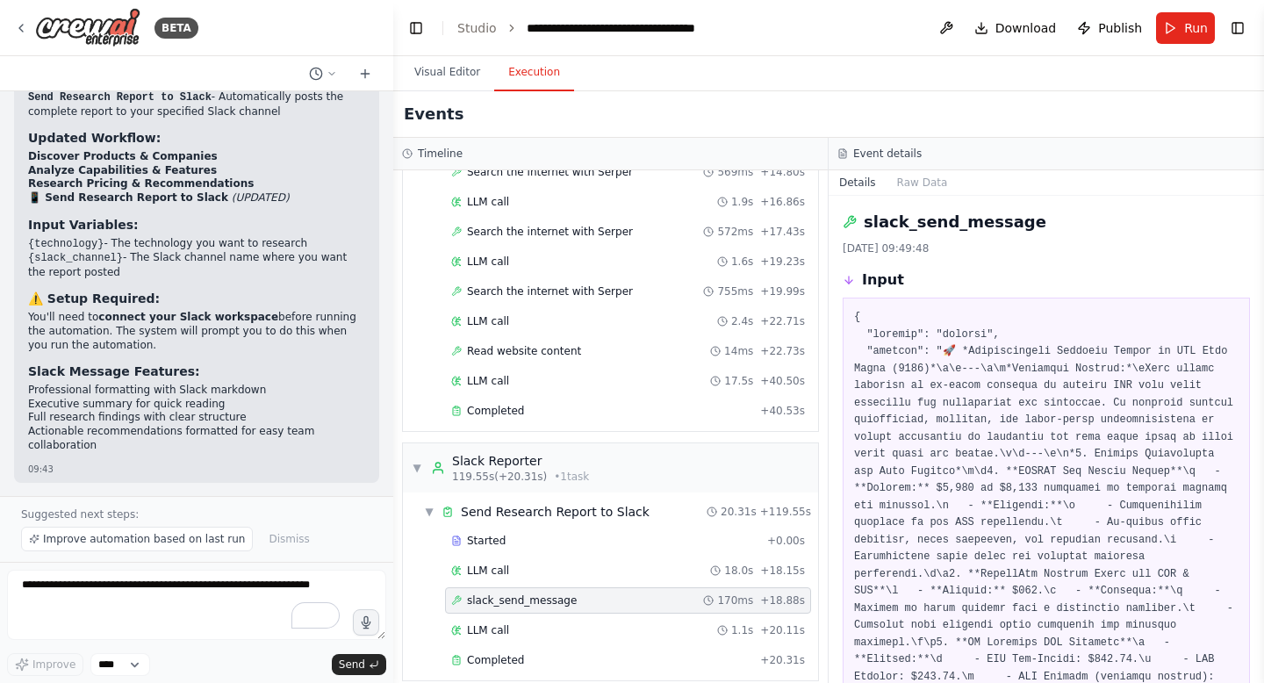
click at [546, 88] on button "Execution" at bounding box center [534, 72] width 80 height 37
click at [23, 24] on icon at bounding box center [21, 28] width 14 height 14
click at [23, 31] on icon at bounding box center [21, 28] width 4 height 7
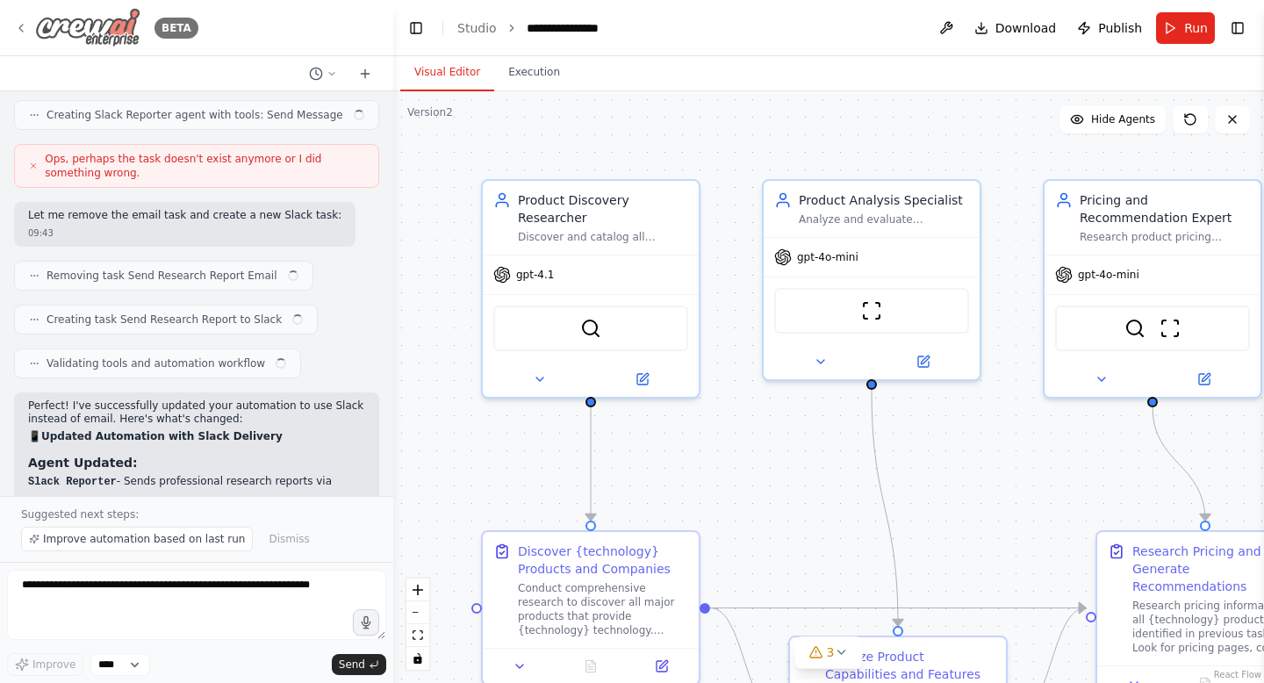
scroll to position [3268, 0]
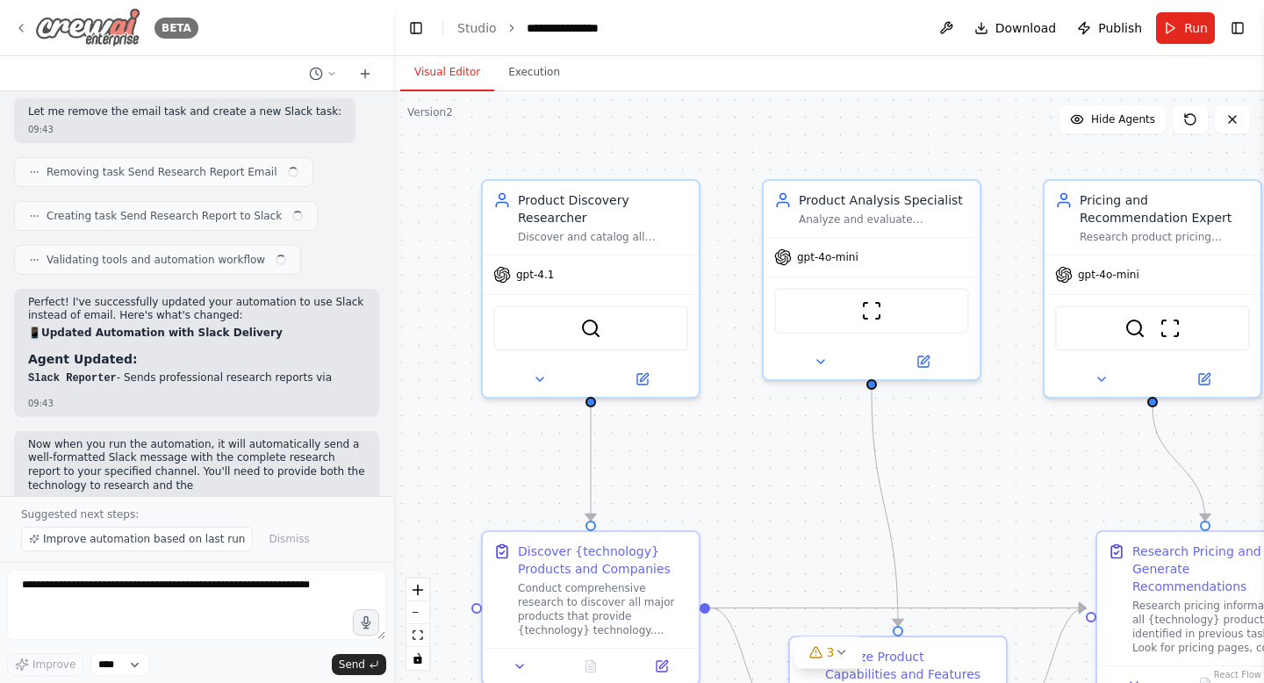
click at [64, 25] on img at bounding box center [87, 27] width 105 height 39
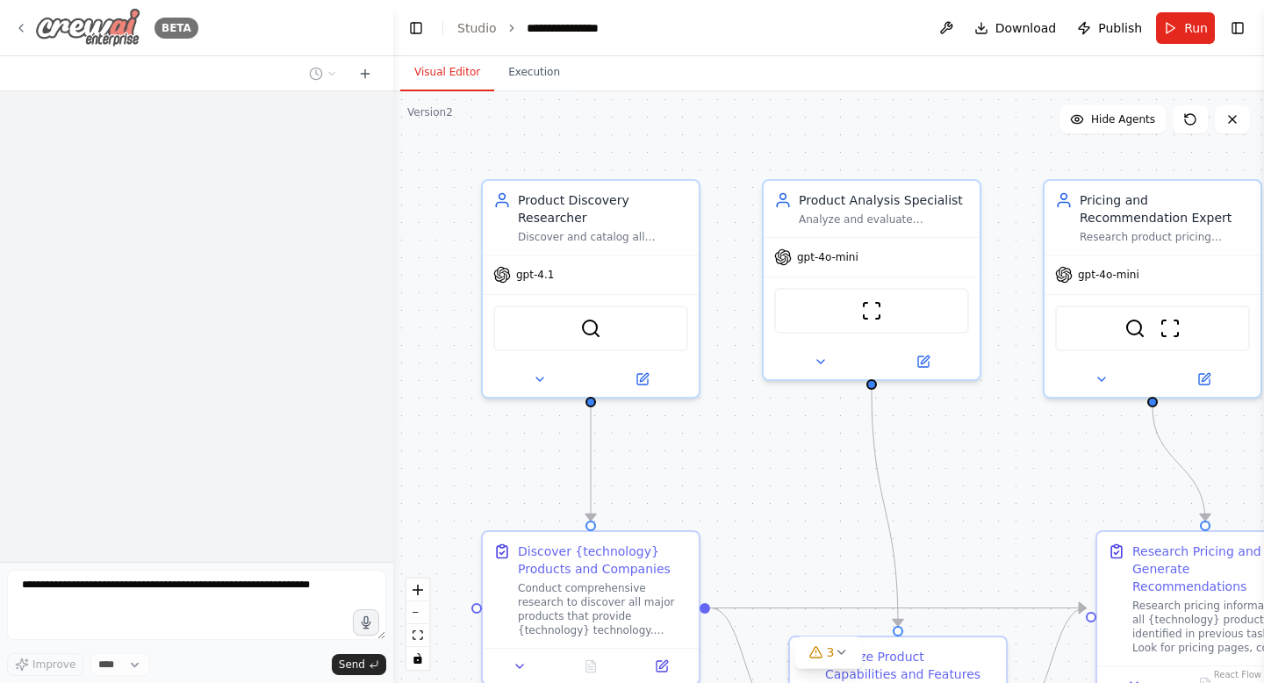
click at [25, 25] on icon at bounding box center [21, 28] width 14 height 14
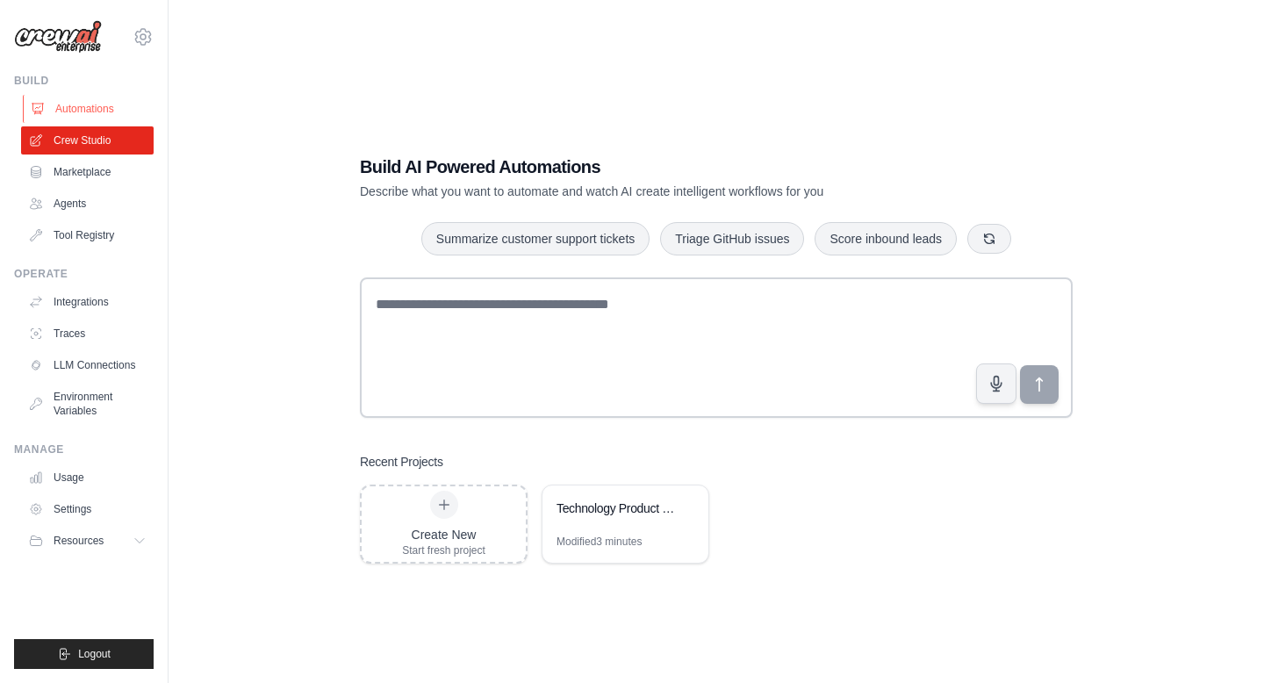
click at [81, 106] on link "Automations" at bounding box center [89, 109] width 132 height 28
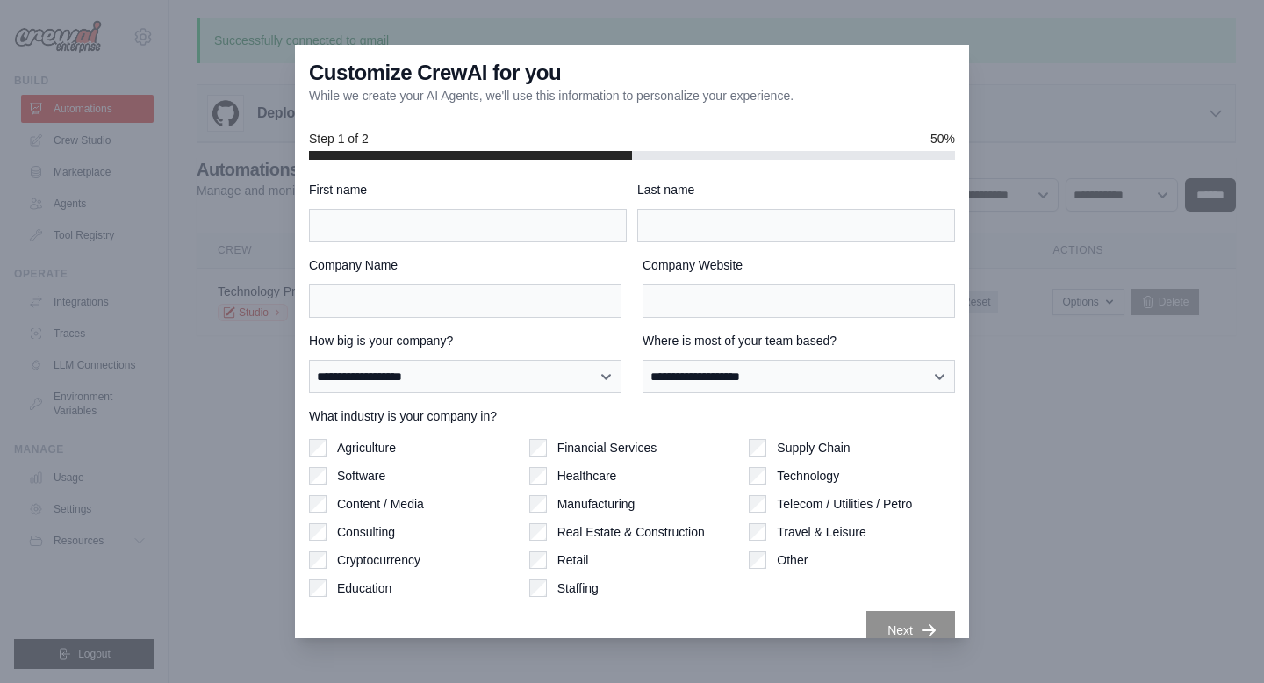
click at [89, 140] on div at bounding box center [632, 341] width 1264 height 683
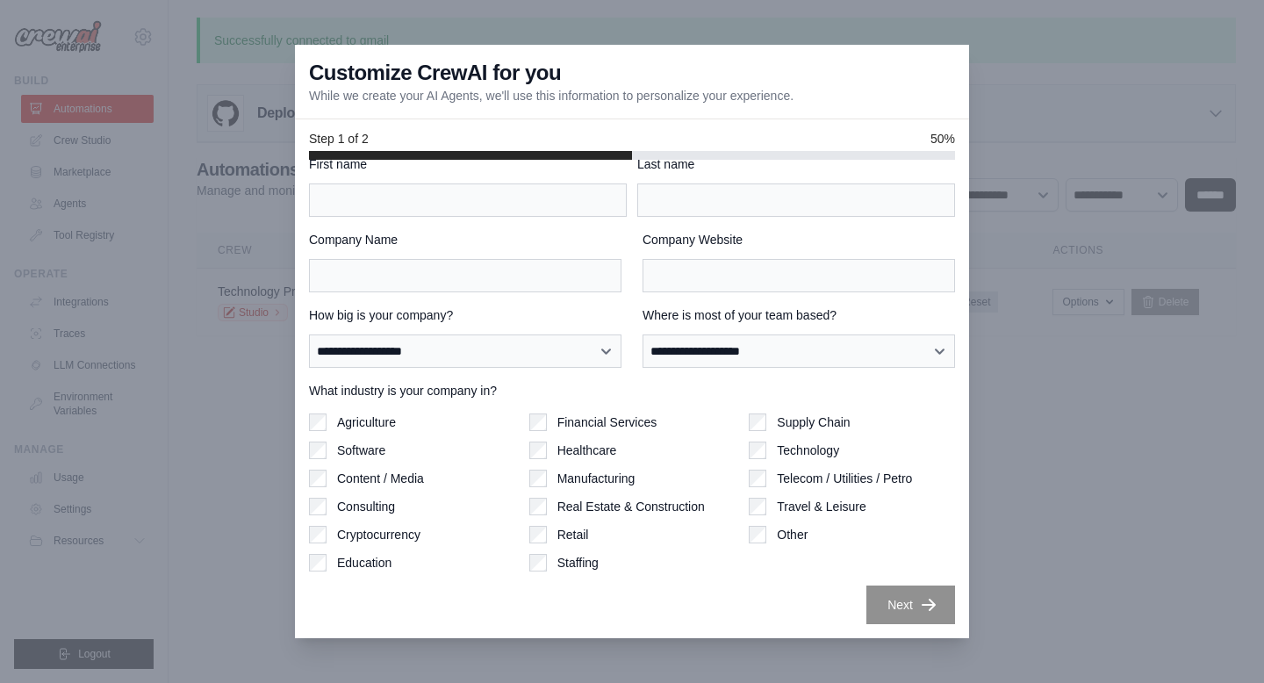
click at [1085, 522] on div at bounding box center [632, 341] width 1264 height 683
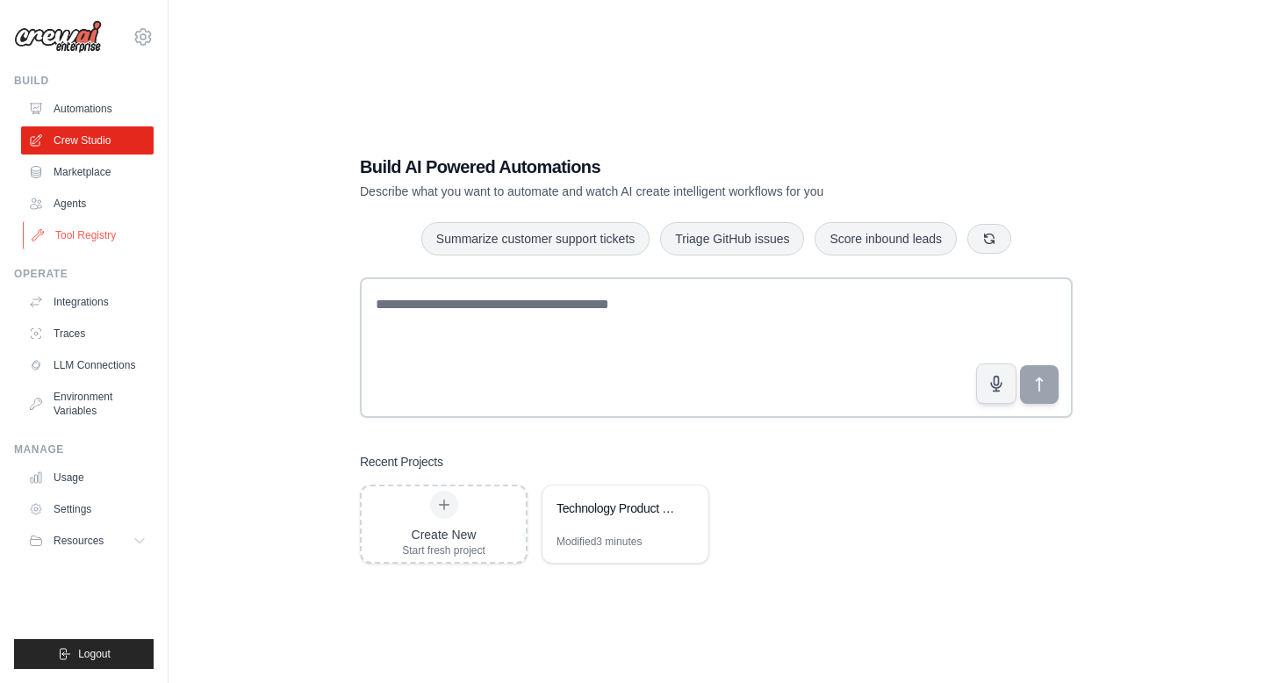
click at [100, 231] on link "Tool Registry" at bounding box center [89, 235] width 132 height 28
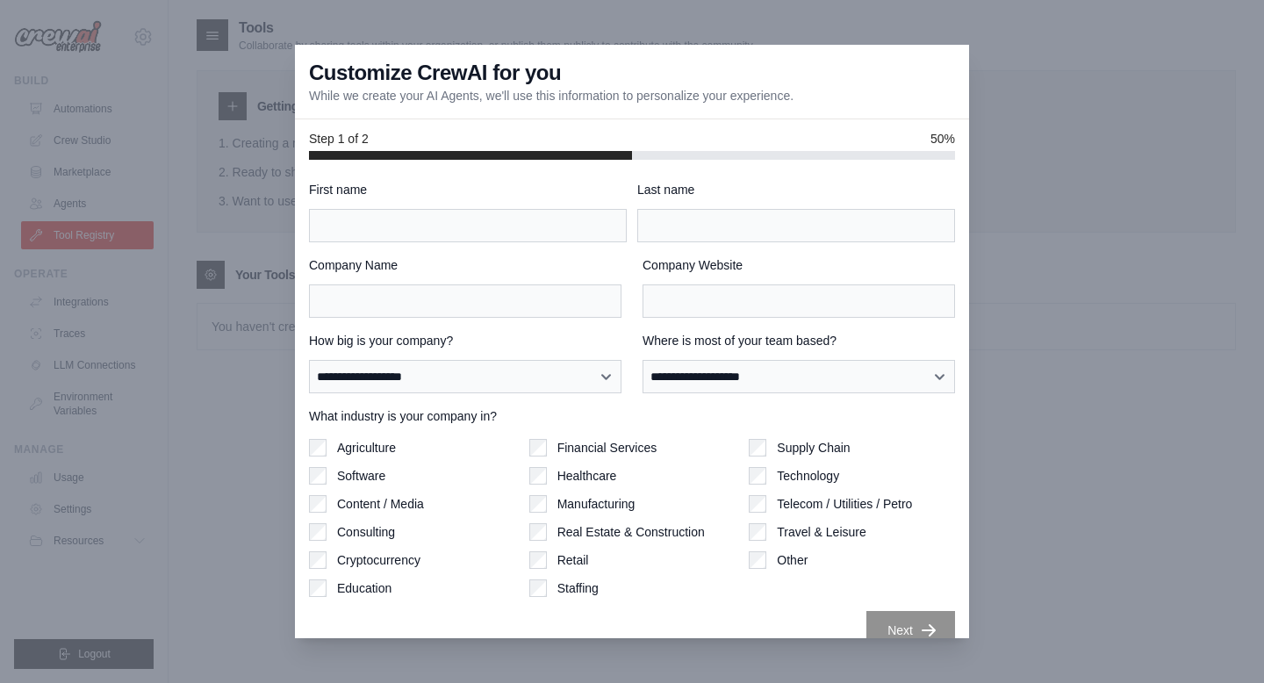
click at [1103, 386] on div at bounding box center [632, 341] width 1264 height 683
click at [145, 118] on div at bounding box center [632, 341] width 1264 height 683
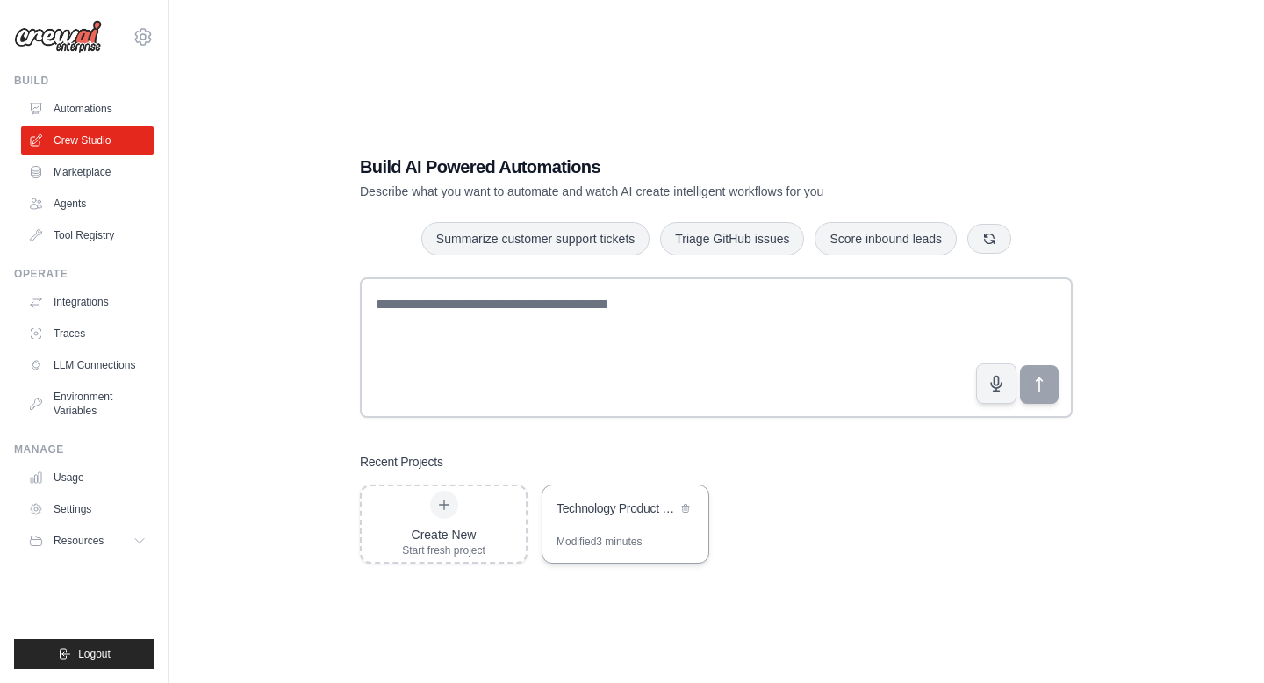
click at [648, 494] on div "Technology Product Research Automation" at bounding box center [625, 509] width 166 height 49
click at [627, 517] on div "Technology Product Research Automation" at bounding box center [616, 509] width 120 height 21
click at [136, 30] on icon at bounding box center [142, 36] width 21 height 21
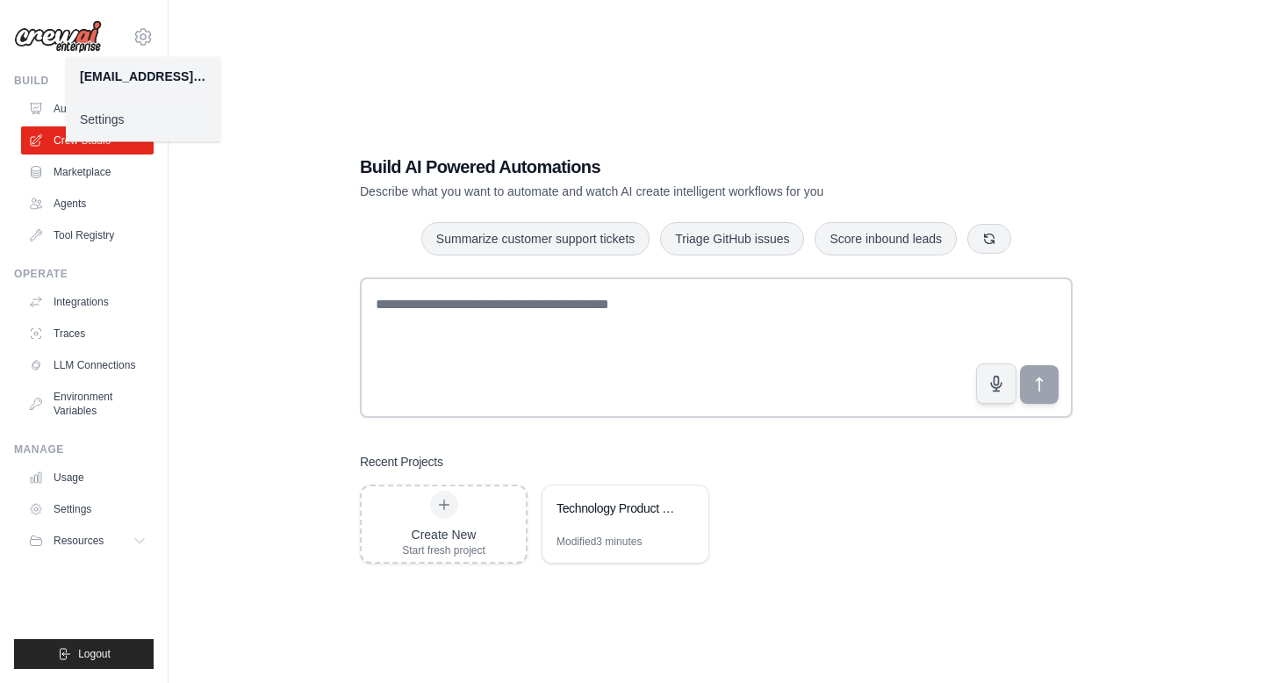
click at [311, 25] on div "Build AI Powered Automations Describe what you want to automate and watch AI cr…" at bounding box center [716, 359] width 1039 height 683
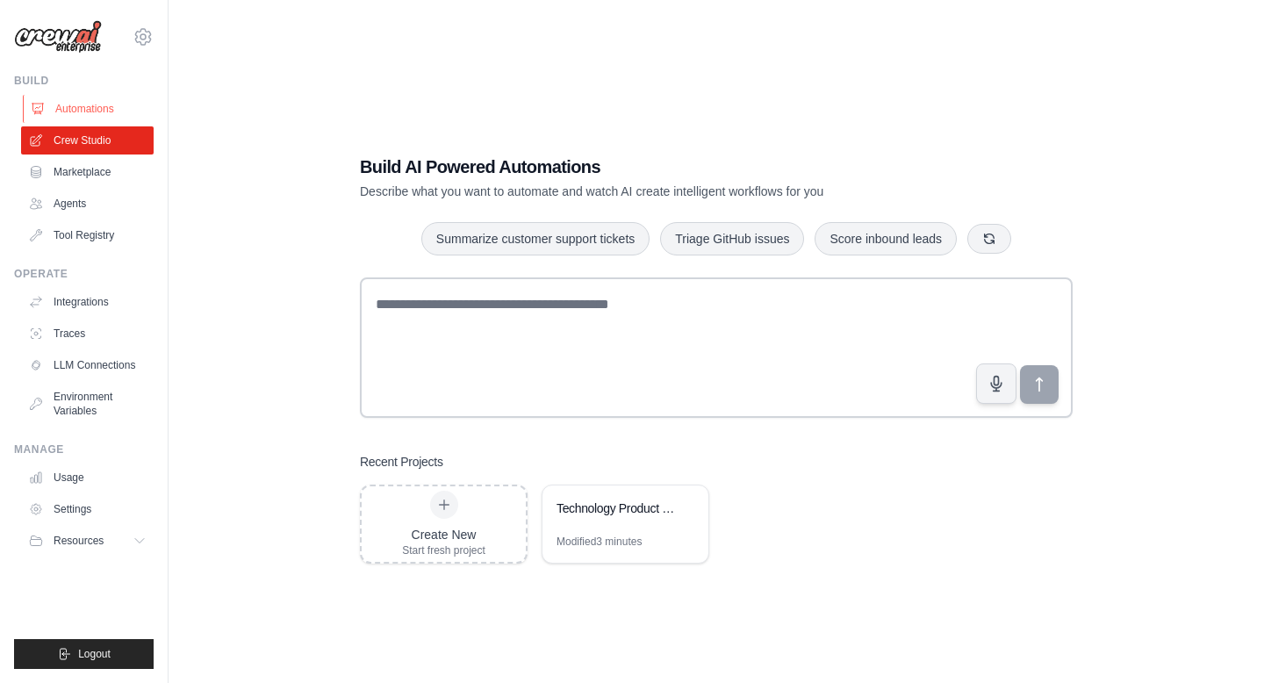
click at [77, 101] on link "Automations" at bounding box center [89, 109] width 132 height 28
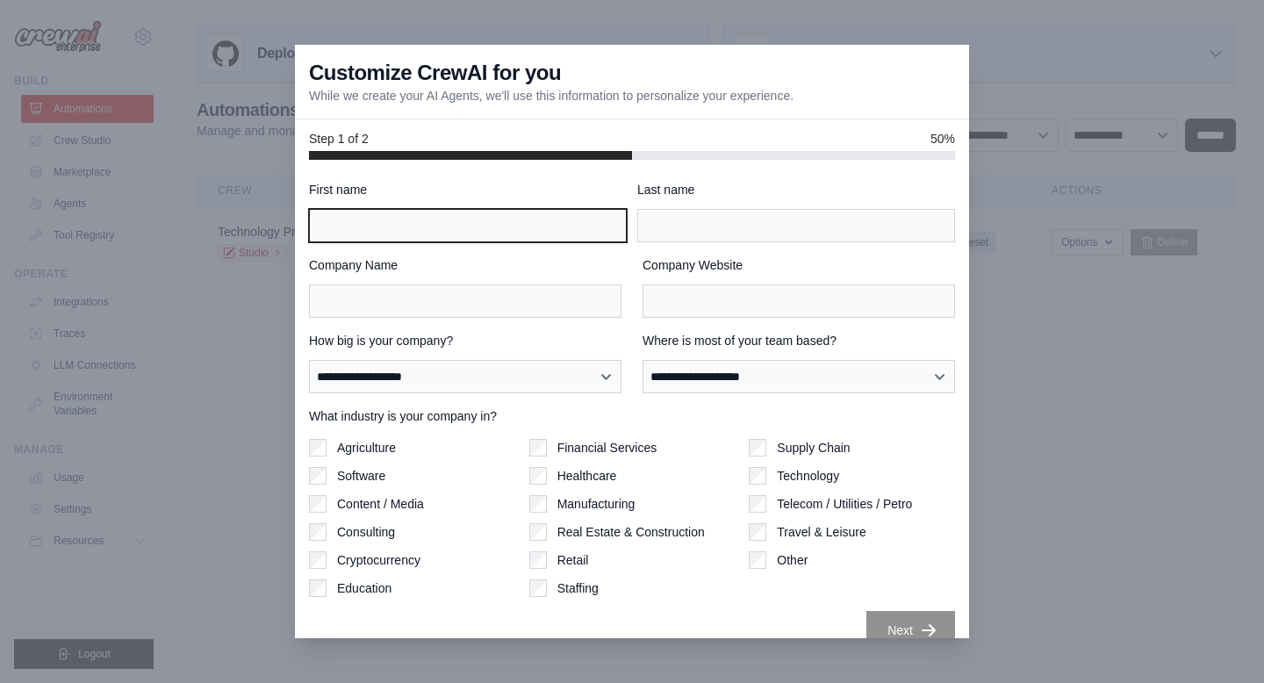
click at [500, 234] on input "First name" at bounding box center [468, 225] width 318 height 33
type input "**"
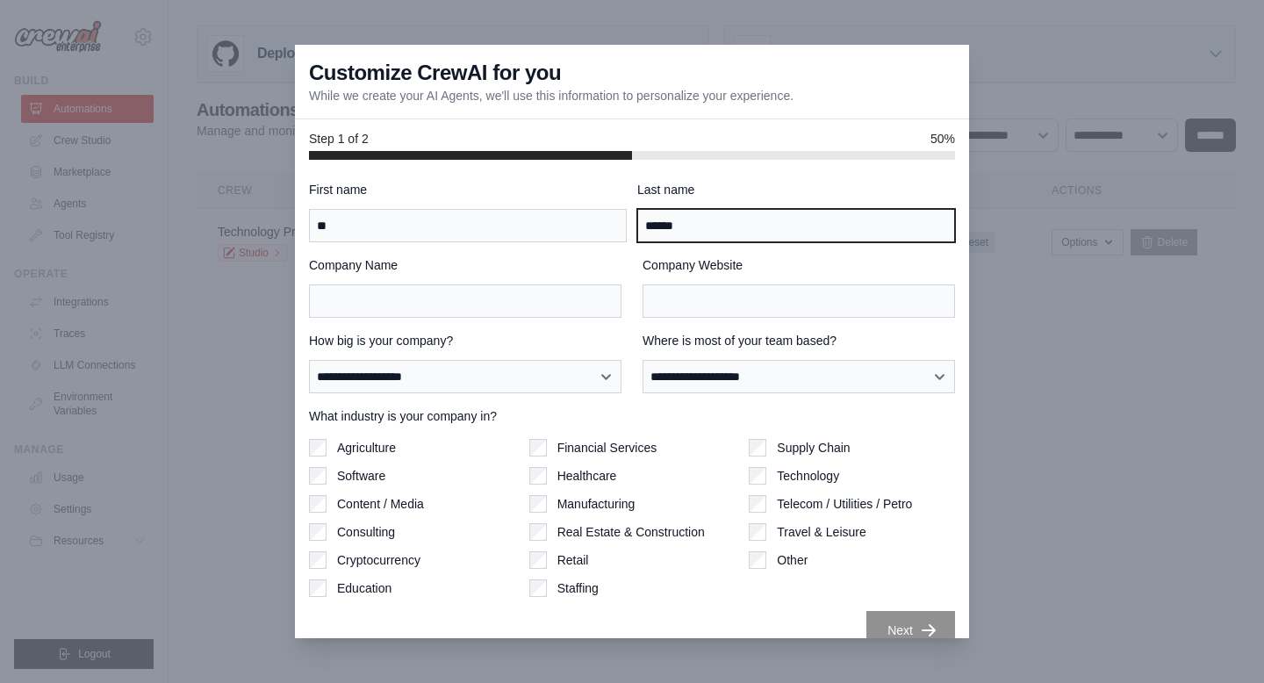
type input "******"
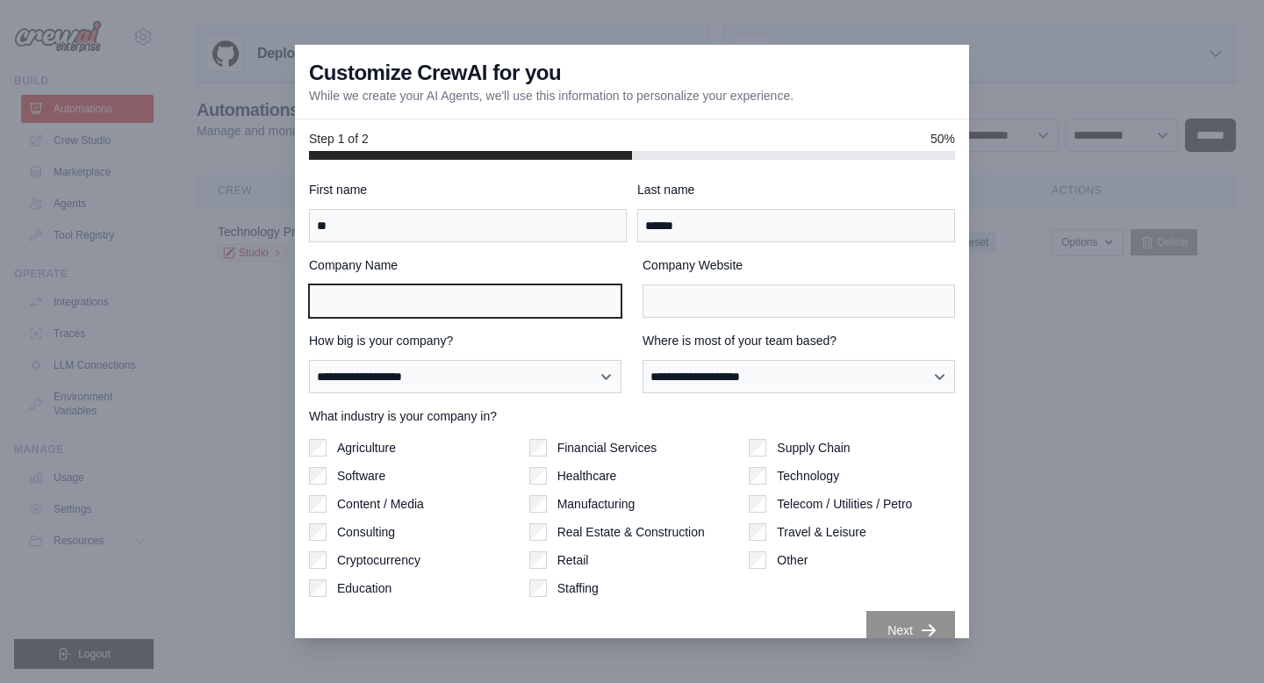
scroll to position [25, 0]
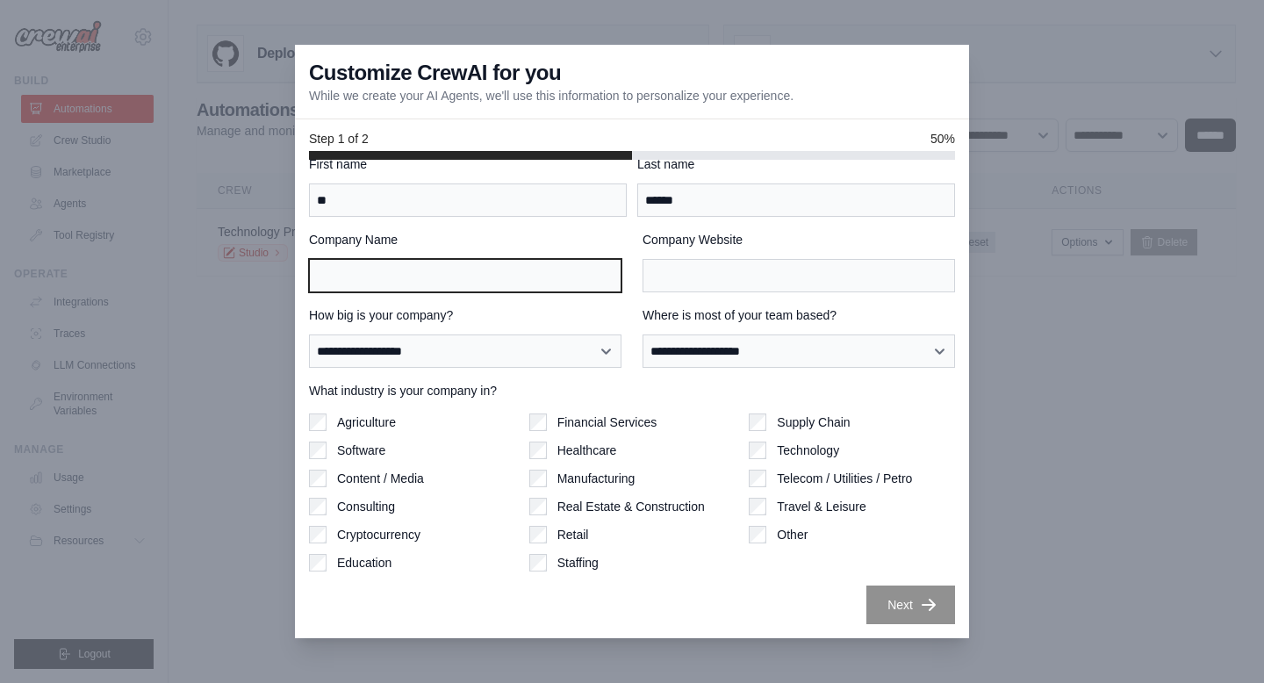
click at [555, 271] on input "Company Name" at bounding box center [465, 275] width 312 height 33
type input "**********"
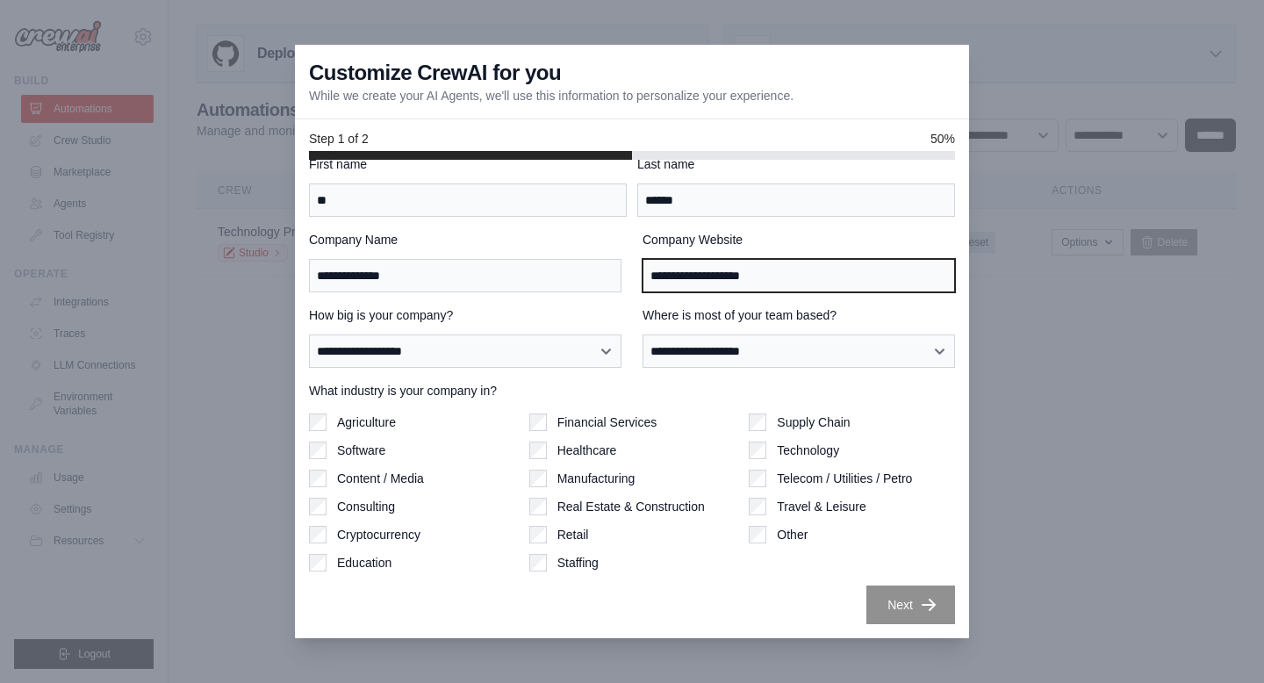
type input "**********"
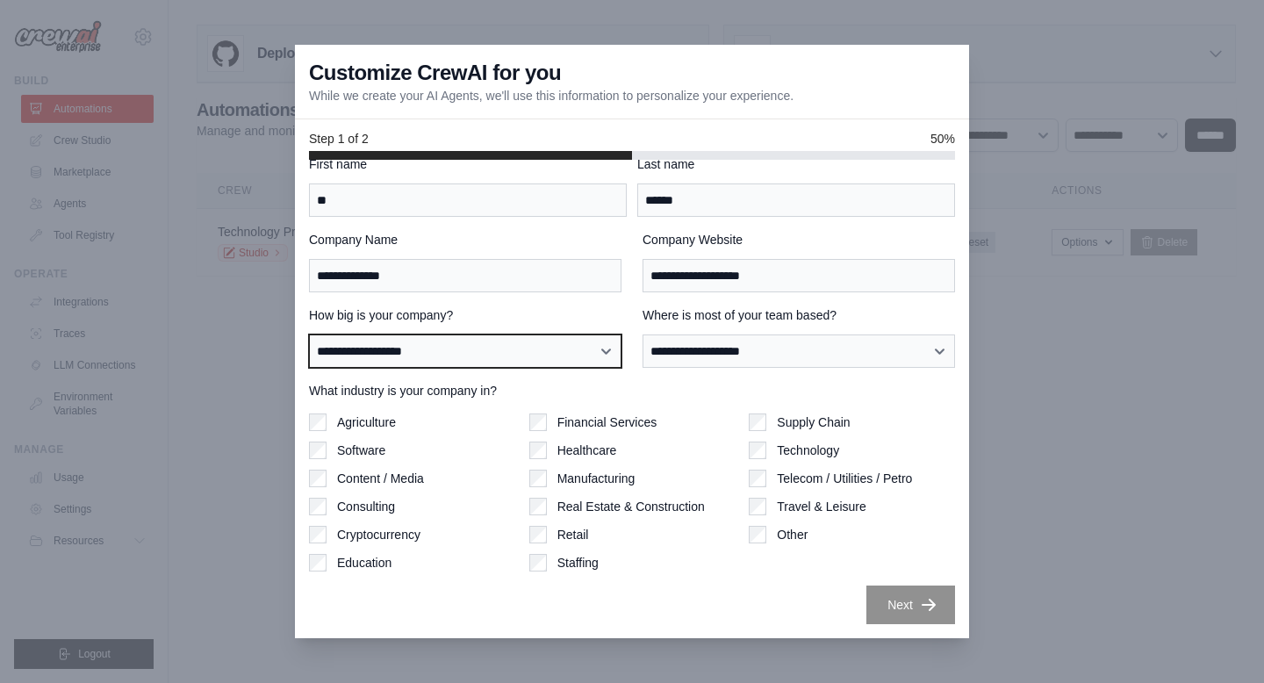
click at [479, 353] on select "**********" at bounding box center [465, 350] width 312 height 33
select select "**********"
click at [309, 334] on select "**********" at bounding box center [465, 350] width 312 height 33
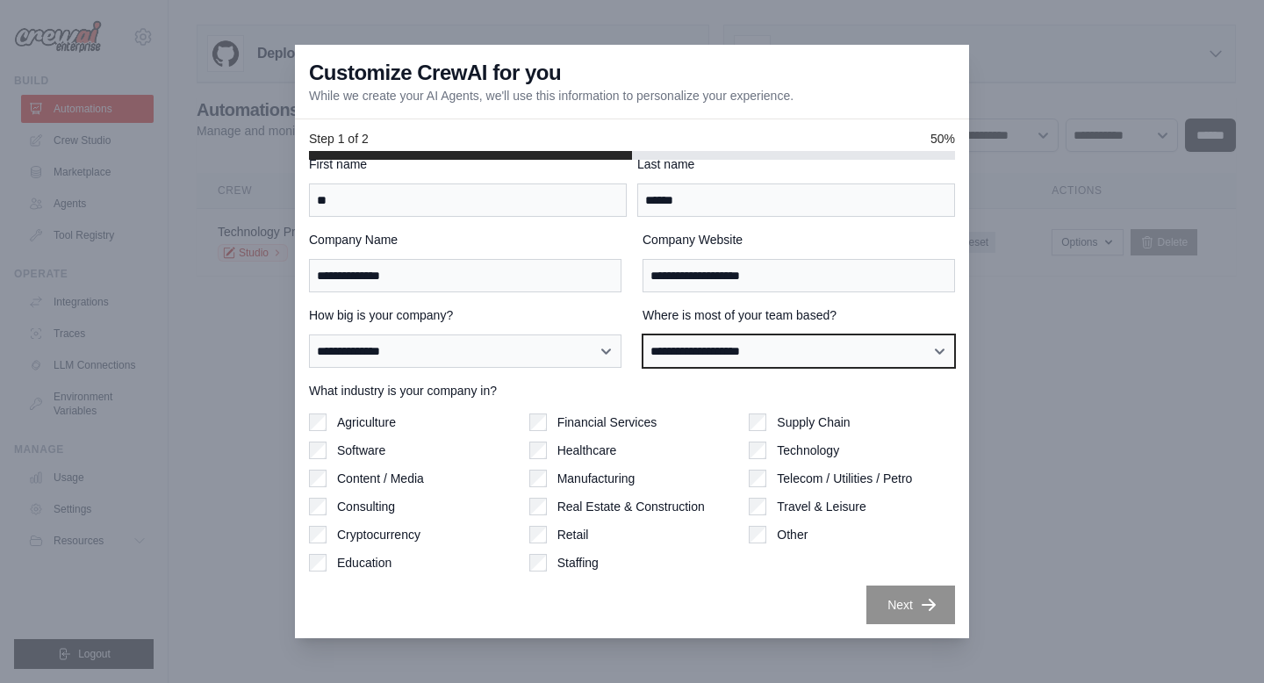
click at [724, 349] on select "**********" at bounding box center [798, 350] width 312 height 33
select select "******"
click at [642, 334] on select "**********" at bounding box center [798, 350] width 312 height 33
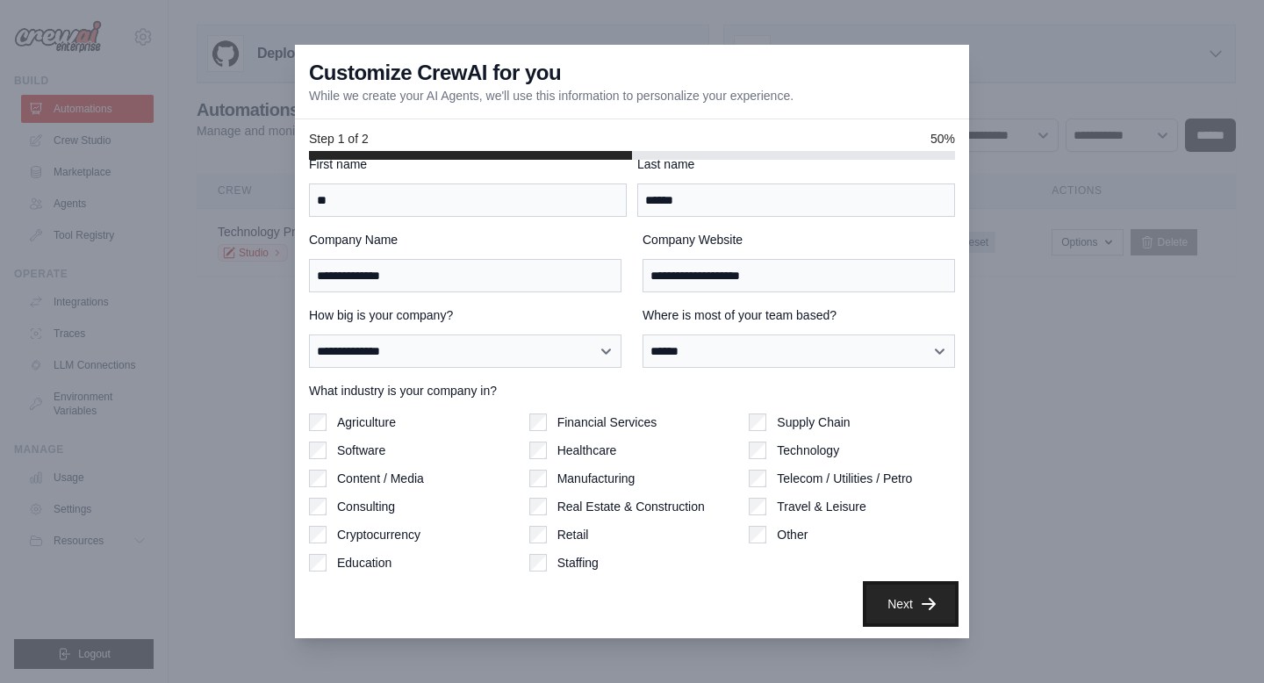
click at [898, 603] on button "Next" at bounding box center [910, 603] width 89 height 39
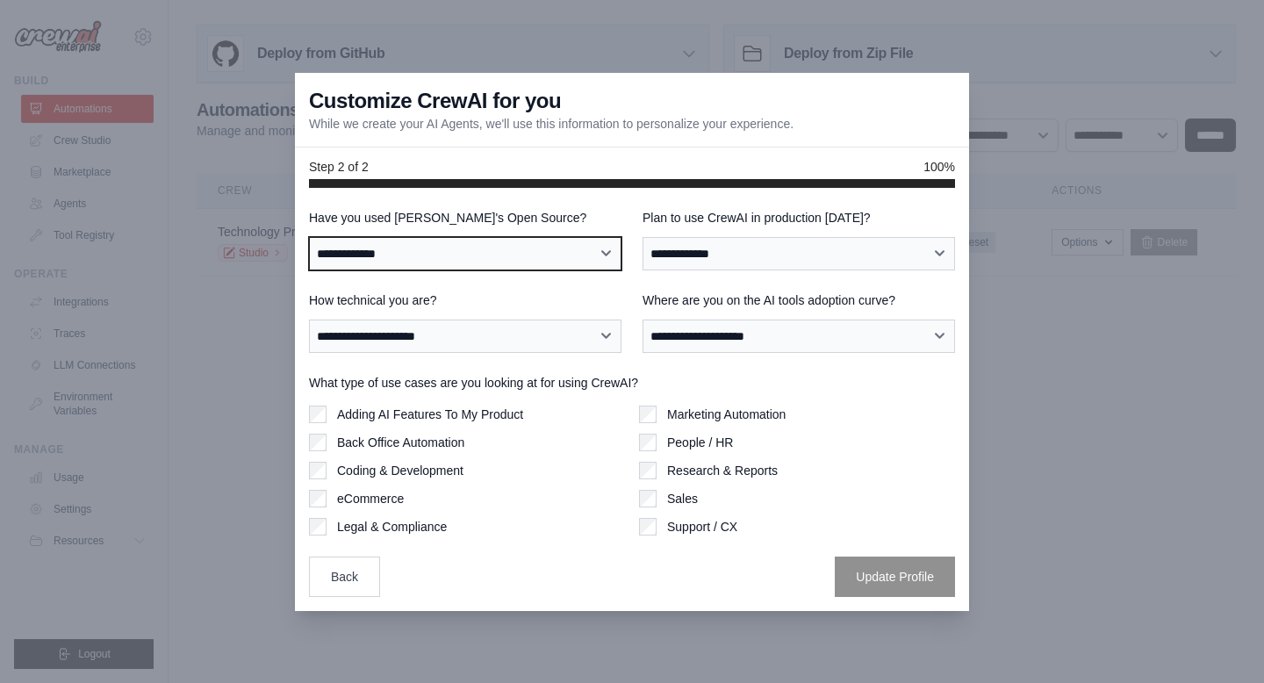
click at [480, 250] on select "**********" at bounding box center [465, 253] width 312 height 33
select select "**"
click at [309, 237] on select "**********" at bounding box center [465, 253] width 312 height 33
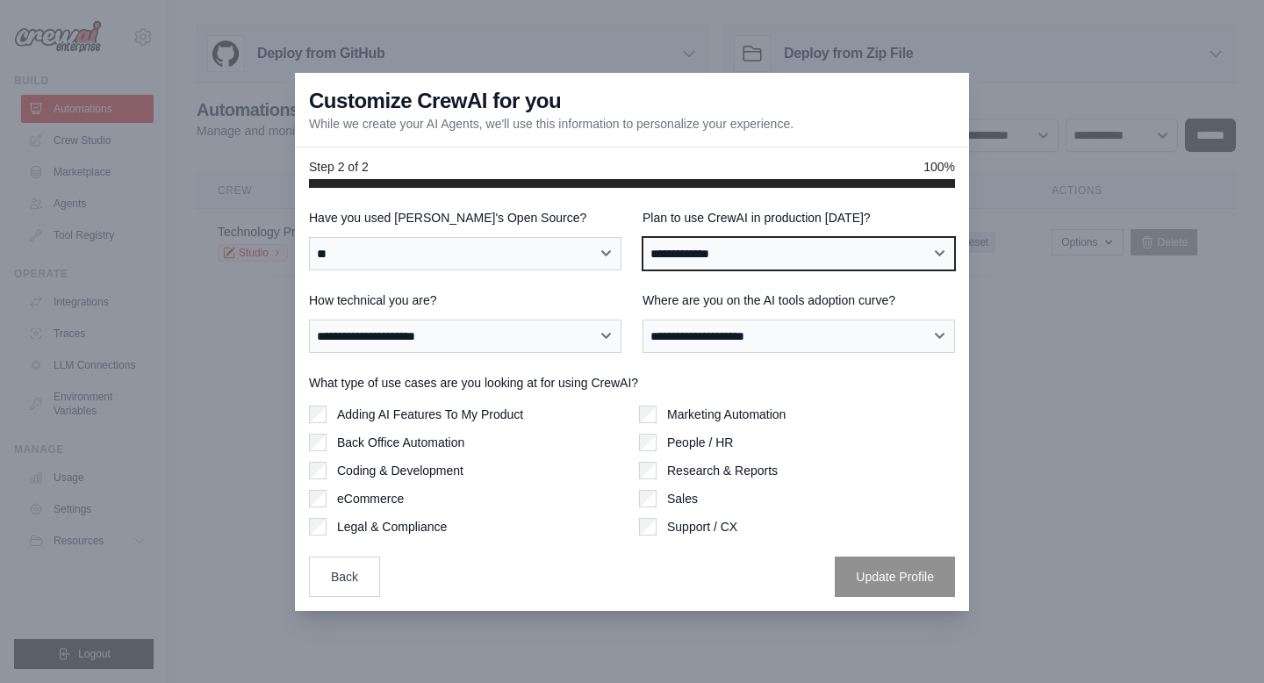
click at [788, 254] on select "**********" at bounding box center [798, 253] width 312 height 33
select select "*****"
click at [642, 237] on select "**********" at bounding box center [798, 253] width 312 height 33
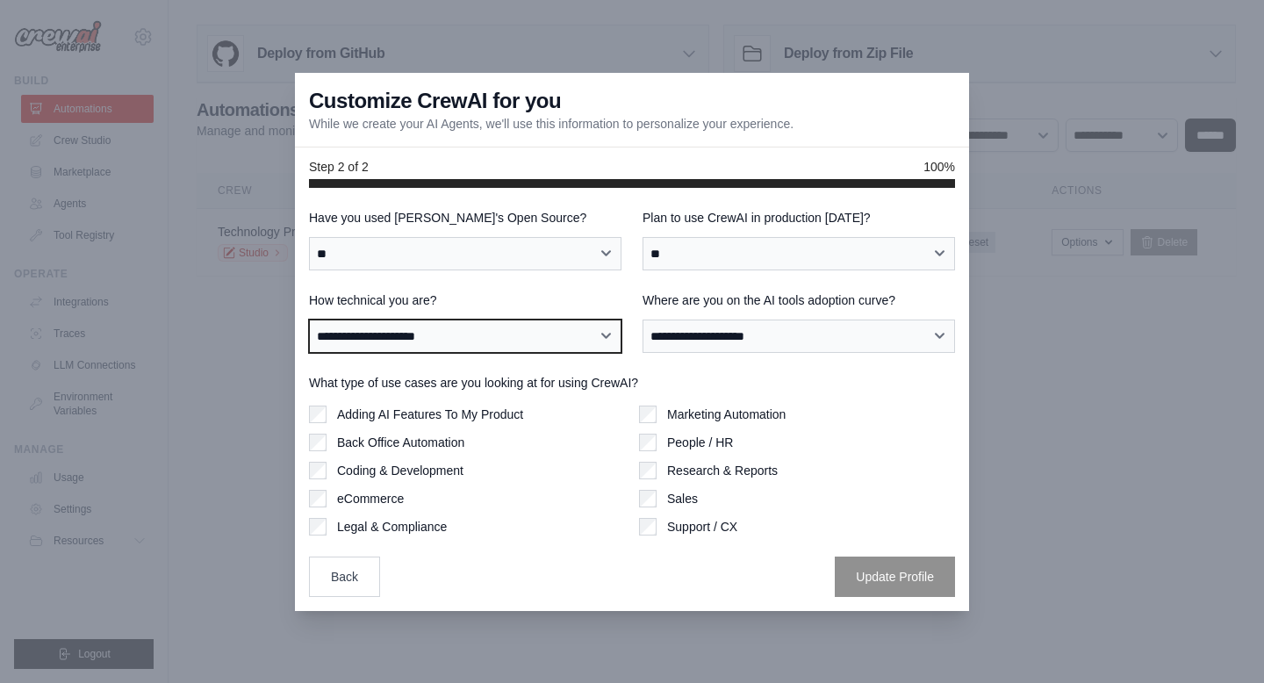
click at [495, 328] on select "**********" at bounding box center [465, 335] width 312 height 33
select select "**********"
click at [309, 319] on select "**********" at bounding box center [465, 335] width 312 height 33
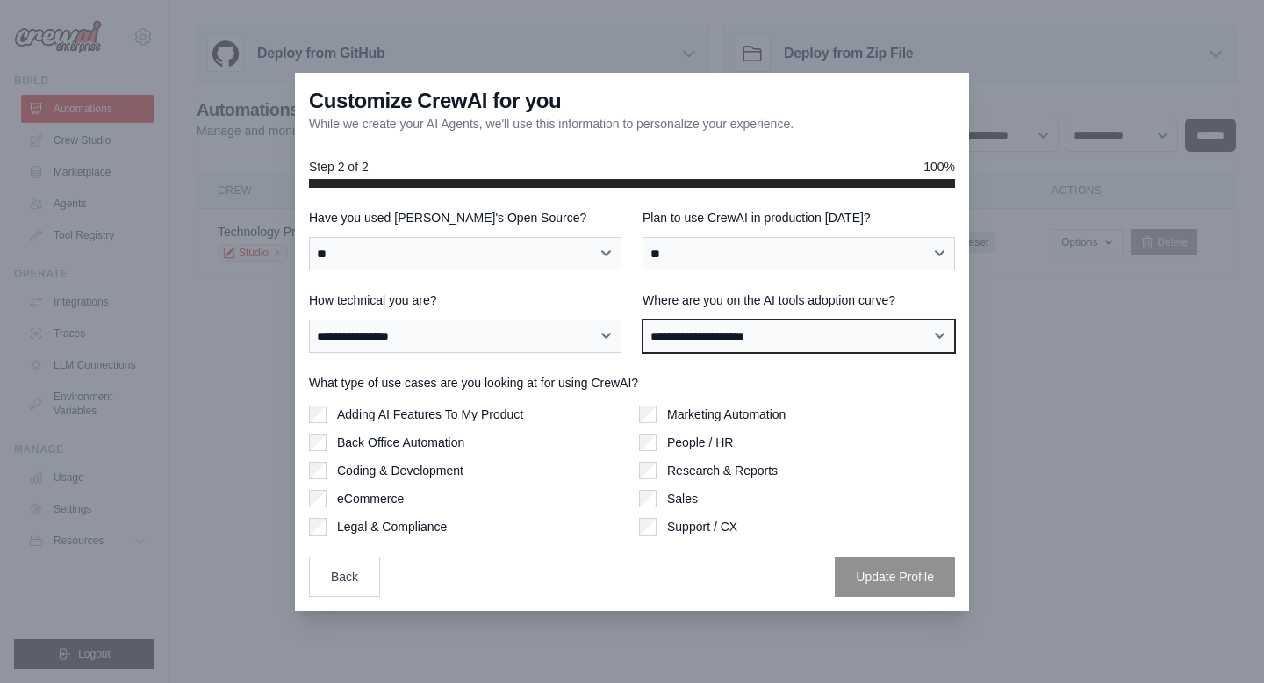
click at [829, 335] on select "**********" at bounding box center [798, 335] width 312 height 33
select select "**********"
click at [642, 319] on select "**********" at bounding box center [798, 335] width 312 height 33
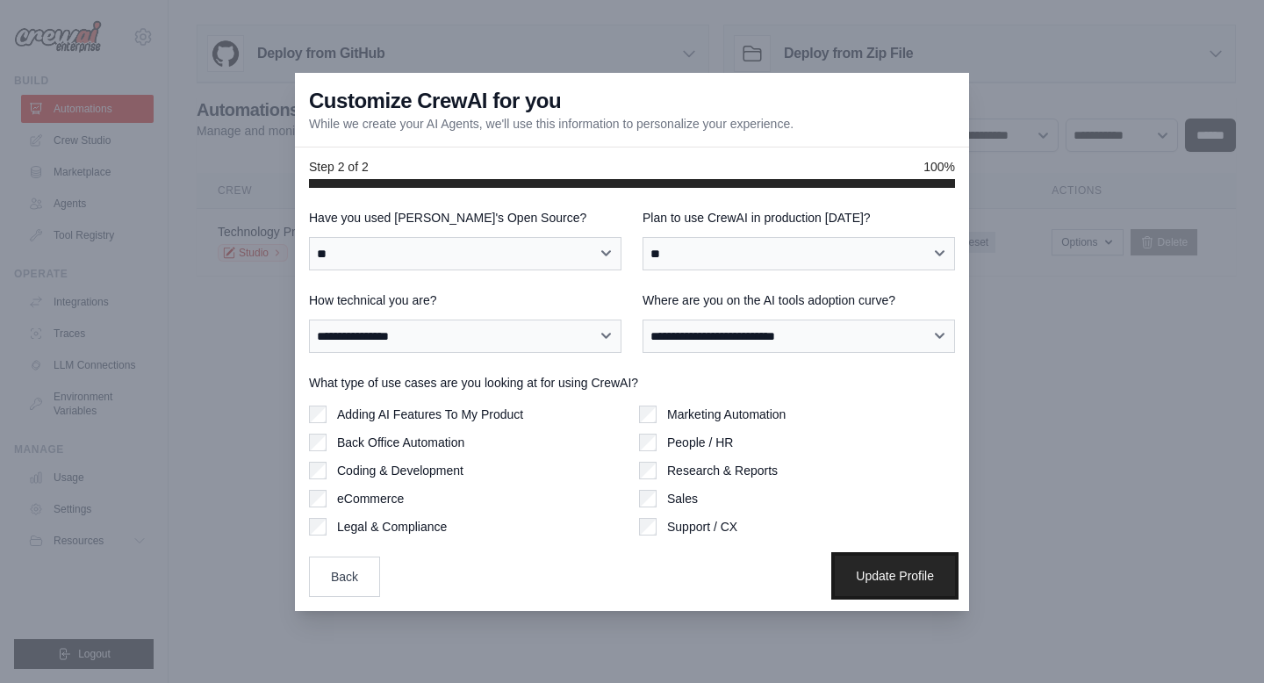
click at [883, 567] on button "Update Profile" at bounding box center [894, 575] width 120 height 40
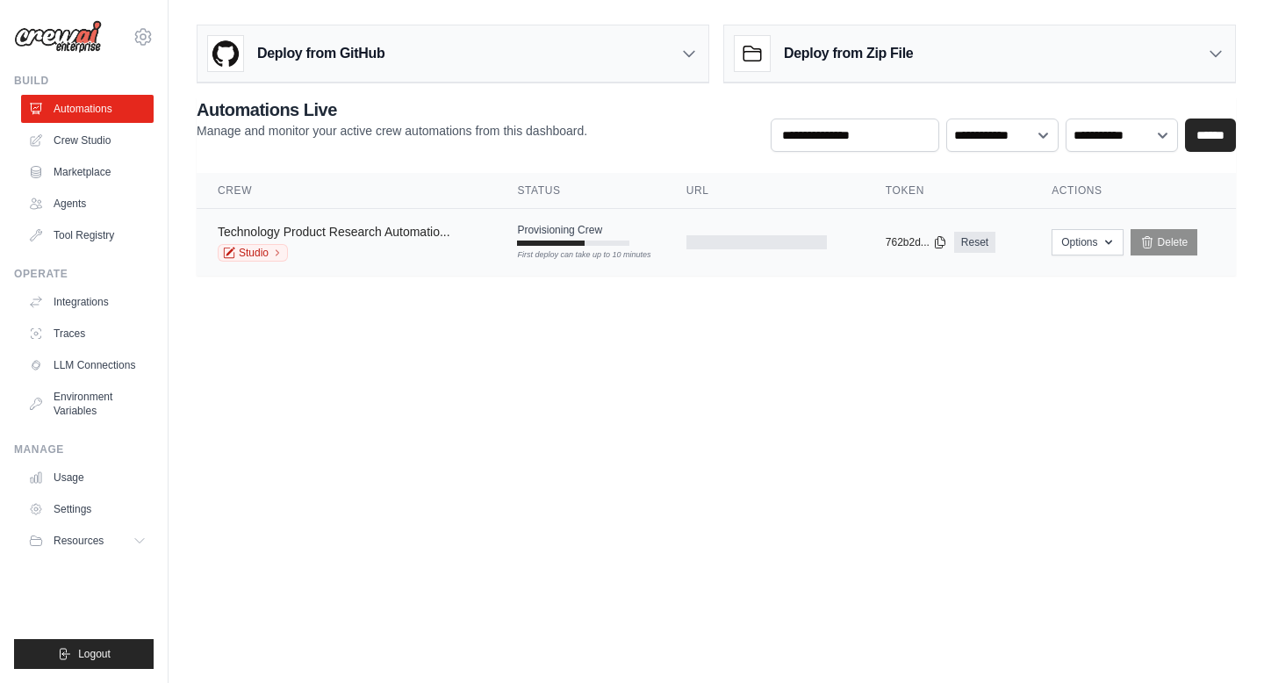
click at [411, 235] on link "Technology Product Research Automatio..." at bounding box center [334, 232] width 233 height 14
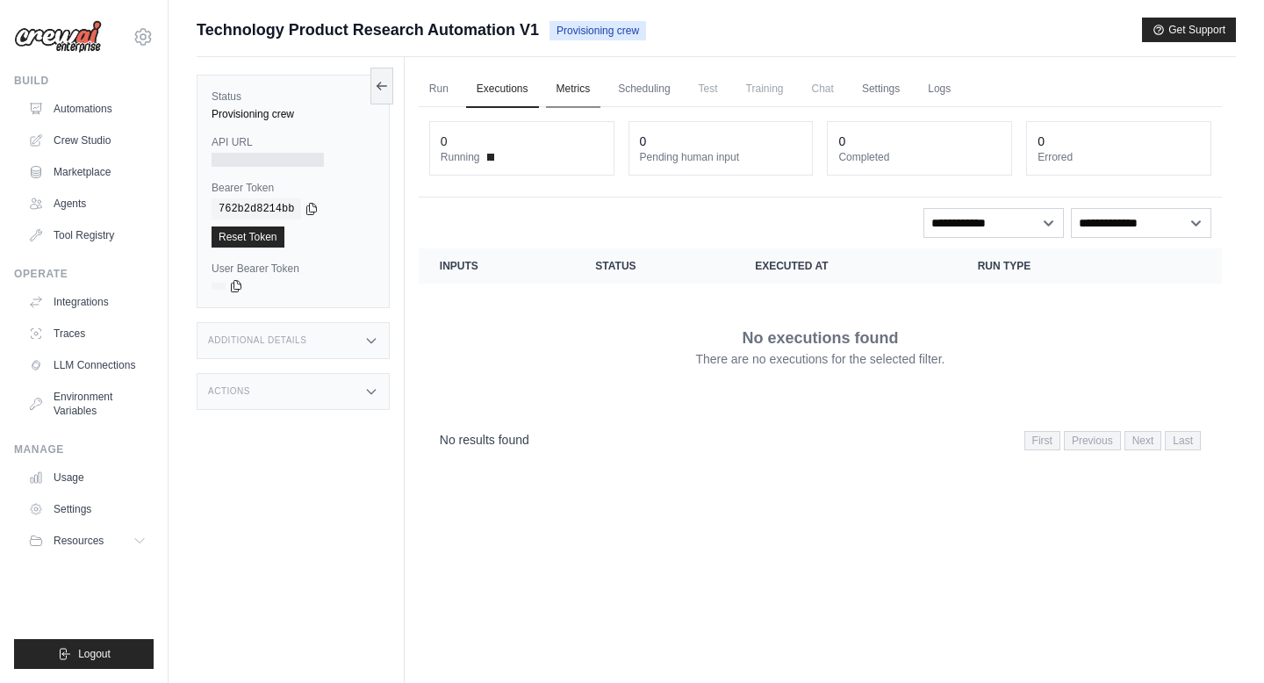
click at [570, 96] on link "Metrics" at bounding box center [573, 89] width 55 height 37
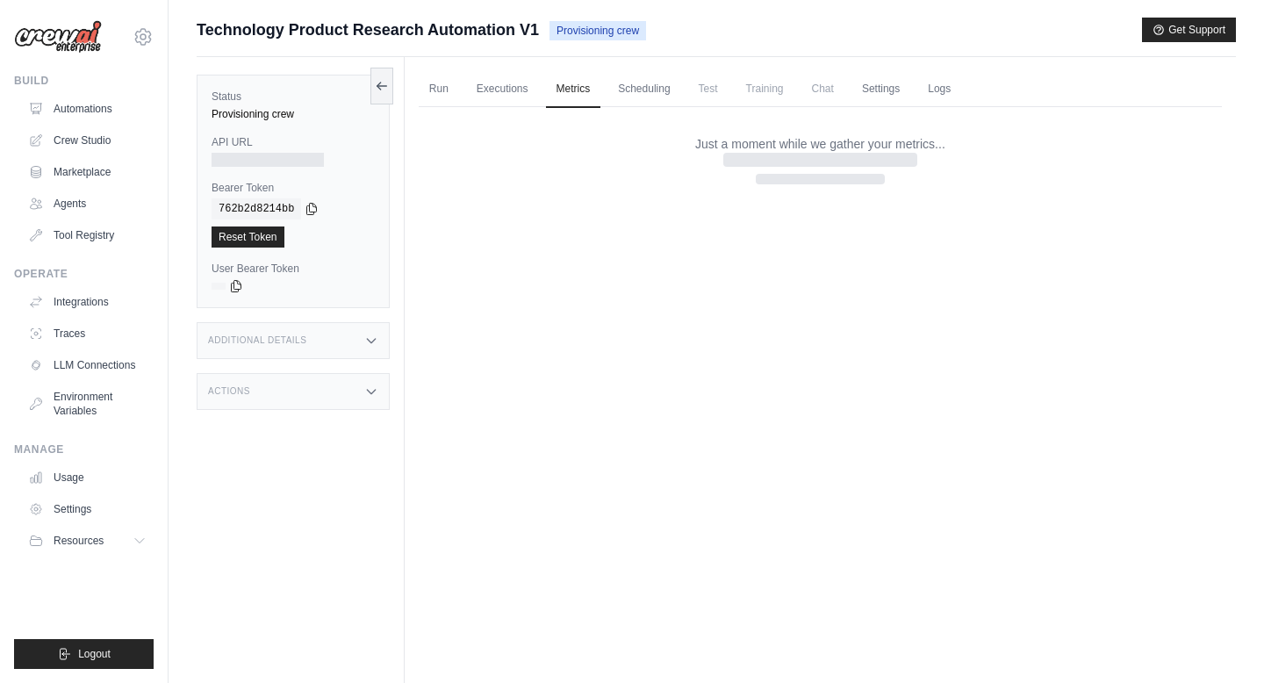
click at [698, 75] on span "Test" at bounding box center [708, 88] width 40 height 35
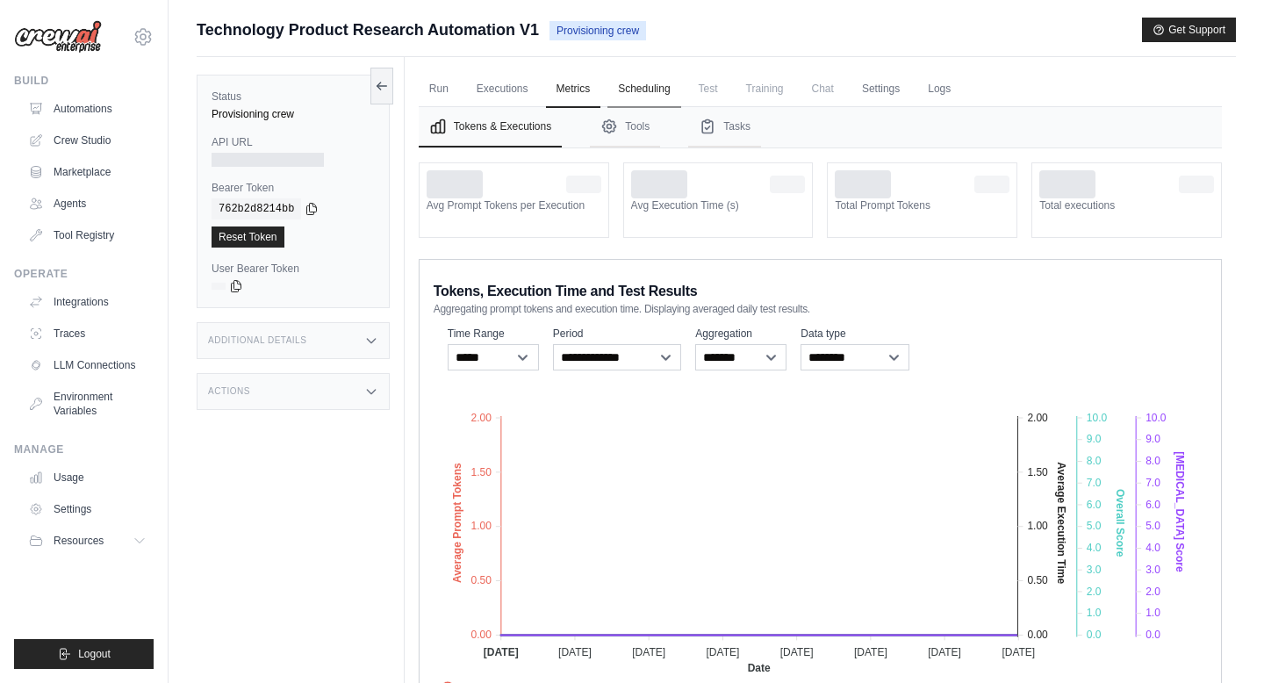
click at [657, 87] on link "Scheduling" at bounding box center [643, 89] width 73 height 37
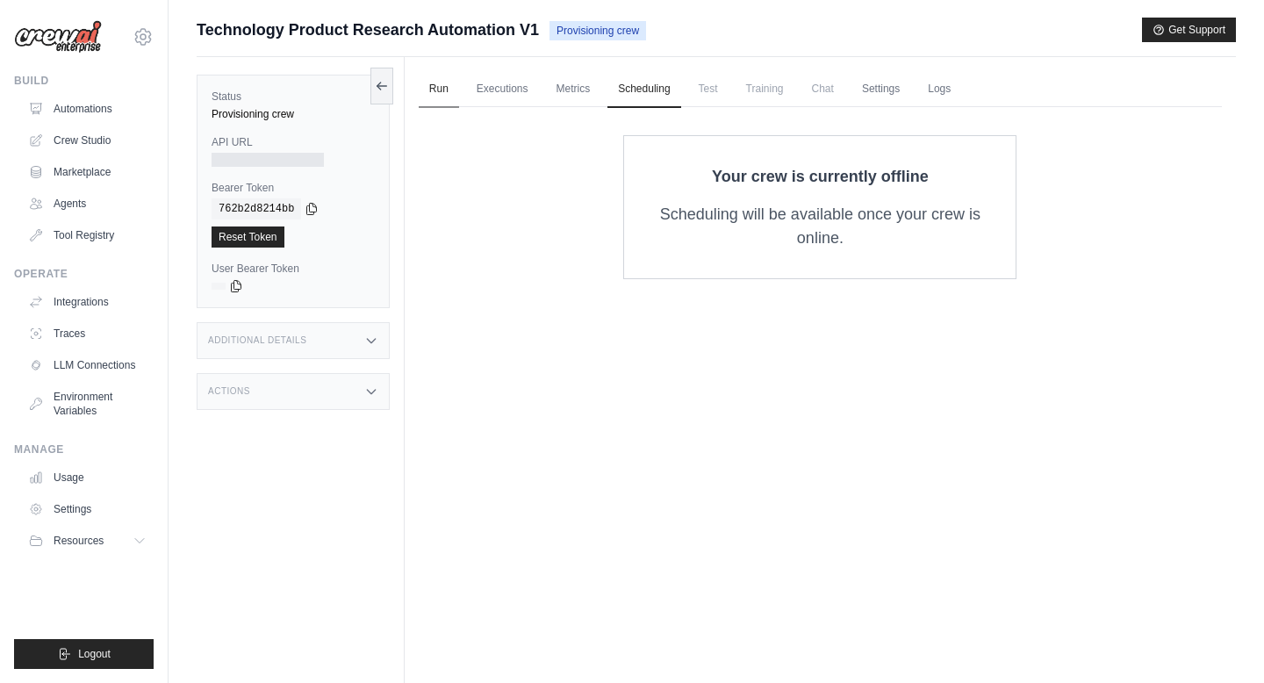
click at [442, 97] on link "Run" at bounding box center [439, 89] width 40 height 37
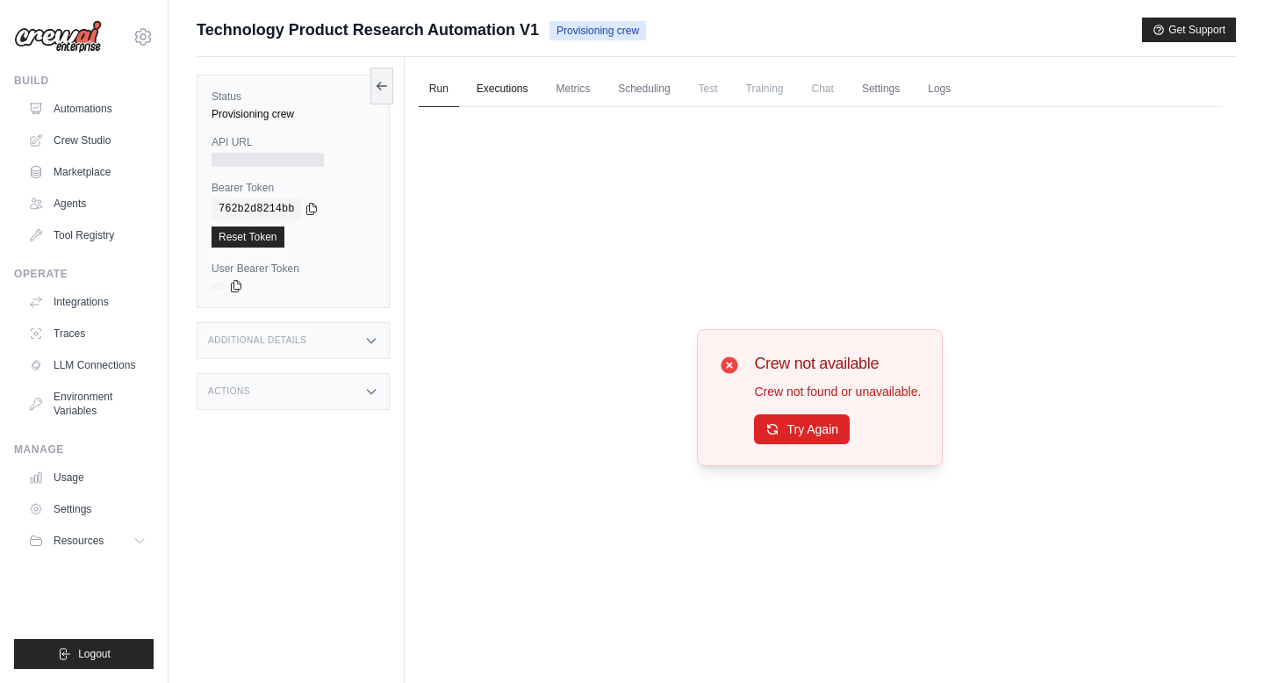
click at [498, 80] on link "Executions" at bounding box center [502, 89] width 73 height 37
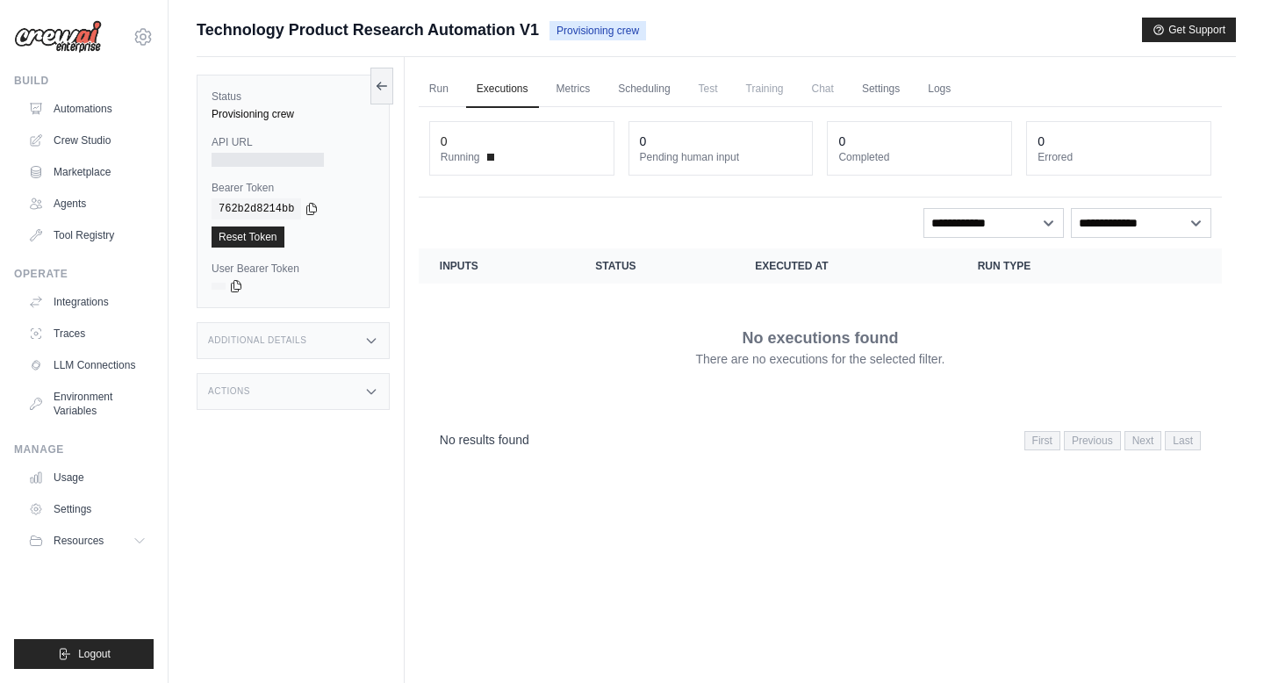
click at [369, 333] on icon at bounding box center [371, 340] width 14 height 14
click at [361, 512] on div "Actions" at bounding box center [293, 494] width 193 height 37
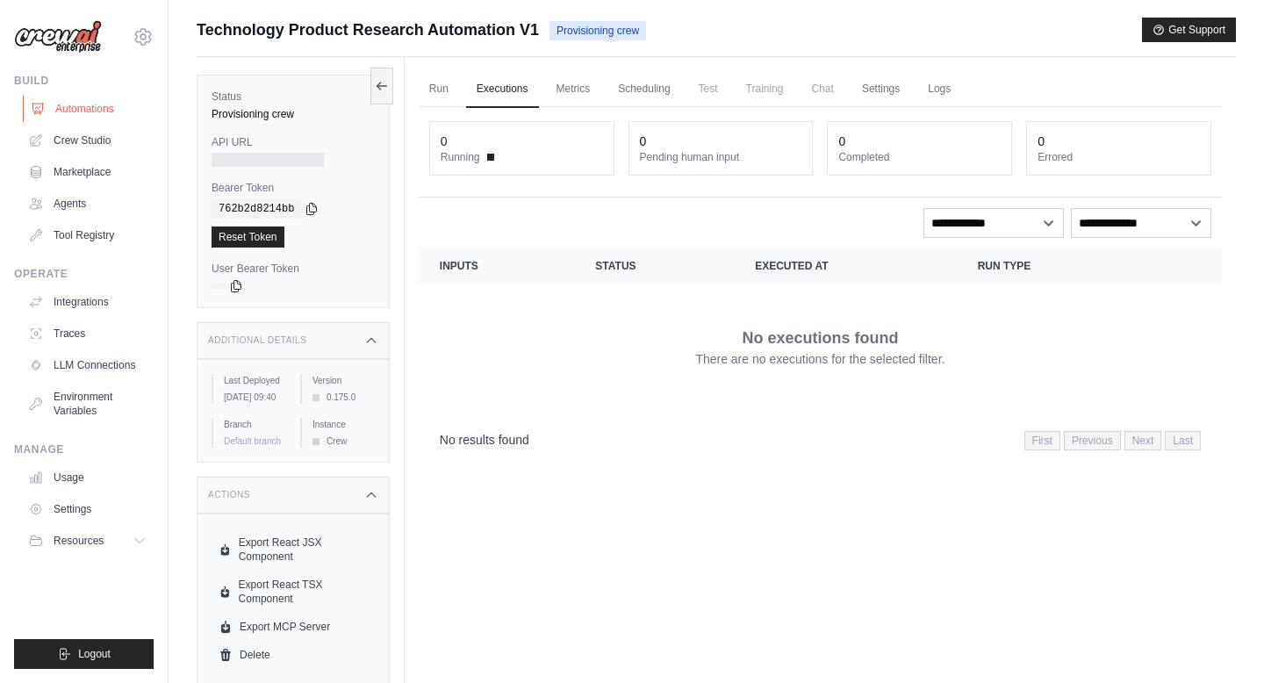
click at [92, 111] on link "Automations" at bounding box center [89, 109] width 132 height 28
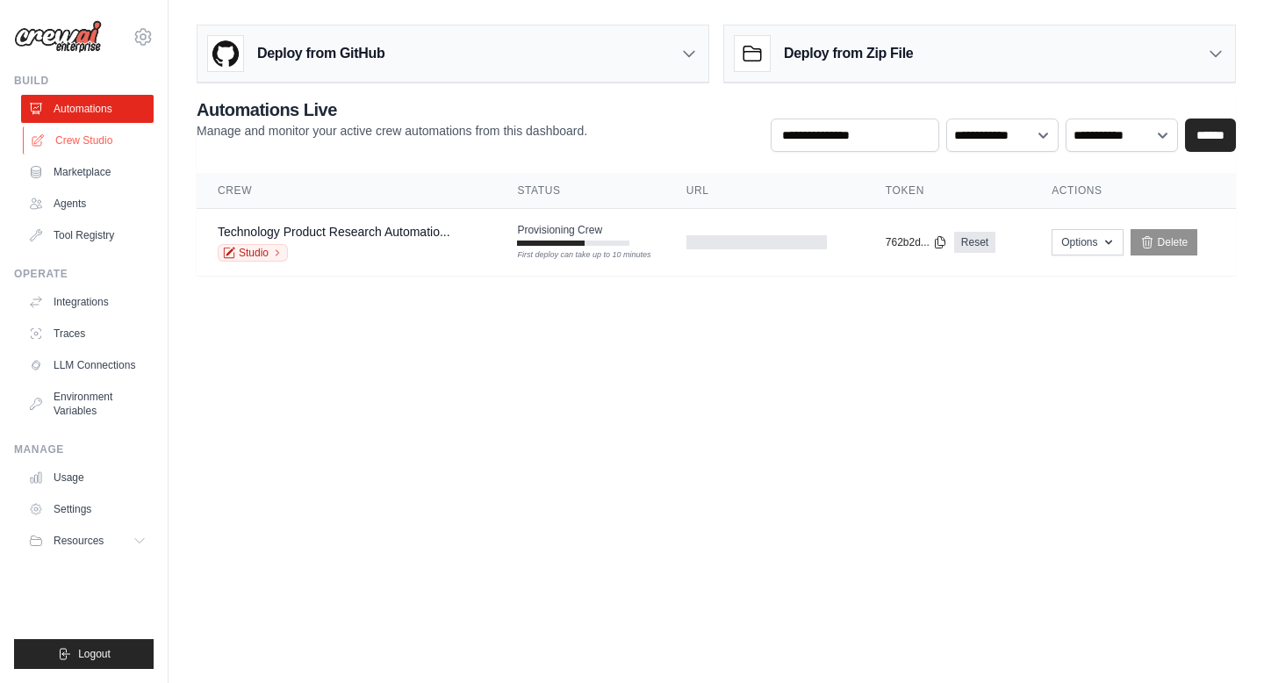
click at [84, 152] on link "Crew Studio" at bounding box center [89, 140] width 132 height 28
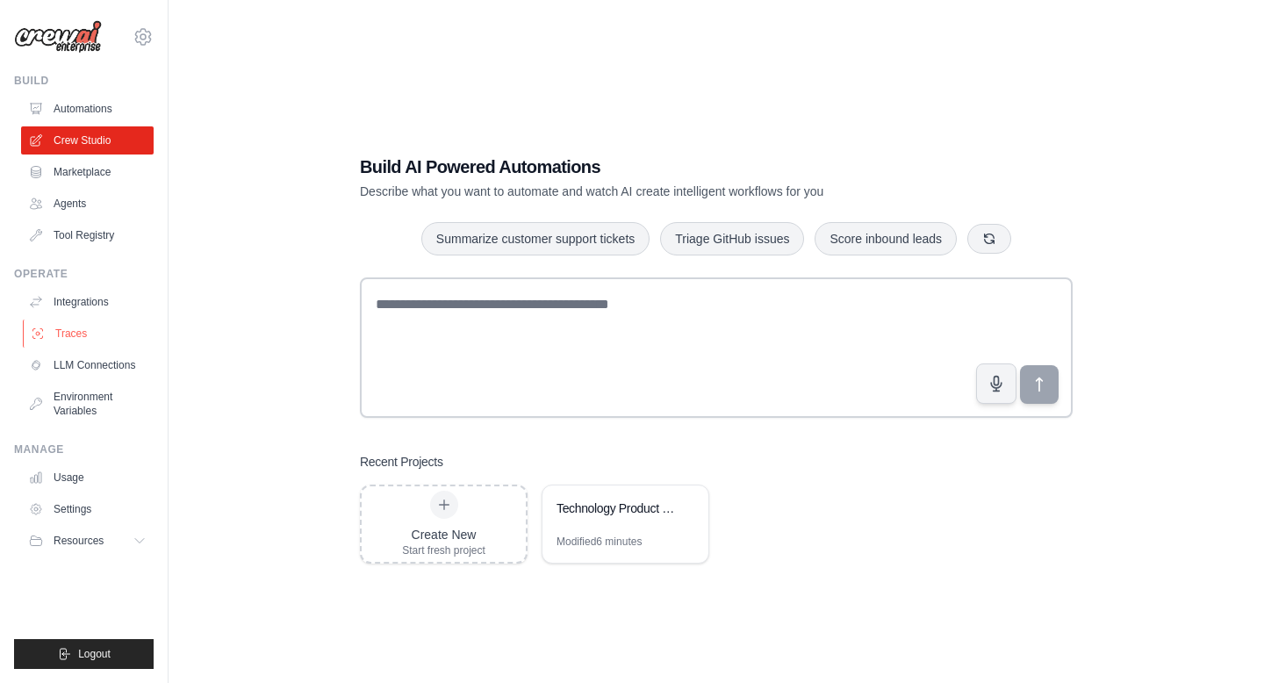
click at [68, 333] on link "Traces" at bounding box center [89, 333] width 132 height 28
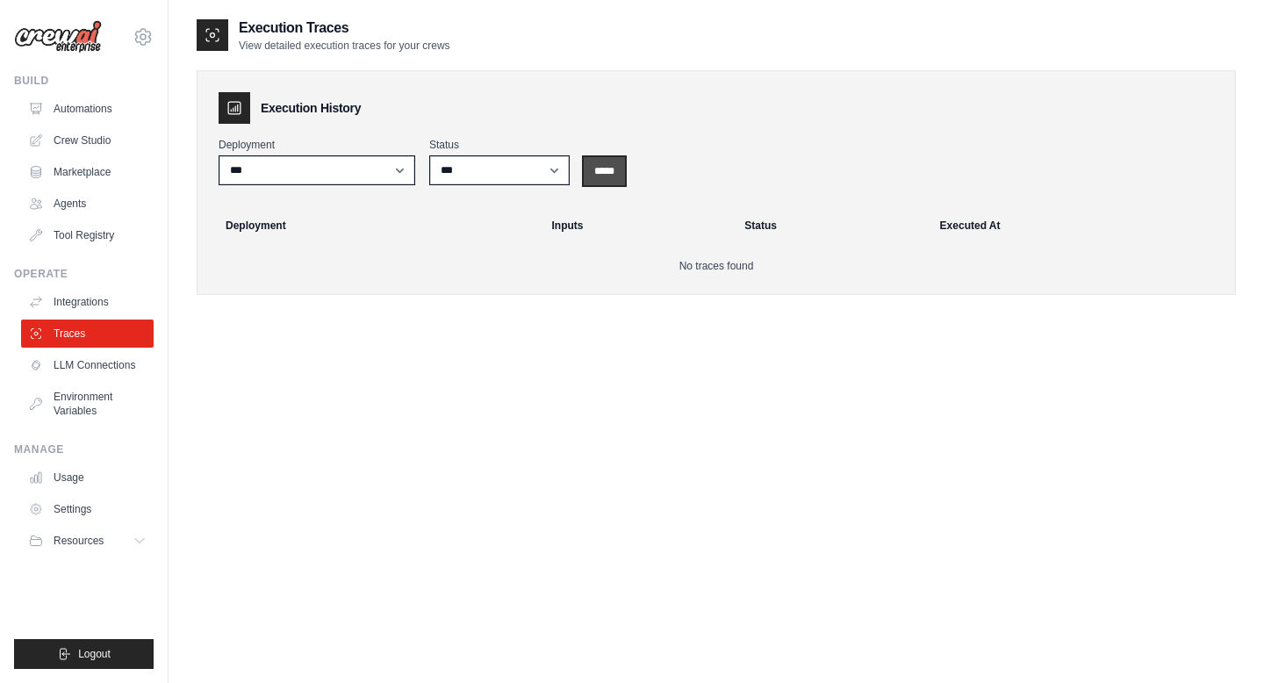
click at [610, 178] on input "*****" at bounding box center [604, 171] width 41 height 28
click at [342, 171] on select "**********" at bounding box center [316, 170] width 197 height 30
select select "******"
click at [218, 155] on select "**********" at bounding box center [316, 170] width 197 height 30
click at [617, 165] on input "*****" at bounding box center [604, 171] width 41 height 28
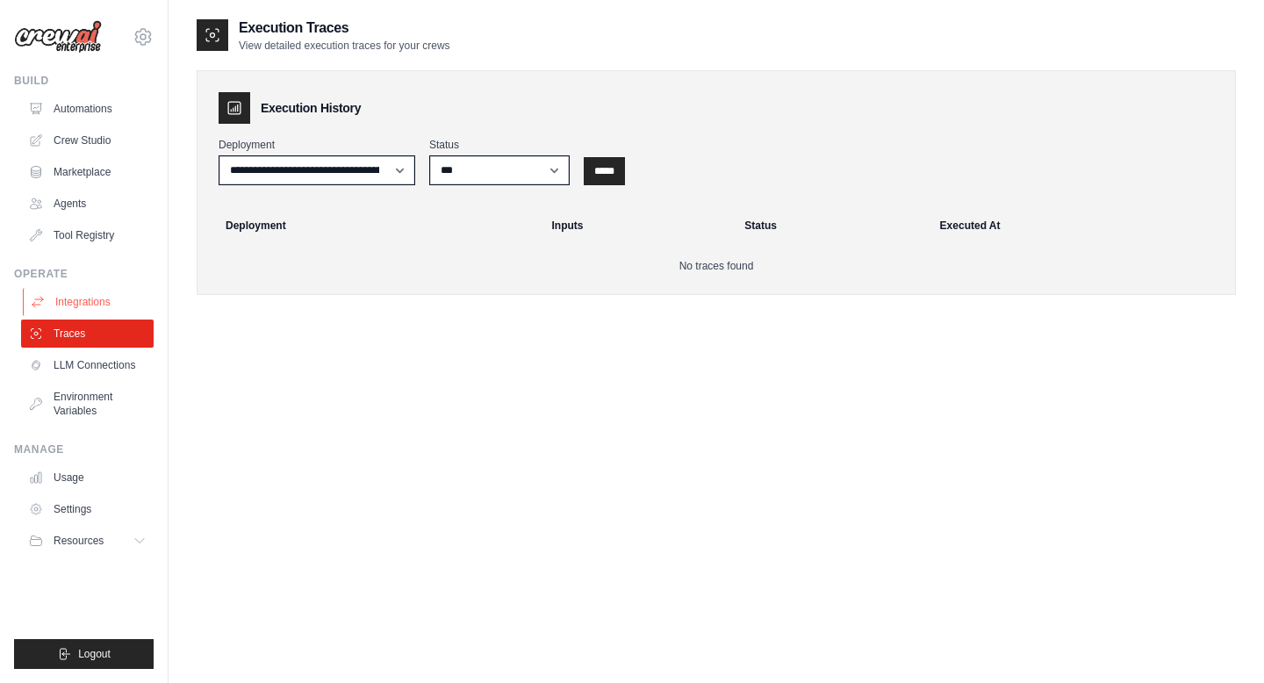
click at [59, 303] on link "Integrations" at bounding box center [89, 302] width 132 height 28
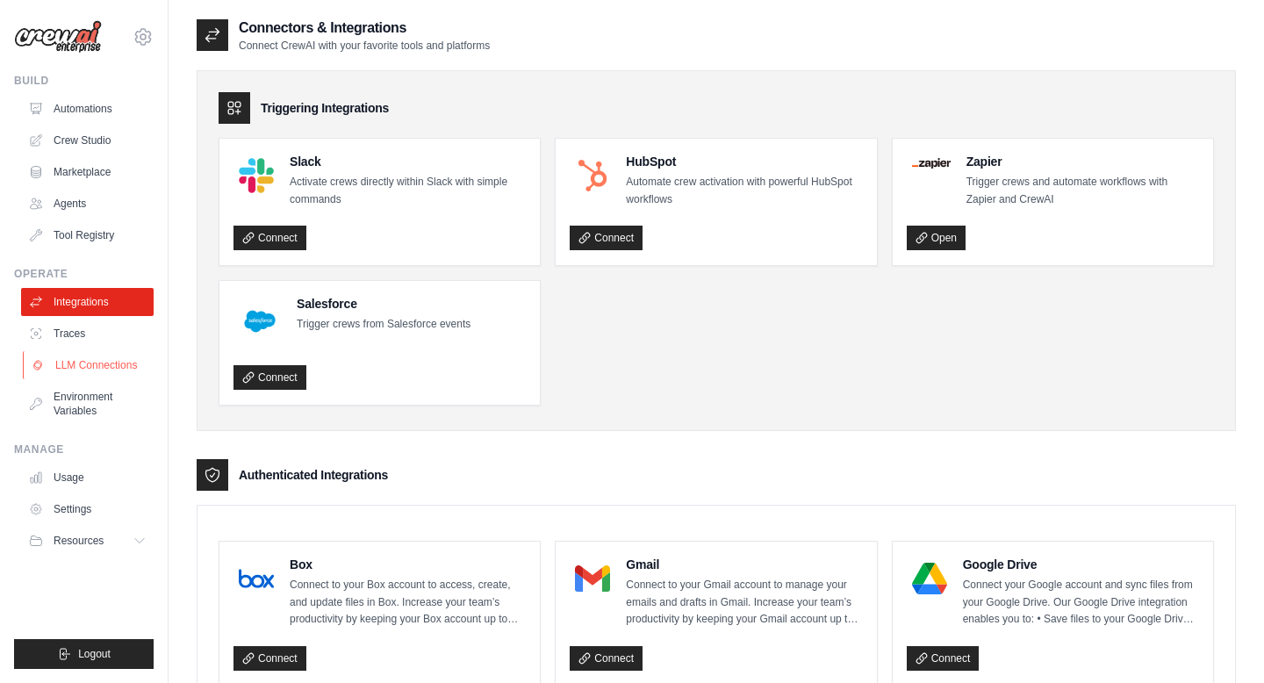
click at [122, 365] on link "LLM Connections" at bounding box center [89, 365] width 132 height 28
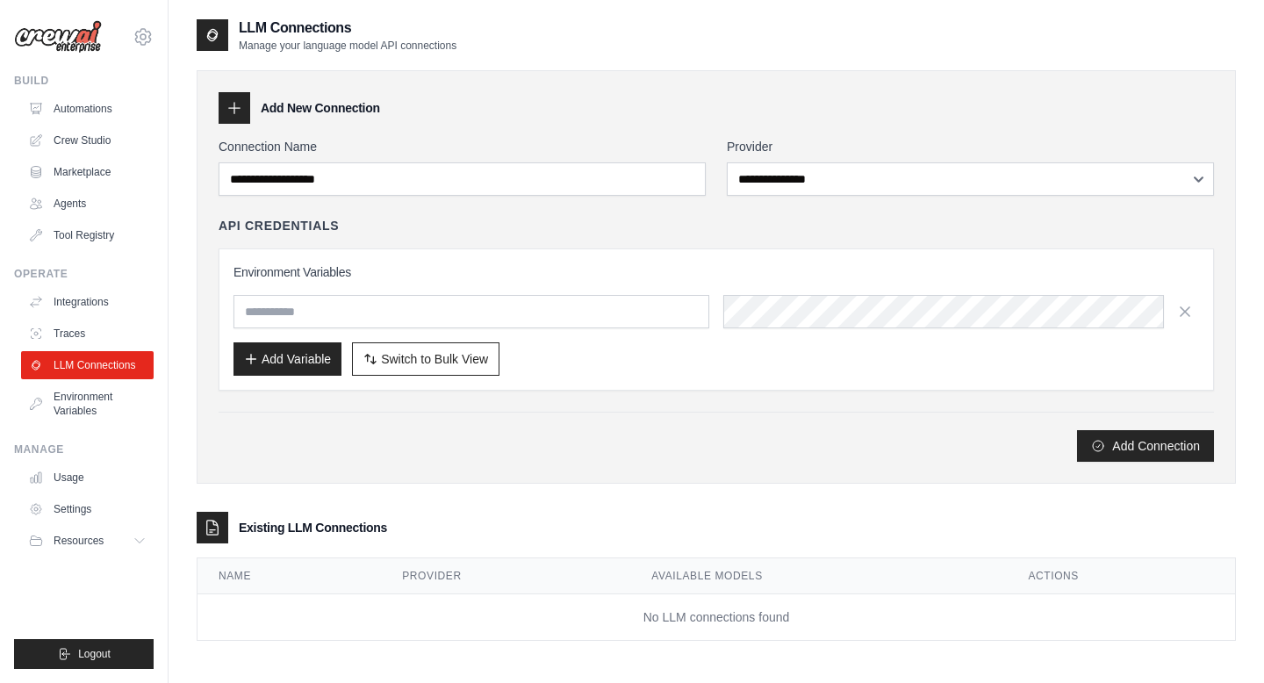
scroll to position [35, 0]
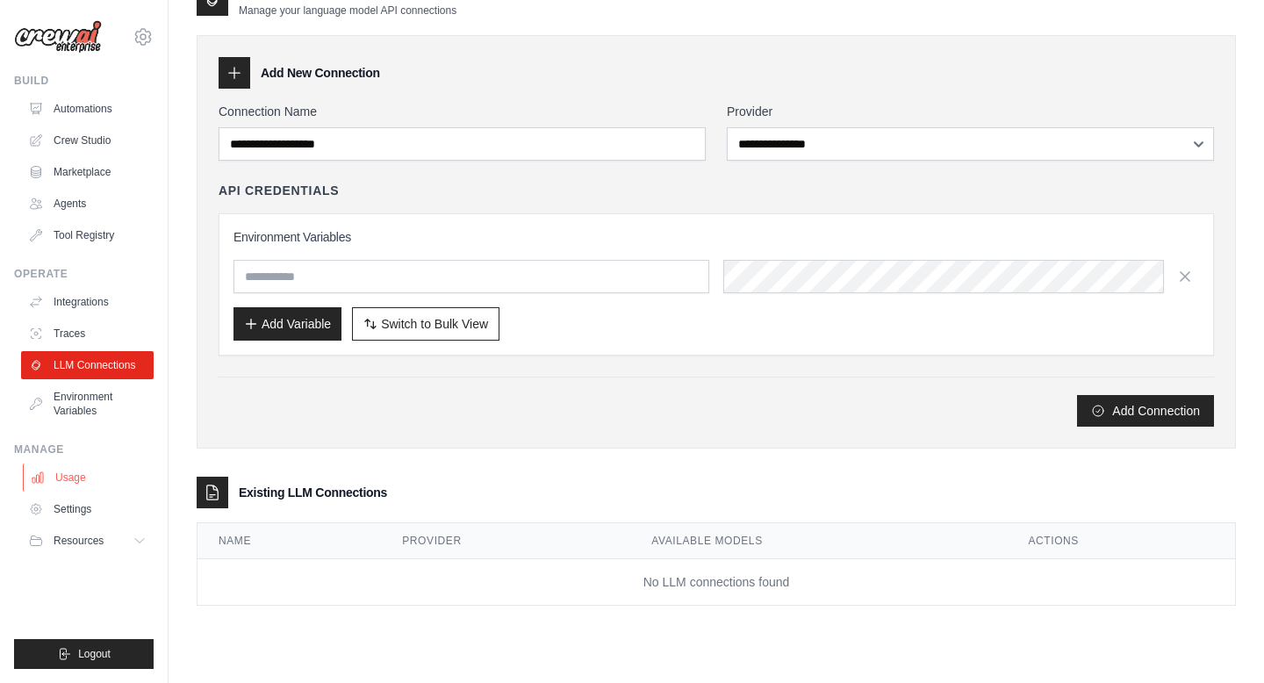
click at [61, 479] on link "Usage" at bounding box center [89, 477] width 132 height 28
